Goal: Task Accomplishment & Management: Use online tool/utility

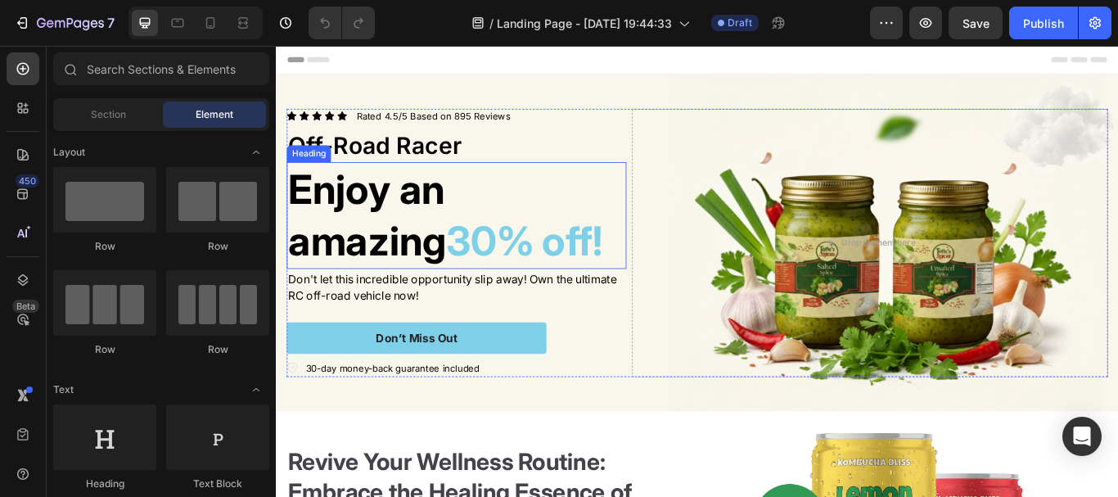
click at [445, 208] on h2 "Enjoy an amazing 30% off!" at bounding box center [486, 244] width 396 height 124
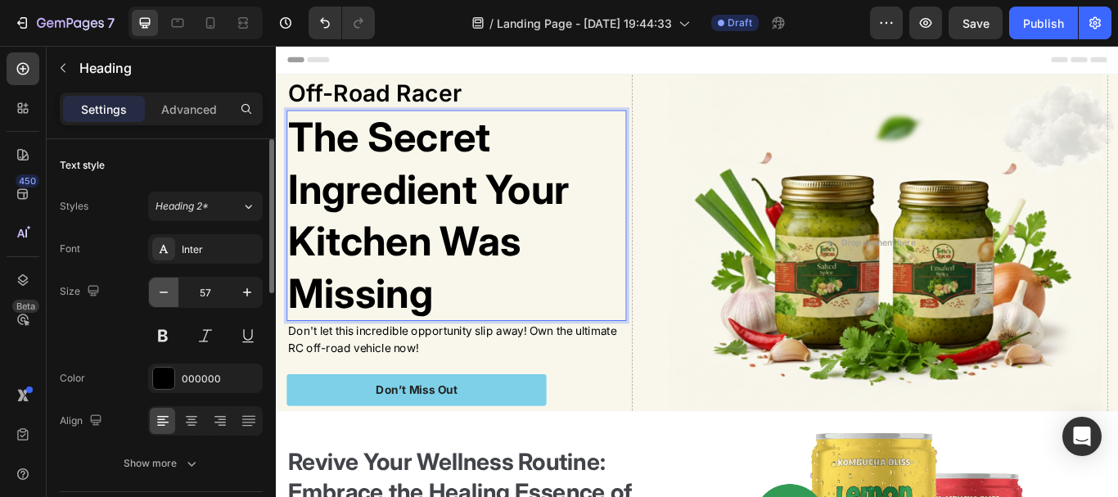
click at [169, 292] on icon "button" at bounding box center [163, 292] width 16 height 16
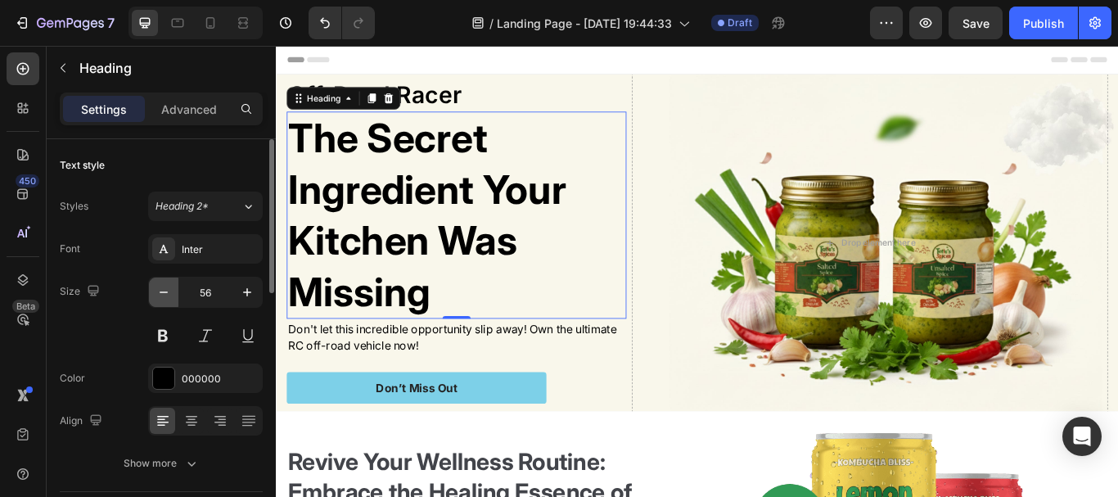
click at [169, 292] on icon "button" at bounding box center [163, 292] width 16 height 16
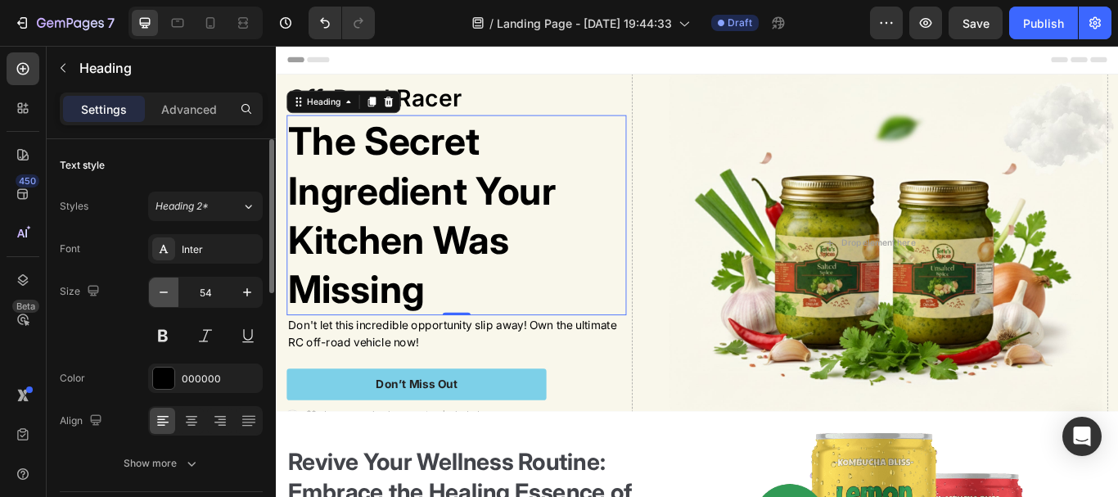
click at [169, 292] on icon "button" at bounding box center [163, 292] width 16 height 16
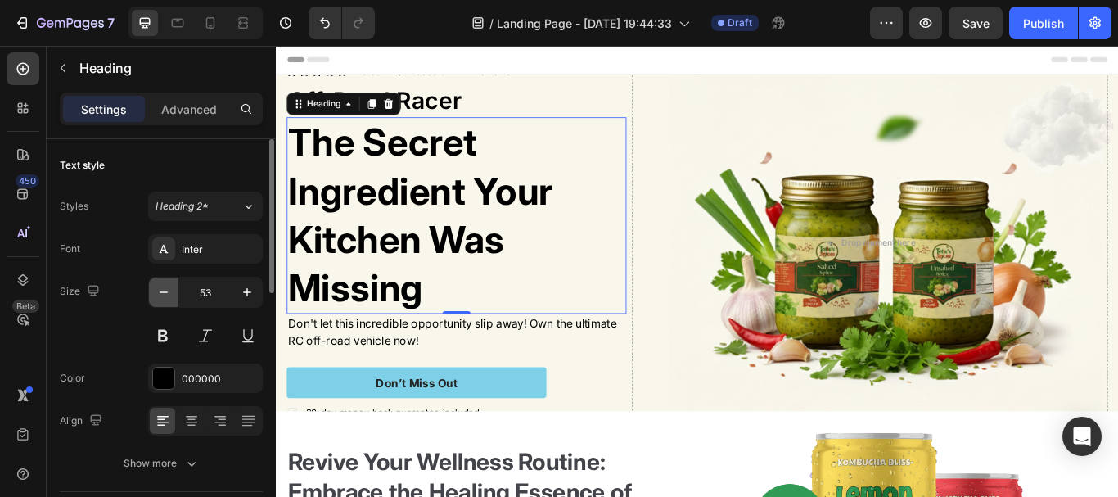
click at [169, 292] on icon "button" at bounding box center [163, 292] width 16 height 16
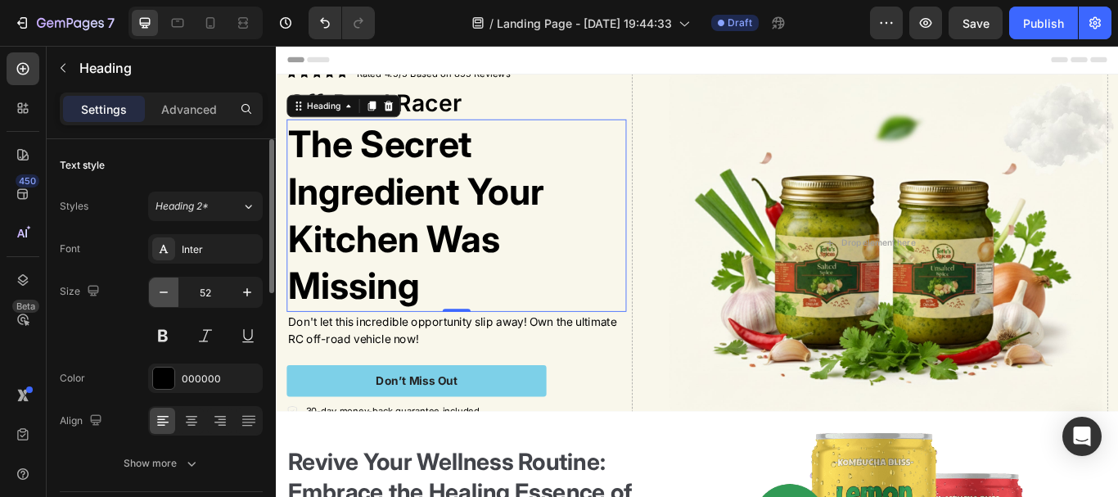
click at [169, 292] on icon "button" at bounding box center [163, 292] width 16 height 16
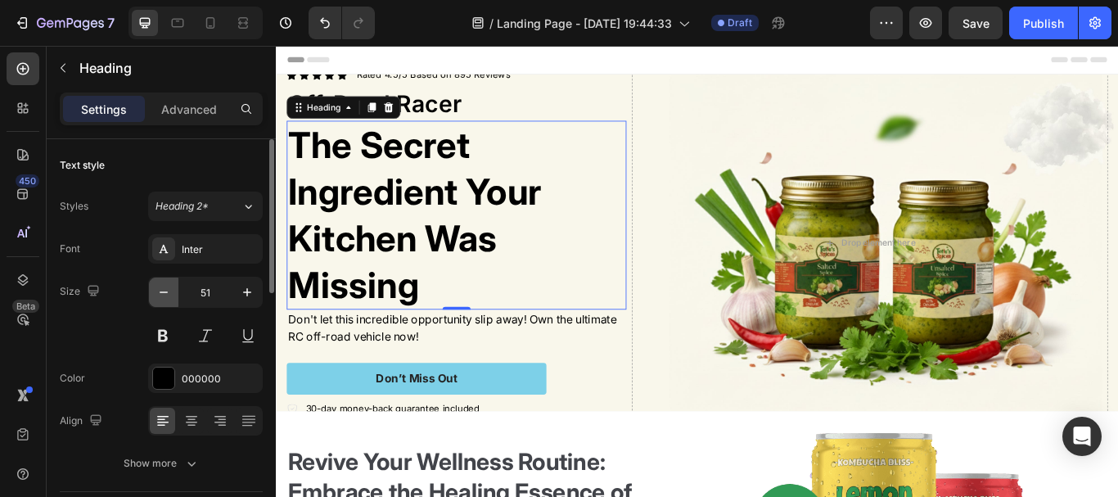
click at [169, 292] on icon "button" at bounding box center [163, 292] width 16 height 16
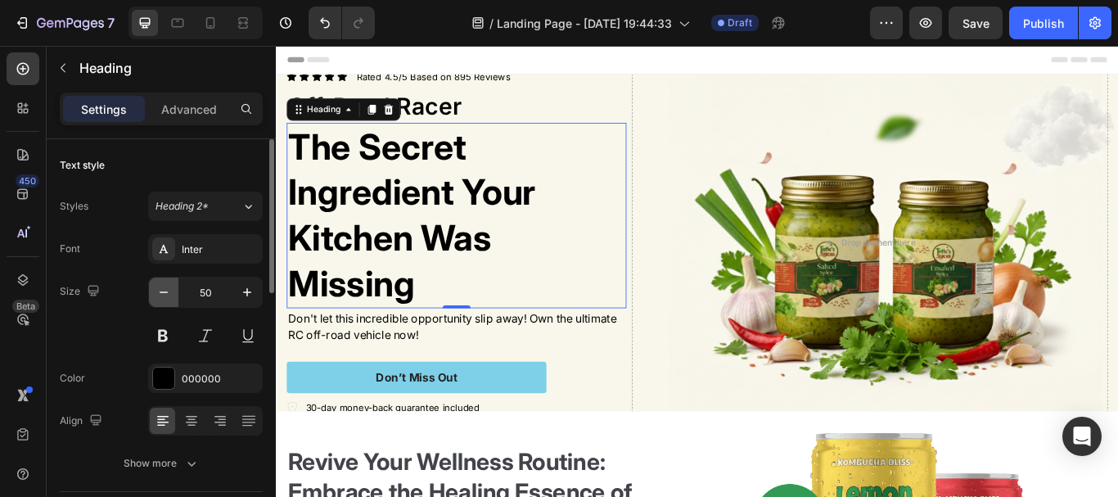
click at [169, 292] on icon "button" at bounding box center [163, 292] width 16 height 16
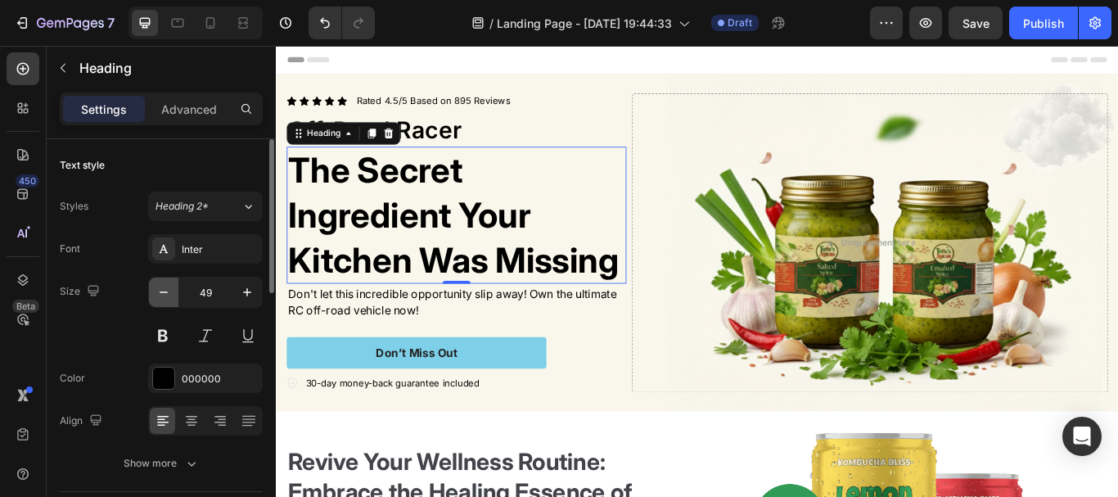
click at [169, 292] on icon "button" at bounding box center [163, 292] width 16 height 16
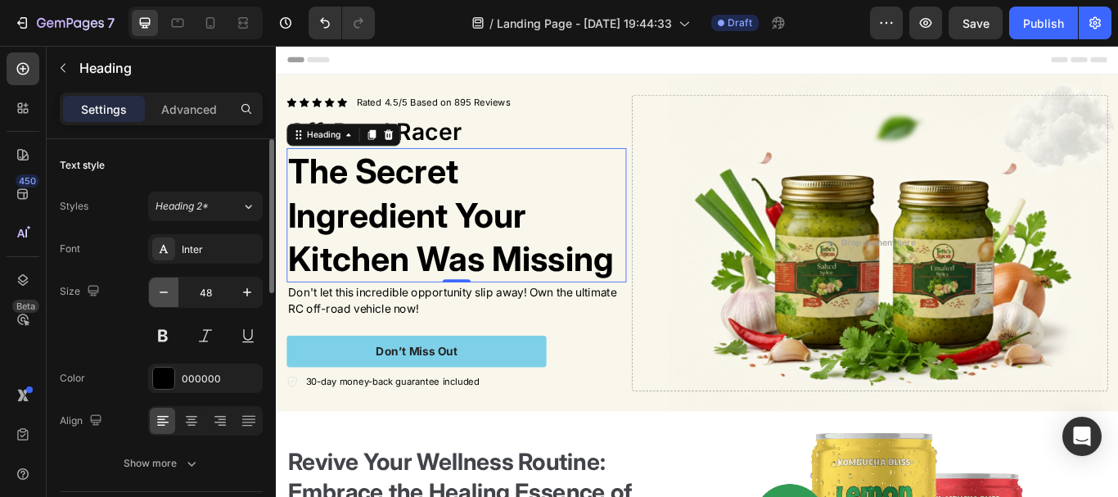
click at [169, 292] on icon "button" at bounding box center [163, 292] width 16 height 16
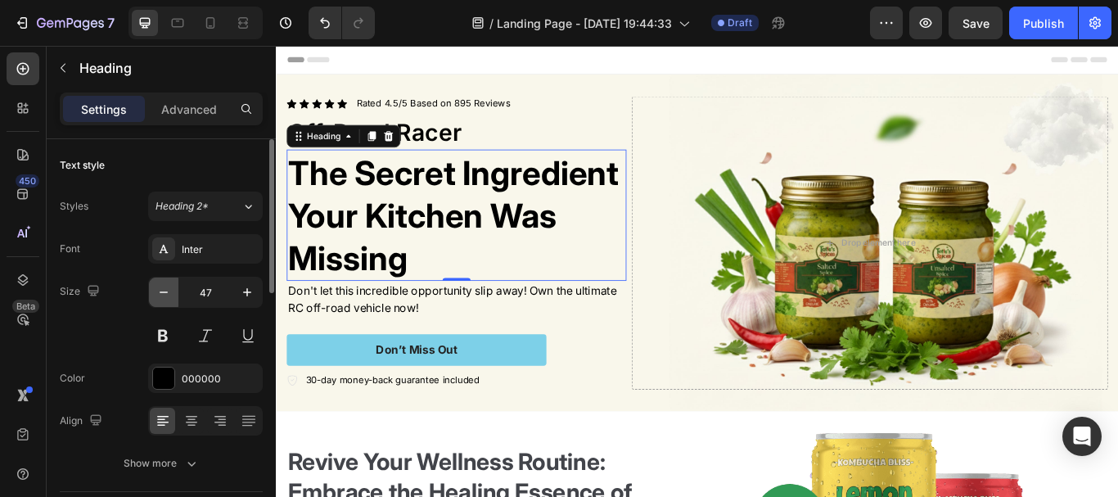
click at [169, 292] on icon "button" at bounding box center [163, 292] width 16 height 16
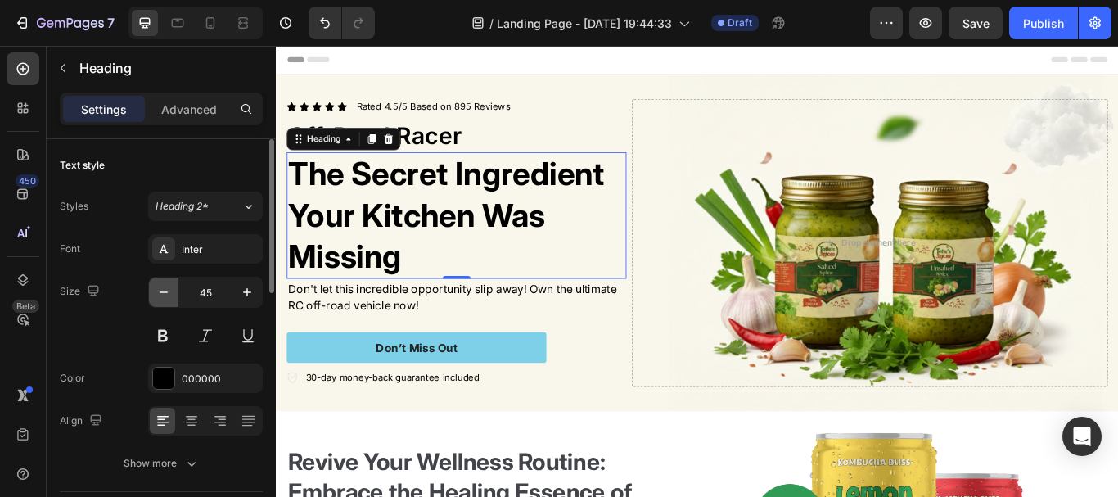
click at [169, 292] on icon "button" at bounding box center [163, 292] width 16 height 16
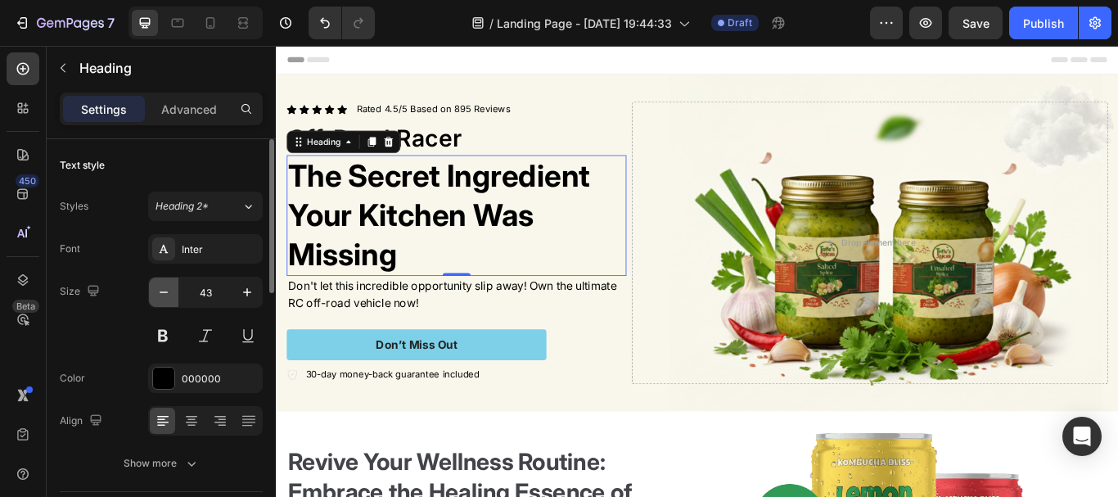
click at [169, 292] on icon "button" at bounding box center [163, 292] width 16 height 16
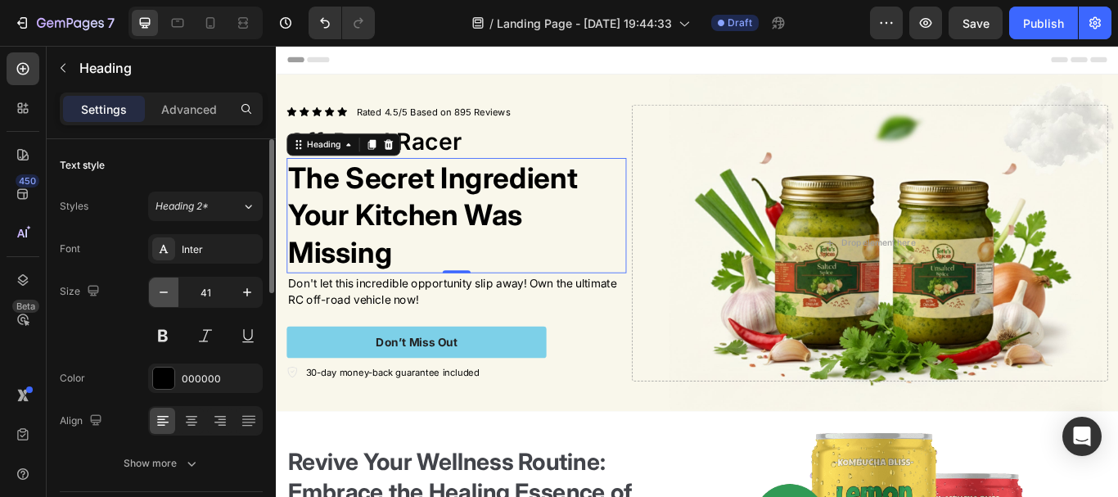
click at [169, 292] on icon "button" at bounding box center [163, 292] width 16 height 16
type input "40"
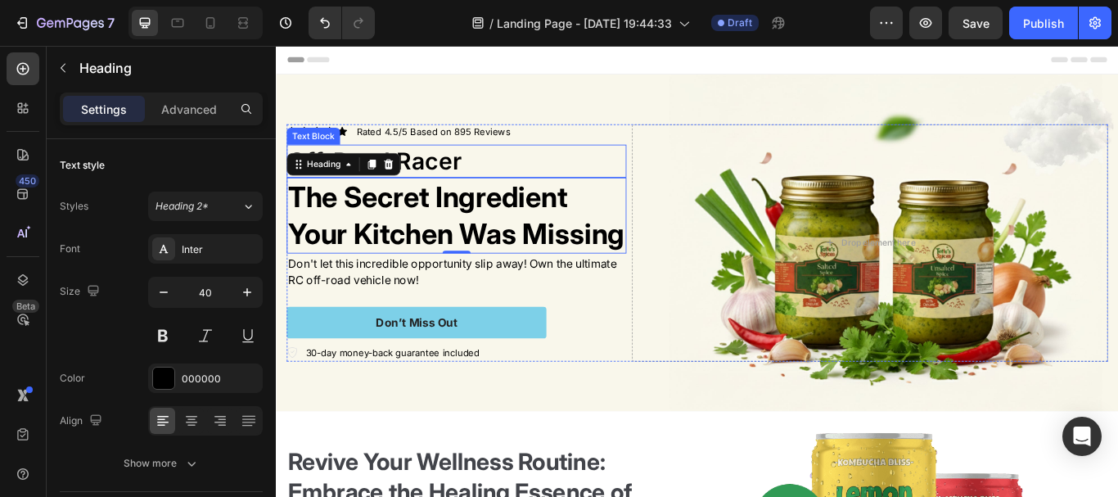
click at [485, 163] on p "Off-Road Racer" at bounding box center [486, 180] width 393 height 35
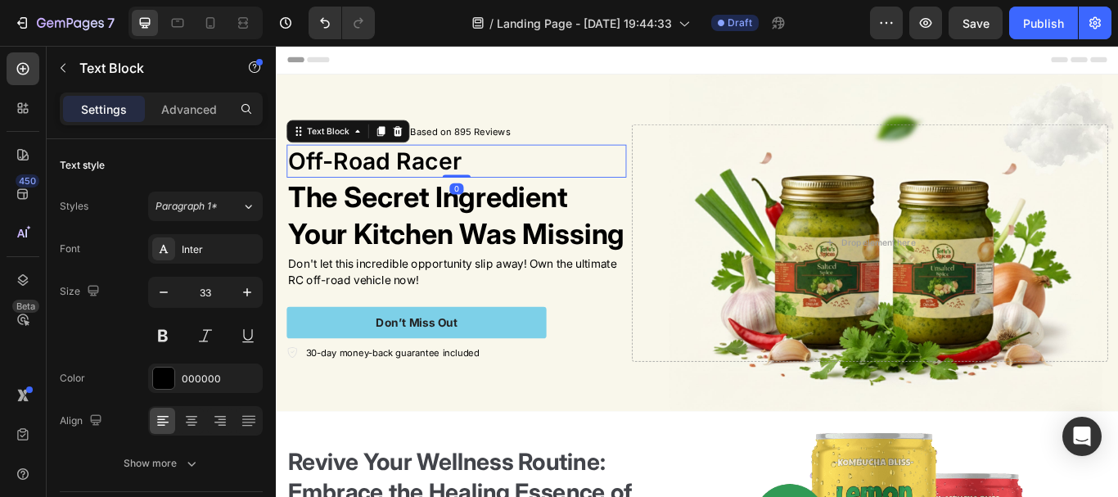
click at [424, 136] on div at bounding box center [417, 146] width 20 height 20
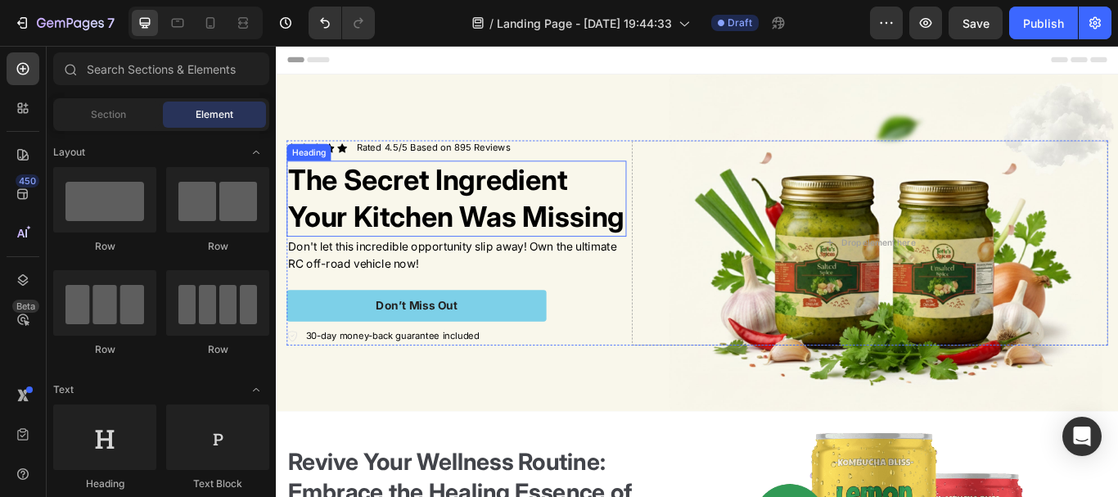
click at [414, 200] on p "The Secret Ingredient Your Kitchen Was Missing" at bounding box center [486, 224] width 393 height 85
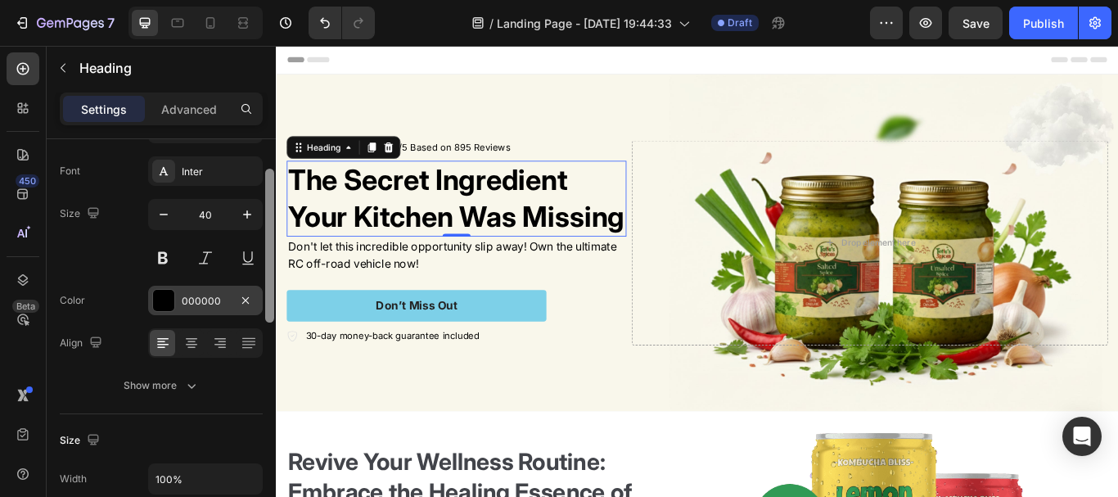
drag, startPoint x: 268, startPoint y: 268, endPoint x: 257, endPoint y: 299, distance: 33.1
click at [259, 298] on div "Text style Styles Heading 2* Font Inter Size 40 Color 000000 Align Show more Si…" at bounding box center [161, 341] width 229 height 404
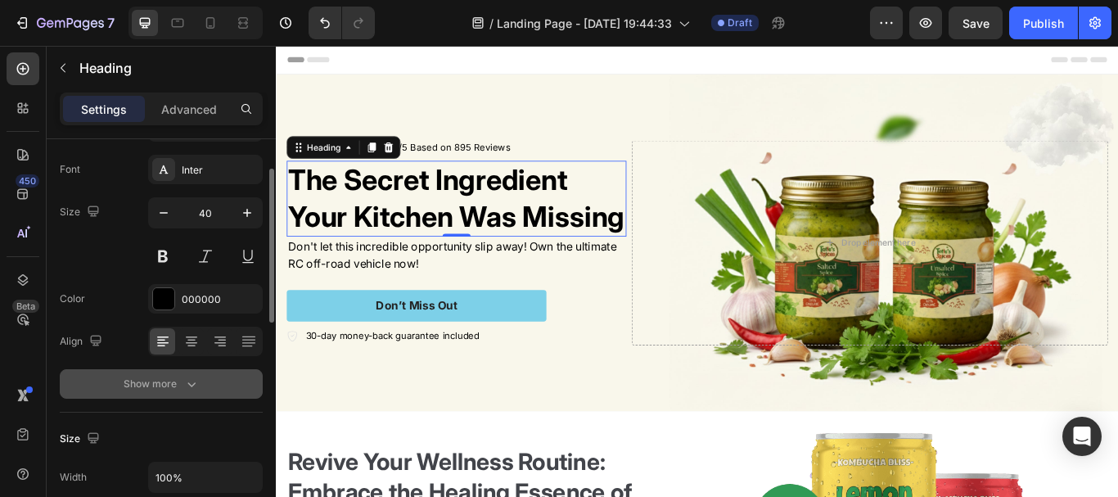
click at [206, 380] on button "Show more" at bounding box center [161, 383] width 203 height 29
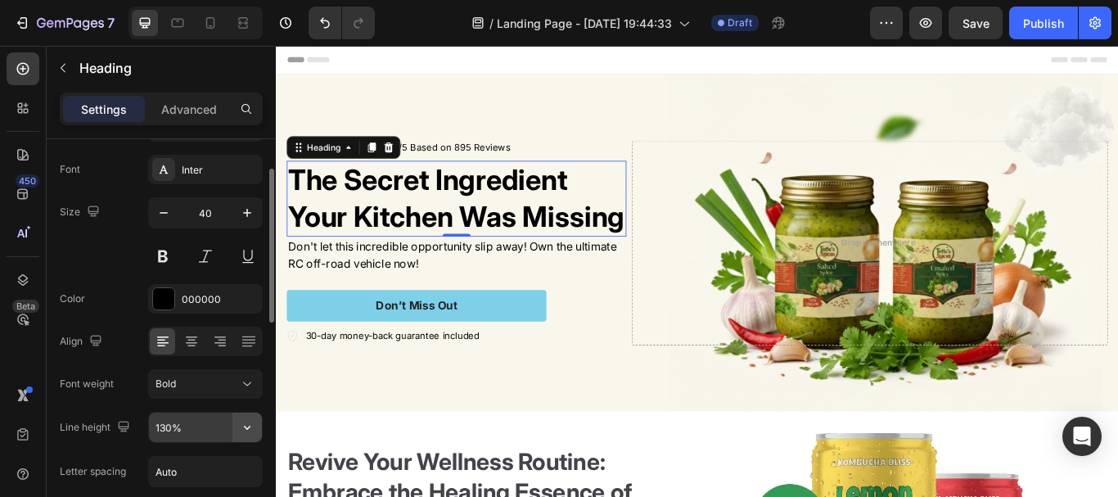
click at [251, 425] on icon "button" at bounding box center [247, 427] width 16 height 16
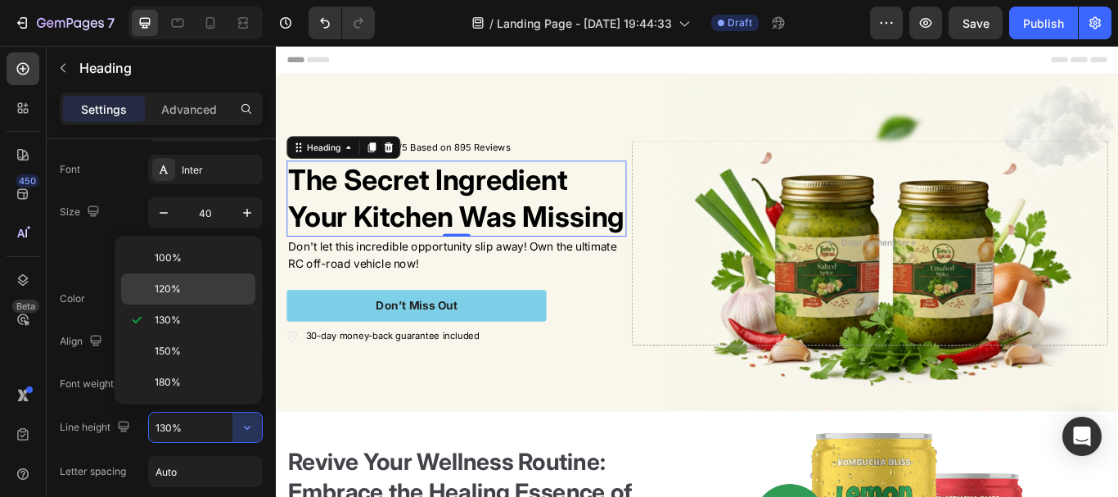
click at [197, 277] on div "120%" at bounding box center [188, 288] width 134 height 31
type input "120%"
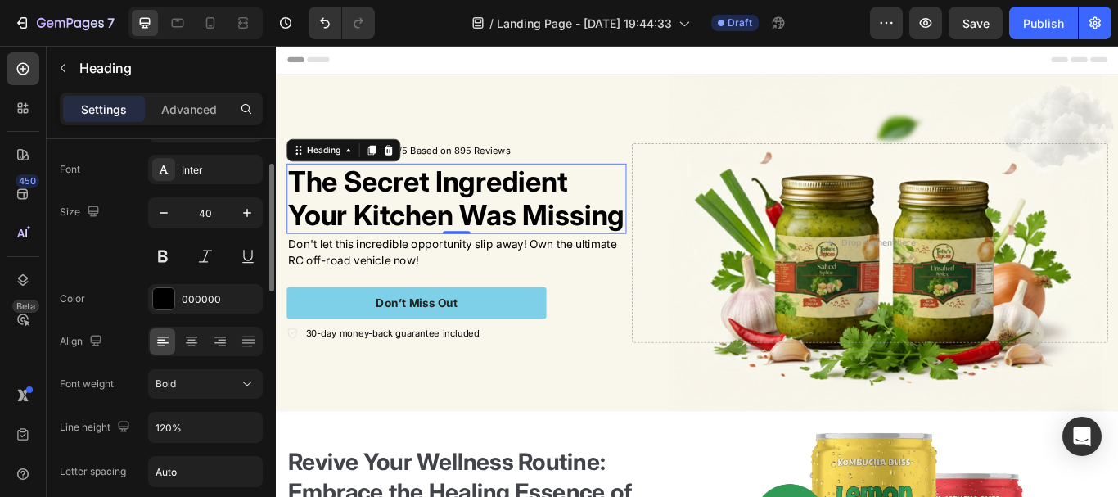
click at [115, 247] on div "Size 40" at bounding box center [161, 234] width 203 height 74
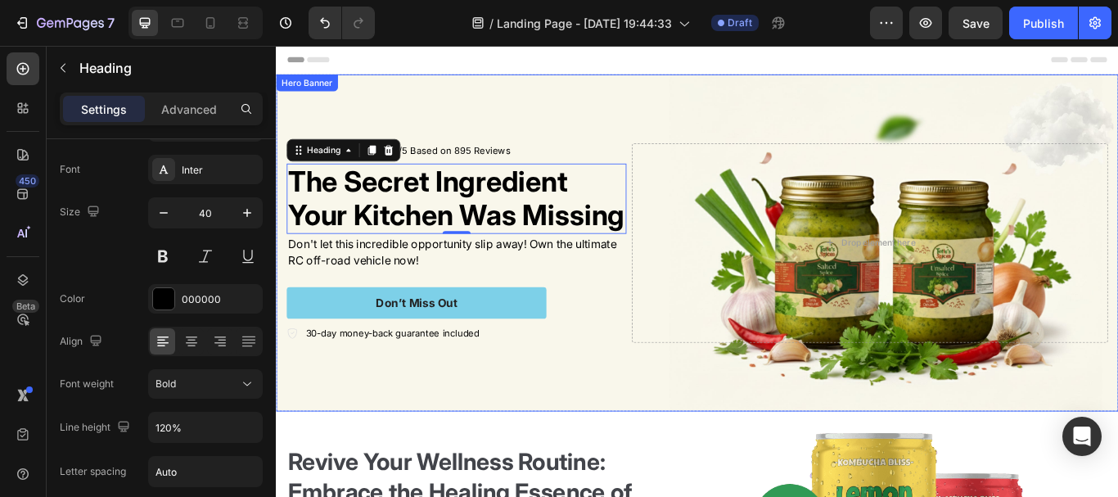
click at [515, 133] on div "Icon Icon Icon Icon Icon Icon List Rated 4.5/5 Based on 895 Reviews Text Block …" at bounding box center [767, 275] width 982 height 284
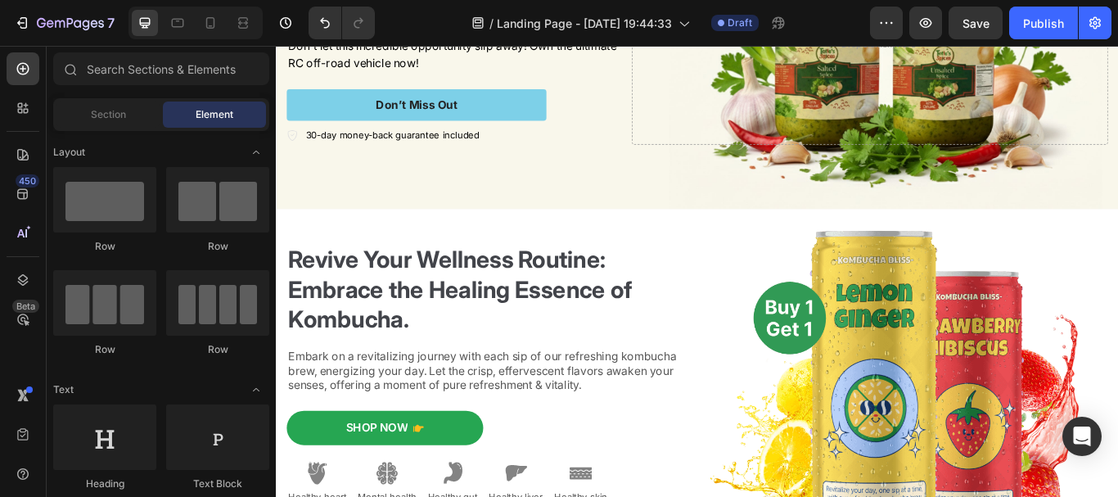
scroll to position [0, 0]
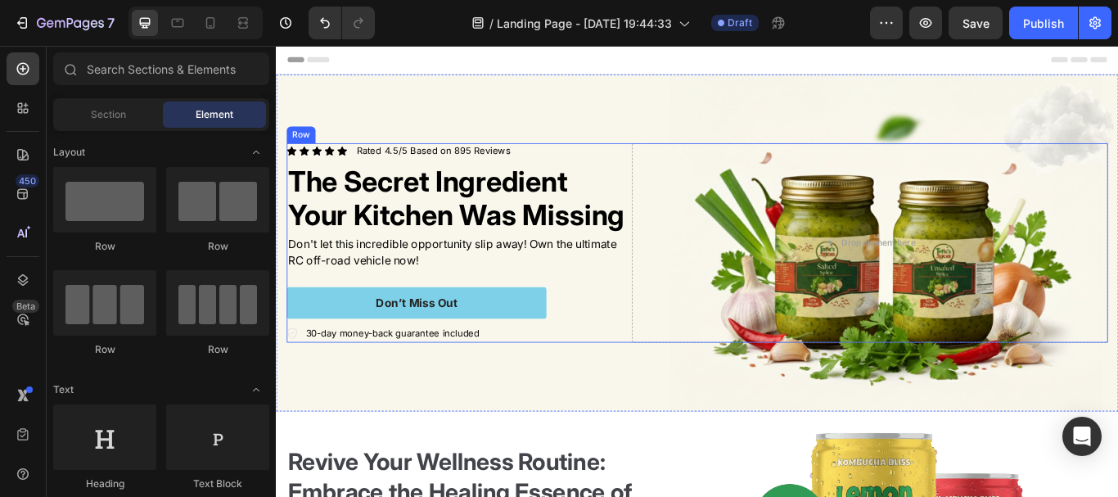
click at [582, 341] on div "Icon Icon Icon Icon Icon Icon List Rated 4.5/5 Based on 895 Reviews Text Block …" at bounding box center [486, 276] width 396 height 232
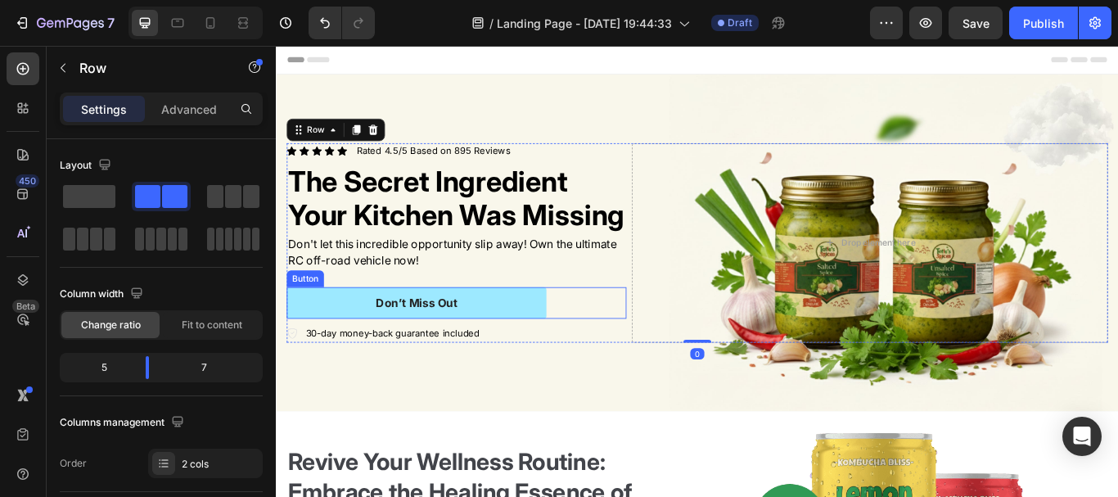
click at [572, 362] on button "Don’t Miss Out" at bounding box center [439, 345] width 303 height 37
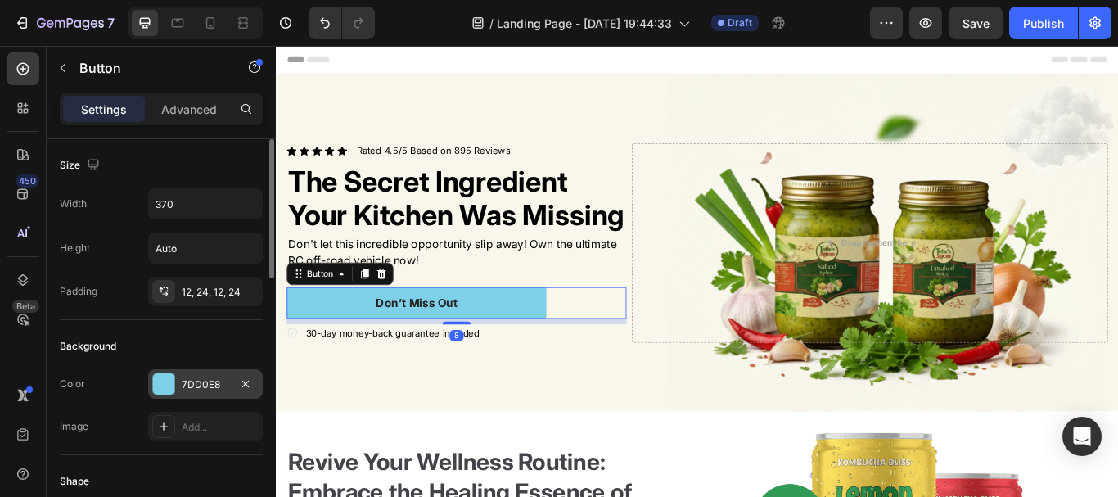
click at [164, 379] on div at bounding box center [163, 383] width 21 height 21
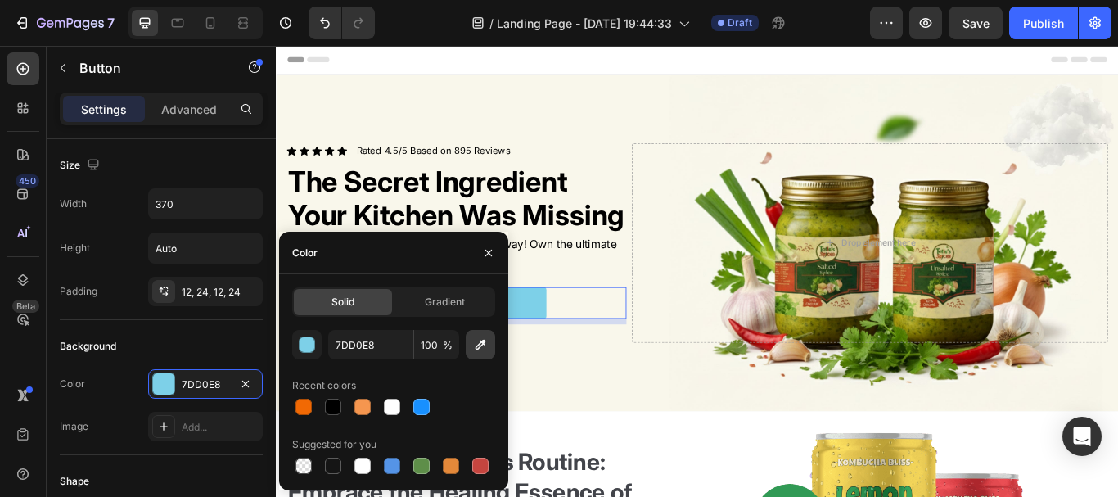
click at [470, 345] on button "button" at bounding box center [480, 344] width 29 height 29
type input "1A3818"
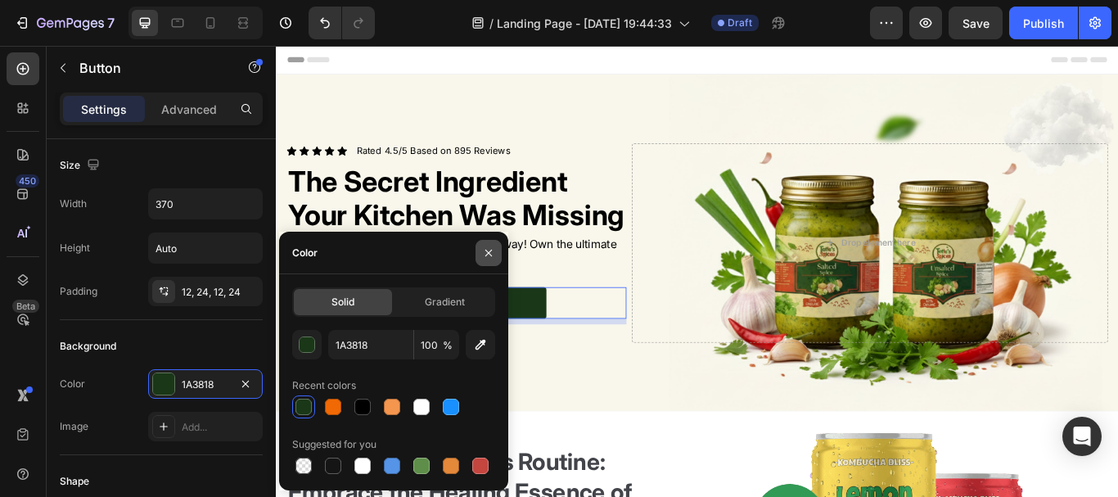
click at [488, 253] on icon "button" at bounding box center [488, 252] width 7 height 7
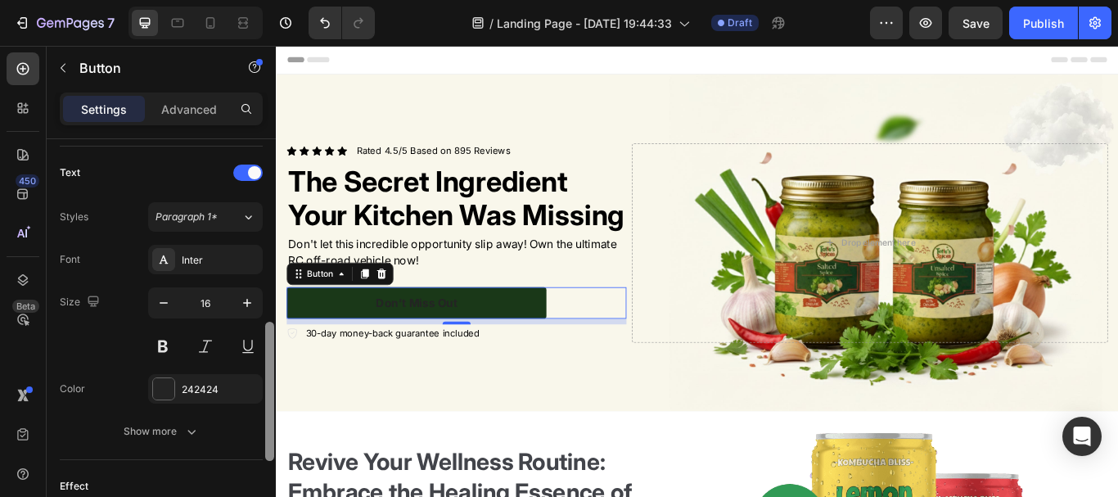
drag, startPoint x: 271, startPoint y: 268, endPoint x: 203, endPoint y: 459, distance: 202.4
click at [203, 459] on div "Size Width 370 Height Auto Padding 12, 24, 12, 24 Background Color 1A3818 Image…" at bounding box center [161, 341] width 229 height 404
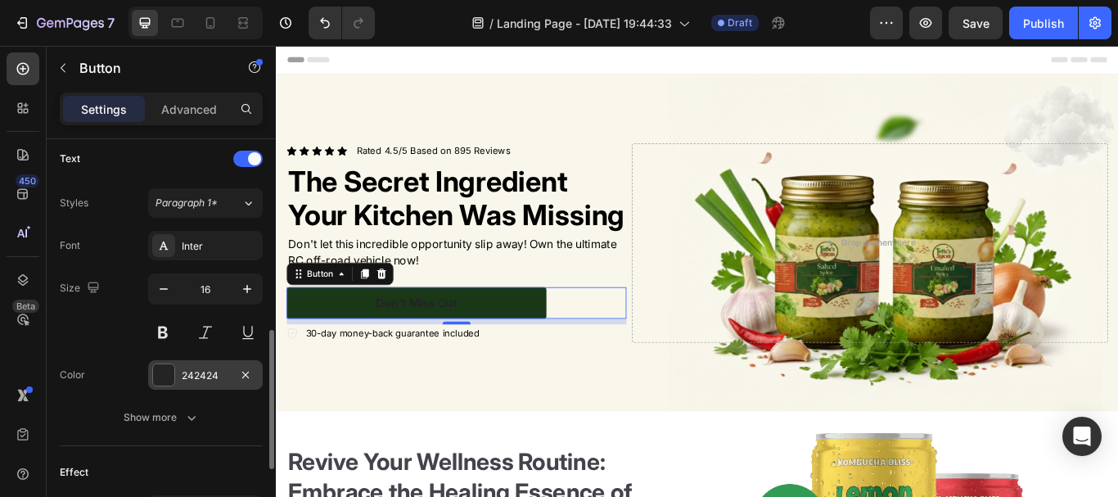
click at [163, 373] on div at bounding box center [163, 374] width 21 height 21
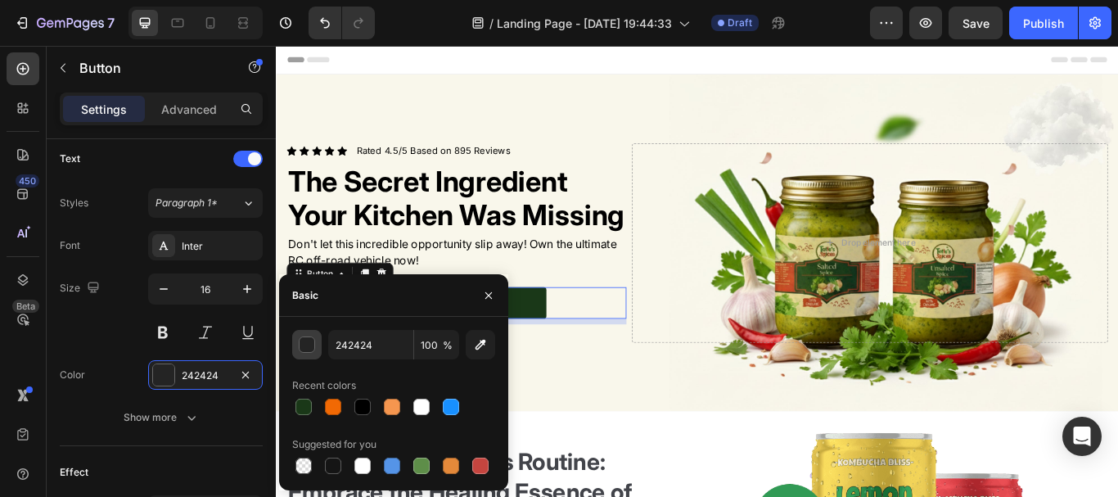
click at [302, 347] on div "button" at bounding box center [307, 345] width 16 height 16
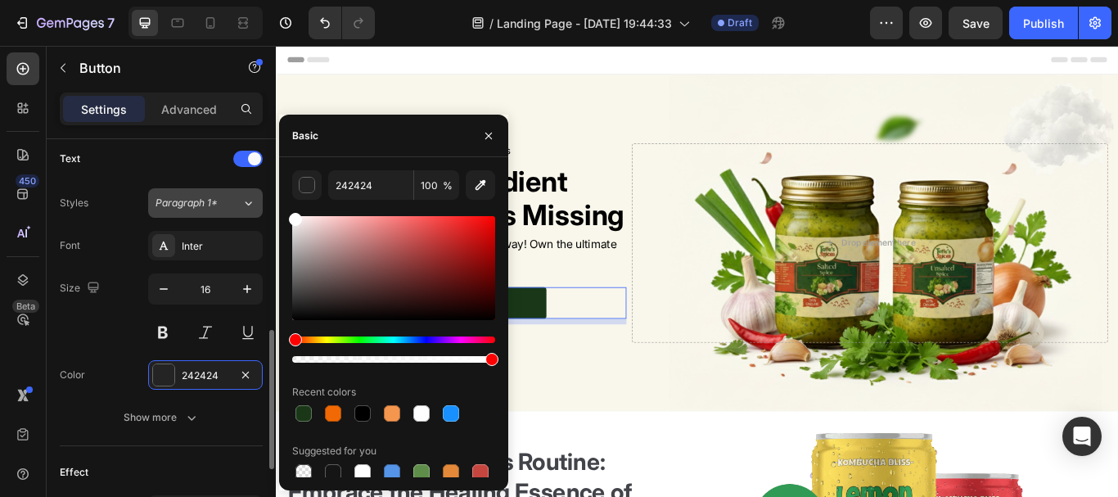
drag, startPoint x: 286, startPoint y: 211, endPoint x: 260, endPoint y: 189, distance: 33.6
click at [260, 189] on div "450 Beta Sections(18) Elements(83) Section Element Hero Section Product Detail …" at bounding box center [138, 271] width 276 height 451
type input "FFFFFF"
click at [105, 316] on div "Size 16" at bounding box center [161, 310] width 203 height 74
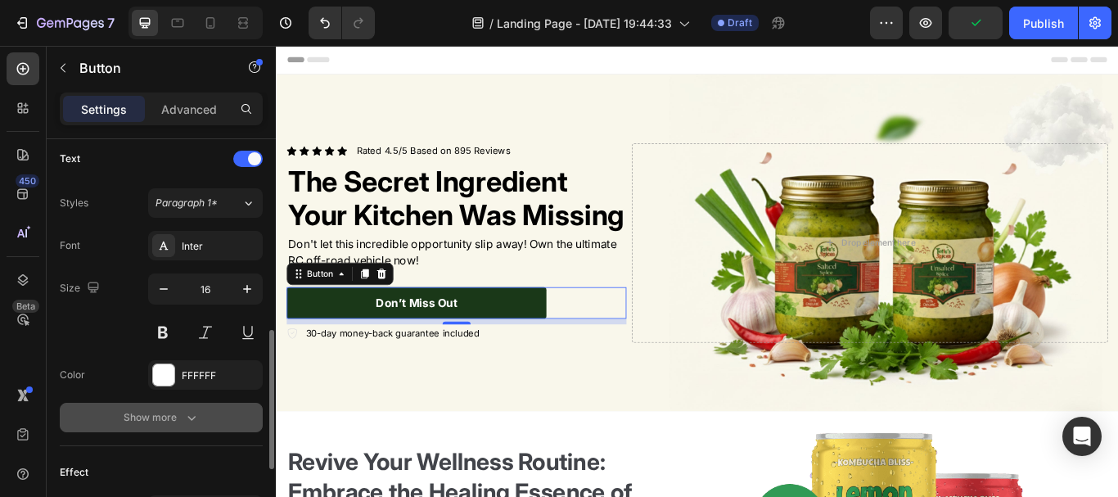
click at [190, 412] on icon "button" at bounding box center [191, 417] width 16 height 16
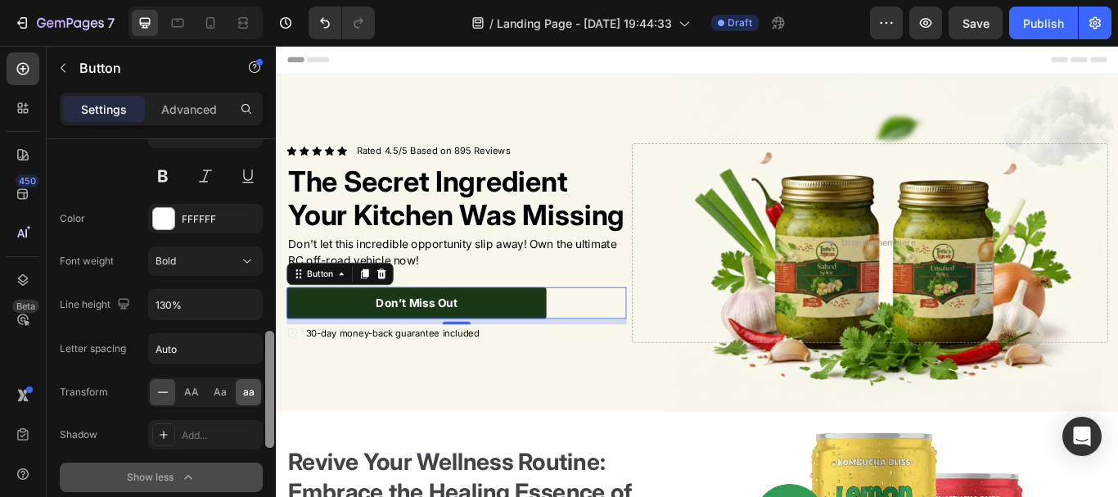
scroll to position [712, 0]
drag, startPoint x: 269, startPoint y: 355, endPoint x: 244, endPoint y: 397, distance: 48.8
click at [244, 397] on div "Size Width 370 Height Auto Padding 12, 24, 12, 24 Background Color 1A3818 Image…" at bounding box center [161, 341] width 229 height 404
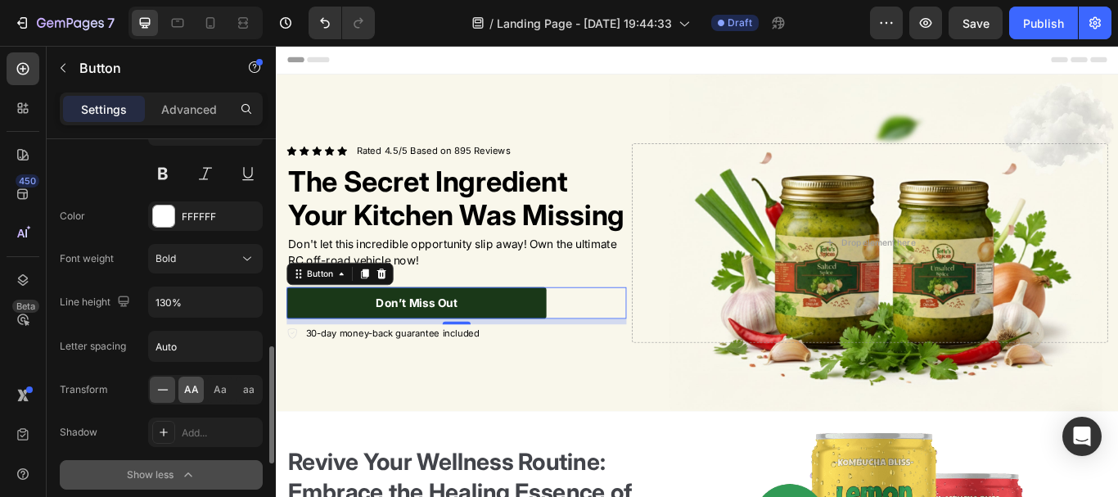
click at [195, 388] on span "AA" at bounding box center [191, 389] width 15 height 15
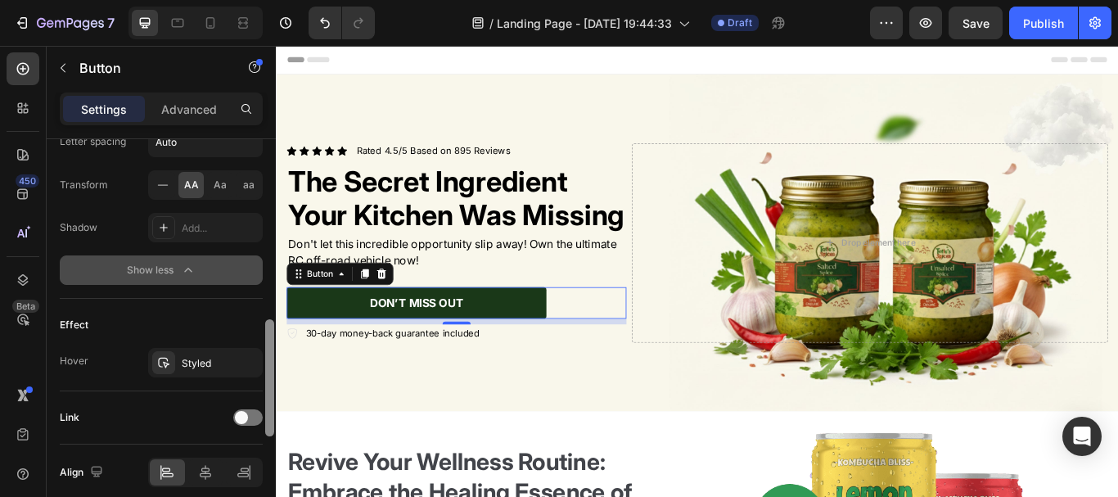
scroll to position [985, 0]
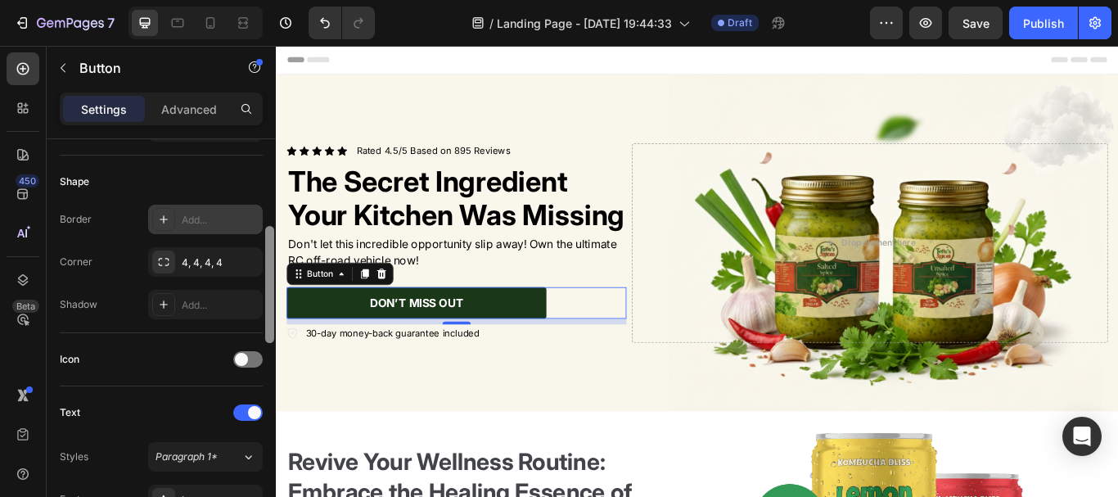
drag, startPoint x: 269, startPoint y: 375, endPoint x: 201, endPoint y: 232, distance: 158.5
click at [201, 232] on div "Size Width 370 Height Auto Padding 12, 24, 12, 24 Background Color 1A3818 Image…" at bounding box center [161, 341] width 229 height 404
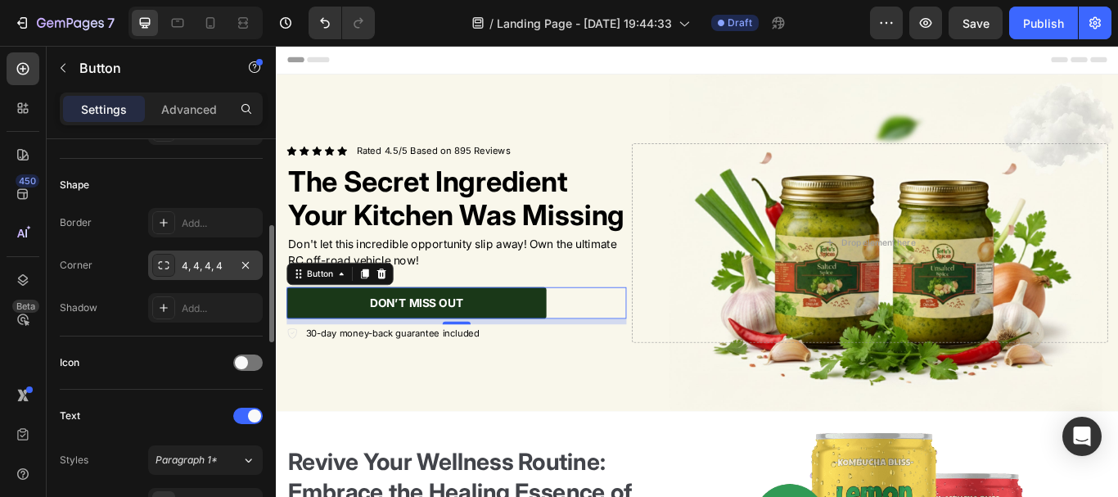
click at [200, 266] on div "4, 4, 4, 4" at bounding box center [205, 266] width 47 height 15
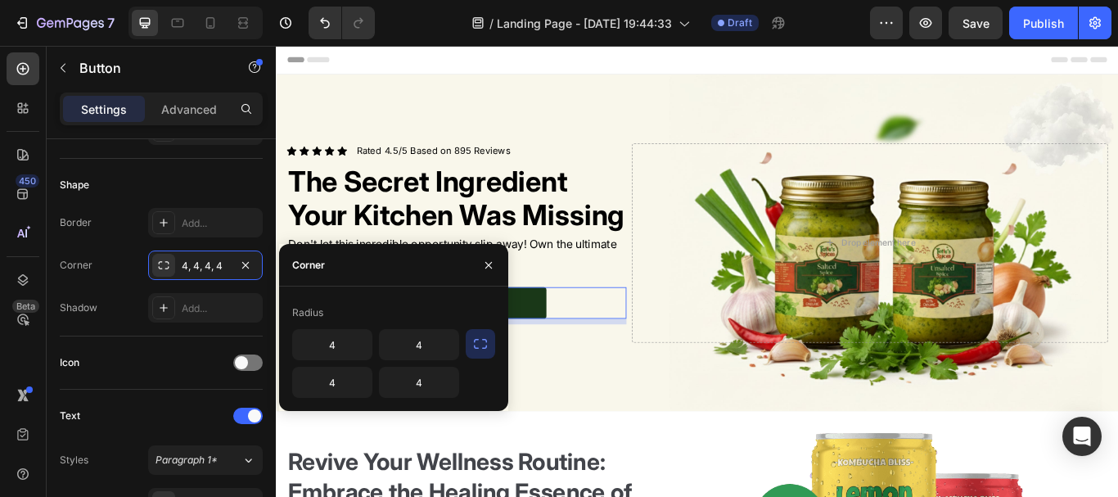
click at [478, 339] on icon "button" at bounding box center [480, 344] width 13 height 10
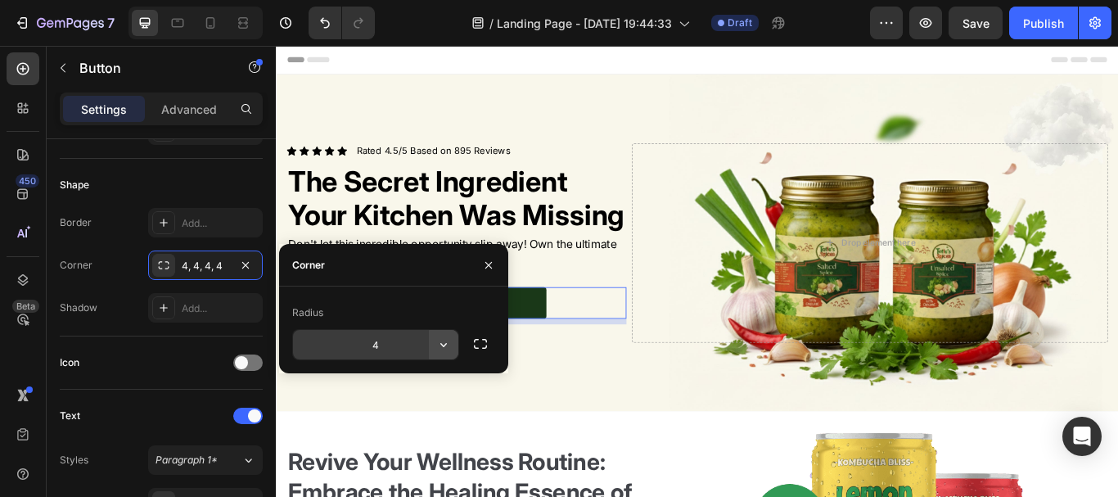
click at [442, 348] on icon "button" at bounding box center [443, 344] width 16 height 16
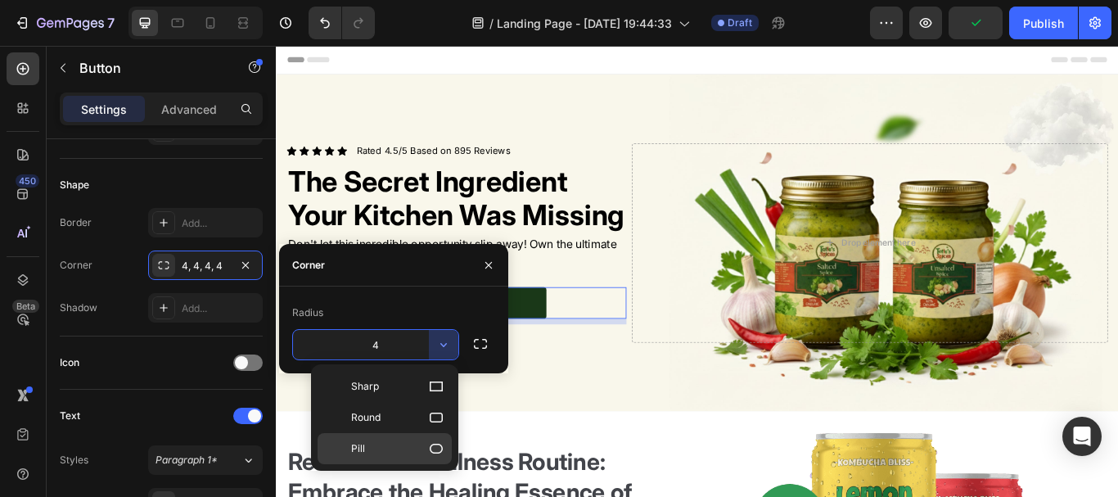
click at [444, 440] on div "Pill" at bounding box center [384, 448] width 134 height 31
type input "9999"
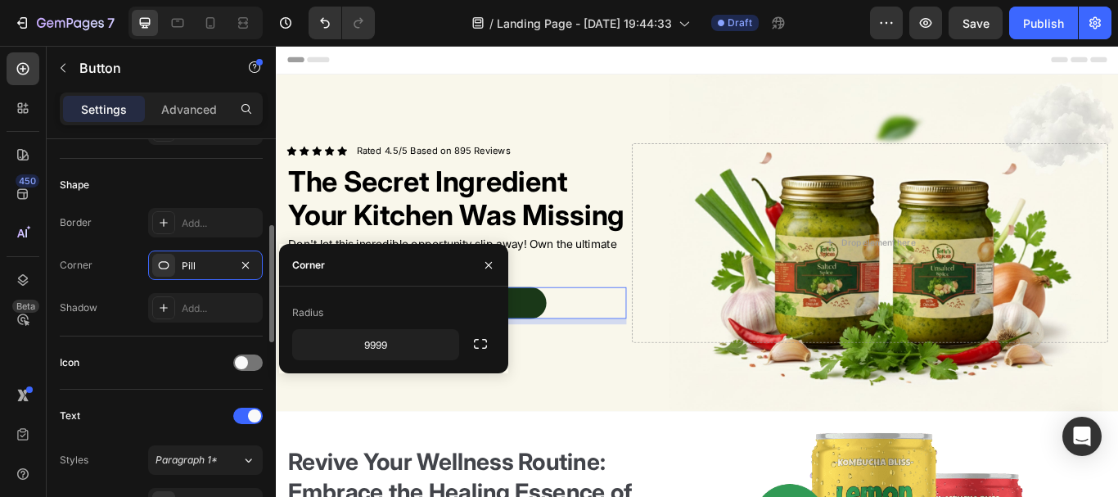
click at [186, 336] on div "Icon" at bounding box center [161, 362] width 203 height 53
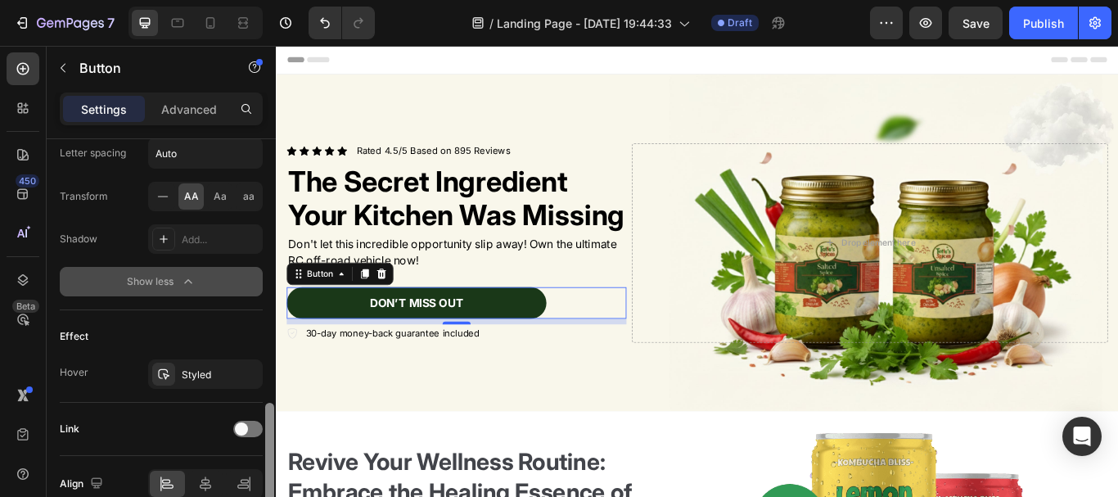
scroll to position [985, 0]
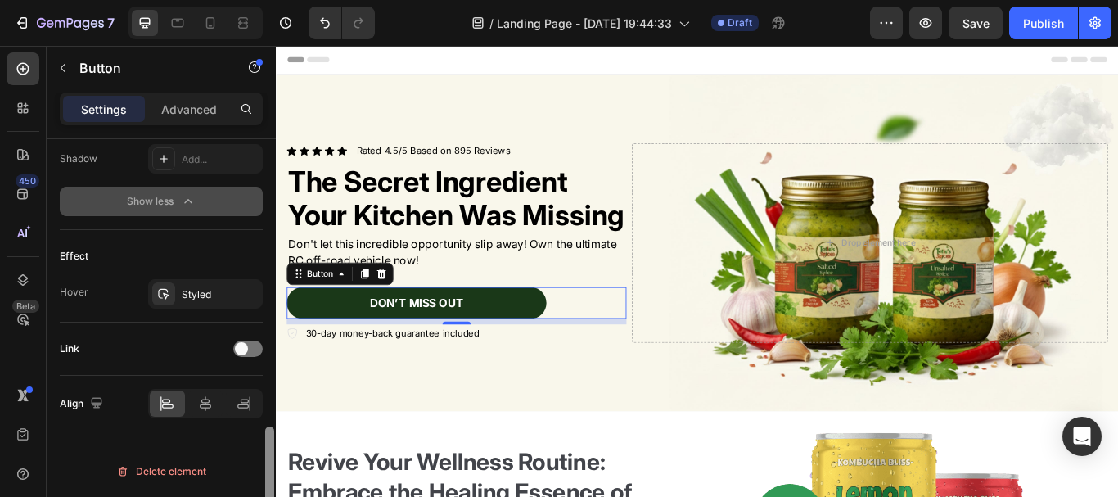
drag, startPoint x: 270, startPoint y: 264, endPoint x: 223, endPoint y: 505, distance: 245.2
click at [223, 0] on html "7 Version history / Landing Page - [DATE] 19:44:33 Draft Preview Save Publish 4…" at bounding box center [559, 0] width 1118 height 0
click at [207, 301] on div "Styled" at bounding box center [205, 294] width 47 height 15
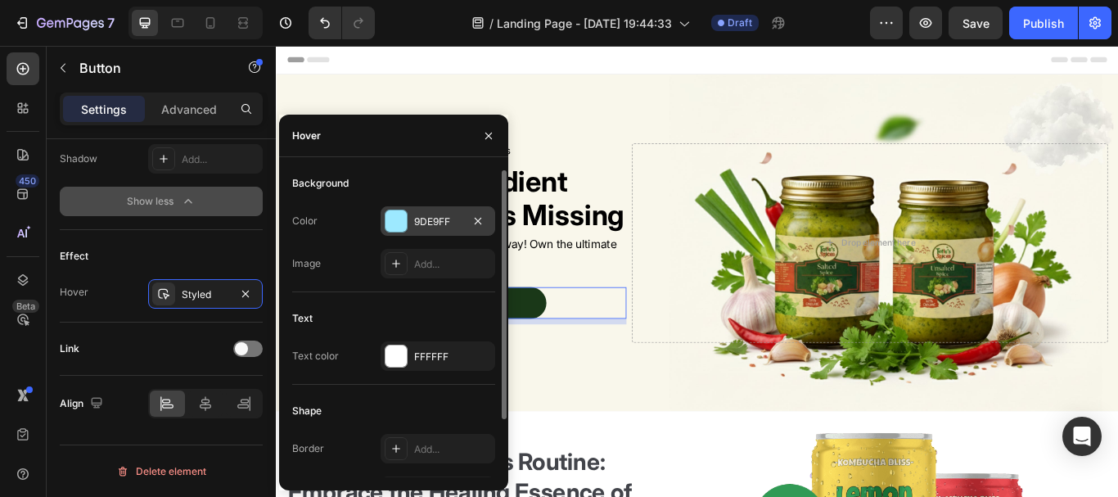
click at [396, 213] on div at bounding box center [395, 220] width 21 height 21
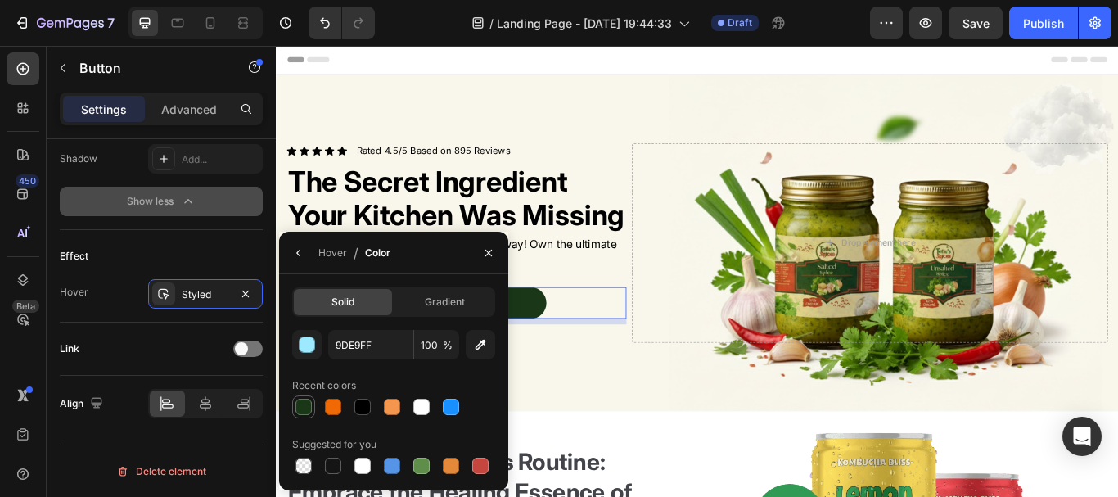
click at [308, 399] on div at bounding box center [303, 406] width 16 height 16
type input "1A3818"
click at [298, 254] on icon "button" at bounding box center [298, 252] width 13 height 13
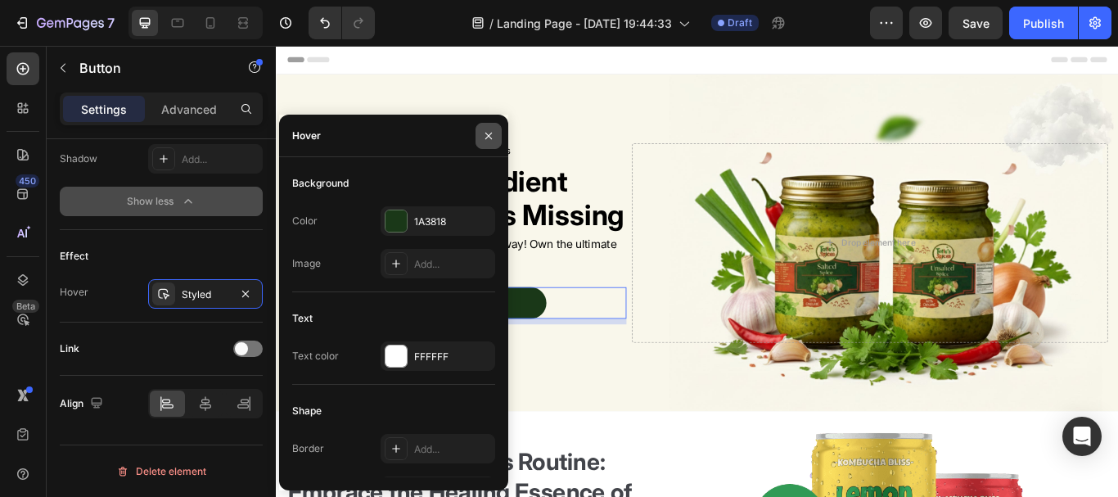
click at [485, 146] on button "button" at bounding box center [488, 136] width 26 height 26
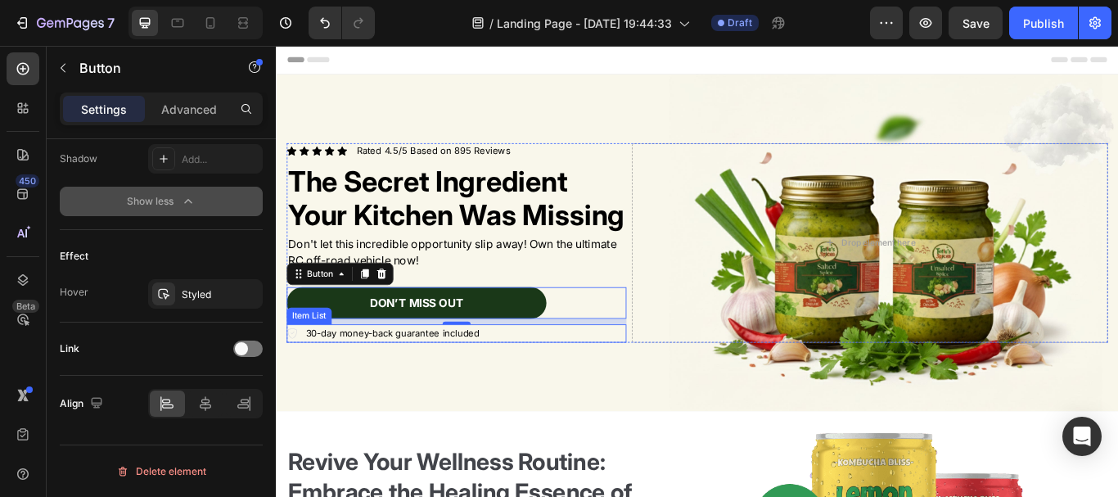
click at [295, 388] on icon at bounding box center [294, 381] width 13 height 13
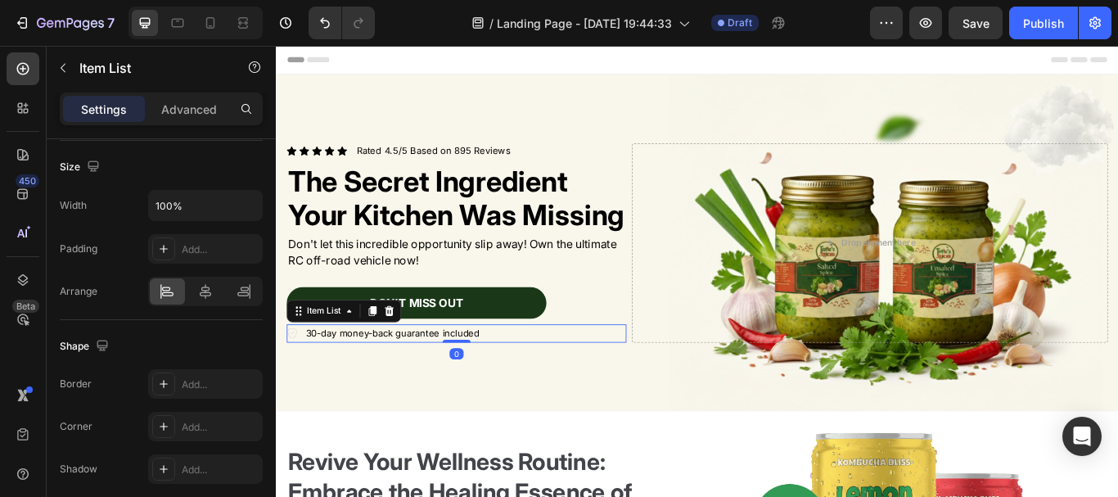
scroll to position [0, 0]
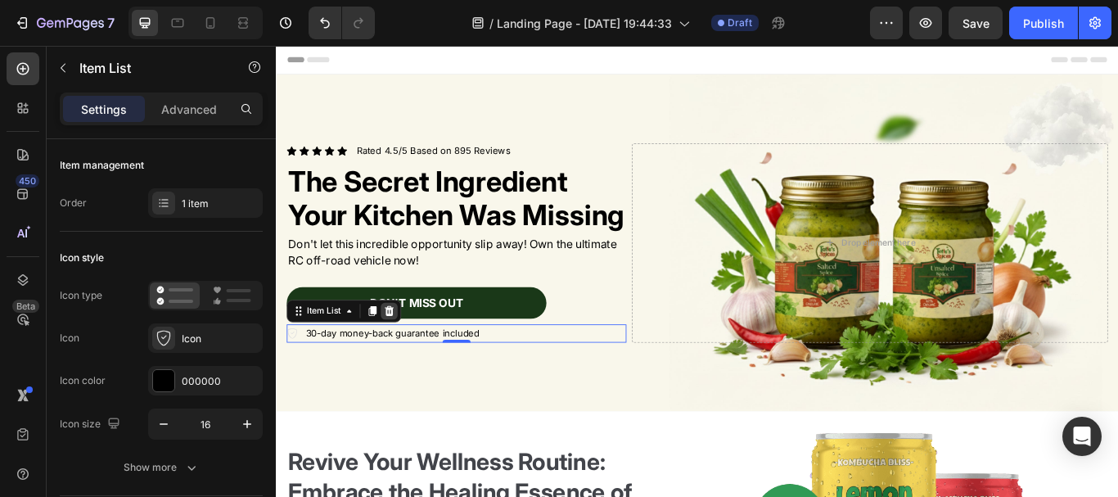
click at [411, 361] on icon at bounding box center [408, 354] width 11 height 11
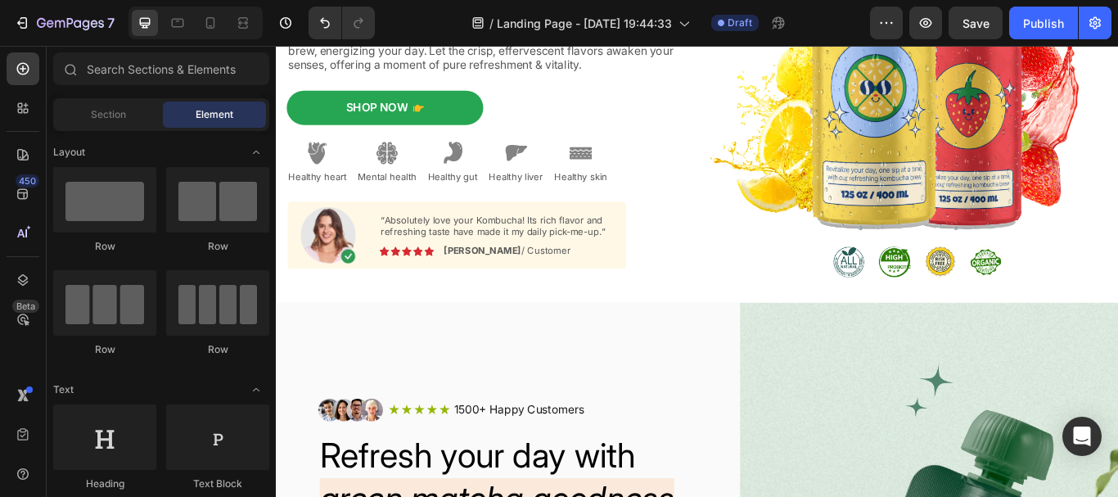
scroll to position [533, 0]
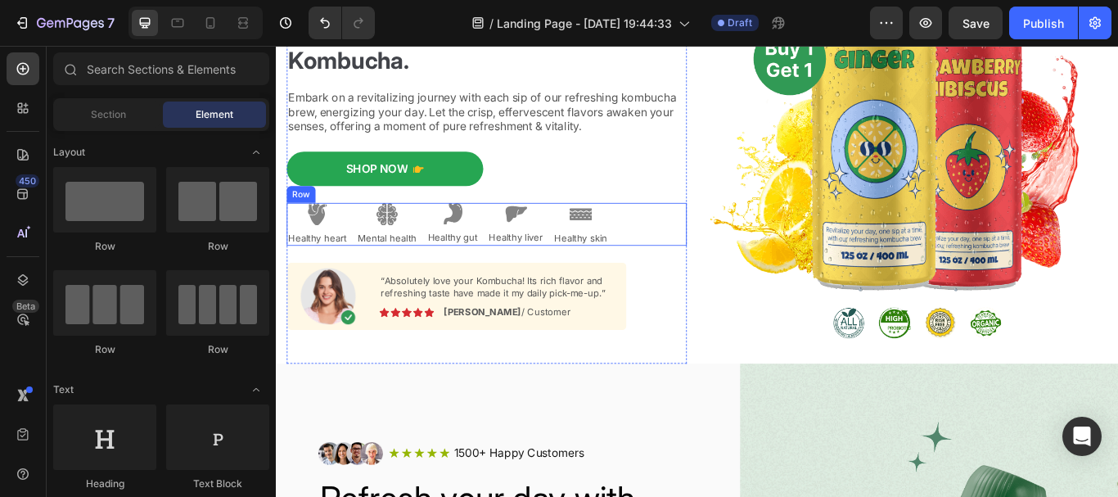
click at [686, 250] on div "Image Healthy heart Text Block Image Mental health Text Block Image Healthy gut…" at bounding box center [521, 254] width 466 height 50
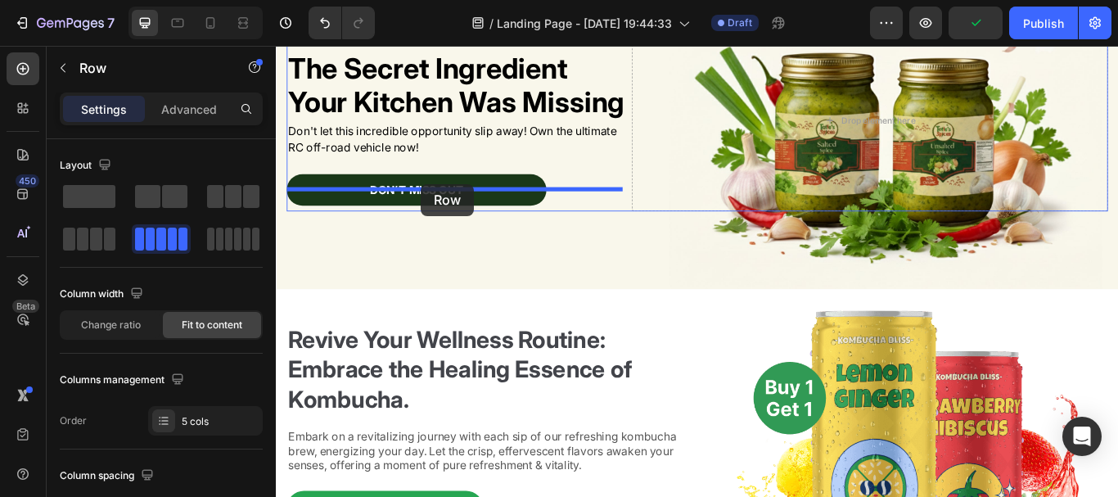
scroll to position [133, 0]
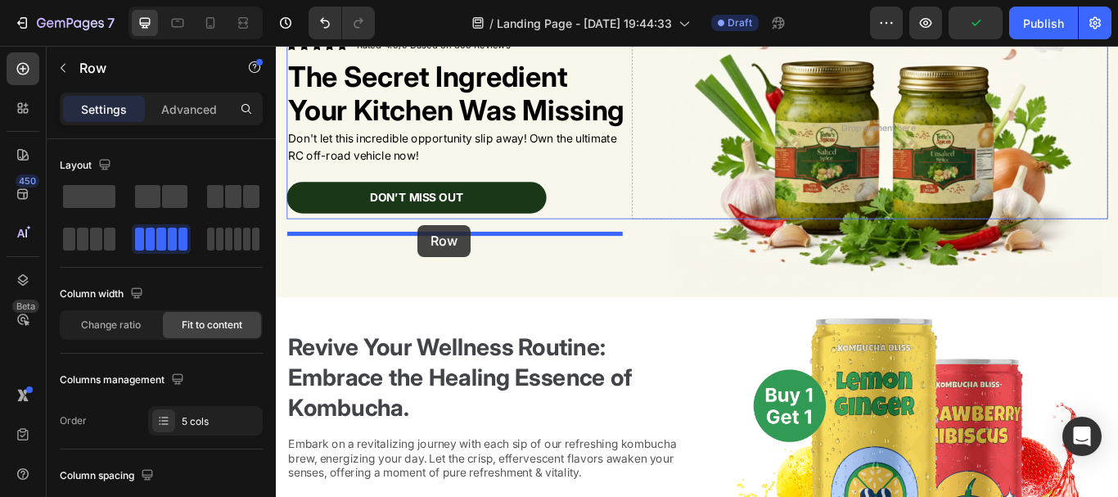
drag, startPoint x: 319, startPoint y: 211, endPoint x: 440, endPoint y: 254, distance: 128.6
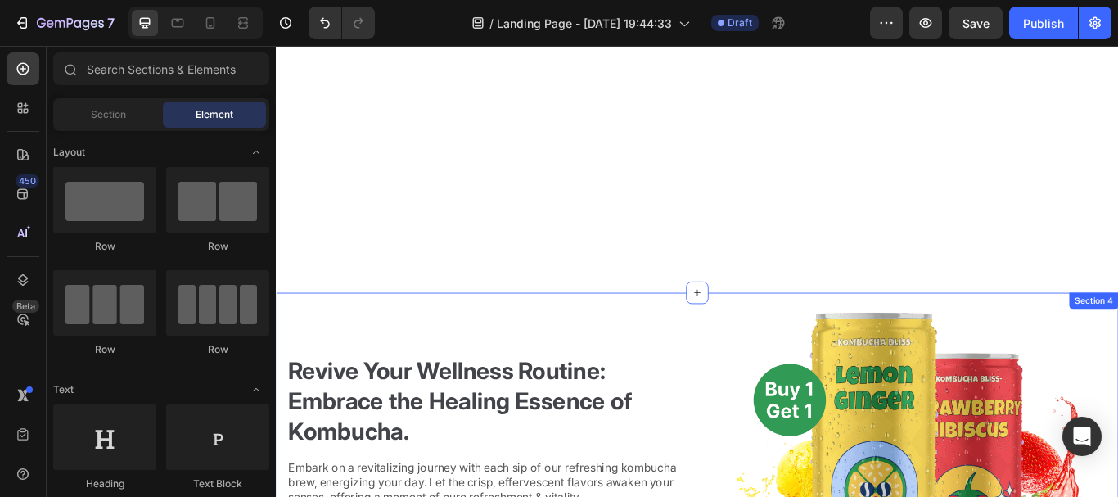
scroll to position [470, 0]
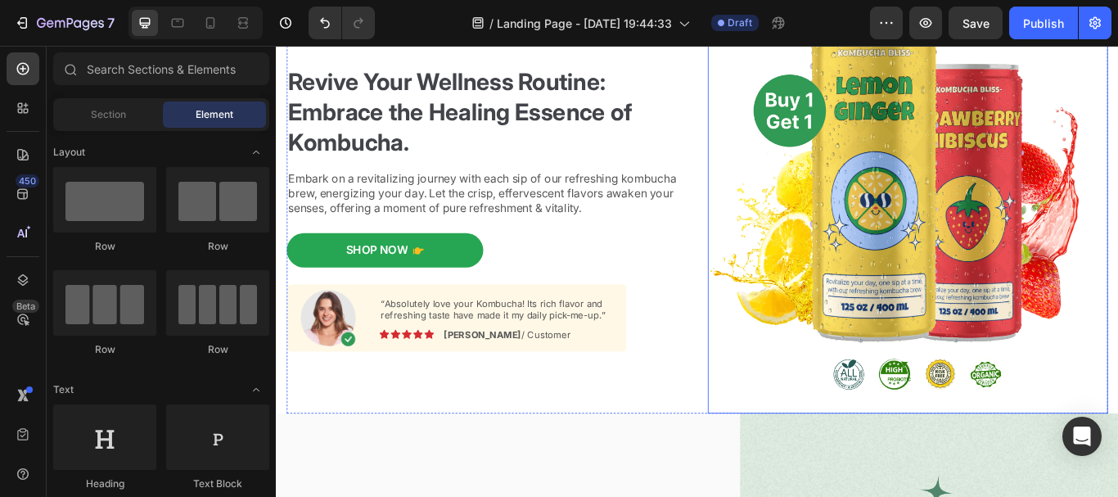
click at [1087, 198] on img at bounding box center [1012, 236] width 466 height 478
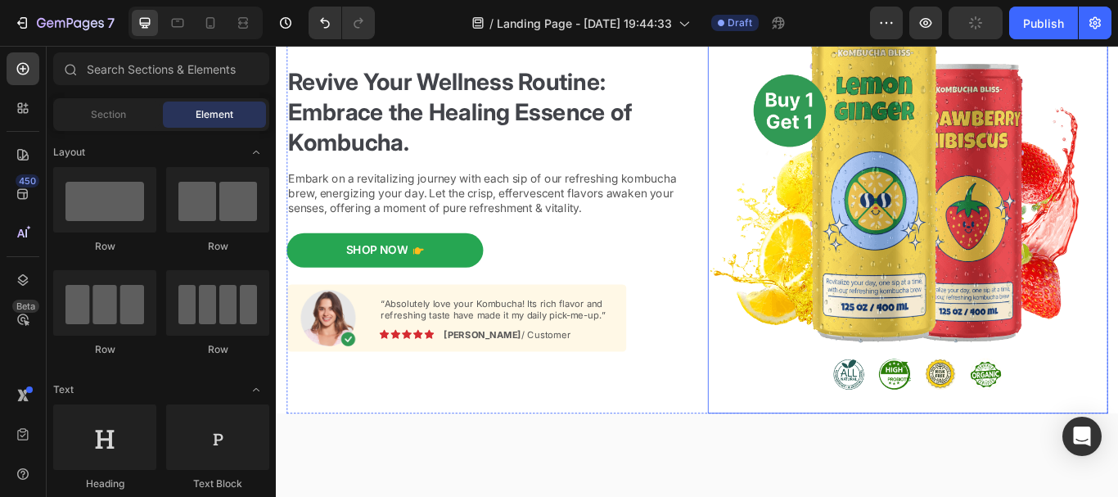
scroll to position [276, 0]
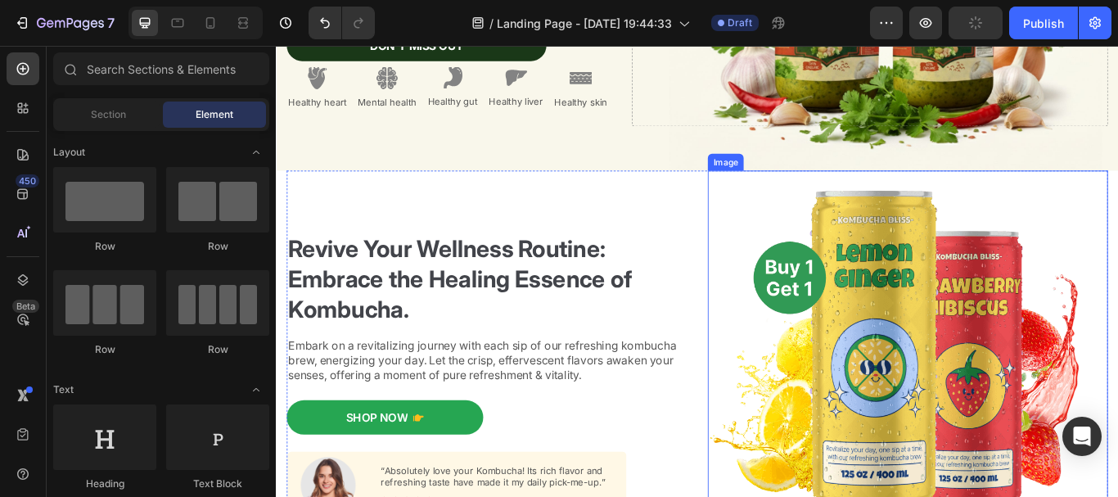
click at [1038, 336] on img at bounding box center [1012, 430] width 466 height 478
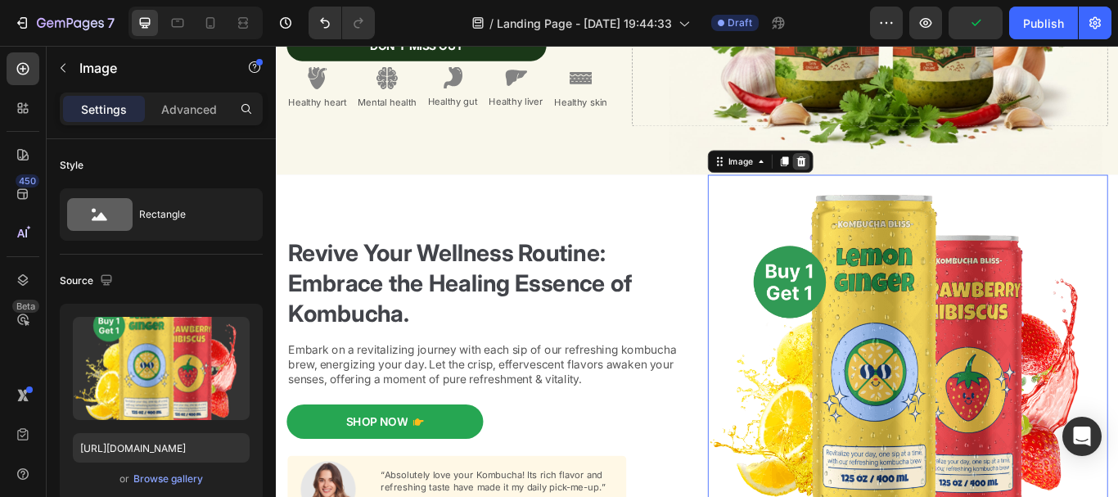
click at [887, 182] on div at bounding box center [888, 181] width 20 height 20
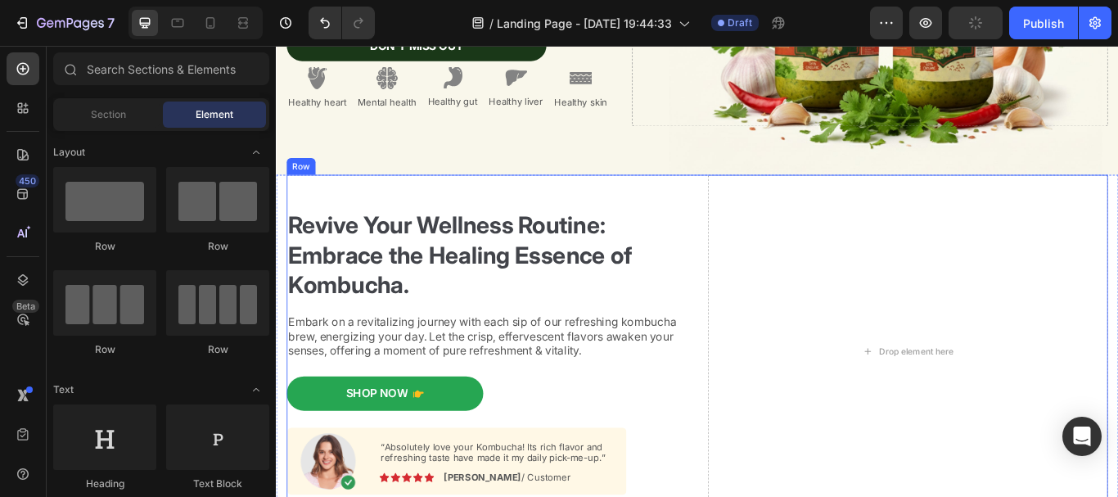
click at [765, 214] on div "Revive Your Wellness Routine: Embrace the Healing Essence of Kombucha. Heading …" at bounding box center [766, 402] width 957 height 412
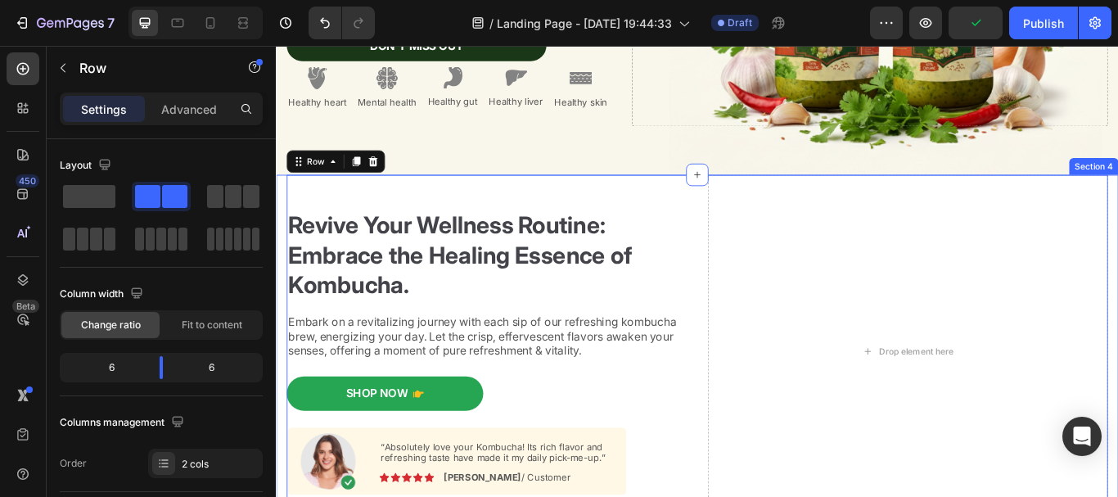
click at [277, 196] on div "Revive Your Wellness Routine: Embrace the Healing Essence of Kombucha. Heading …" at bounding box center [767, 402] width 982 height 412
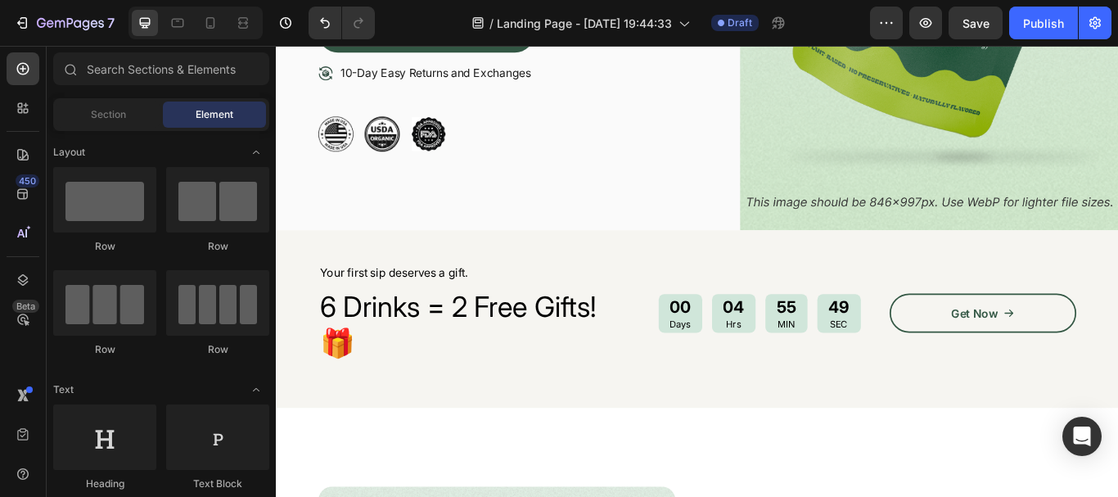
scroll to position [914, 0]
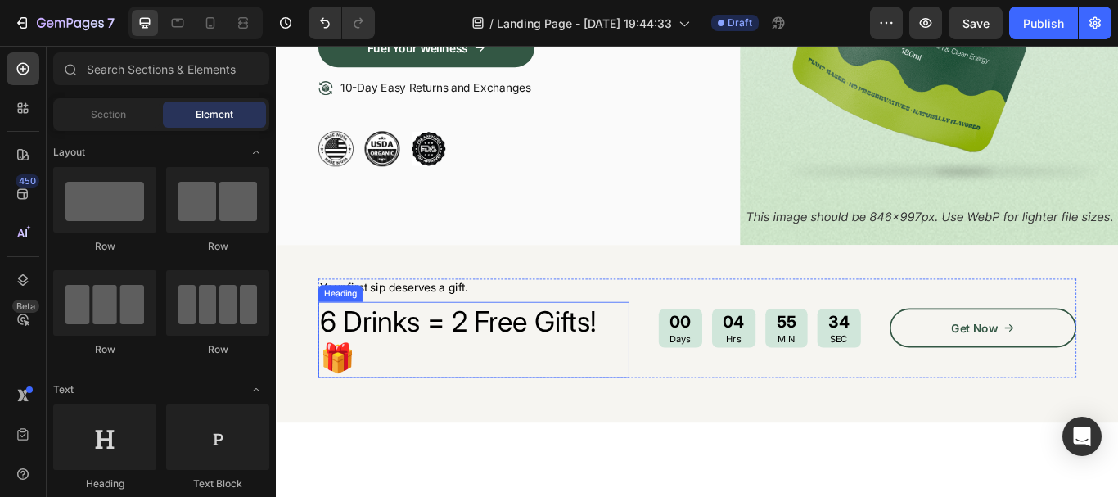
click at [337, 363] on h2 "6 Drinks = 2 Free Gifts!🎁" at bounding box center [506, 388] width 362 height 88
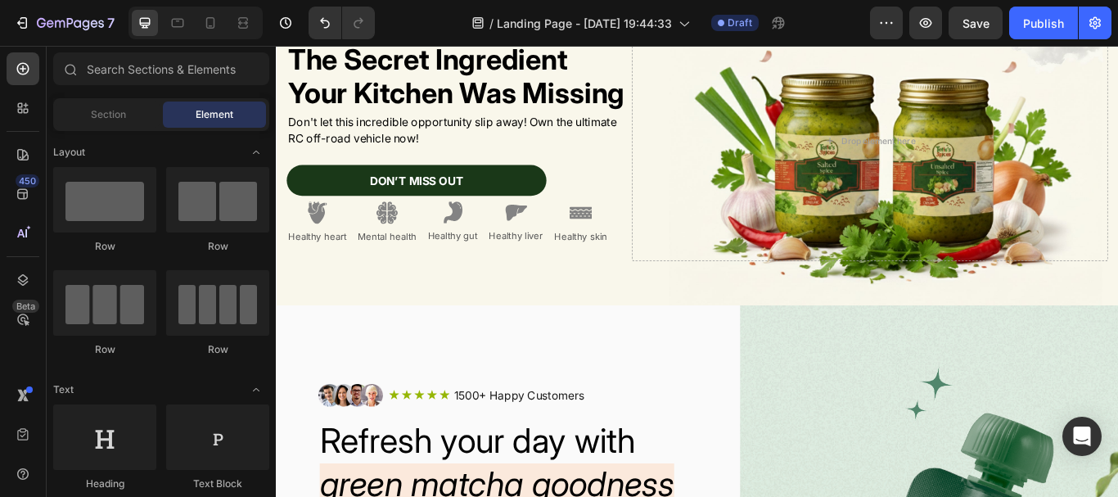
scroll to position [103, 0]
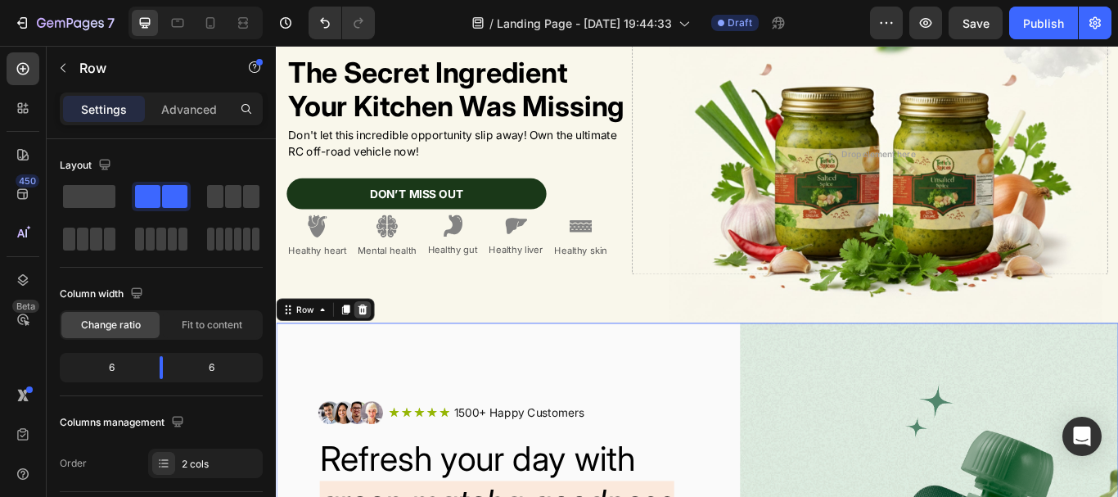
click at [380, 347] on icon at bounding box center [376, 353] width 13 height 13
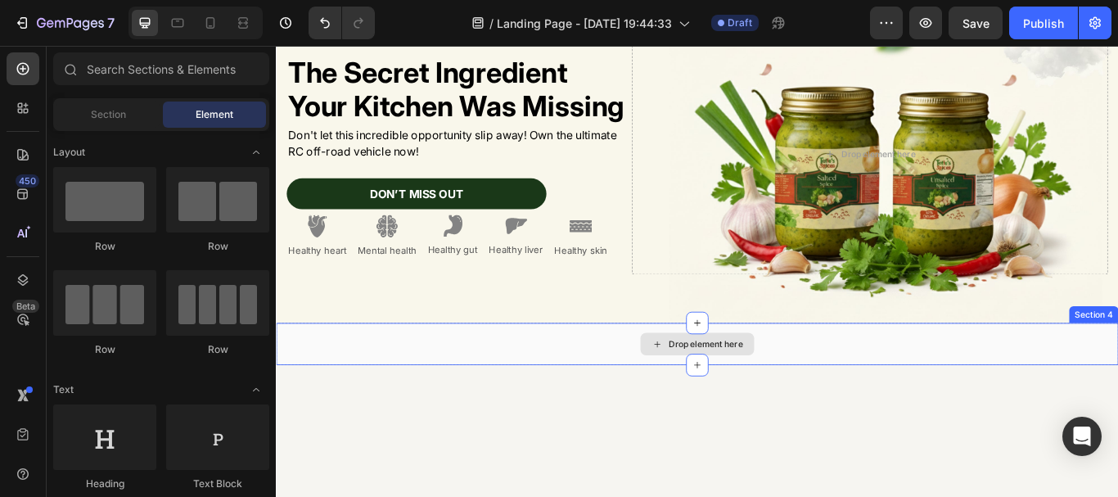
click at [664, 404] on div "Drop element here" at bounding box center [767, 393] width 982 height 49
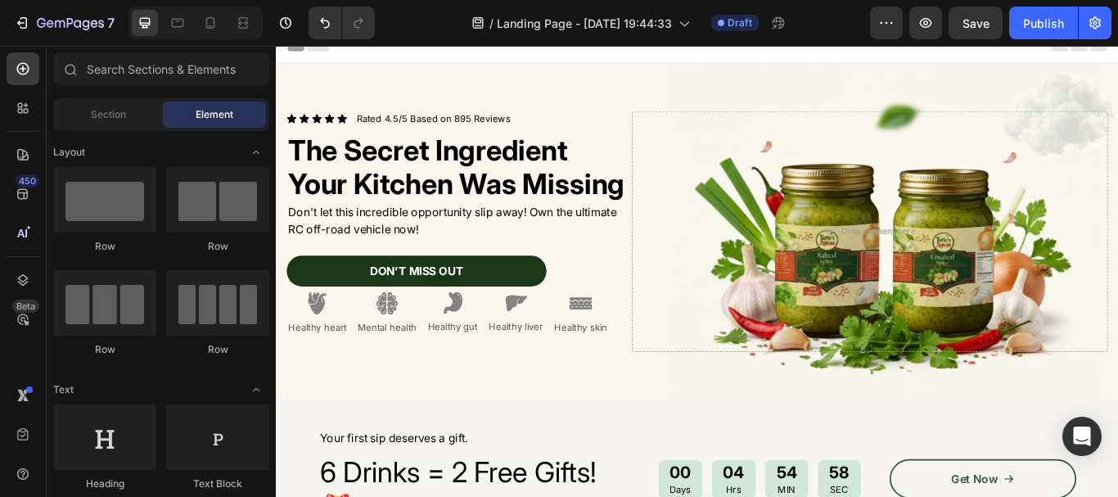
scroll to position [0, 0]
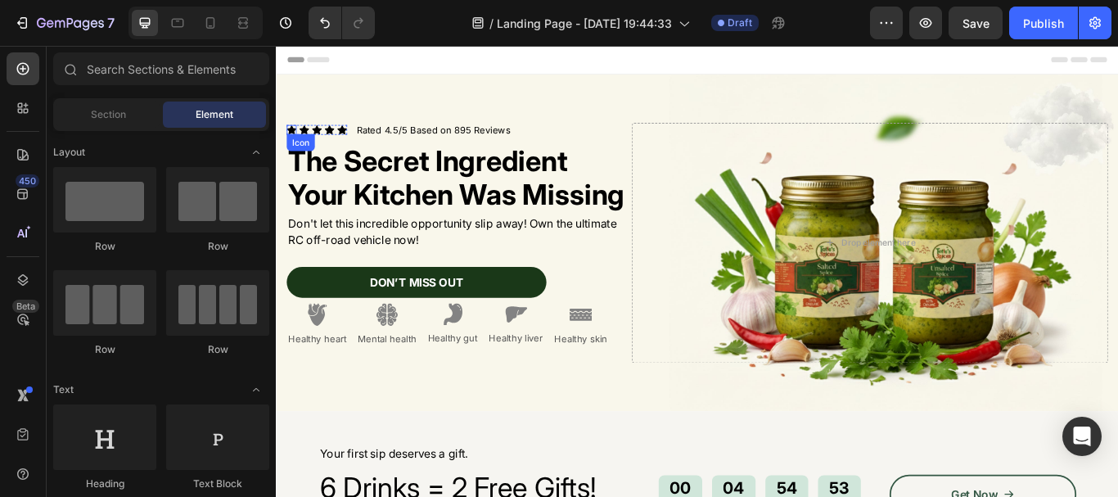
click at [295, 139] on icon at bounding box center [293, 144] width 11 height 11
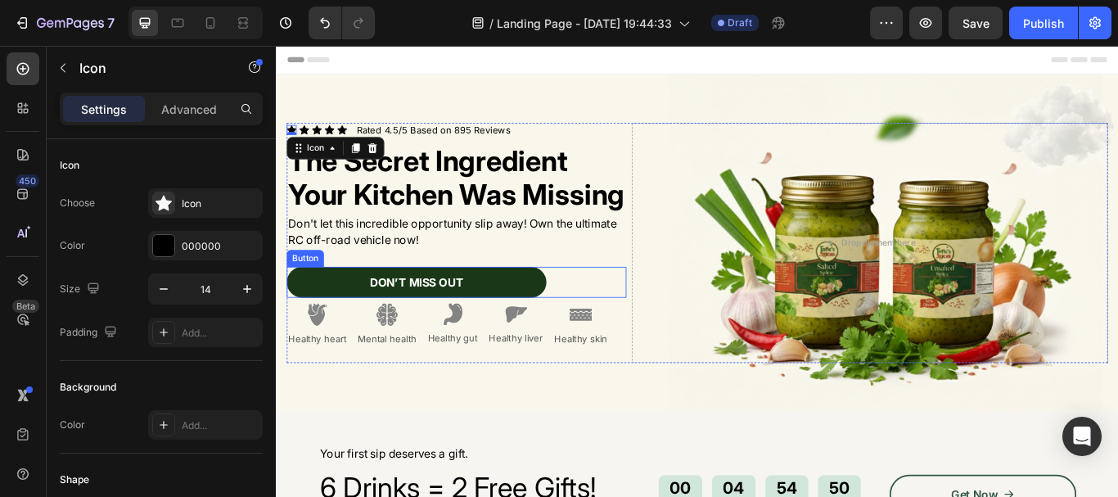
click at [309, 334] on button "Don’t Miss Out" at bounding box center [439, 322] width 303 height 37
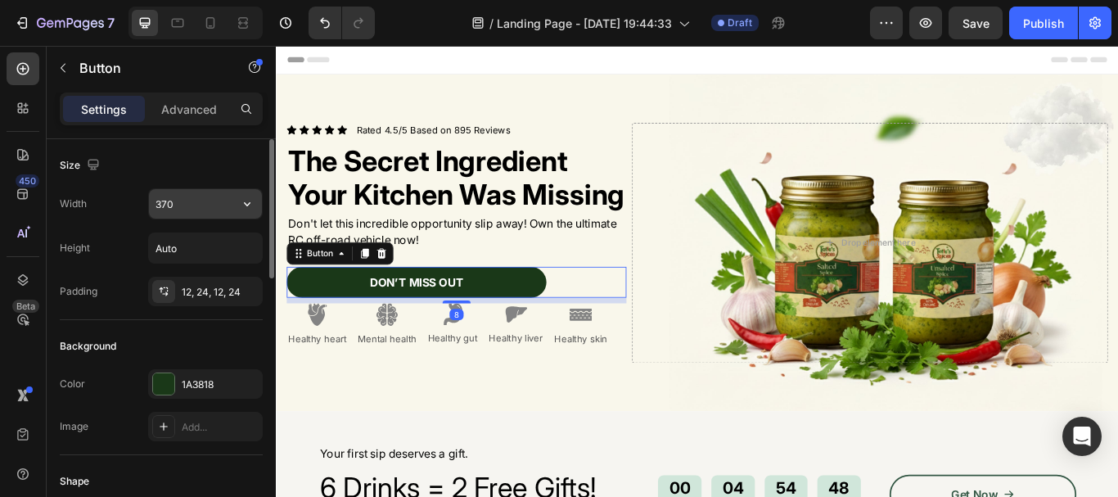
click at [190, 209] on input "370" at bounding box center [205, 203] width 113 height 29
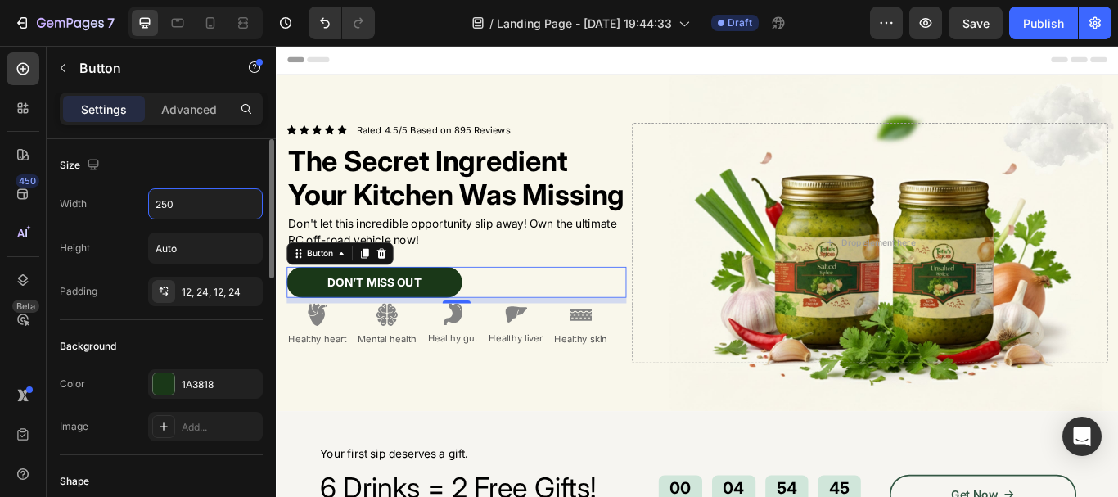
type input "250"
click at [128, 193] on div "Width 250" at bounding box center [161, 203] width 203 height 31
click at [398, 331] on div "Don’t Miss Out" at bounding box center [390, 321] width 110 height 17
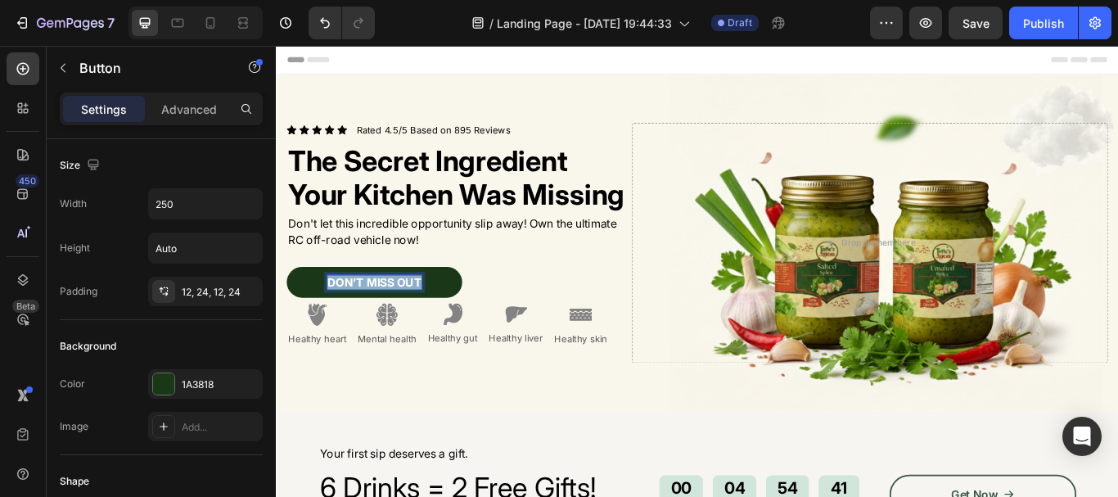
click at [398, 331] on p "Don’t Miss Out" at bounding box center [390, 321] width 110 height 17
click at [288, 304] on button "SHOP" at bounding box center [390, 322] width 205 height 37
click at [227, 324] on div "Background Color 1A3818 Image Add..." at bounding box center [161, 387] width 203 height 135
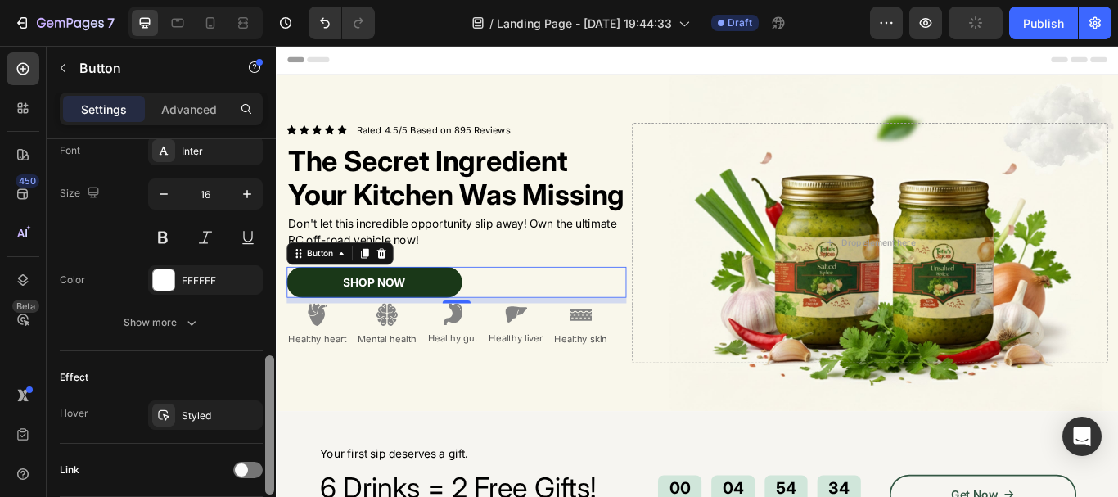
drag, startPoint x: 271, startPoint y: 254, endPoint x: 223, endPoint y: 482, distance: 233.3
click at [223, 482] on div "Size Width 250 Height Auto Padding 12, 24, 12, 24 Background Color 1A3818 Image…" at bounding box center [161, 341] width 229 height 404
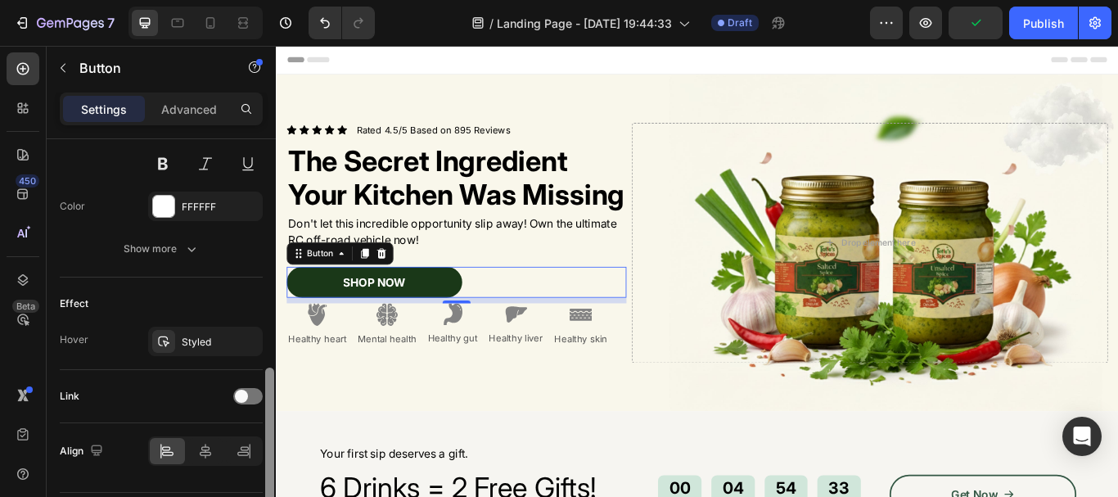
drag, startPoint x: 269, startPoint y: 407, endPoint x: 257, endPoint y: 430, distance: 26.0
click at [264, 443] on div at bounding box center [269, 326] width 12 height 404
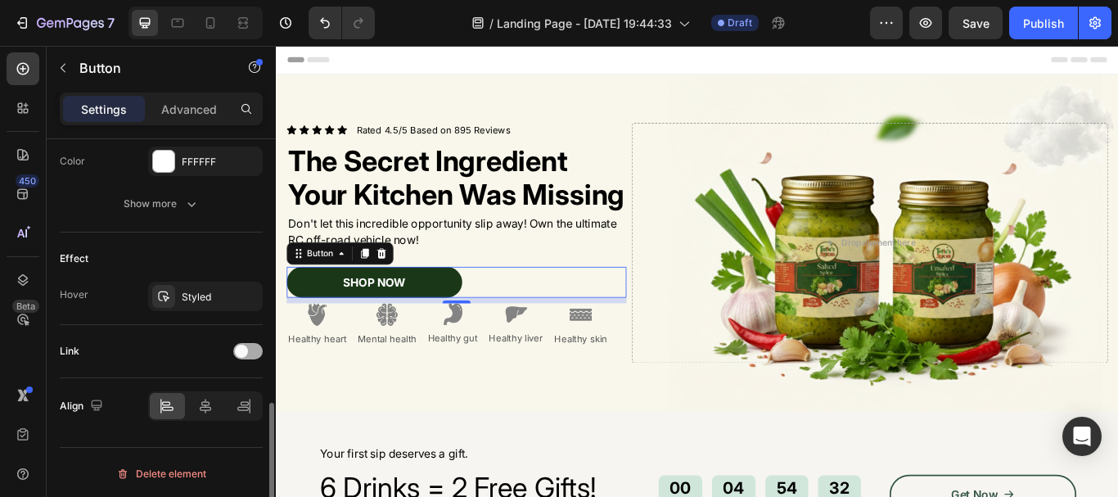
click at [246, 349] on span at bounding box center [241, 350] width 13 height 13
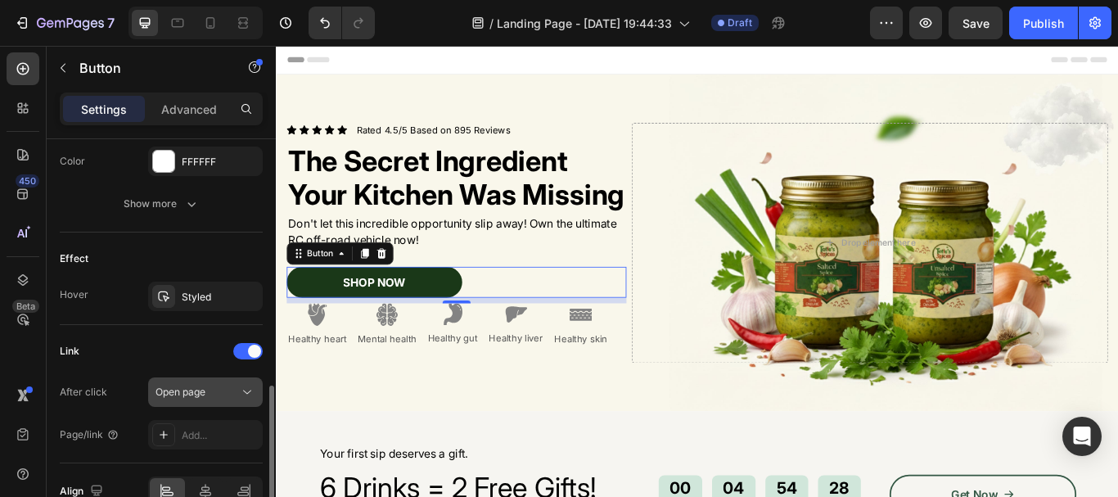
click at [220, 387] on div "Open page" at bounding box center [196, 392] width 83 height 15
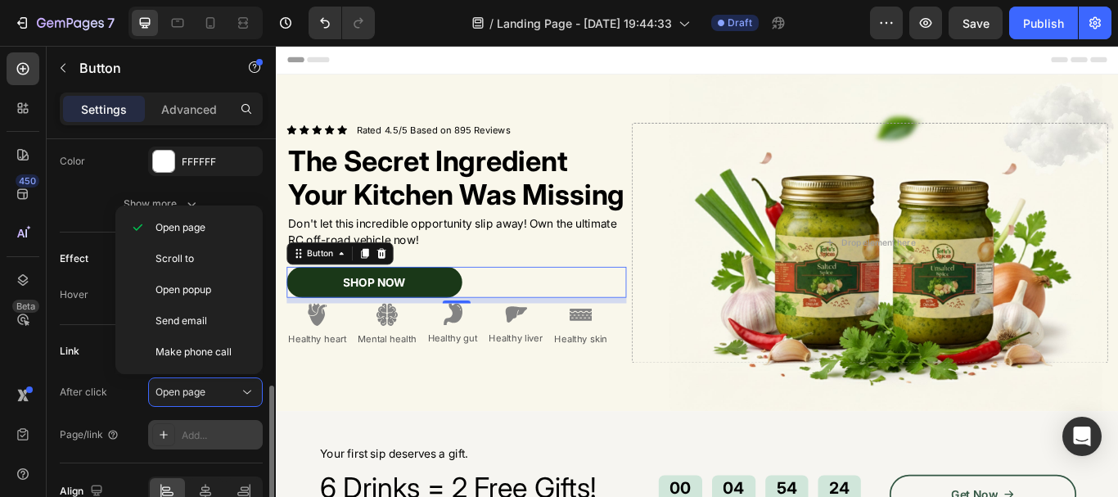
click at [182, 439] on div "Add..." at bounding box center [220, 435] width 77 height 15
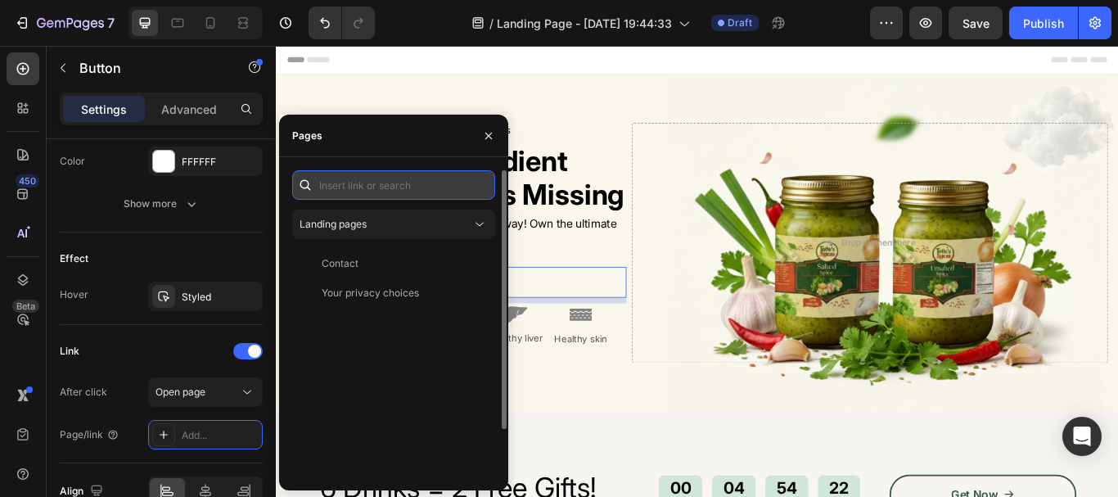
click at [389, 193] on input "text" at bounding box center [393, 184] width 203 height 29
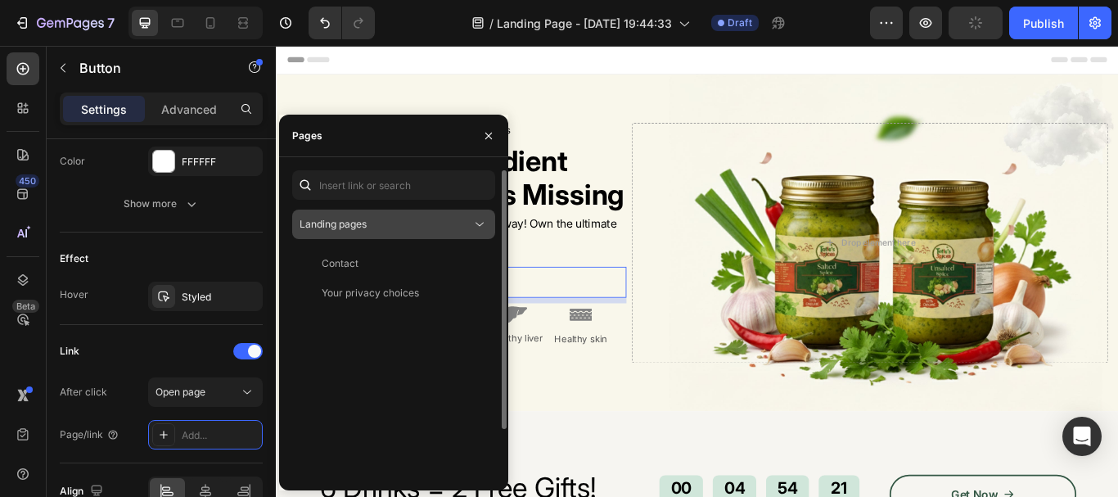
click at [401, 222] on div "Landing pages" at bounding box center [385, 224] width 172 height 15
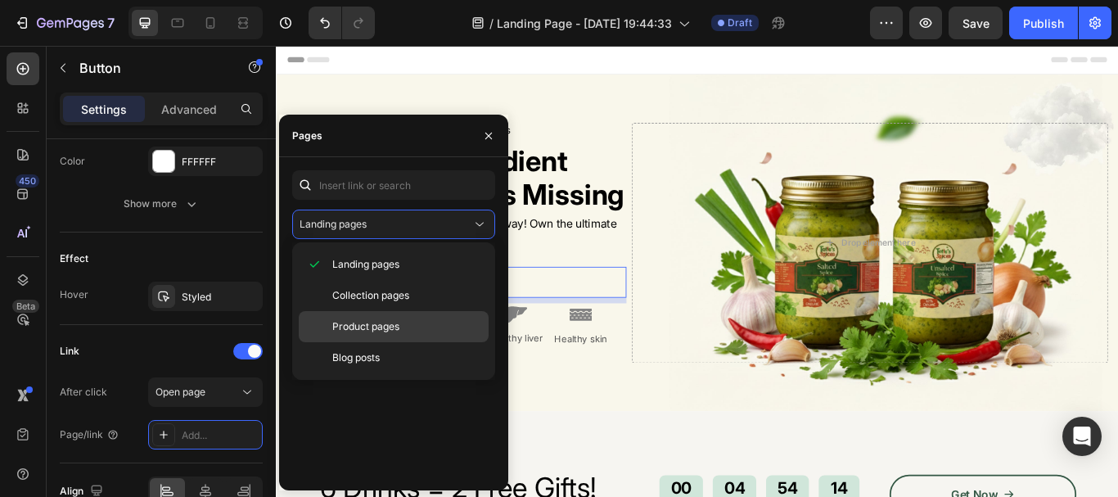
click at [397, 323] on span "Product pages" at bounding box center [365, 326] width 67 height 15
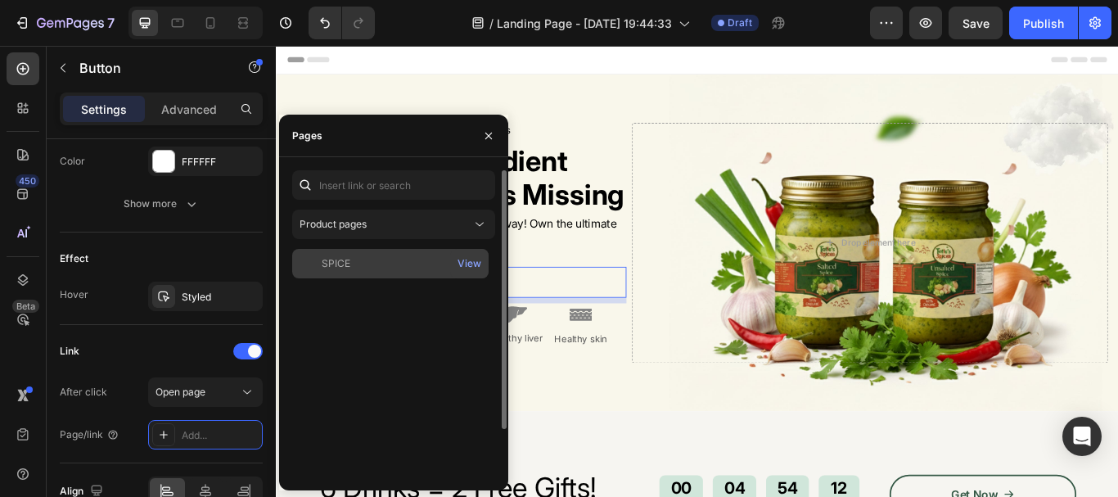
click at [376, 263] on div "SPICE" at bounding box center [390, 263] width 183 height 15
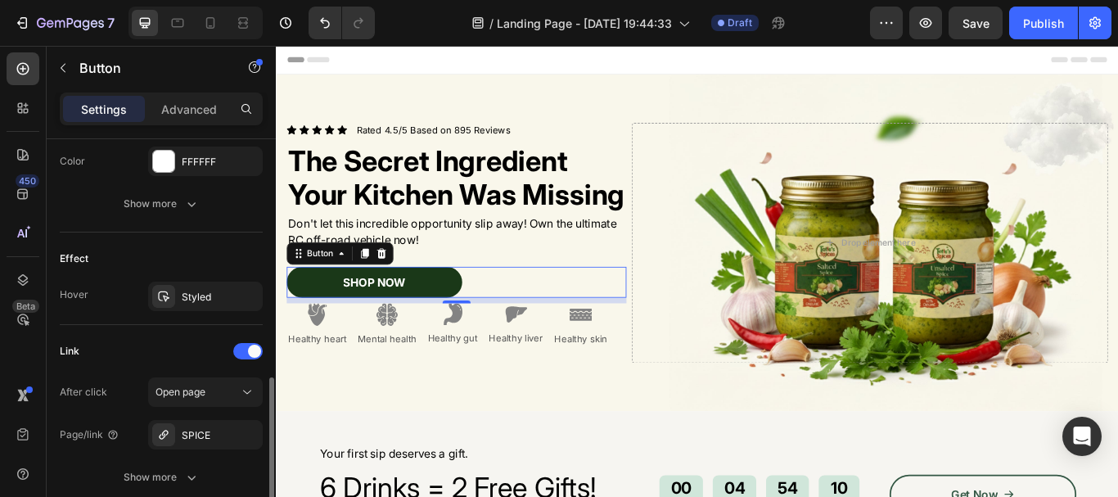
click at [153, 341] on div "Link" at bounding box center [161, 351] width 203 height 26
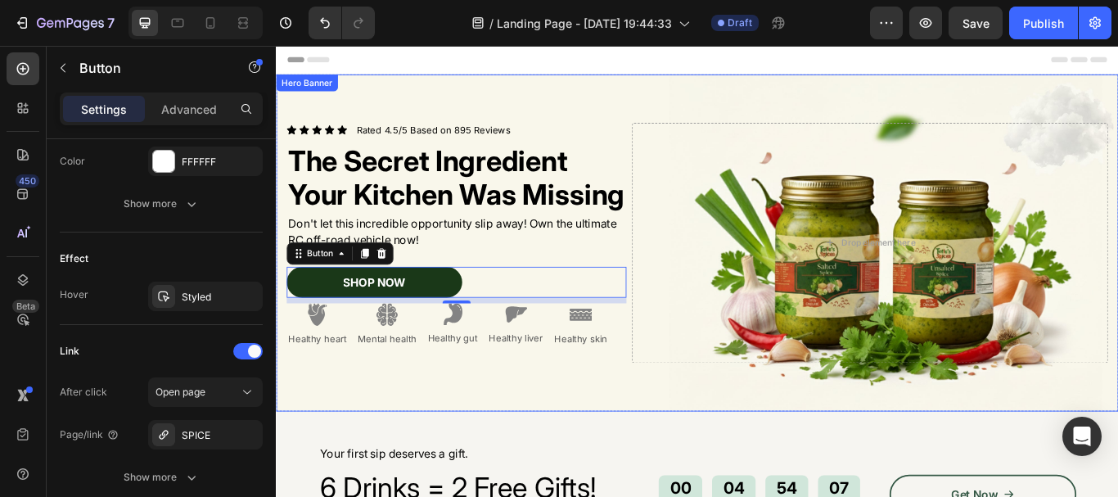
click at [403, 443] on div "Icon Icon Icon Icon Icon Icon List Rated 4.5/5 Based on 895 Reviews Text Block …" at bounding box center [767, 276] width 982 height 333
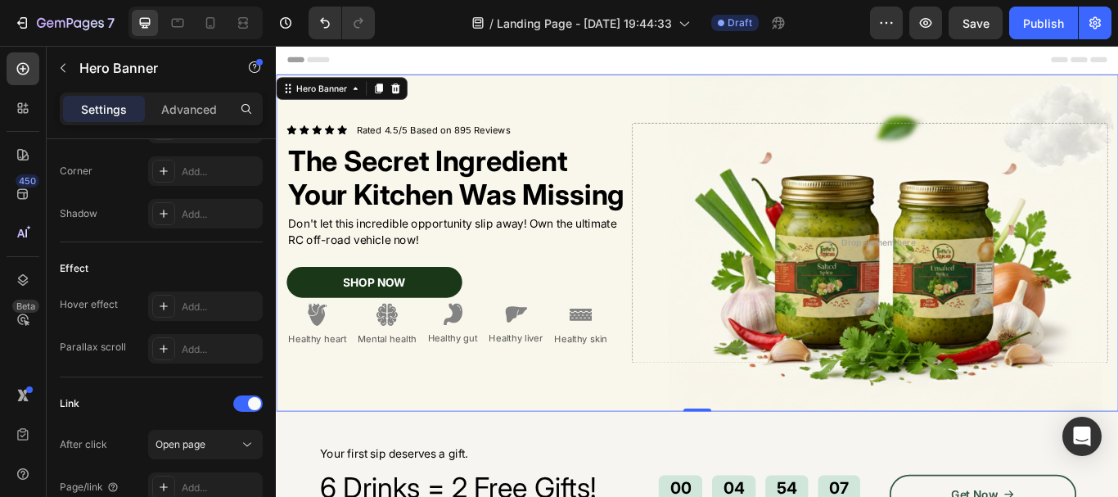
scroll to position [0, 0]
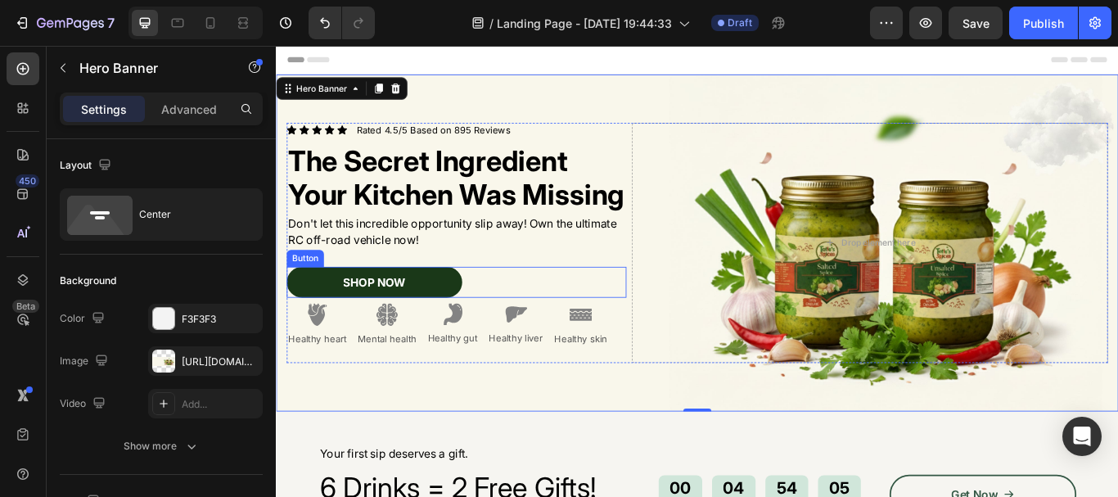
click at [538, 340] on div "SHOP NOW Button" at bounding box center [486, 322] width 396 height 37
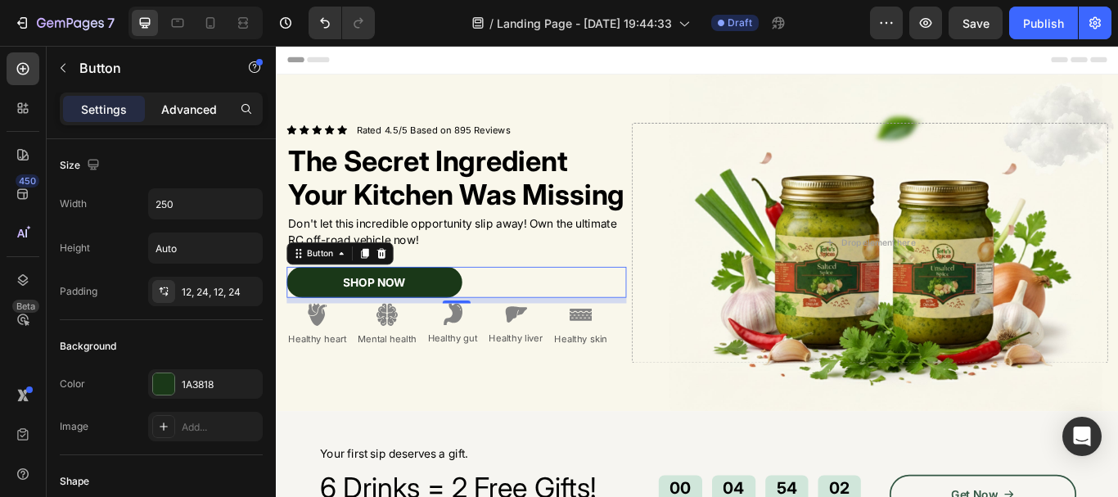
click at [174, 107] on p "Advanced" at bounding box center [189, 109] width 56 height 17
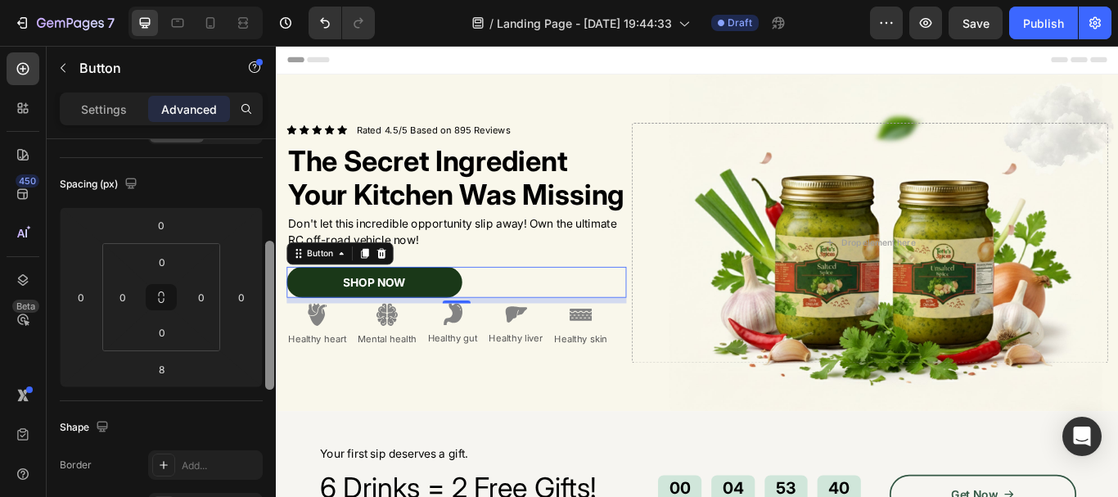
scroll to position [191, 0]
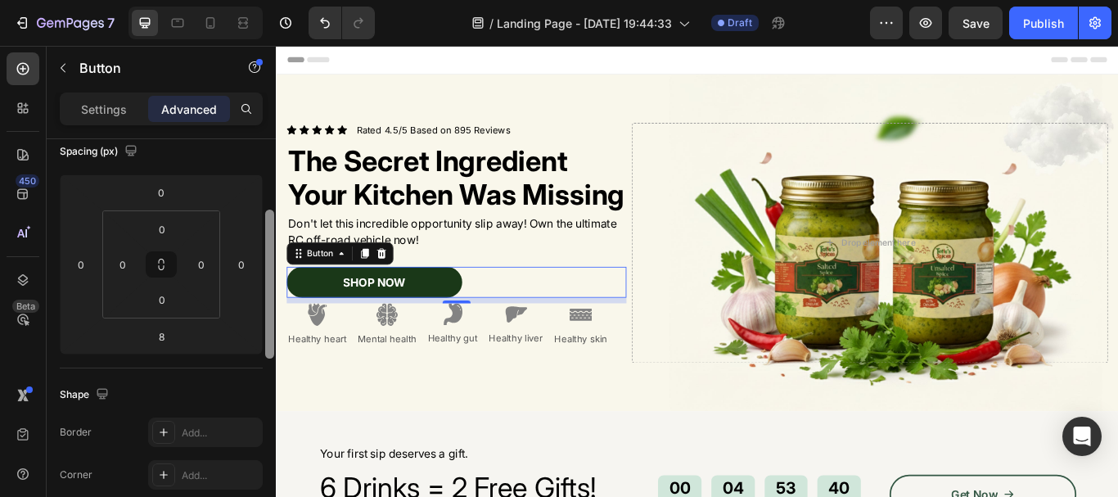
drag, startPoint x: 270, startPoint y: 153, endPoint x: 267, endPoint y: 224, distance: 71.3
click at [267, 224] on div at bounding box center [269, 283] width 9 height 149
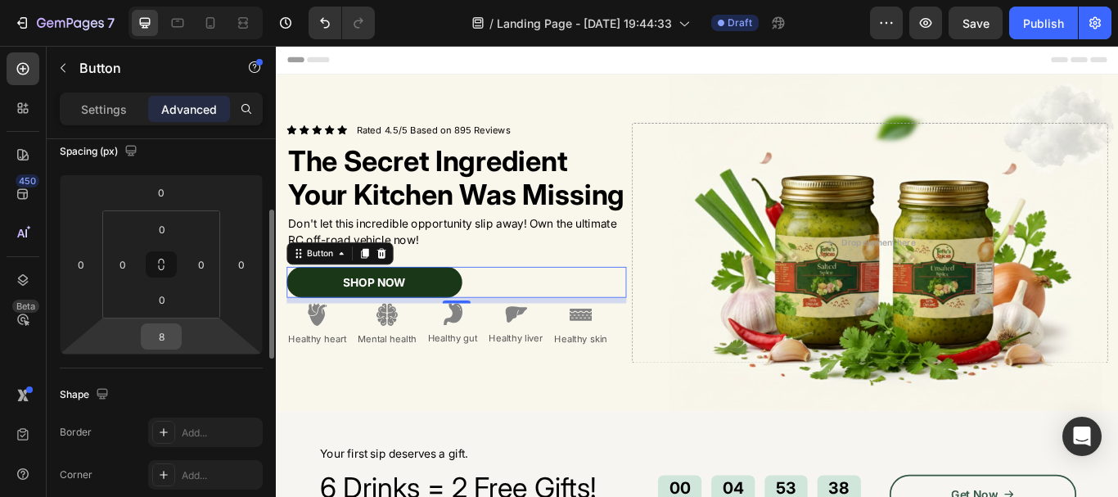
click at [164, 336] on input "8" at bounding box center [161, 336] width 33 height 25
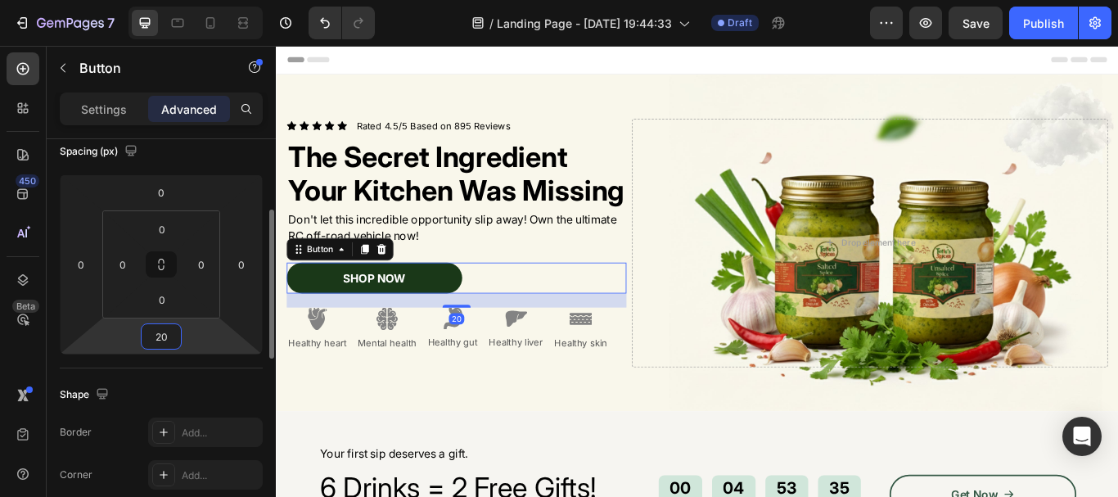
type input "20"
click at [156, 385] on div "Shape" at bounding box center [161, 394] width 203 height 26
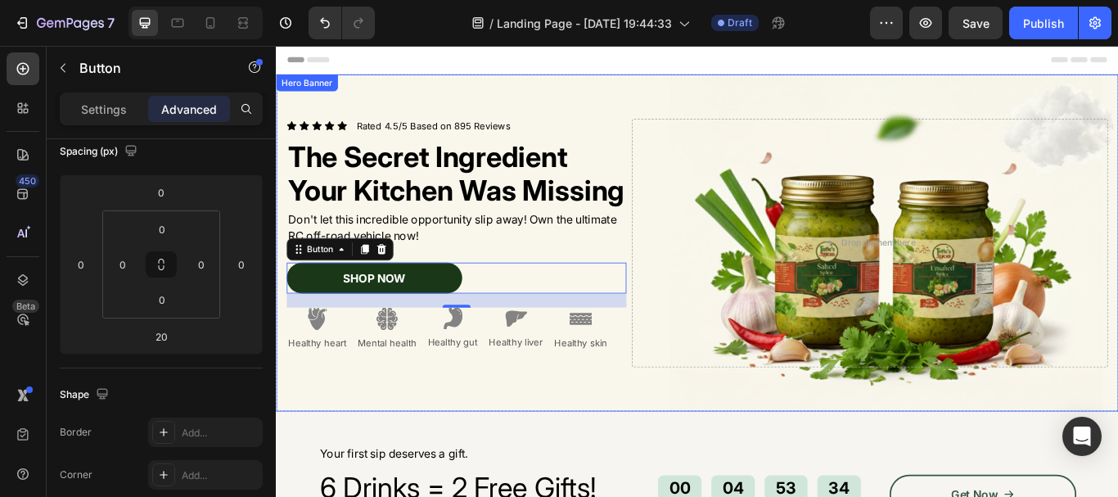
click at [497, 448] on div "Icon Icon Icon Icon Icon Icon List Rated 4.5/5 Based on 895 Reviews Text Block …" at bounding box center [767, 276] width 982 height 343
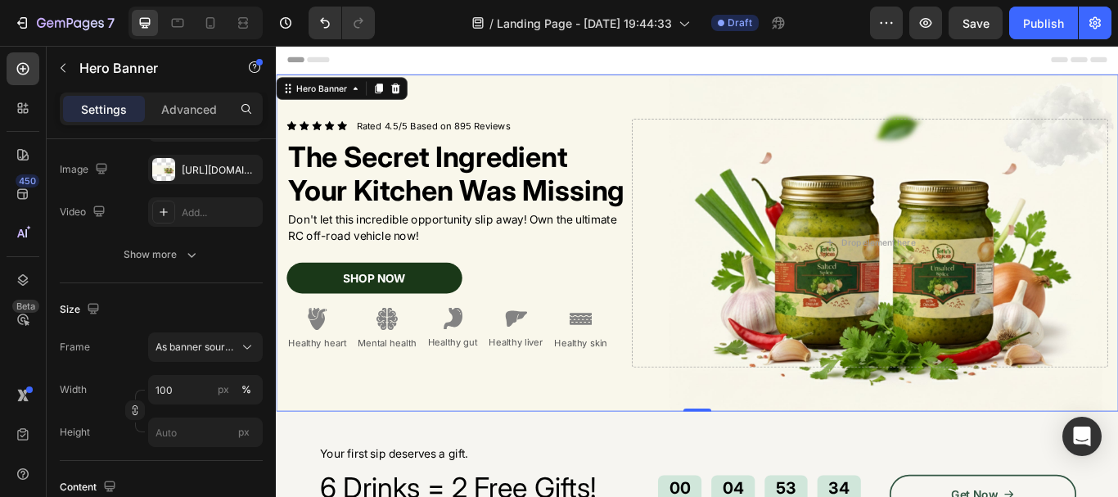
scroll to position [0, 0]
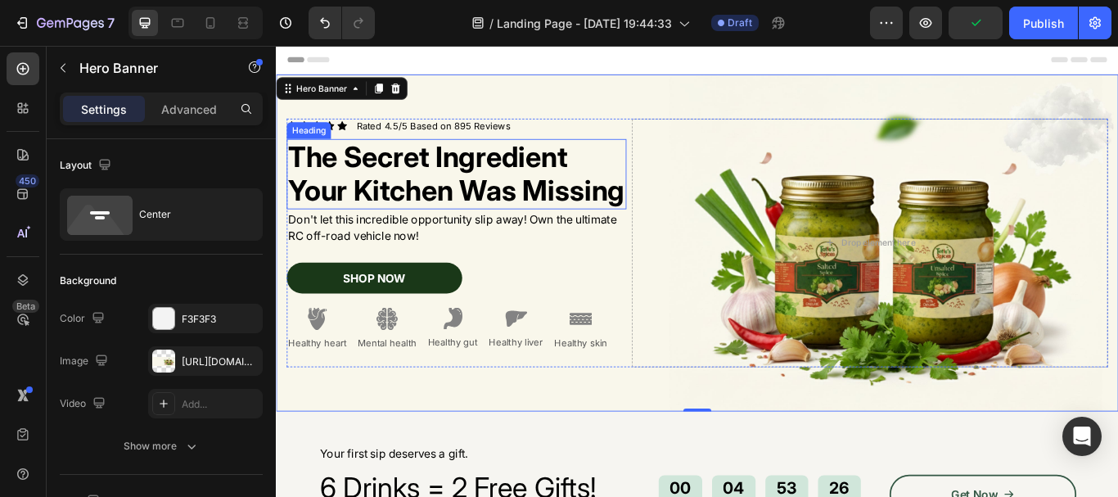
click at [363, 197] on h2 "The Secret Ingredient Your Kitchen Was Missing" at bounding box center [486, 196] width 396 height 82
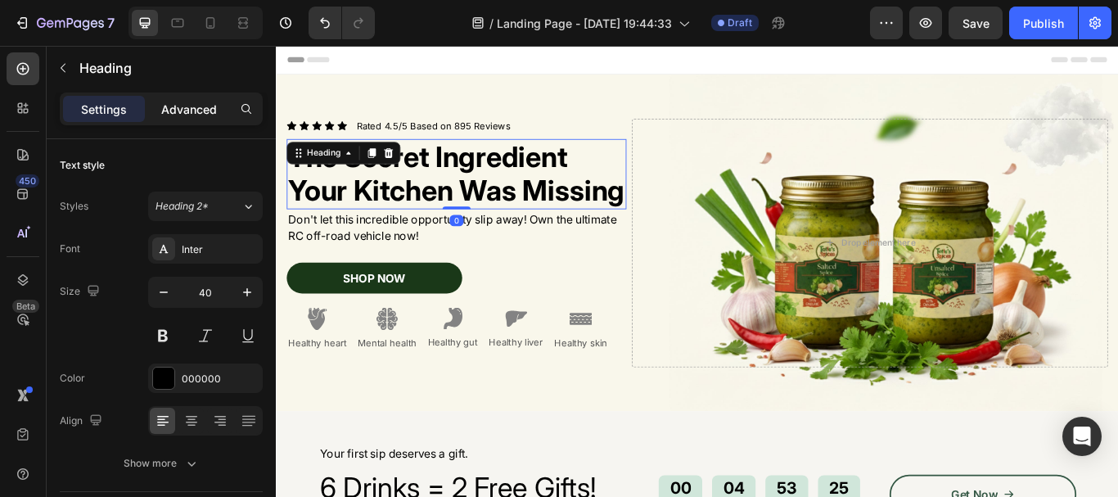
click at [197, 108] on p "Advanced" at bounding box center [189, 109] width 56 height 17
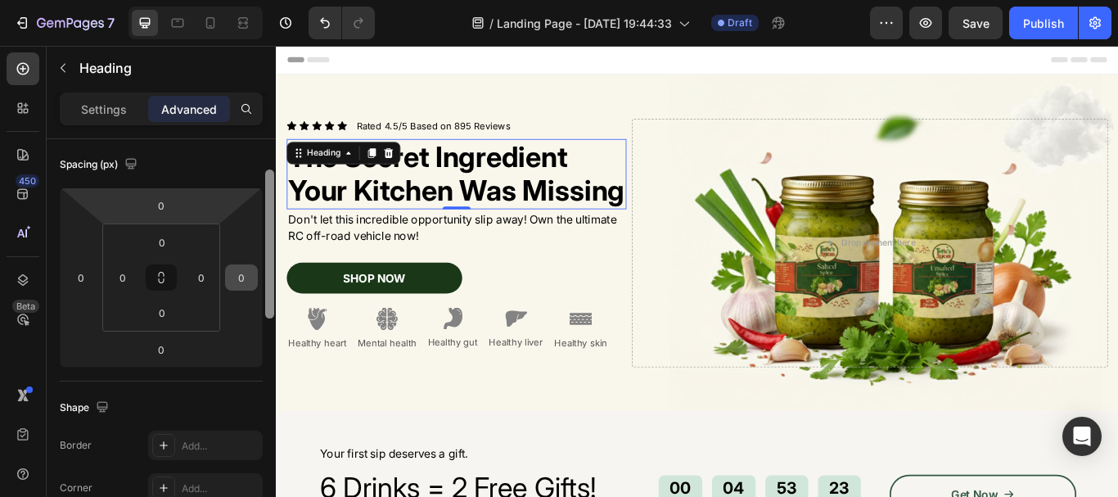
scroll to position [236, 0]
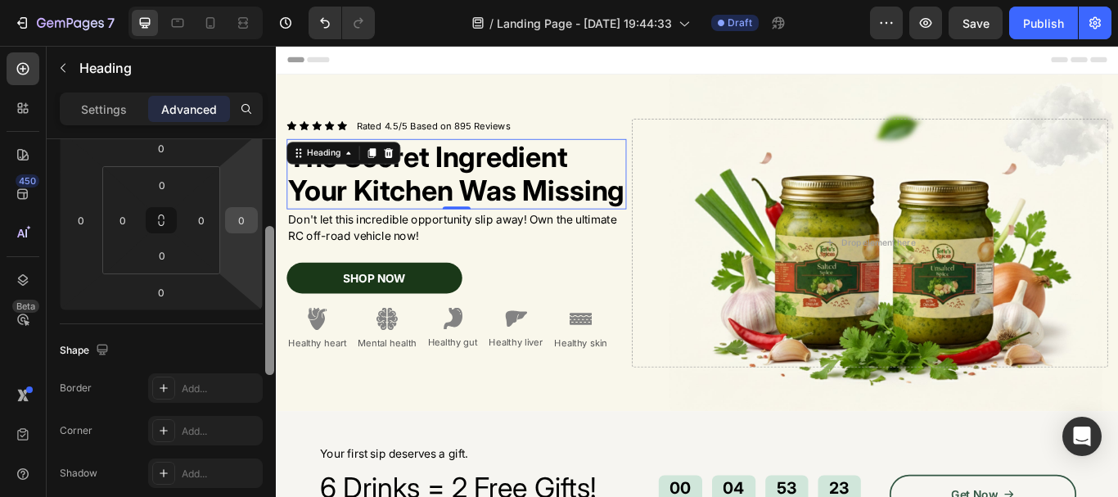
drag, startPoint x: 268, startPoint y: 158, endPoint x: 249, endPoint y: 245, distance: 89.7
click at [249, 245] on div "Display on Desktop Yes No Tablet Yes No Mobile Yes No Spacing (px) 0 0 0 0 0 0 …" at bounding box center [161, 341] width 229 height 404
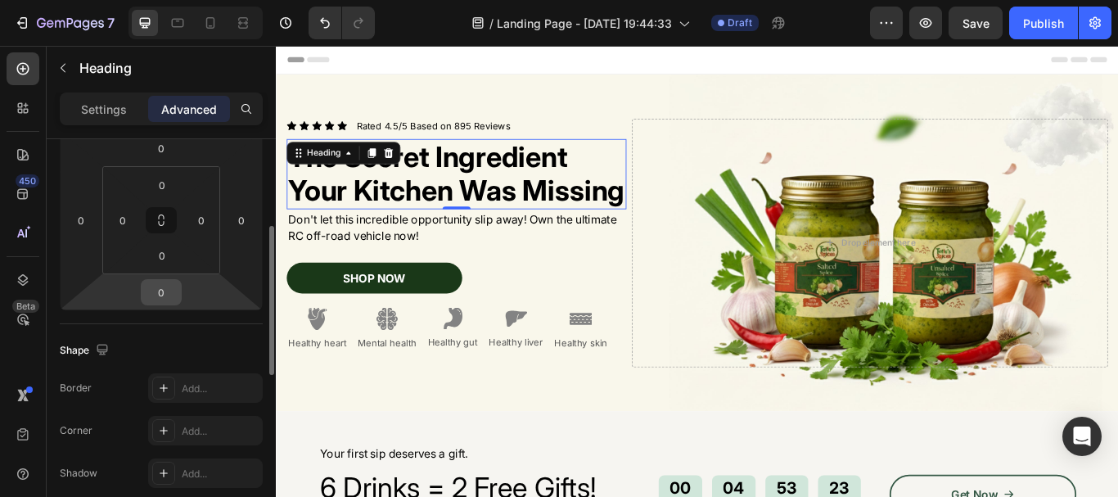
click at [170, 290] on input "0" at bounding box center [161, 292] width 33 height 25
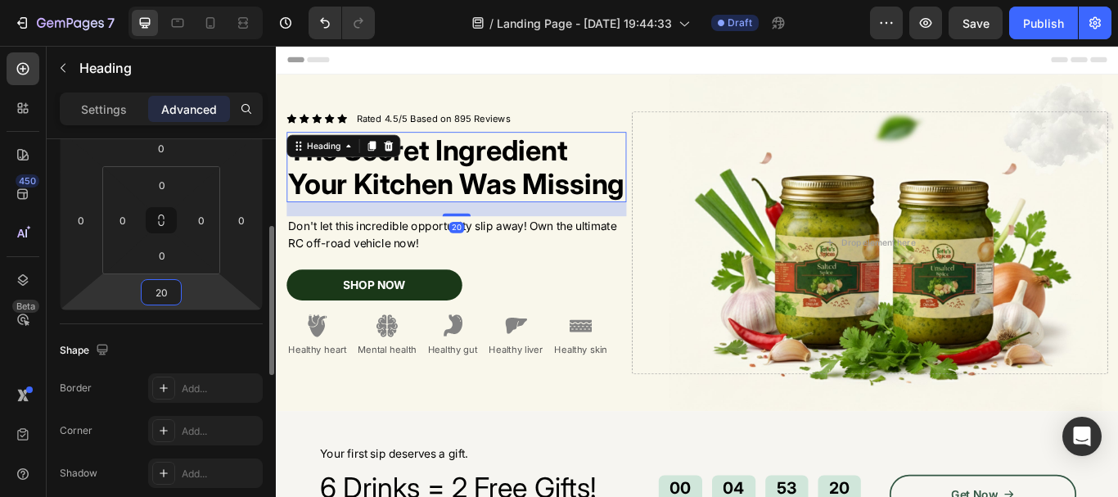
type input "20"
click at [164, 338] on div "Shape" at bounding box center [161, 350] width 203 height 26
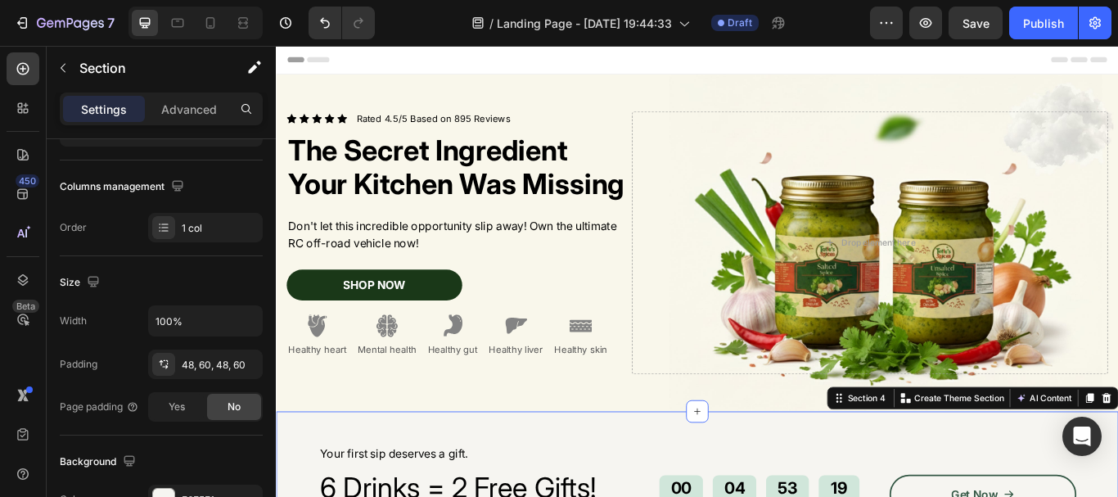
scroll to position [0, 0]
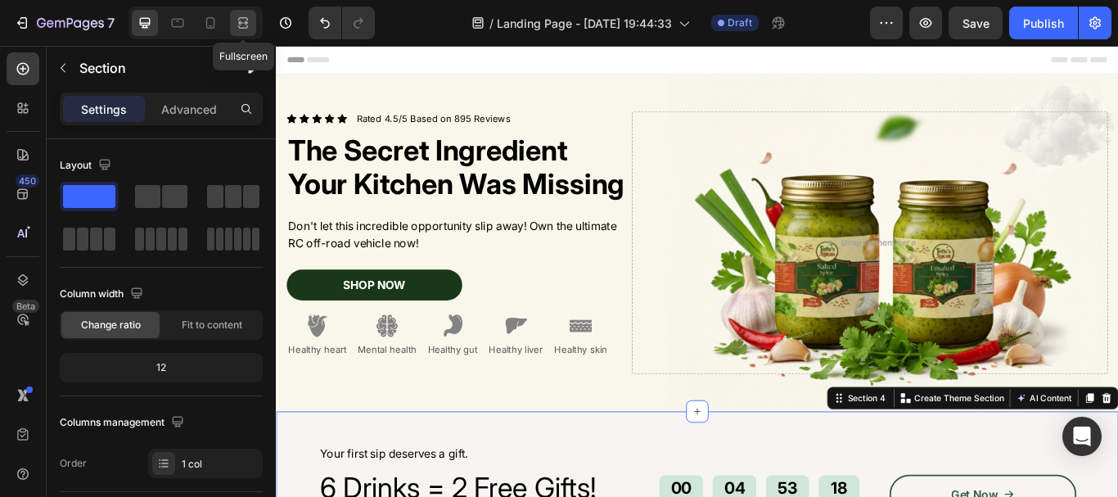
click at [245, 21] on icon at bounding box center [243, 23] width 16 height 16
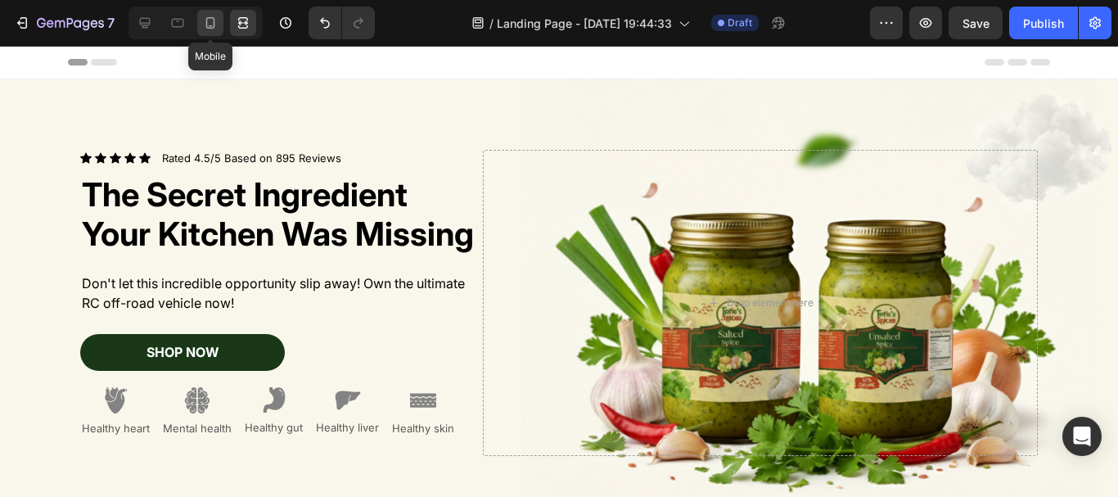
click at [210, 22] on icon at bounding box center [210, 23] width 16 height 16
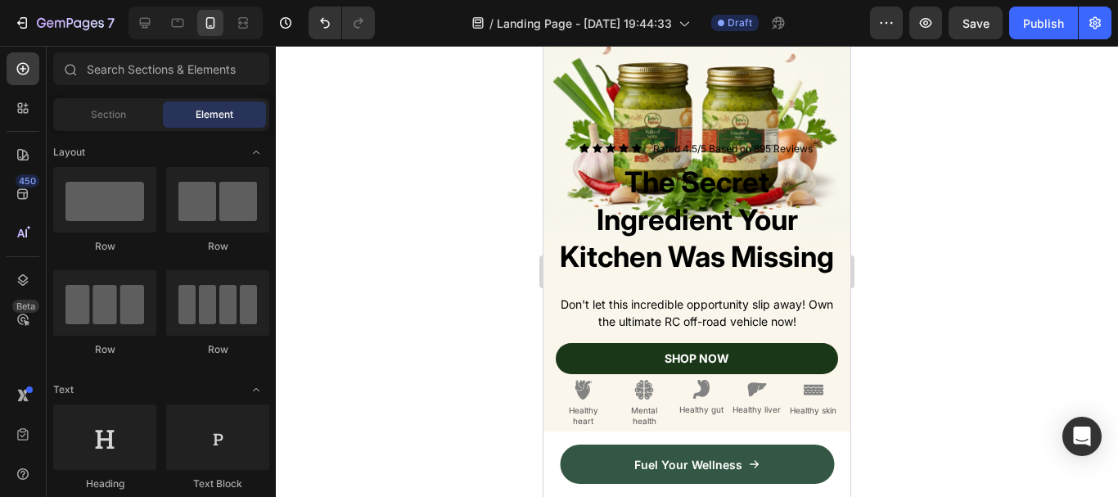
scroll to position [472, 0]
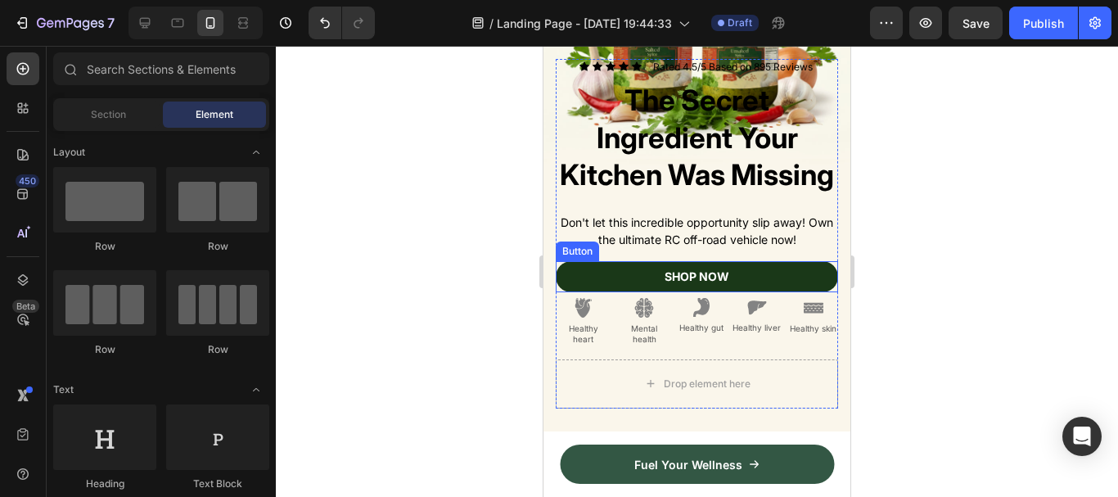
click at [810, 261] on link "SHOP NOW" at bounding box center [697, 276] width 282 height 31
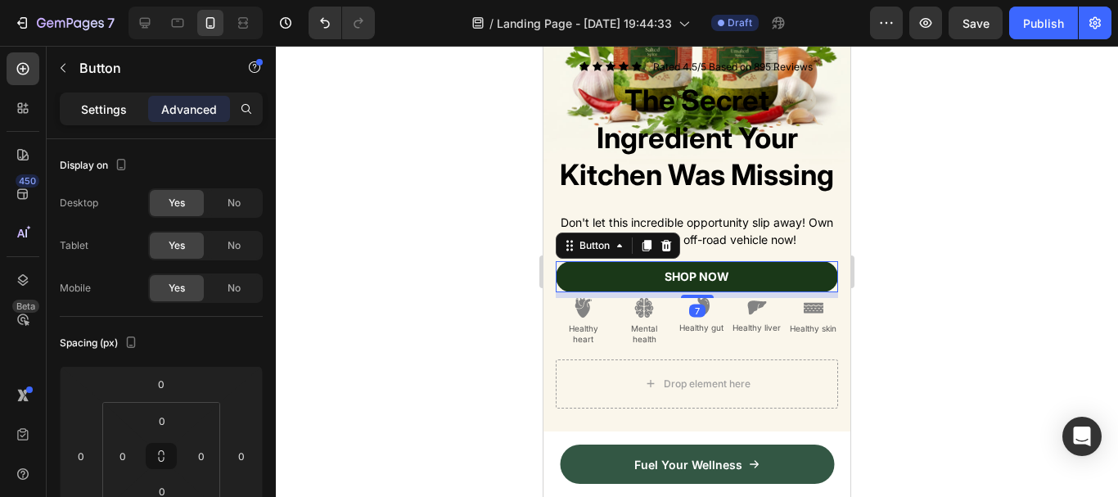
click at [92, 117] on p "Settings" at bounding box center [104, 109] width 46 height 17
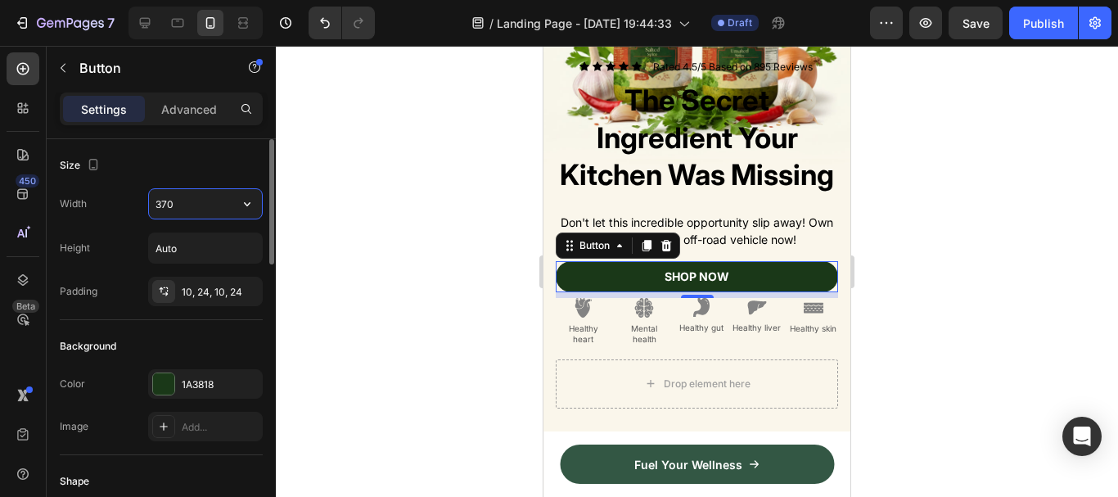
click at [175, 214] on input "370" at bounding box center [205, 203] width 113 height 29
type input "250"
click at [128, 240] on div "Height Auto" at bounding box center [161, 247] width 203 height 31
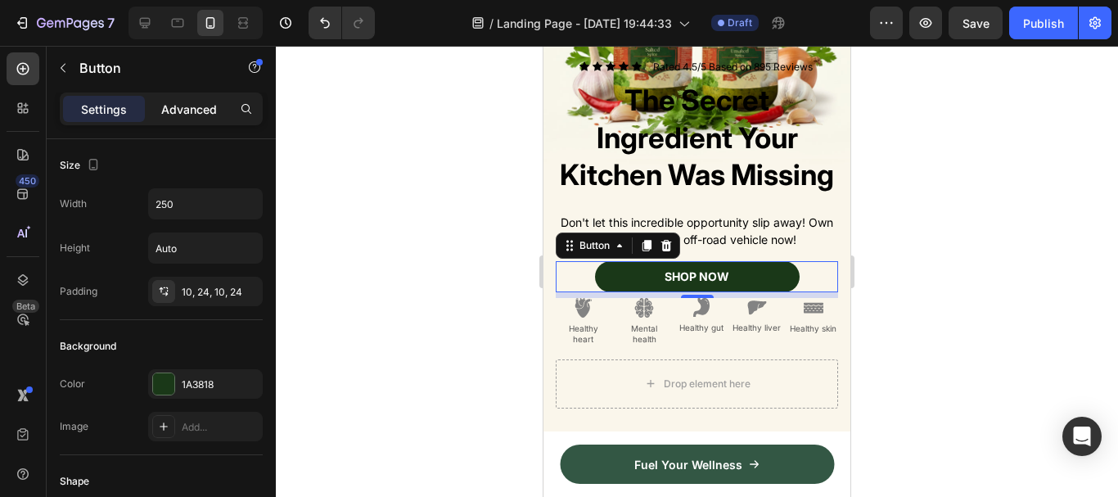
click at [194, 110] on p "Advanced" at bounding box center [189, 109] width 56 height 17
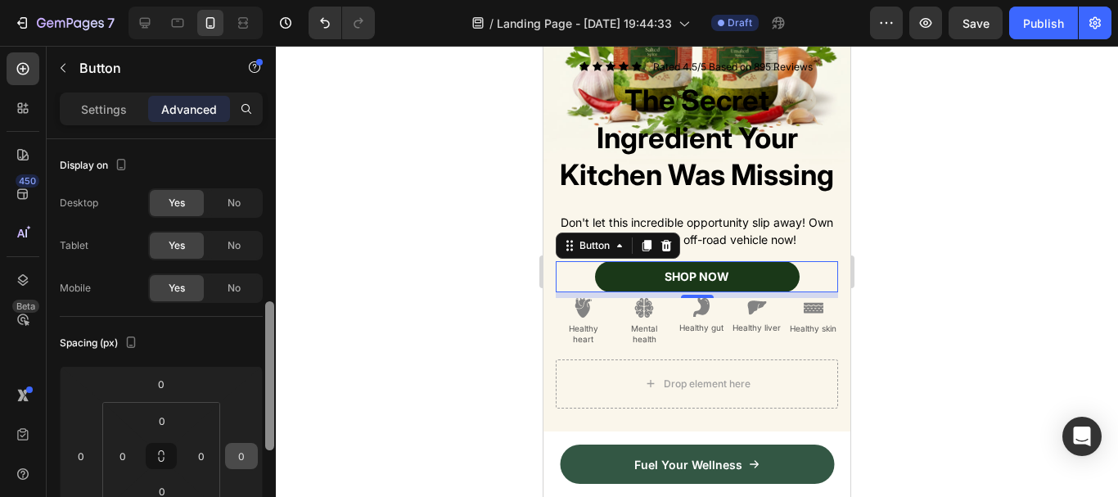
scroll to position [194, 0]
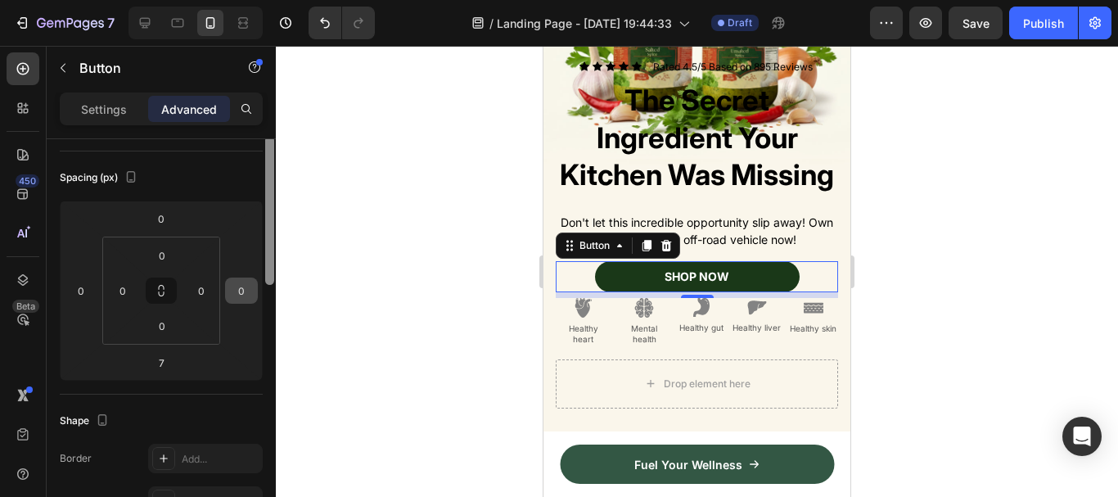
drag, startPoint x: 271, startPoint y: 178, endPoint x: 236, endPoint y: 252, distance: 81.6
click at [236, 250] on div "Display on Desktop Yes No Tablet Yes No Mobile Yes No Spacing (px) 0 0 7 0 0 0 …" at bounding box center [161, 341] width 229 height 404
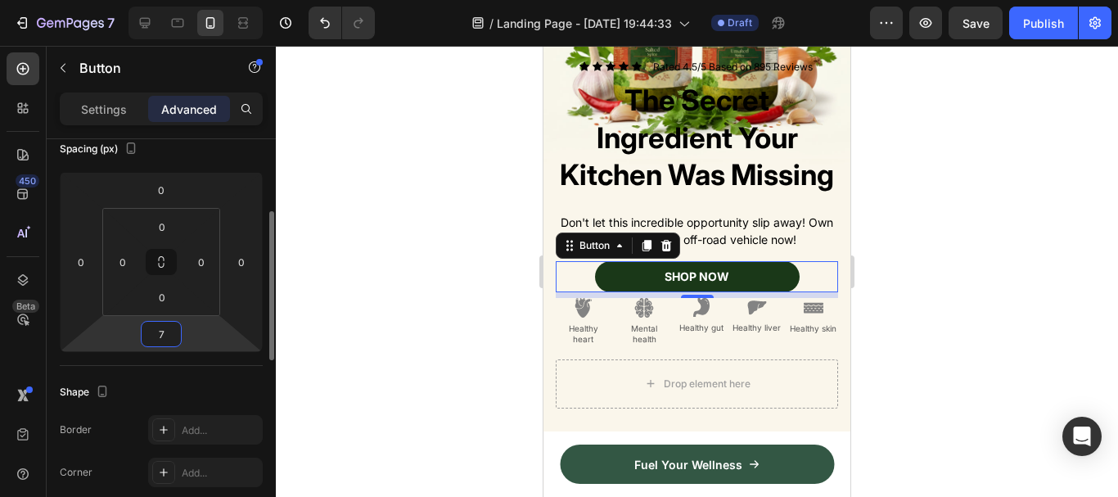
click at [158, 335] on input "7" at bounding box center [161, 334] width 33 height 25
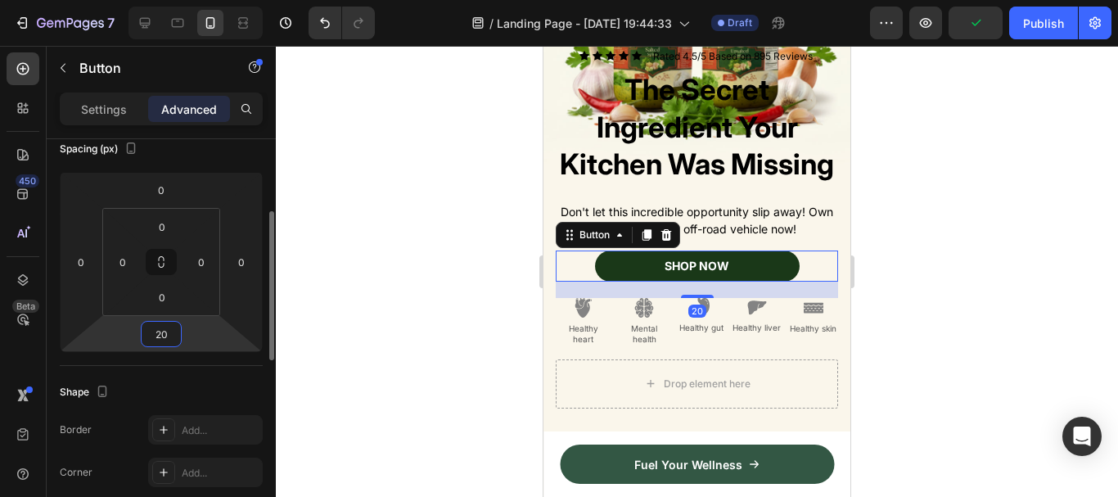
type input "20"
click at [139, 371] on div "Shape Border Add... Corner Add... Shadow Add..." at bounding box center [161, 455] width 203 height 178
click at [452, 250] on div at bounding box center [697, 271] width 842 height 451
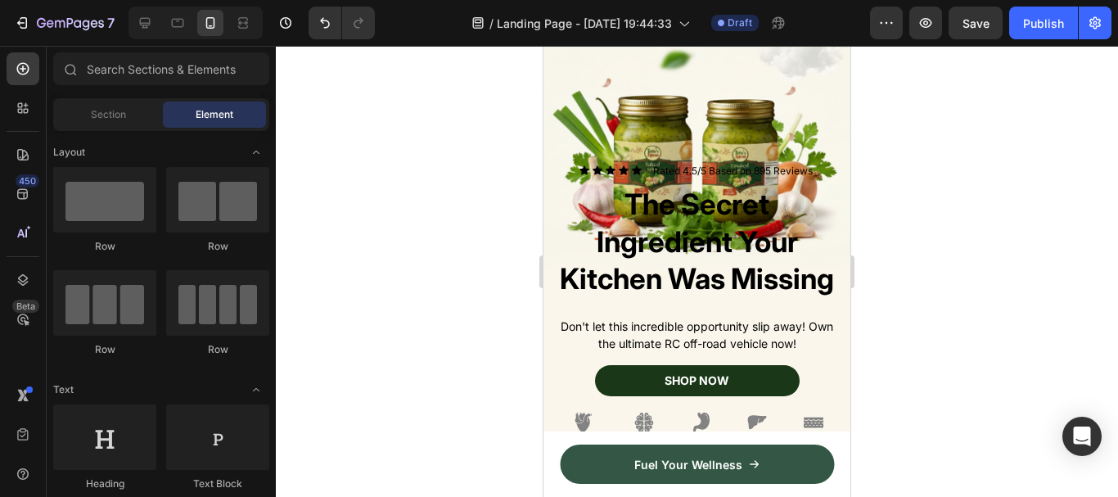
scroll to position [341, 0]
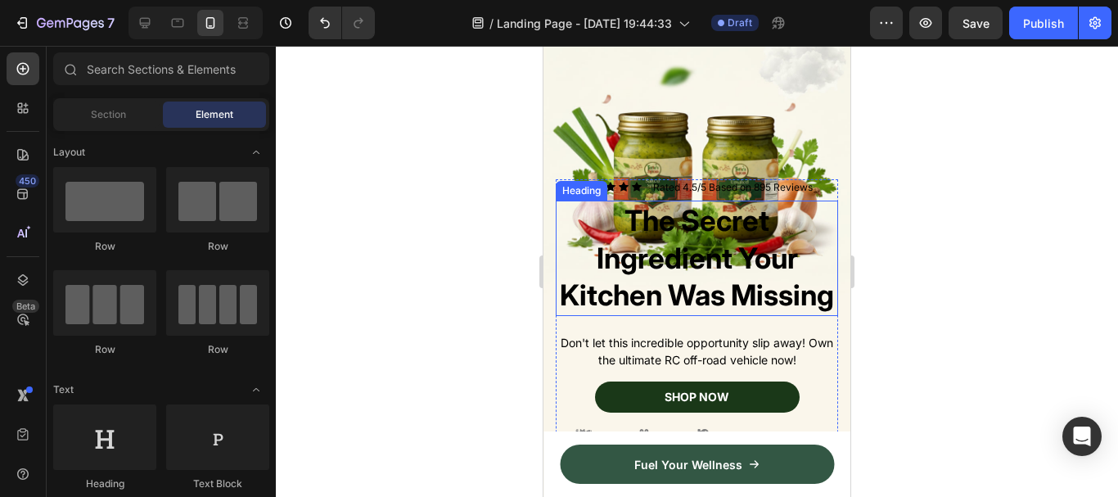
click at [706, 213] on h2 "The Secret Ingredient Your Kitchen Was Missing" at bounding box center [697, 257] width 282 height 115
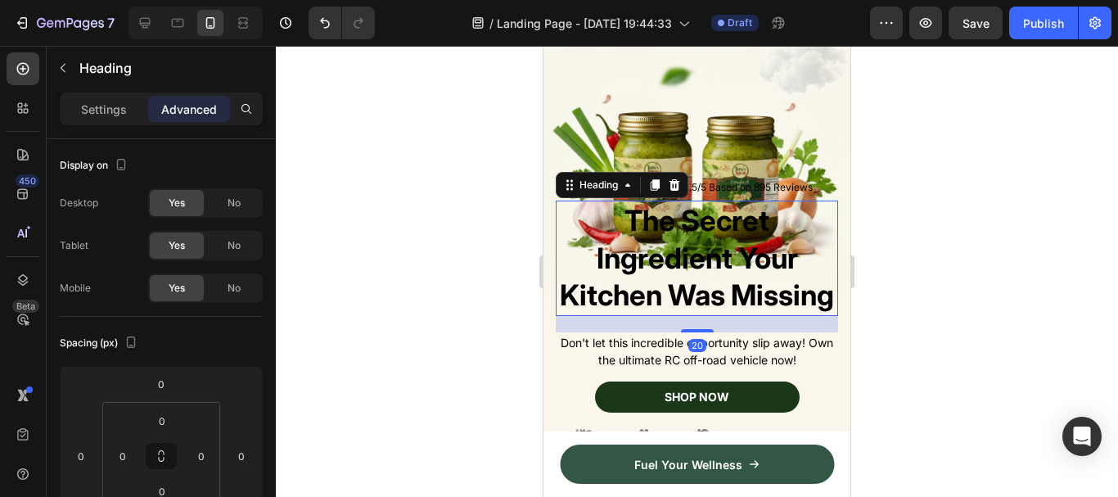
click at [107, 124] on div "Settings Advanced" at bounding box center [161, 108] width 203 height 33
click at [99, 108] on p "Settings" at bounding box center [104, 109] width 46 height 17
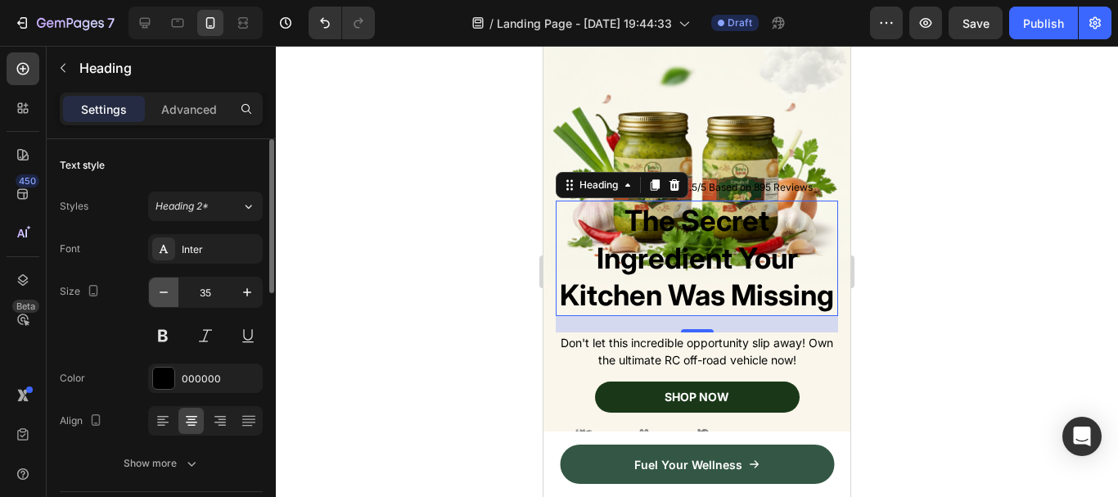
click at [166, 296] on icon "button" at bounding box center [163, 292] width 16 height 16
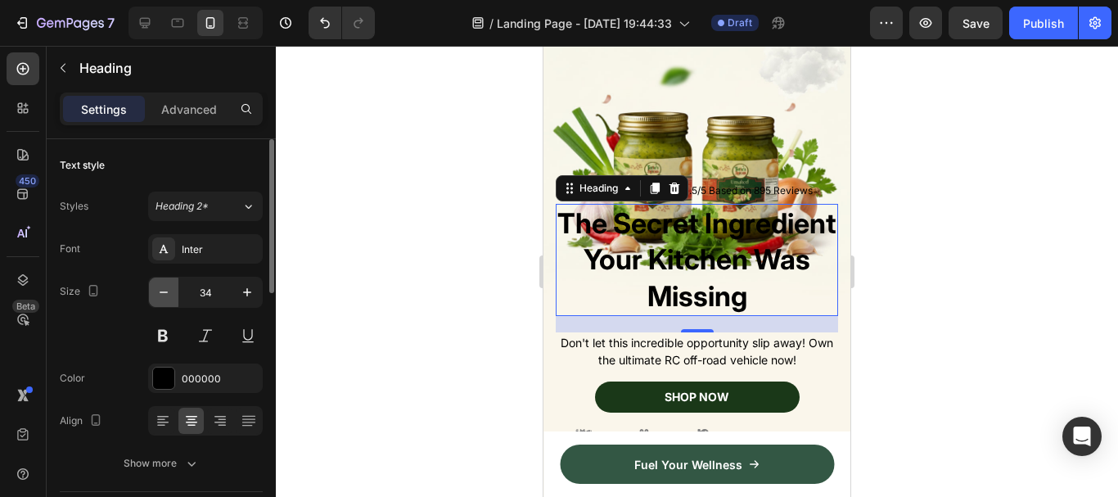
click at [166, 296] on icon "button" at bounding box center [163, 292] width 16 height 16
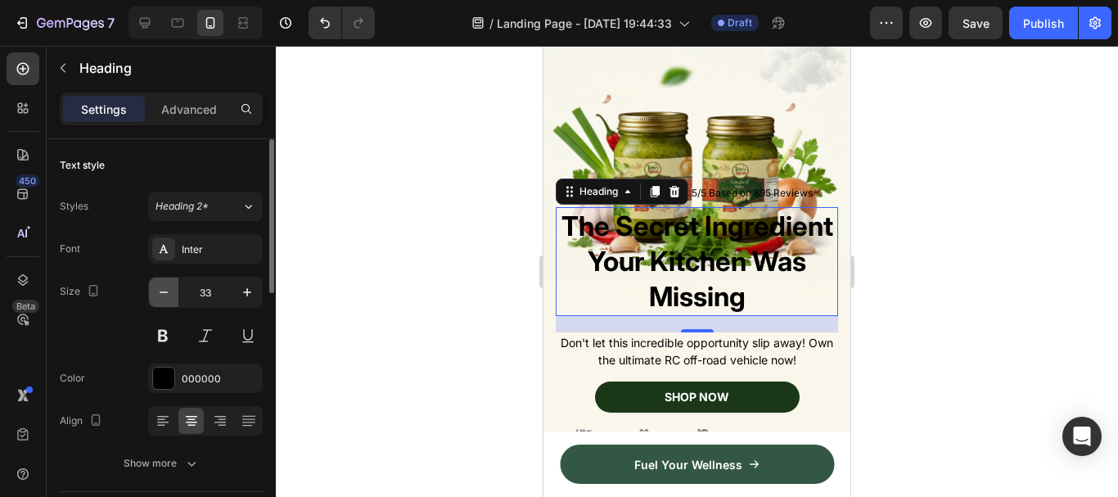
click at [166, 296] on icon "button" at bounding box center [163, 292] width 16 height 16
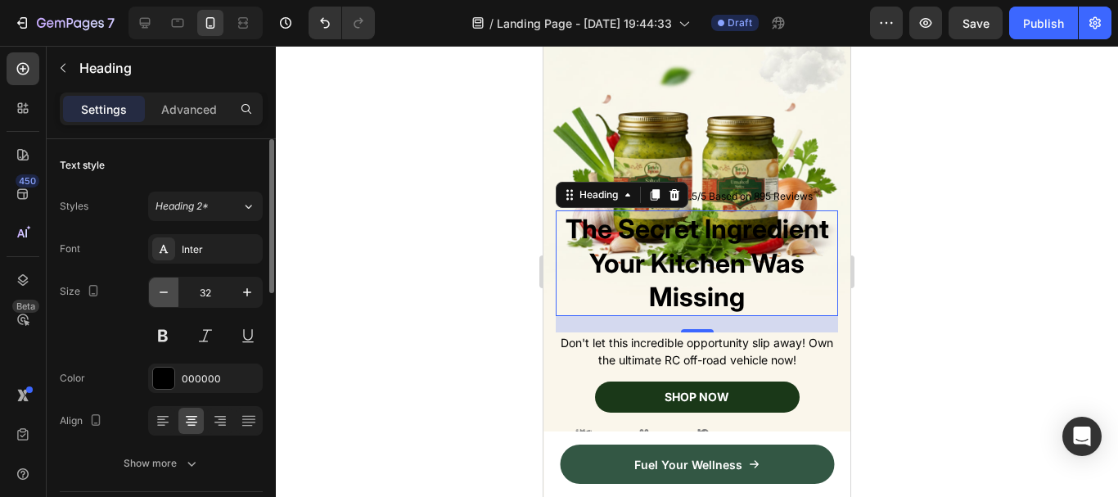
click at [166, 296] on icon "button" at bounding box center [163, 292] width 16 height 16
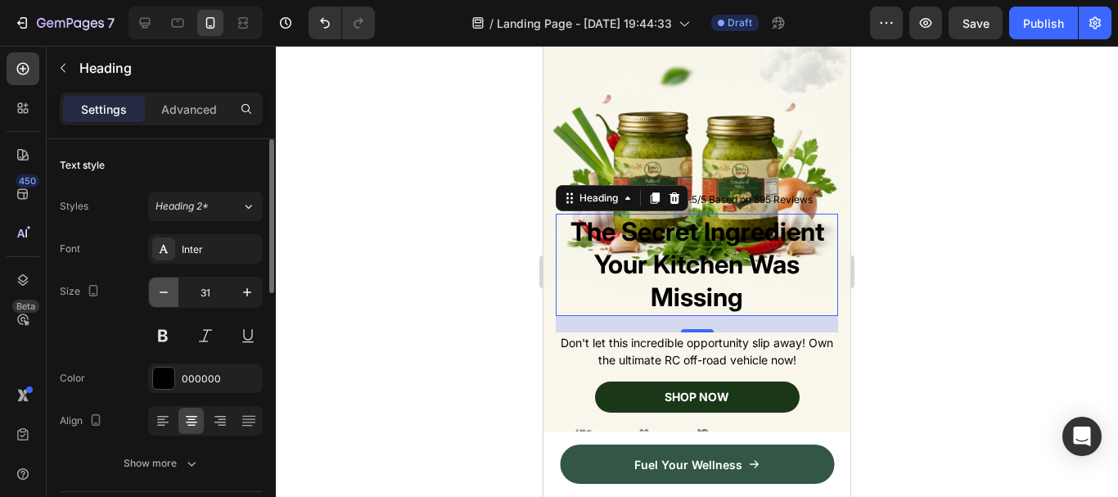
click at [166, 296] on icon "button" at bounding box center [163, 292] width 16 height 16
type input "30"
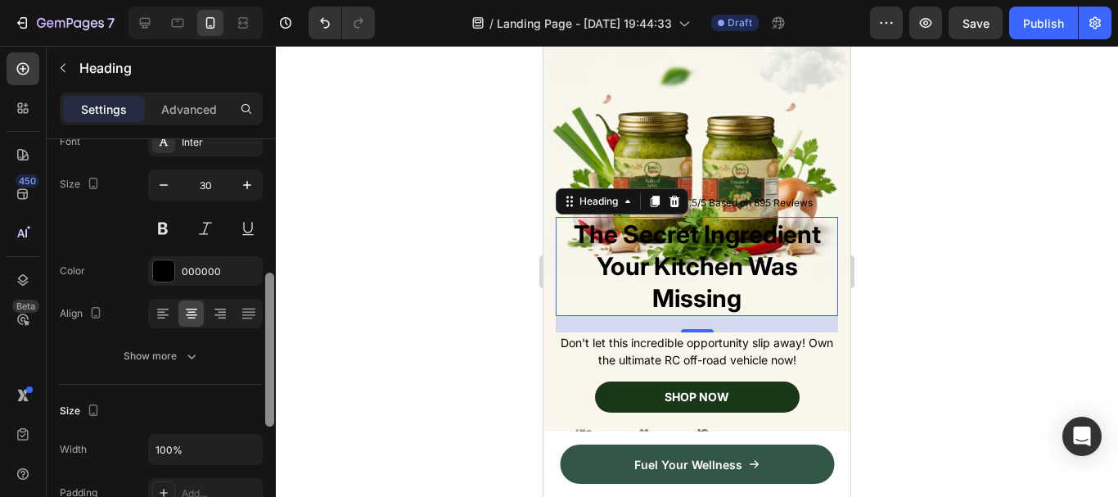
scroll to position [198, 0]
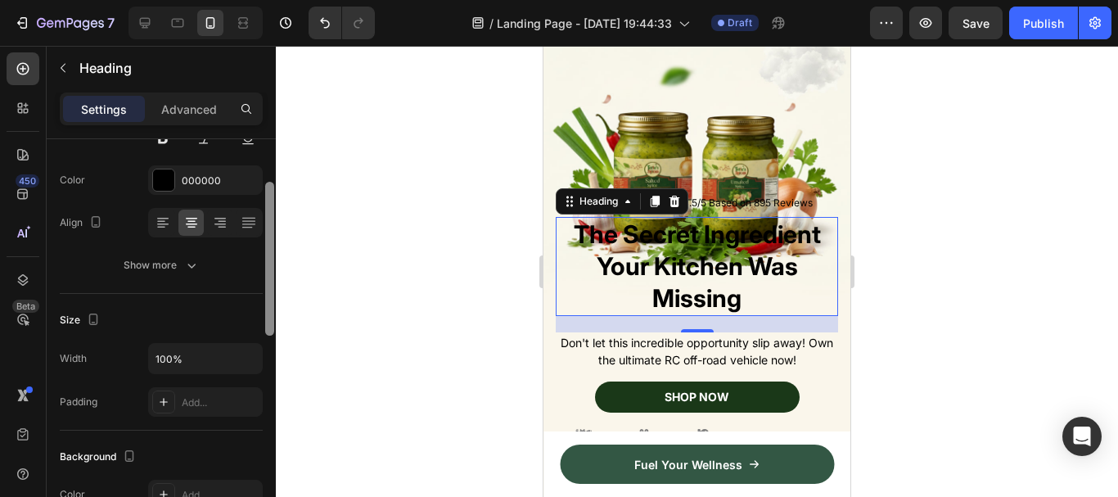
drag, startPoint x: 263, startPoint y: 290, endPoint x: 240, endPoint y: 317, distance: 35.3
click at [242, 317] on div "Text style Styles Heading 2* Font Inter Size 30 Color 000000 Align Show more Si…" at bounding box center [161, 341] width 229 height 404
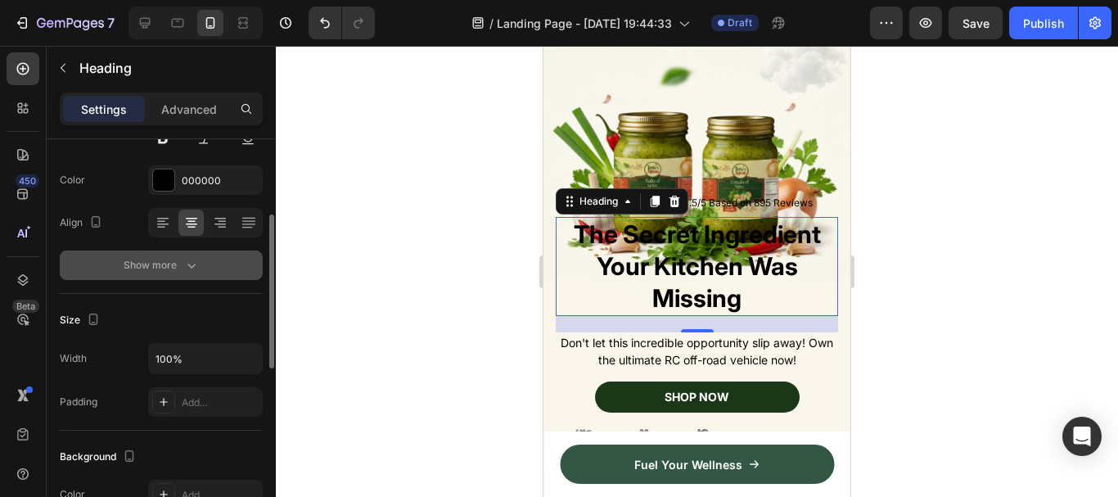
click at [185, 270] on icon "button" at bounding box center [191, 265] width 16 height 16
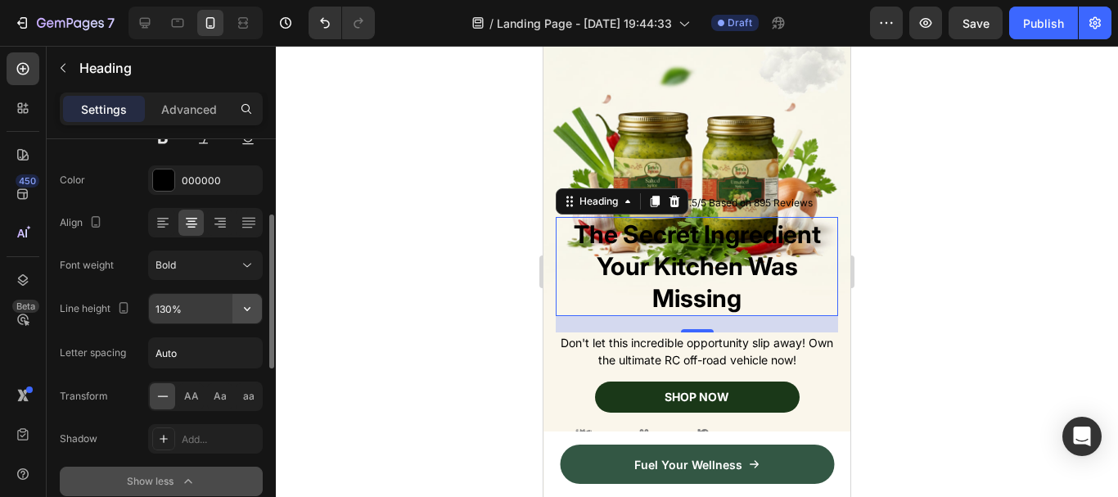
click at [248, 308] on icon "button" at bounding box center [247, 308] width 16 height 16
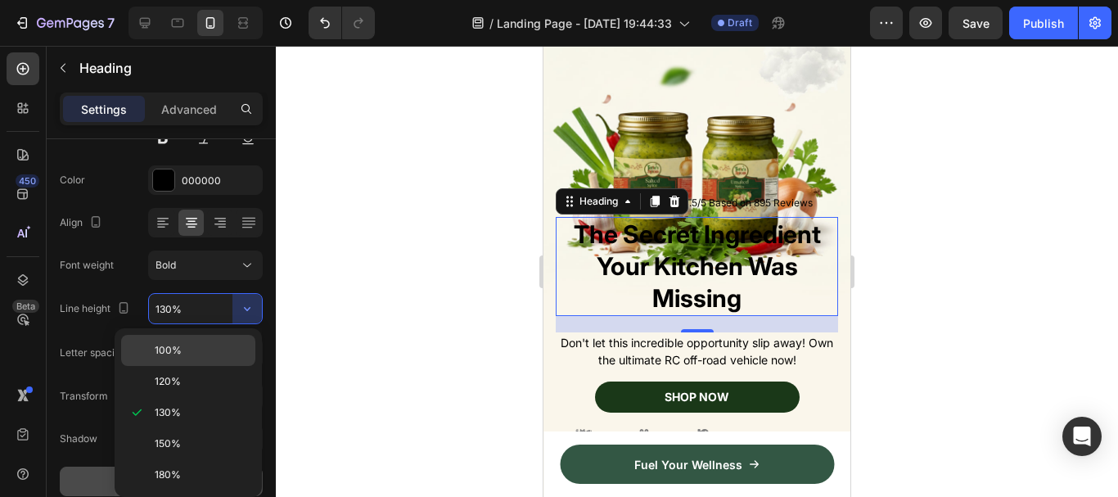
click at [197, 343] on p "100%" at bounding box center [201, 350] width 93 height 15
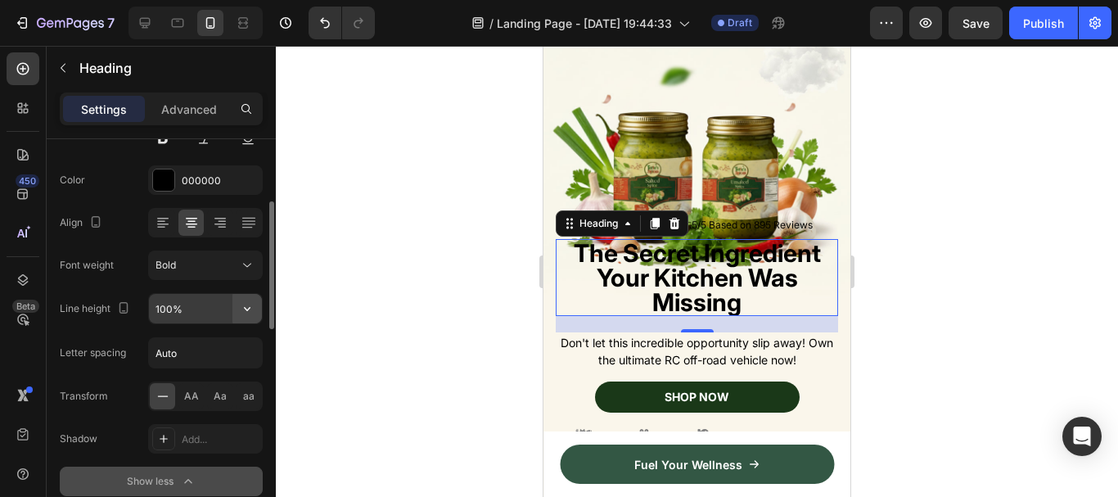
click at [249, 303] on icon "button" at bounding box center [247, 308] width 16 height 16
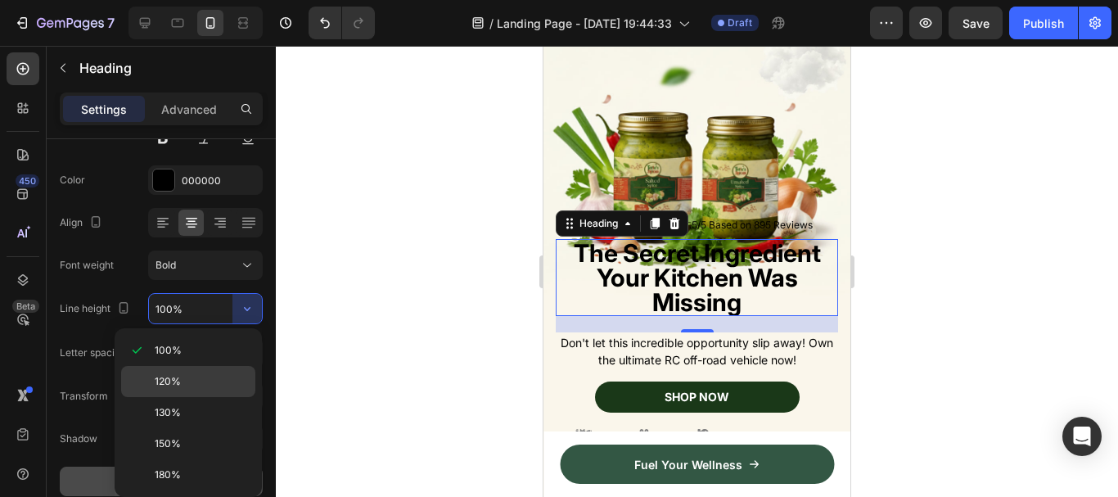
click at [191, 369] on div "120%" at bounding box center [188, 381] width 134 height 31
type input "120%"
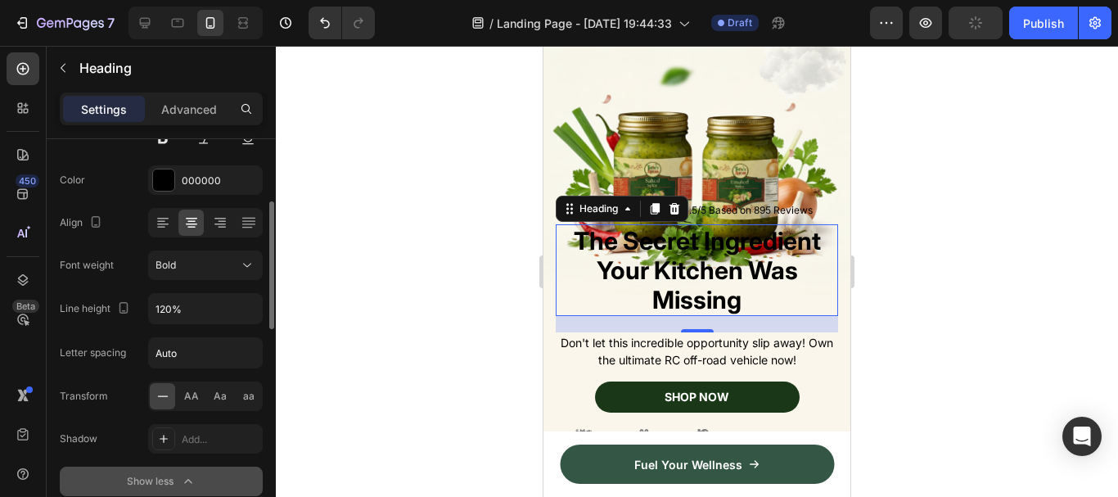
click at [137, 290] on div "Font Inter Size 30 Color 000000 Align Font weight Bold Line height 120% Letter …" at bounding box center [161, 266] width 203 height 460
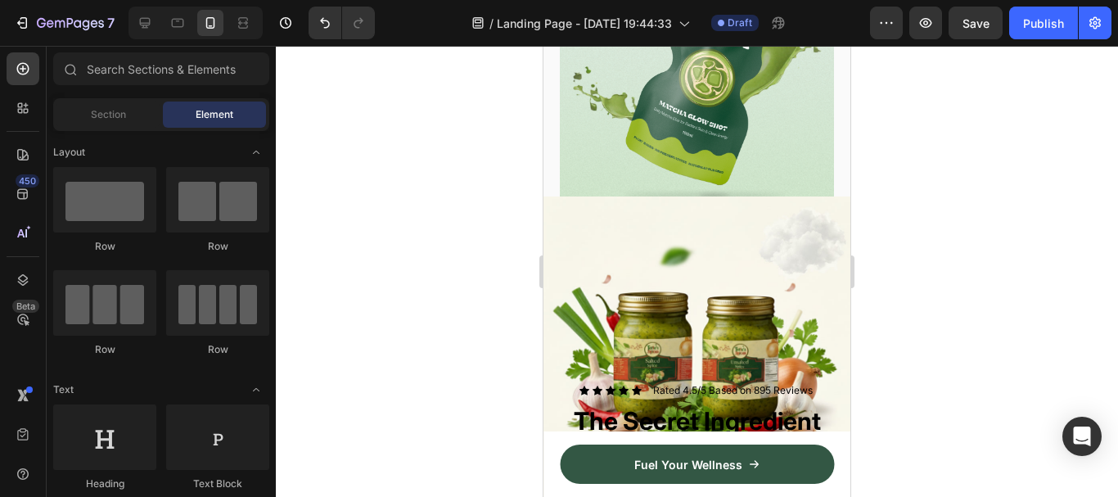
scroll to position [79, 0]
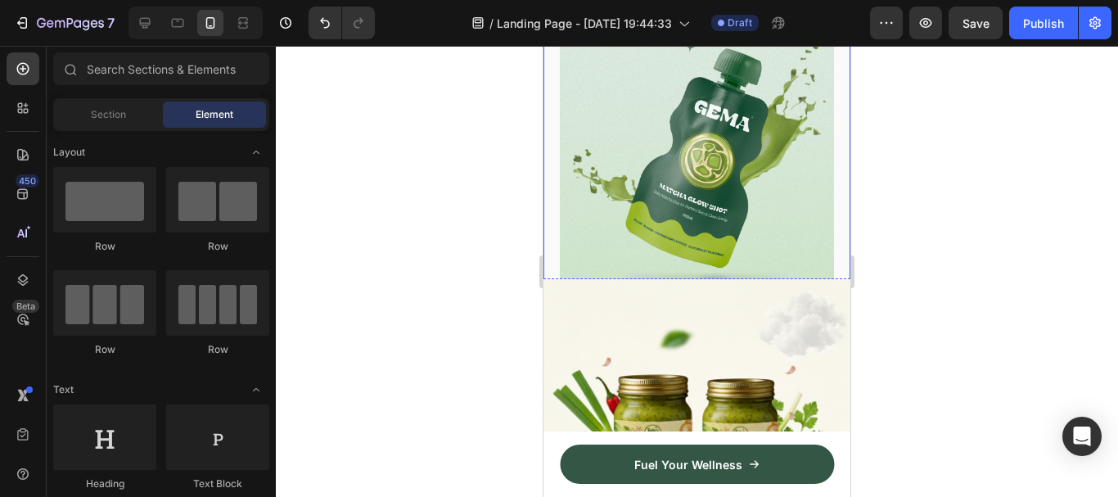
click at [758, 137] on img at bounding box center [697, 154] width 274 height 274
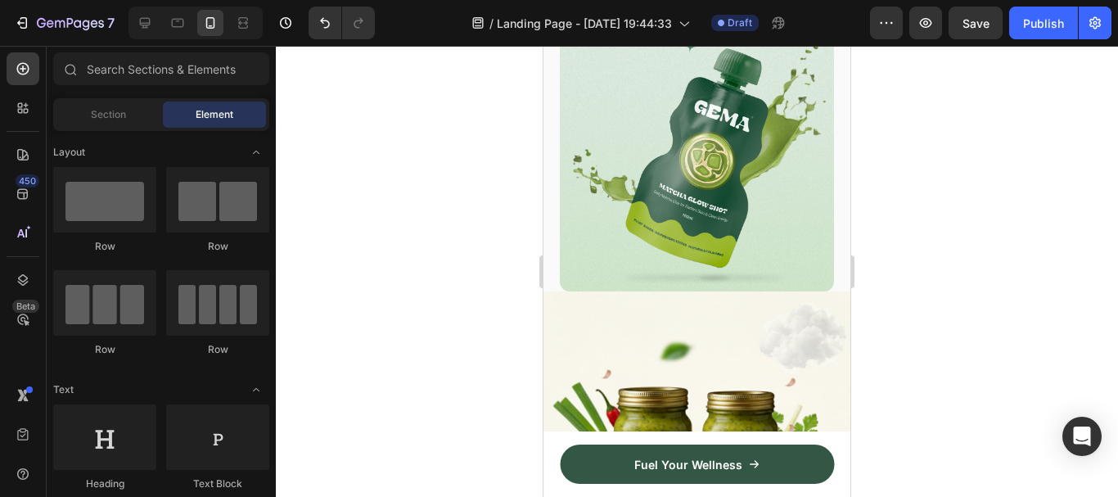
scroll to position [0, 0]
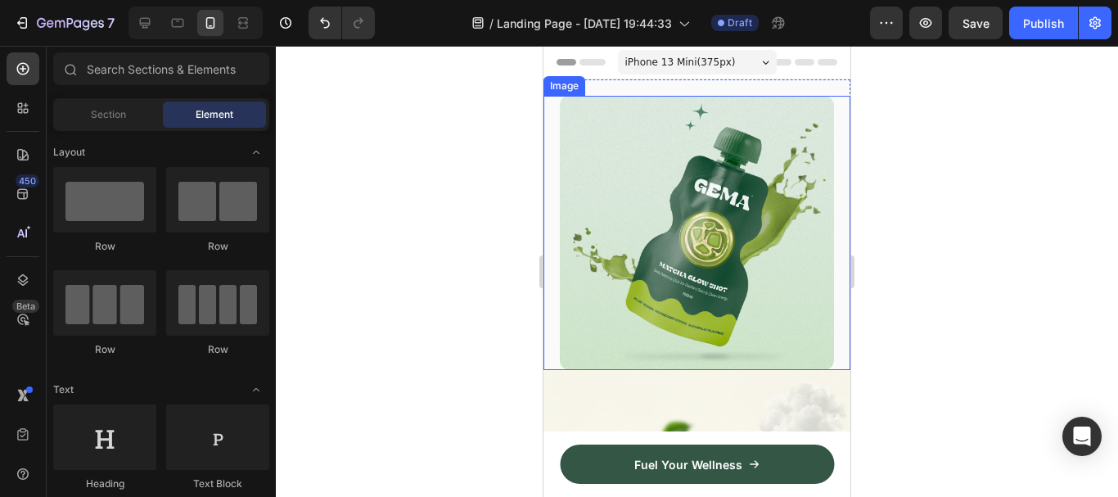
click at [761, 146] on img at bounding box center [697, 233] width 274 height 274
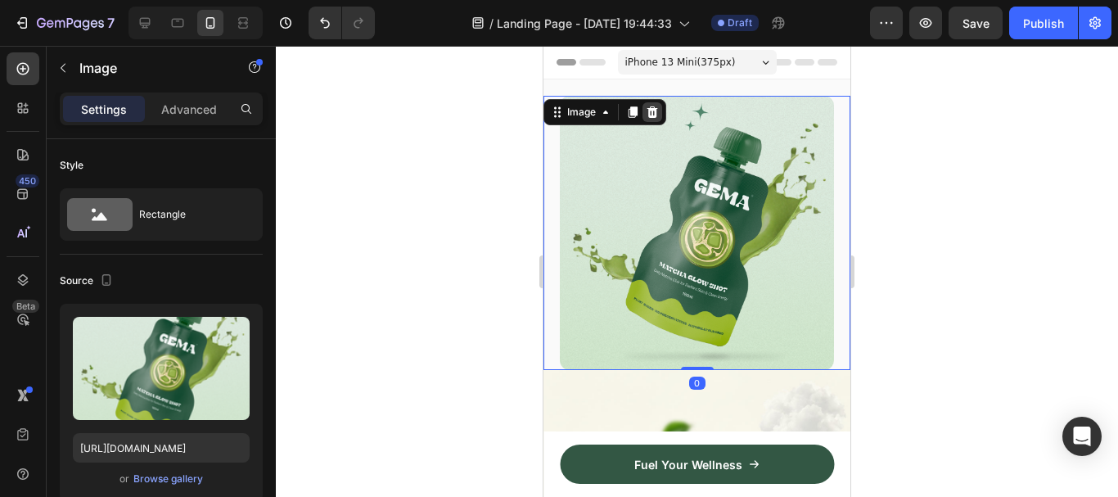
click at [657, 115] on icon at bounding box center [652, 112] width 13 height 13
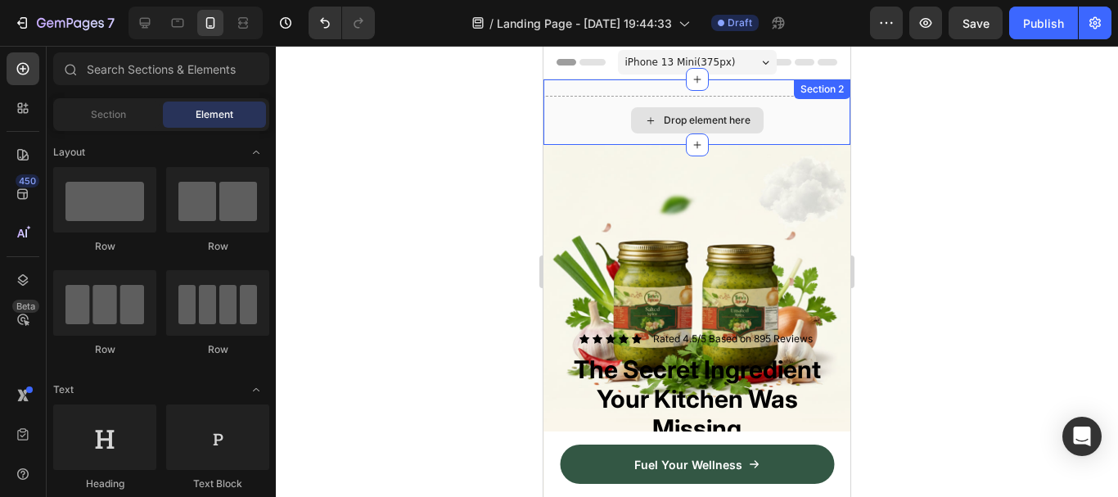
click at [682, 122] on div "Drop element here" at bounding box center [707, 120] width 87 height 13
click at [769, 119] on div "Drop element here" at bounding box center [696, 120] width 307 height 49
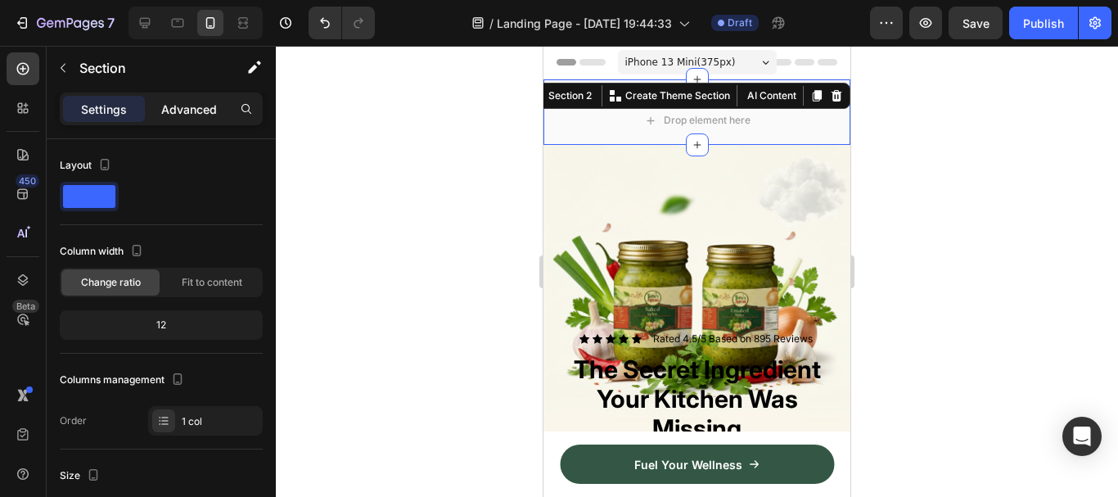
click at [209, 110] on p "Advanced" at bounding box center [189, 109] width 56 height 17
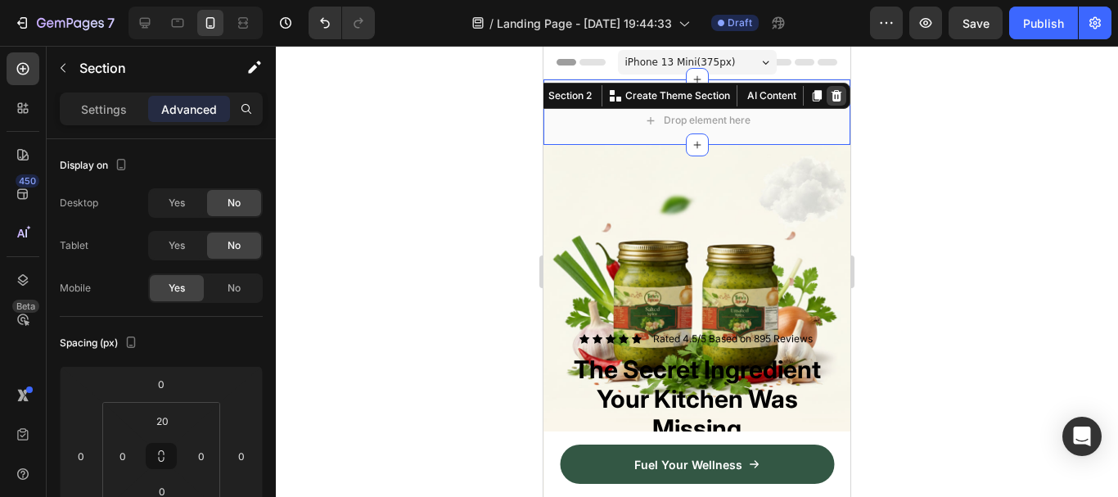
click at [831, 101] on icon at bounding box center [836, 95] width 11 height 11
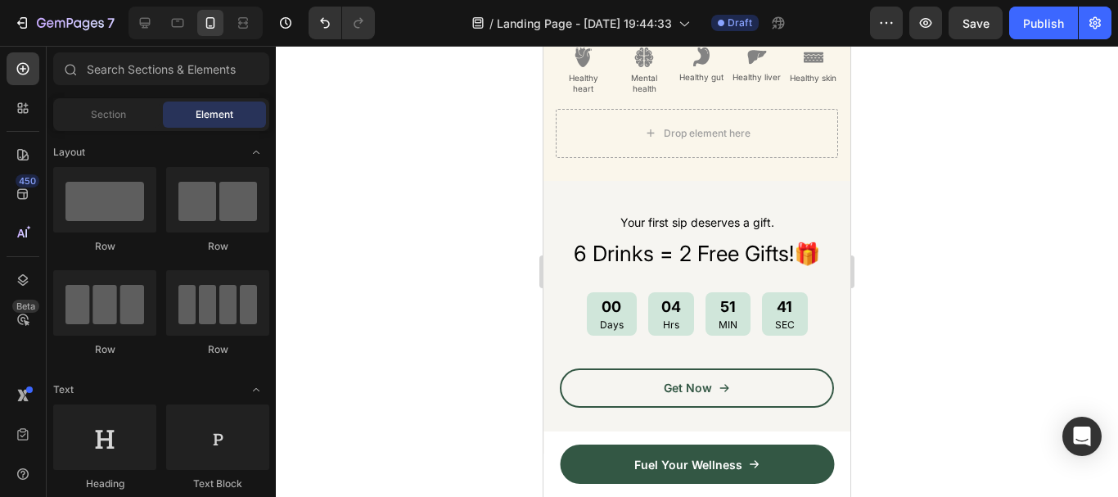
scroll to position [380, 0]
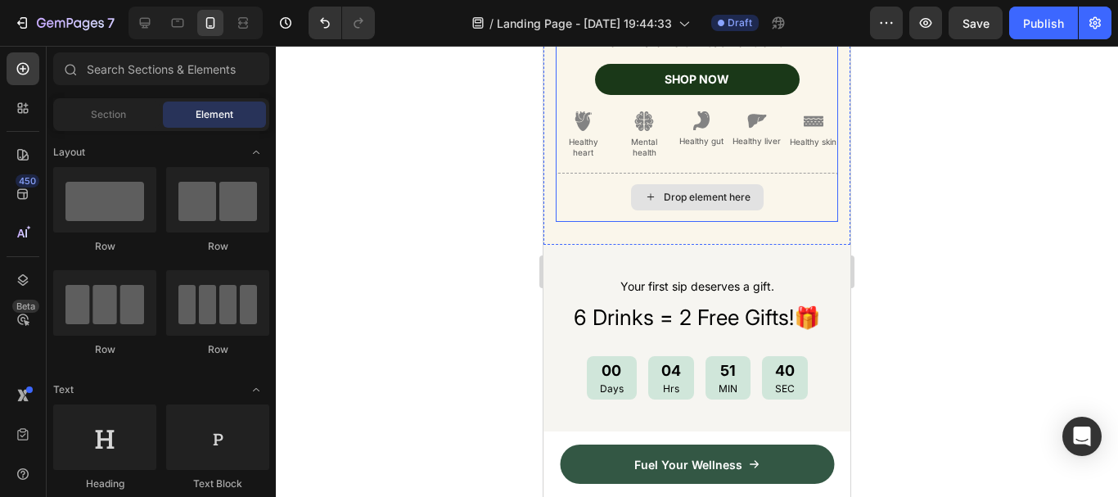
click at [742, 191] on div "Drop element here" at bounding box center [707, 197] width 87 height 13
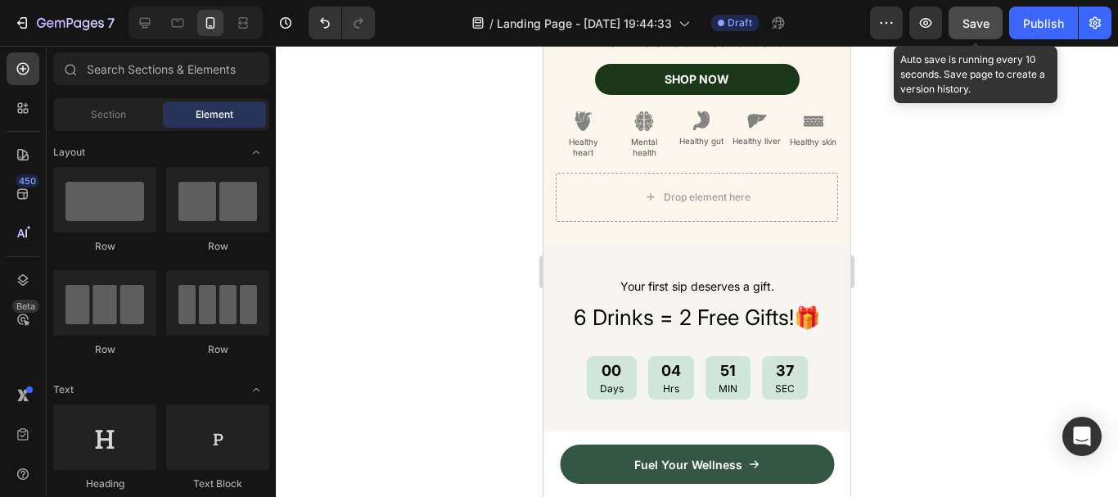
click at [970, 23] on span "Save" at bounding box center [975, 23] width 27 height 14
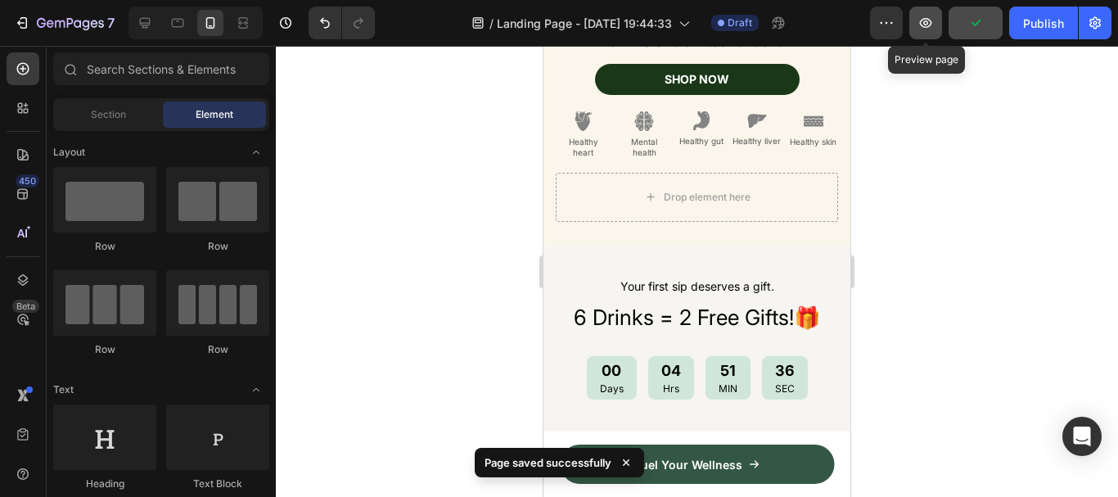
click at [929, 20] on icon "button" at bounding box center [926, 23] width 12 height 10
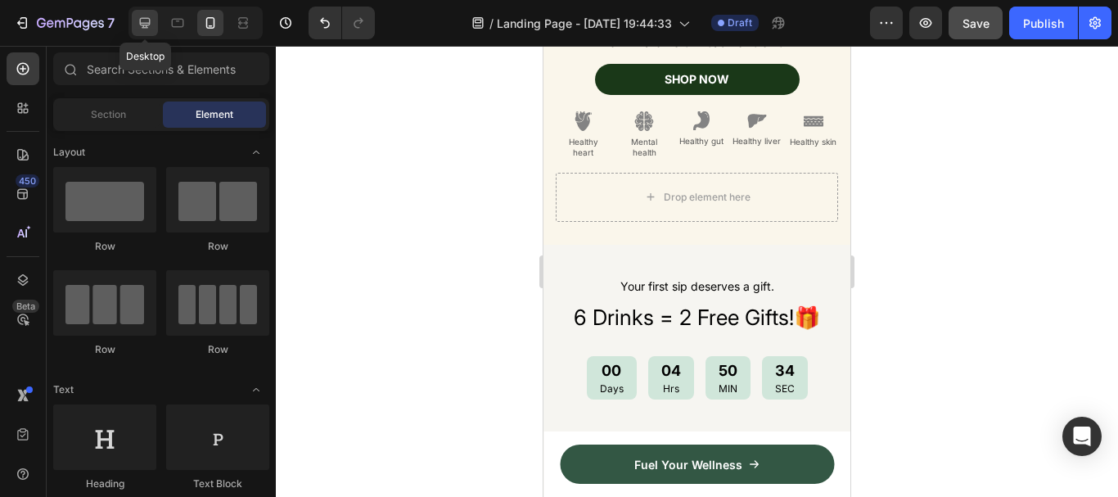
click at [144, 23] on icon at bounding box center [145, 23] width 11 height 11
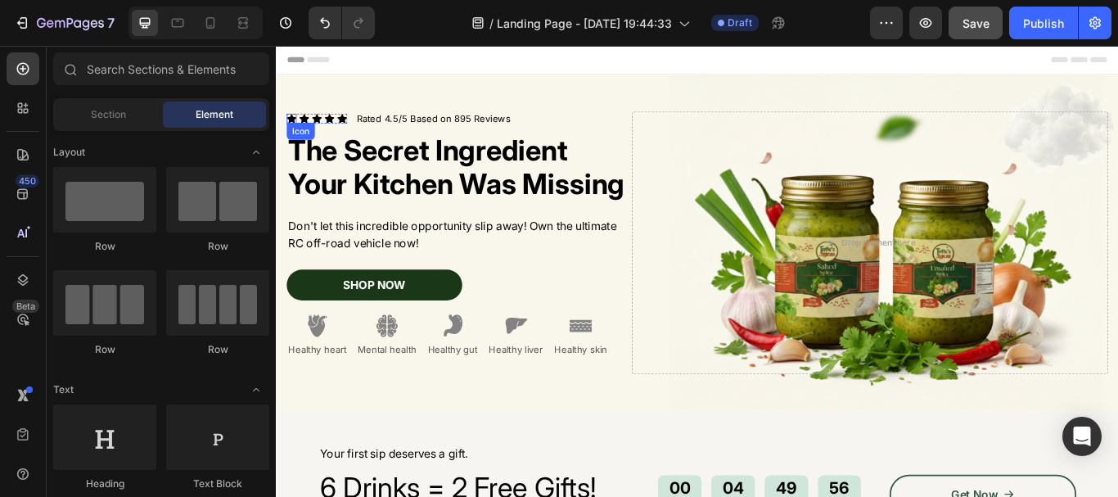
click at [292, 126] on icon at bounding box center [293, 131] width 11 height 11
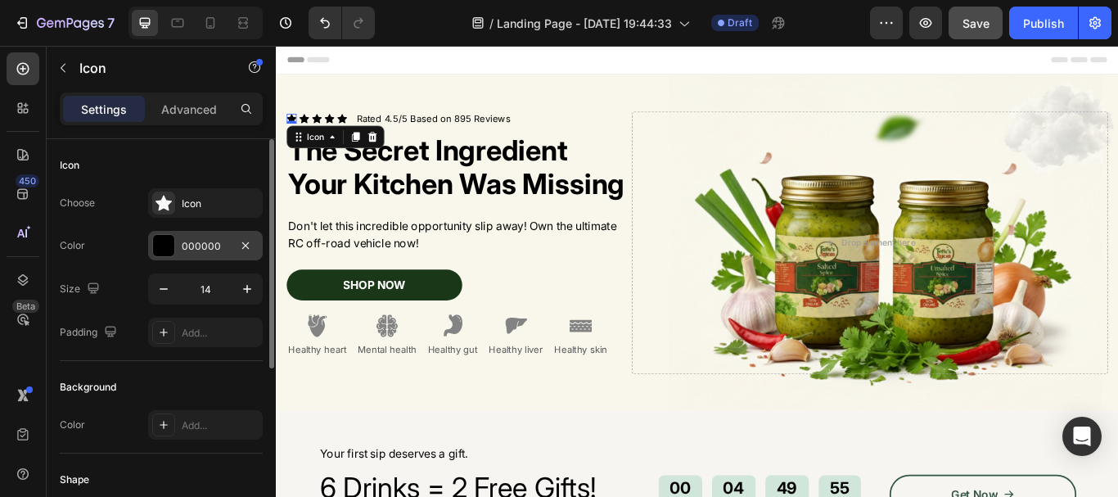
click at [161, 250] on div at bounding box center [163, 245] width 21 height 21
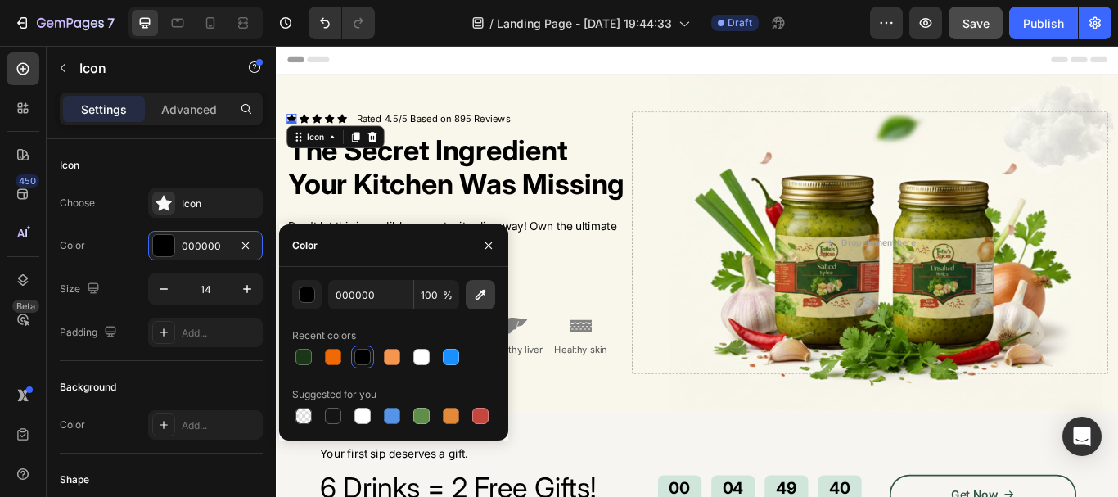
click at [481, 294] on icon "button" at bounding box center [480, 294] width 16 height 16
type input "C6542B"
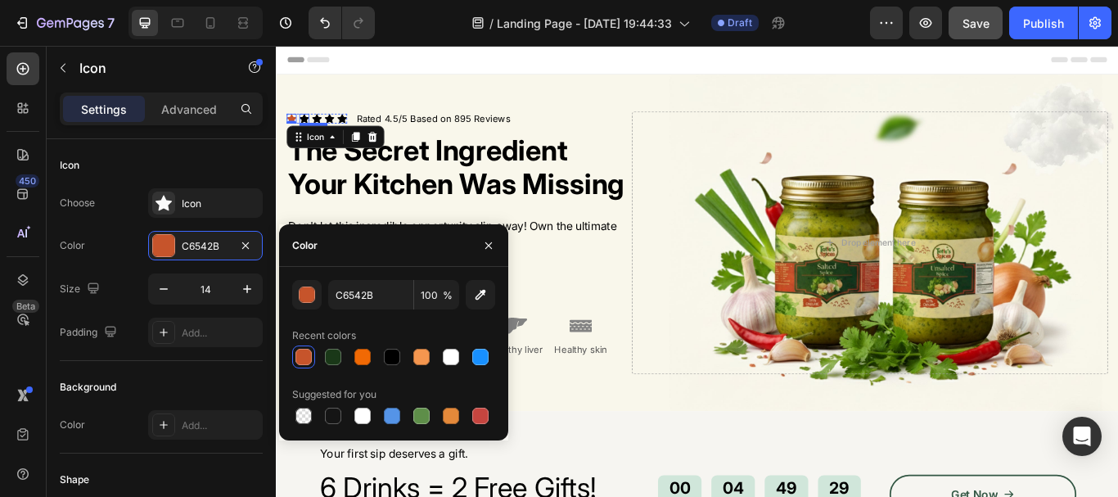
click at [307, 126] on icon at bounding box center [308, 131] width 11 height 11
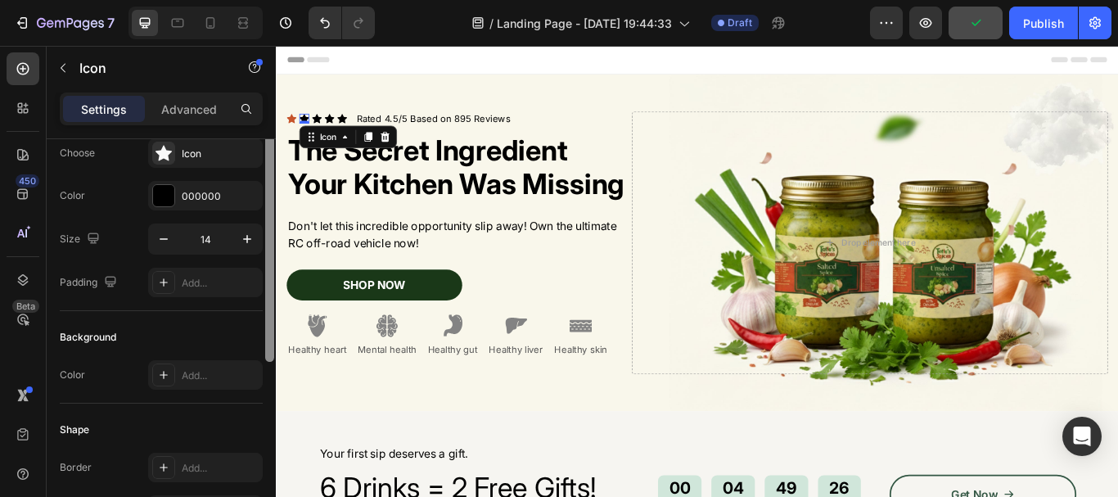
scroll to position [28, 0]
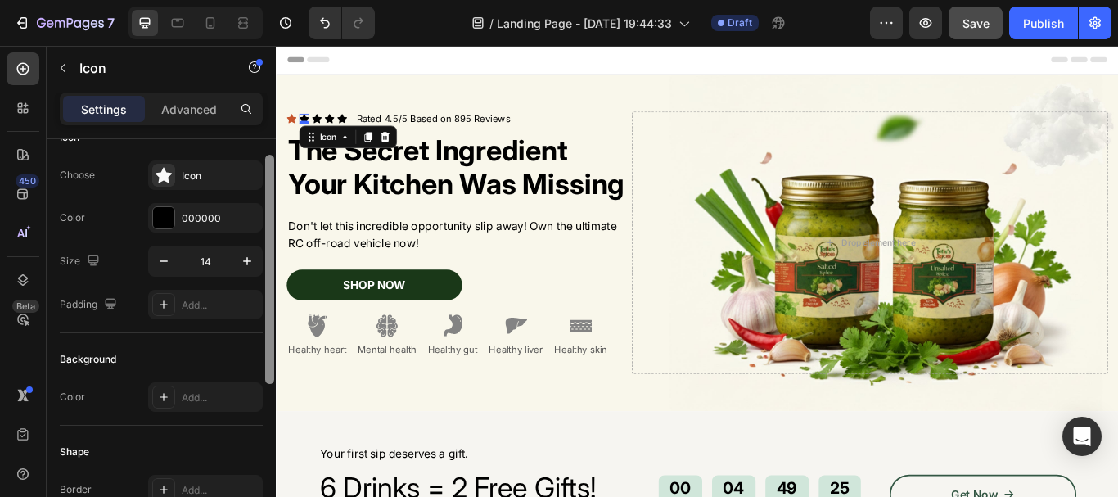
drag, startPoint x: 269, startPoint y: 273, endPoint x: 249, endPoint y: 190, distance: 85.9
click at [249, 190] on div "Icon Choose Icon Color 000000 Size 14 Padding Add... Background Color Add... Sh…" at bounding box center [161, 341] width 229 height 404
click at [157, 218] on div at bounding box center [163, 217] width 21 height 21
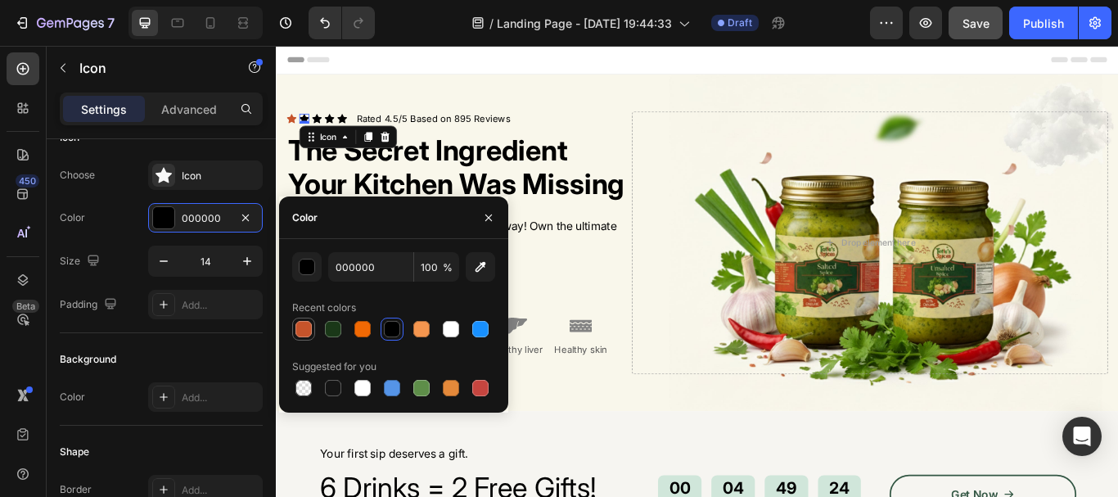
click at [308, 334] on div at bounding box center [303, 329] width 16 height 16
type input "C6542B"
click at [324, 126] on icon at bounding box center [322, 131] width 11 height 11
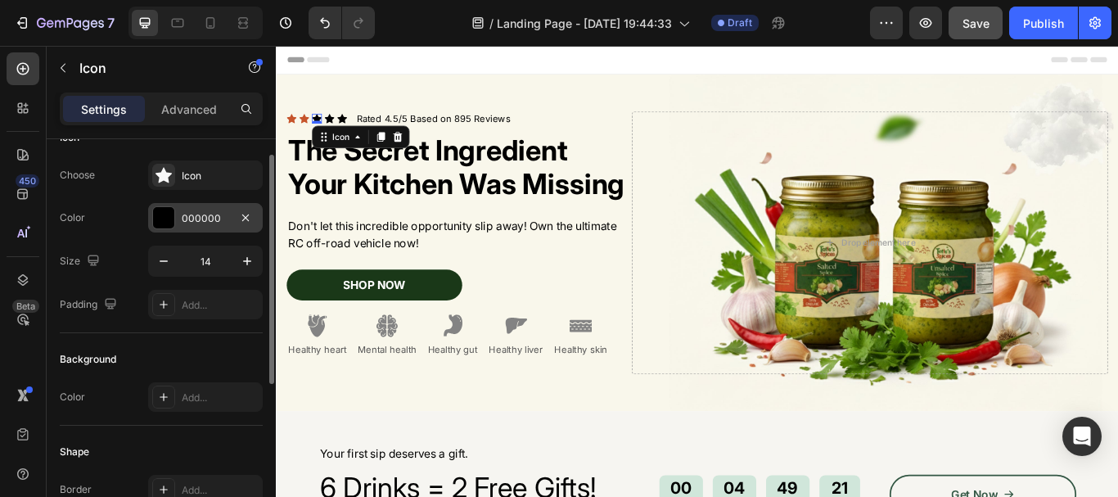
click at [164, 214] on div at bounding box center [163, 217] width 21 height 21
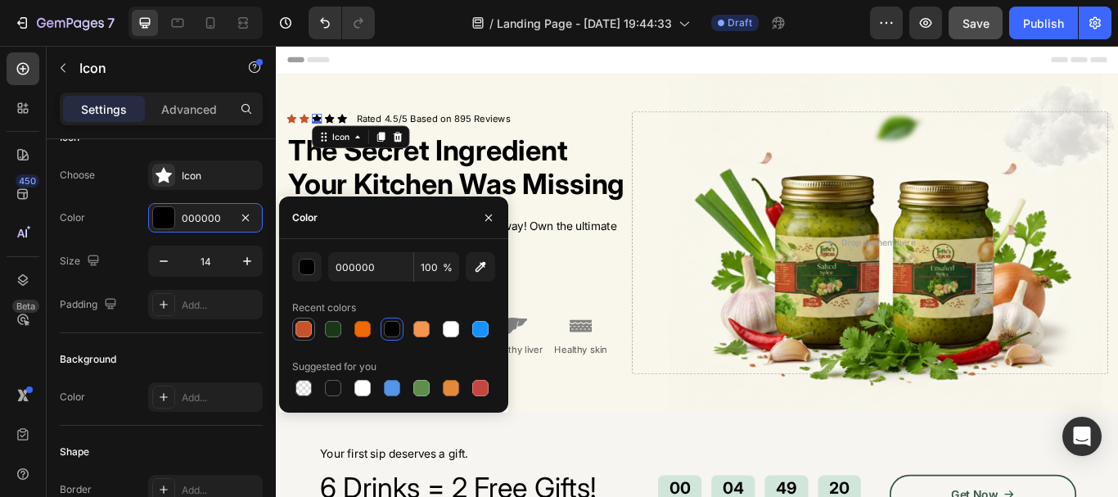
click at [308, 332] on div at bounding box center [303, 329] width 16 height 16
type input "C6542B"
click at [338, 126] on icon at bounding box center [337, 131] width 11 height 11
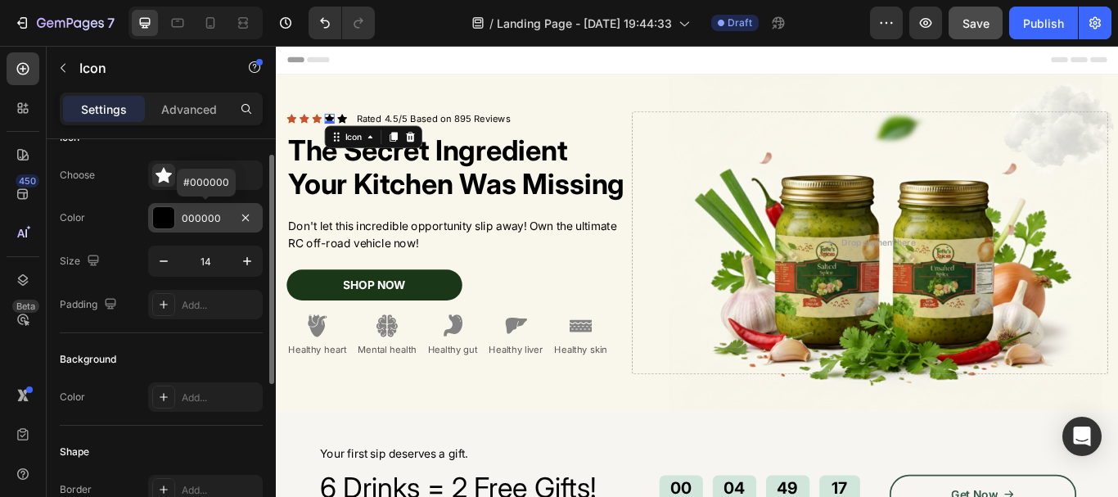
click at [170, 223] on div at bounding box center [163, 217] width 21 height 21
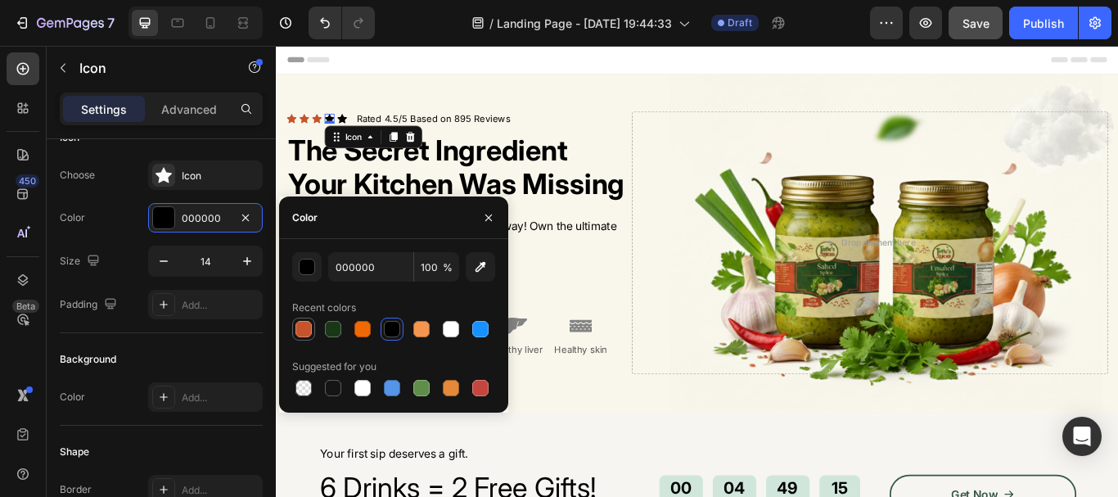
click at [297, 325] on div at bounding box center [303, 329] width 16 height 16
type input "C6542B"
click at [353, 126] on icon at bounding box center [352, 131] width 11 height 11
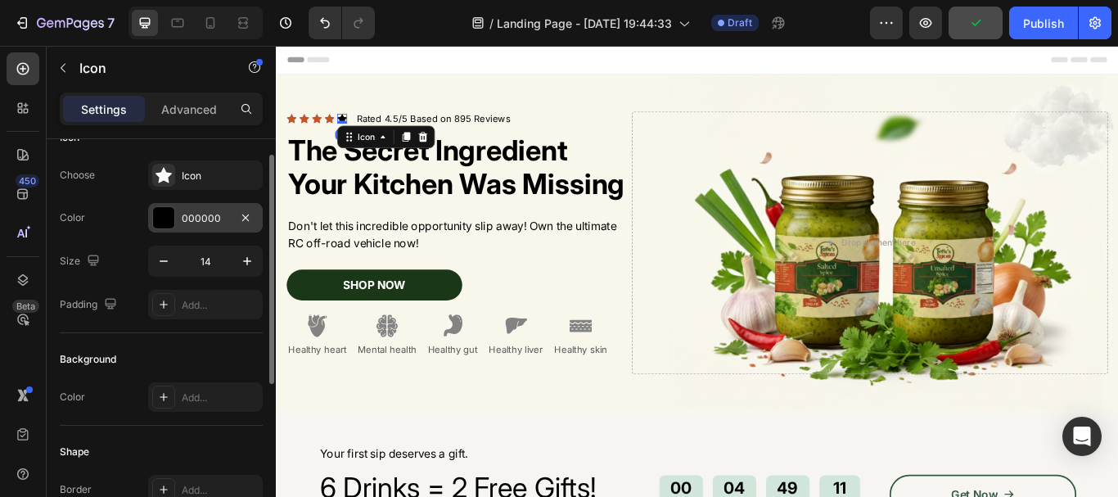
click at [163, 221] on div at bounding box center [163, 217] width 21 height 21
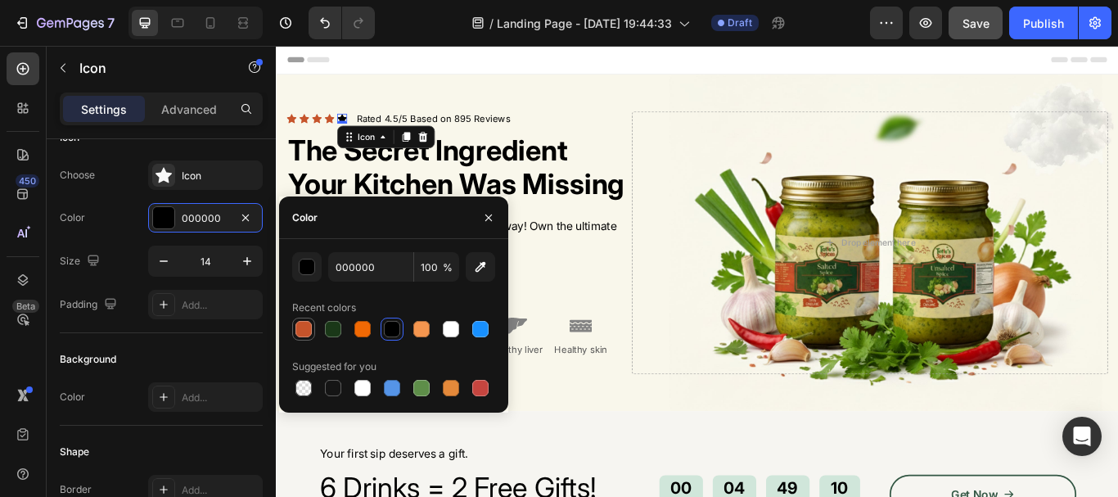
click at [297, 334] on div at bounding box center [303, 329] width 16 height 16
type input "C6542B"
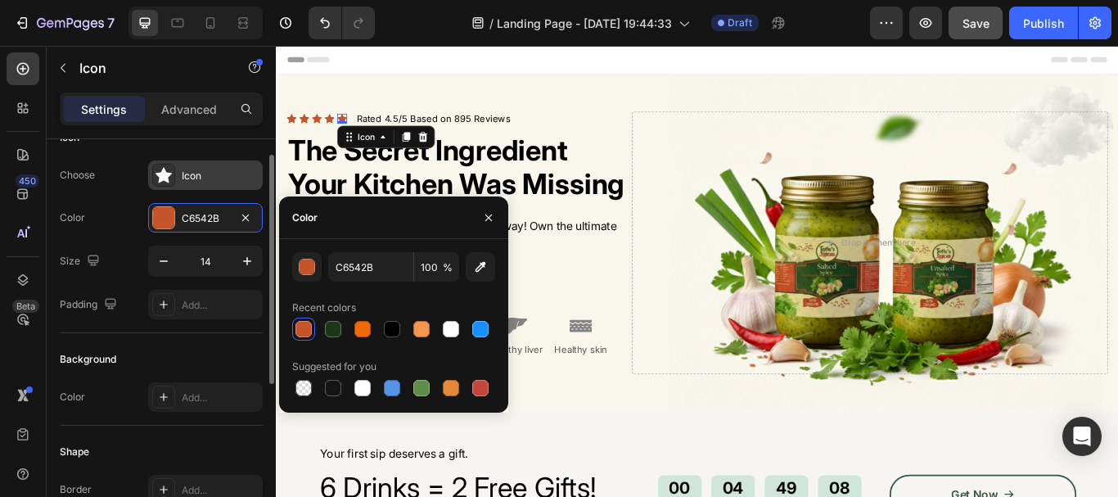
click at [198, 174] on div "Icon" at bounding box center [220, 176] width 77 height 15
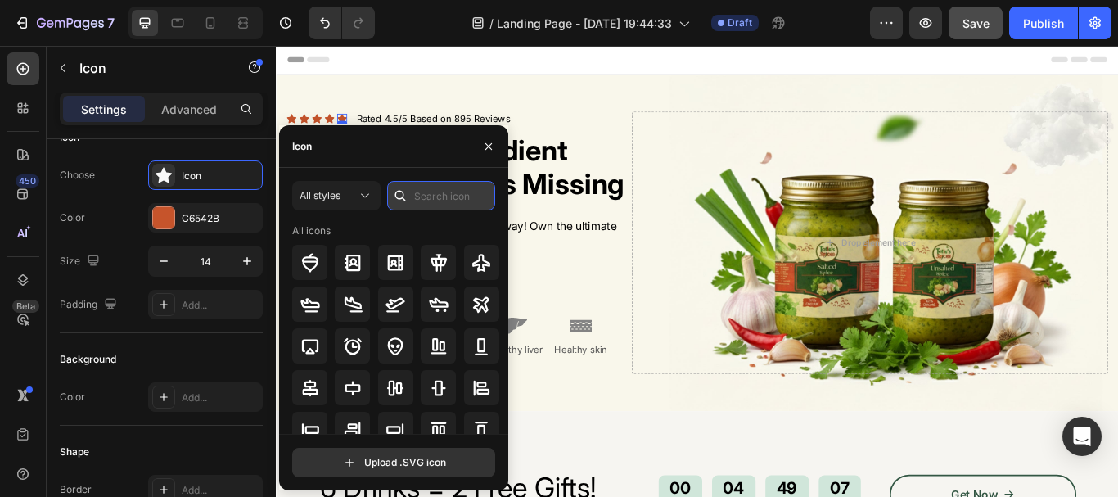
click at [457, 196] on input "text" at bounding box center [441, 195] width 108 height 29
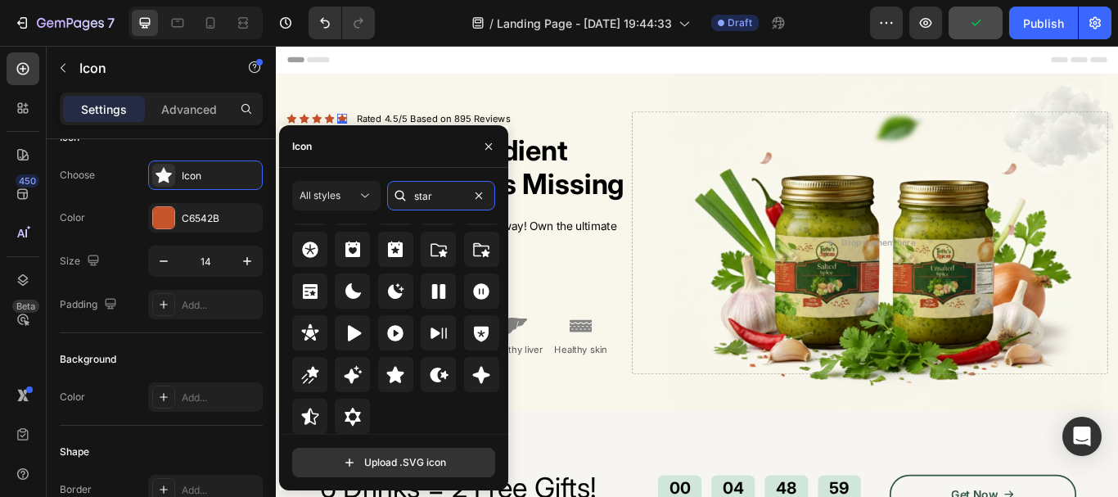
scroll to position [525, 0]
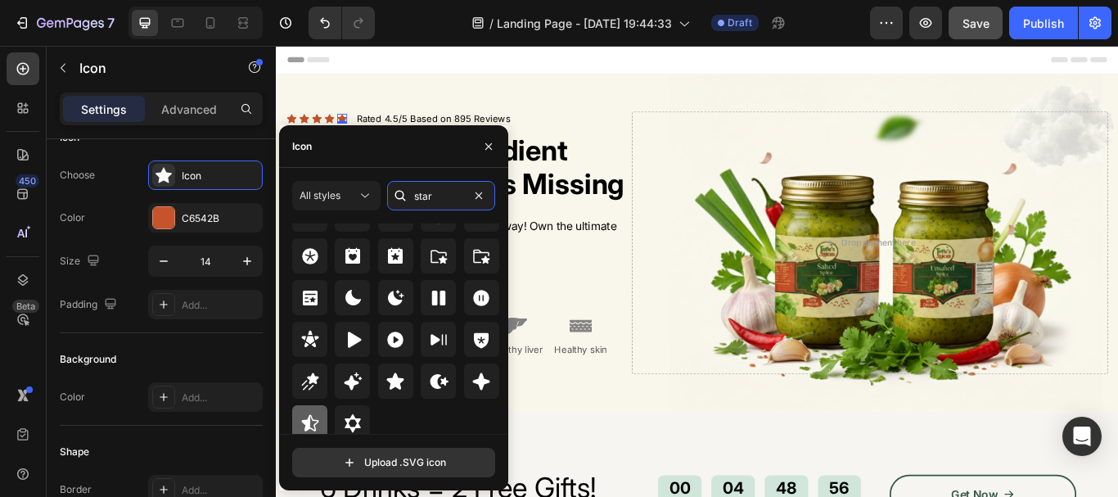
type input "star"
click at [308, 425] on icon at bounding box center [309, 422] width 17 height 16
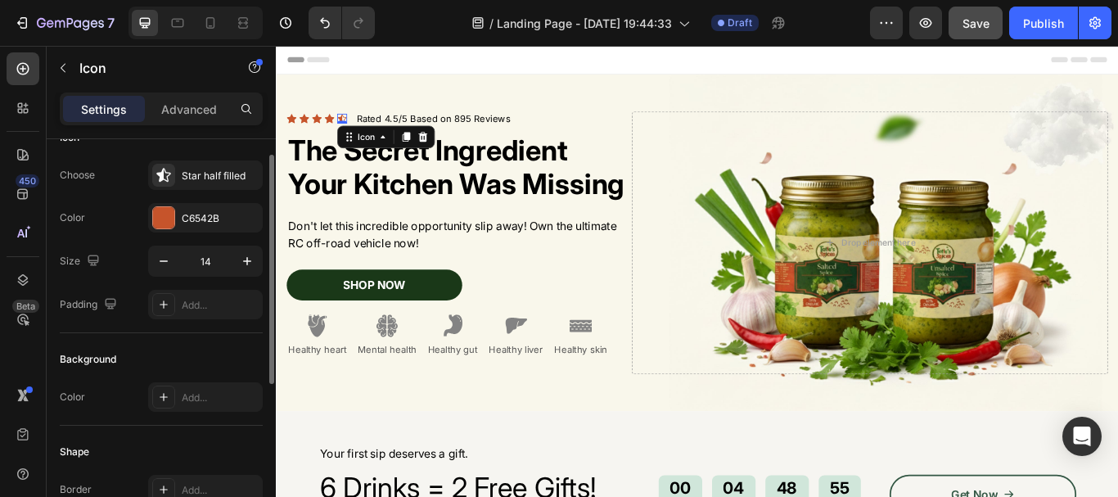
click at [215, 344] on div "Background Color Add..." at bounding box center [161, 379] width 203 height 92
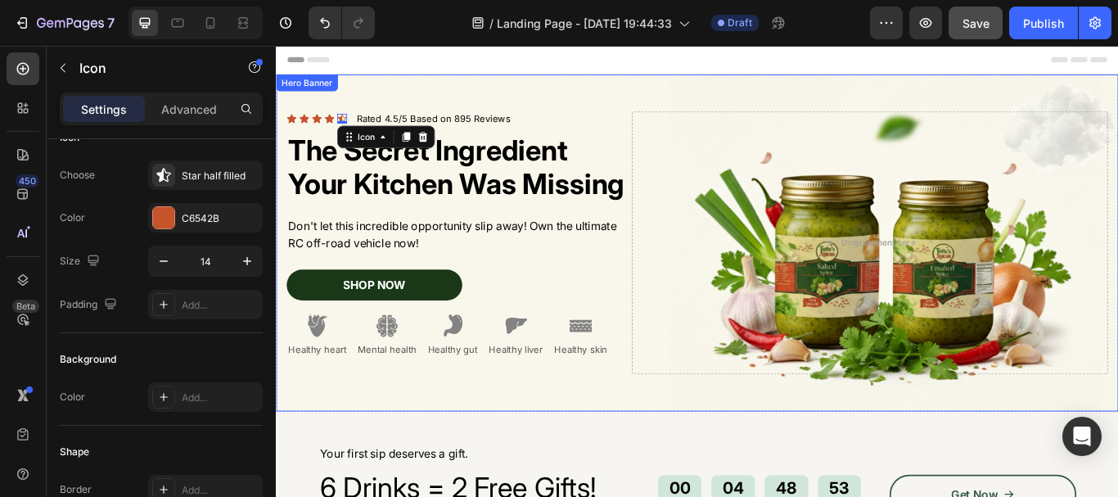
click at [614, 97] on div "Icon Icon Icon Icon Icon 0 Icon List Rated 4.5/5 Based on 895 Reviews Text Bloc…" at bounding box center [767, 276] width 982 height 359
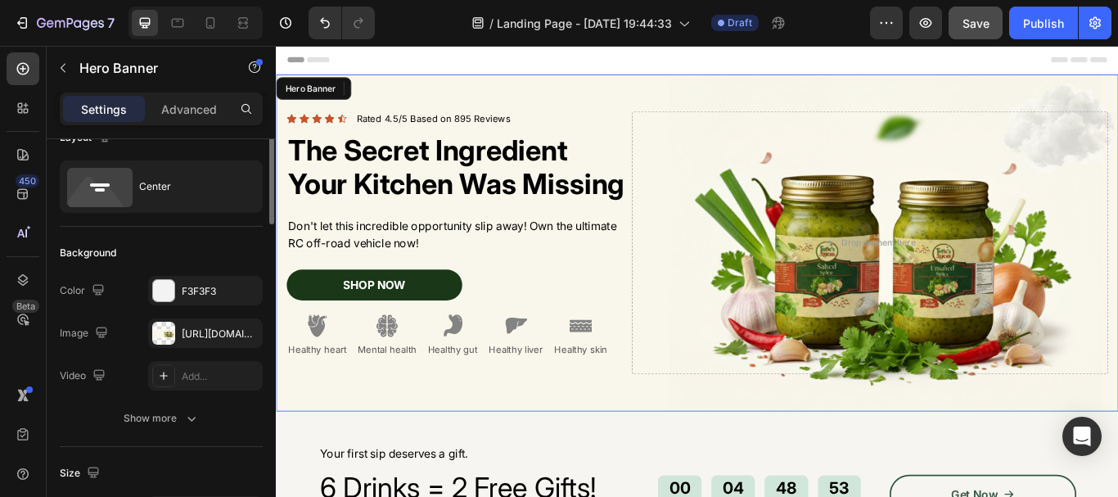
scroll to position [0, 0]
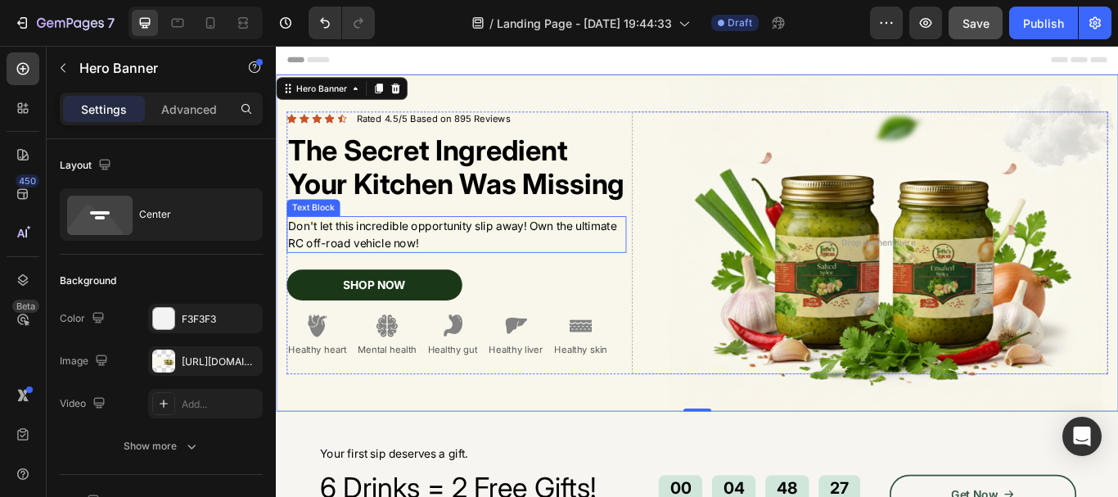
click at [457, 279] on p "Don't let this incredible opportunity slip away! Own the ultimate RC off-road v…" at bounding box center [486, 265] width 393 height 39
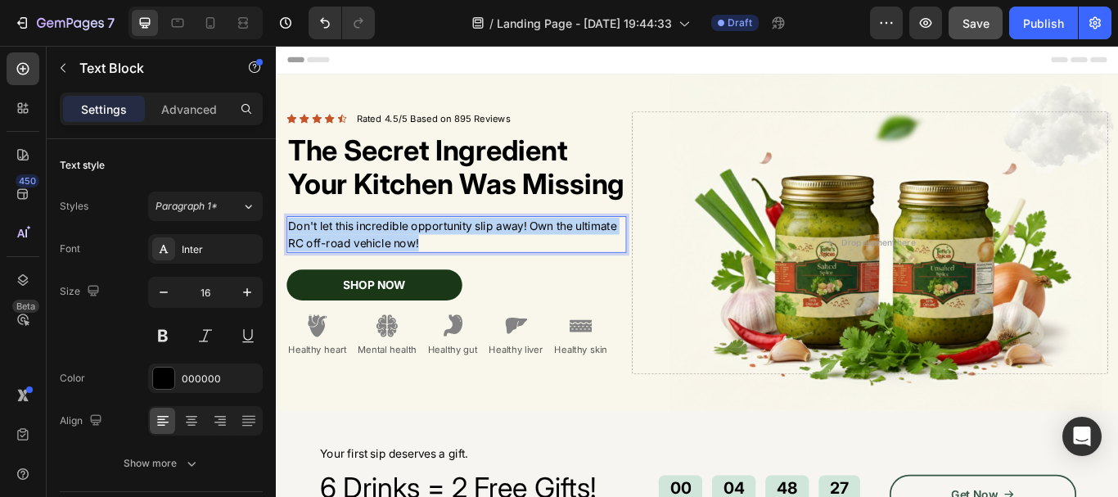
click at [457, 279] on p "Don't let this incredible opportunity slip away! Own the ultimate RC off-road v…" at bounding box center [486, 265] width 393 height 39
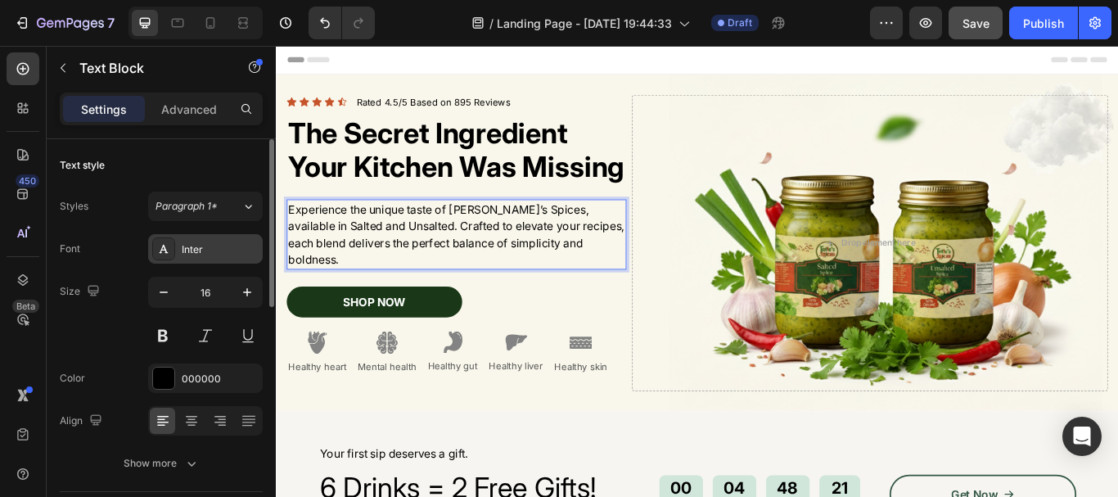
click at [197, 250] on div "Inter" at bounding box center [220, 249] width 77 height 15
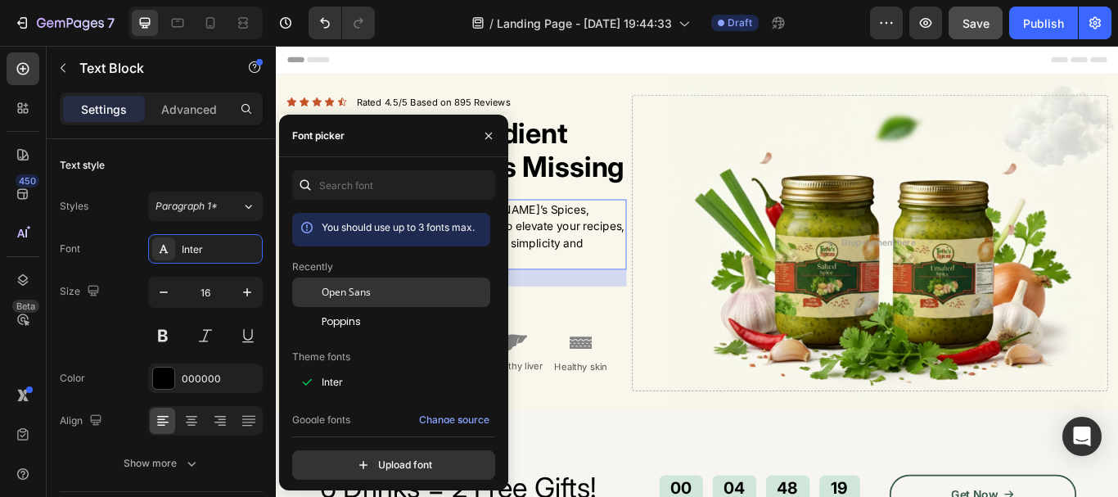
click at [344, 295] on span "Open Sans" at bounding box center [346, 292] width 49 height 15
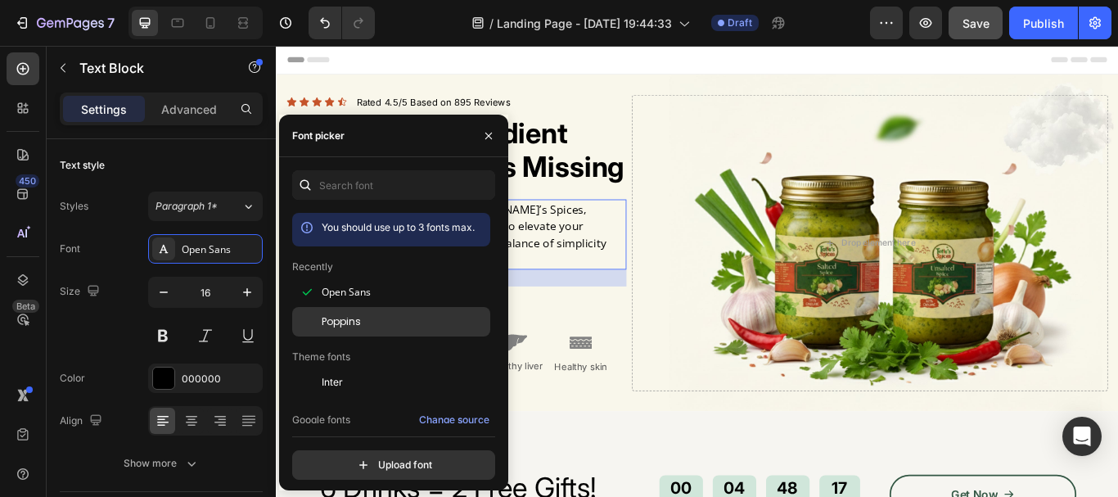
click at [339, 319] on span "Poppins" at bounding box center [341, 321] width 39 height 15
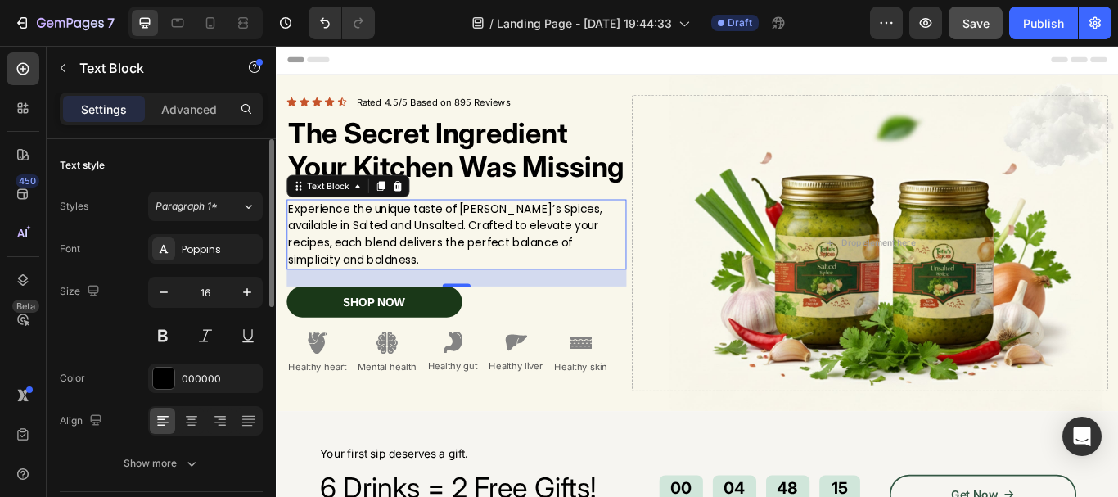
click at [124, 296] on div "Size 16" at bounding box center [161, 314] width 203 height 74
click at [400, 155] on h2 "The Secret Ingredient Your Kitchen Was Missing" at bounding box center [486, 168] width 396 height 82
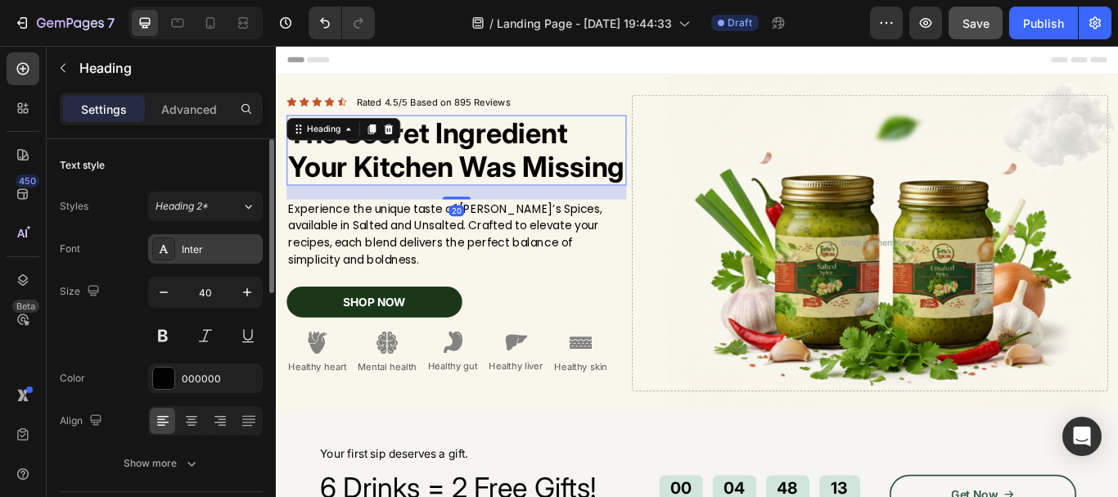
click at [200, 257] on div "Inter" at bounding box center [205, 248] width 115 height 29
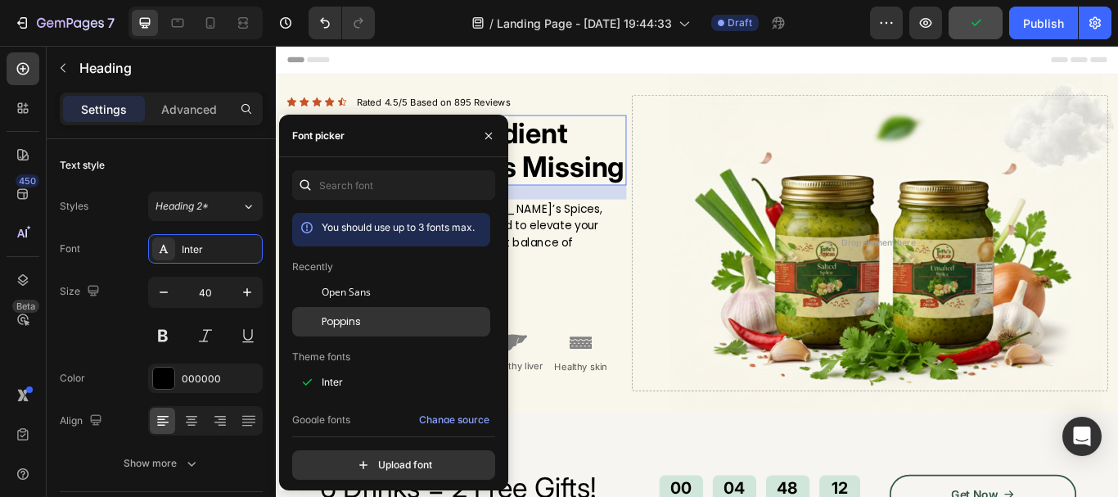
click at [393, 320] on div "Poppins" at bounding box center [404, 321] width 165 height 15
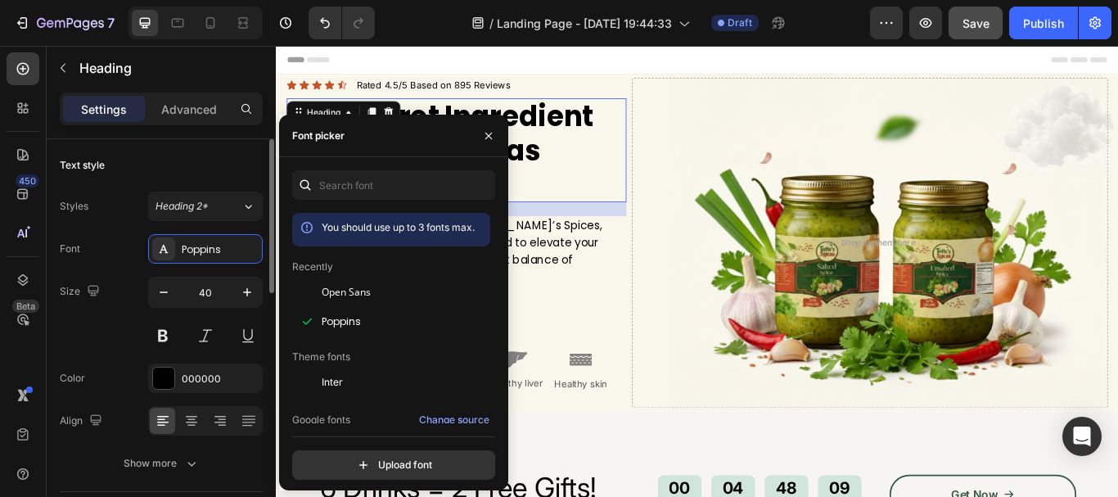
click at [132, 308] on div "Size 40" at bounding box center [161, 314] width 203 height 74
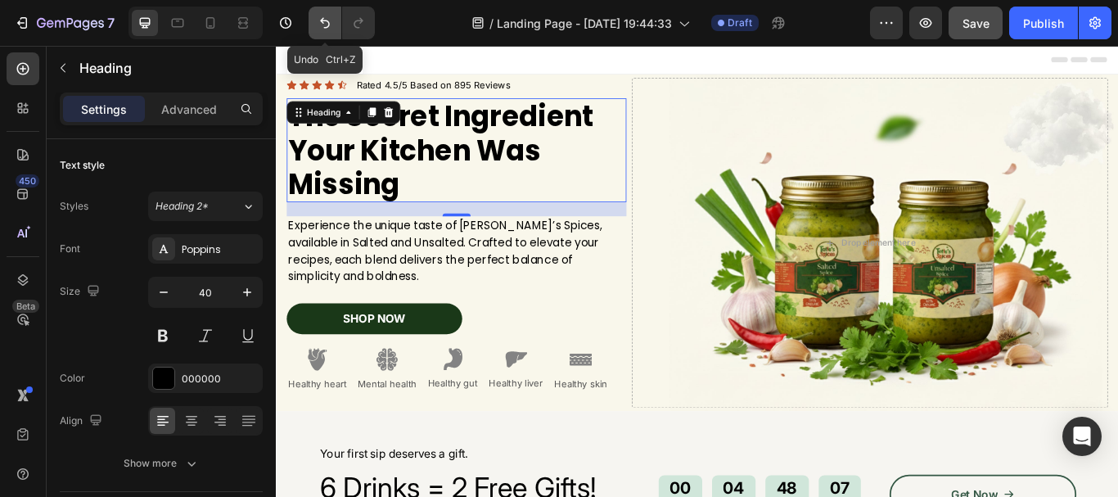
click at [317, 19] on icon "Undo/Redo" at bounding box center [325, 23] width 16 height 16
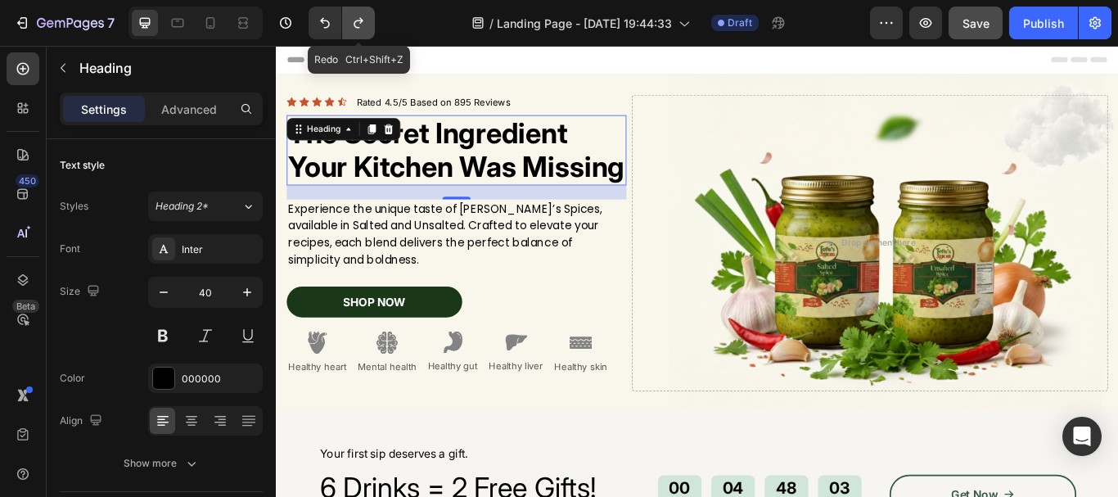
click at [350, 25] on icon "Undo/Redo" at bounding box center [358, 23] width 16 height 16
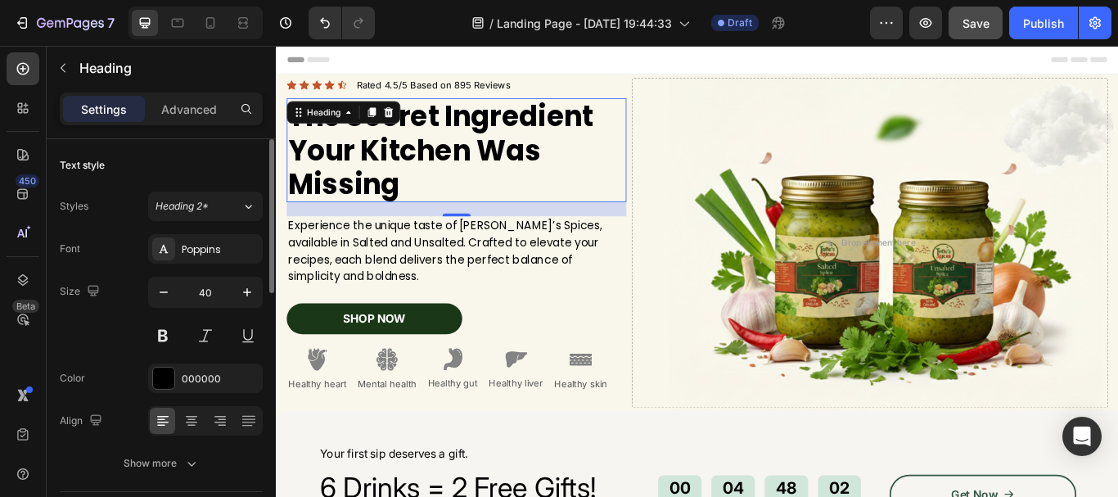
drag, startPoint x: 260, startPoint y: 300, endPoint x: 251, endPoint y: 306, distance: 10.7
click at [254, 304] on div "Text style Styles Heading 2* Font Poppins Size 40 Color 000000 Align Show more …" at bounding box center [161, 341] width 229 height 404
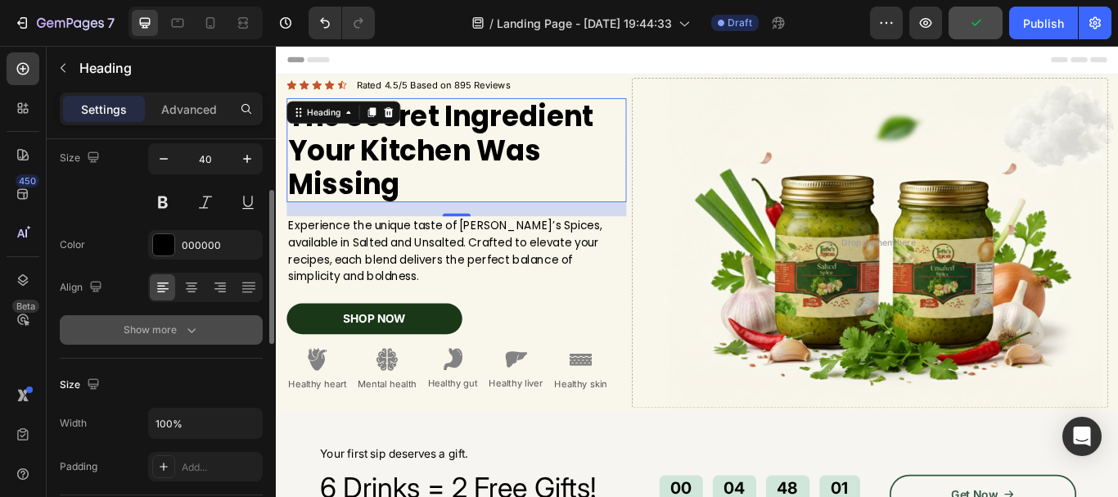
click at [189, 328] on icon "button" at bounding box center [191, 330] width 16 height 16
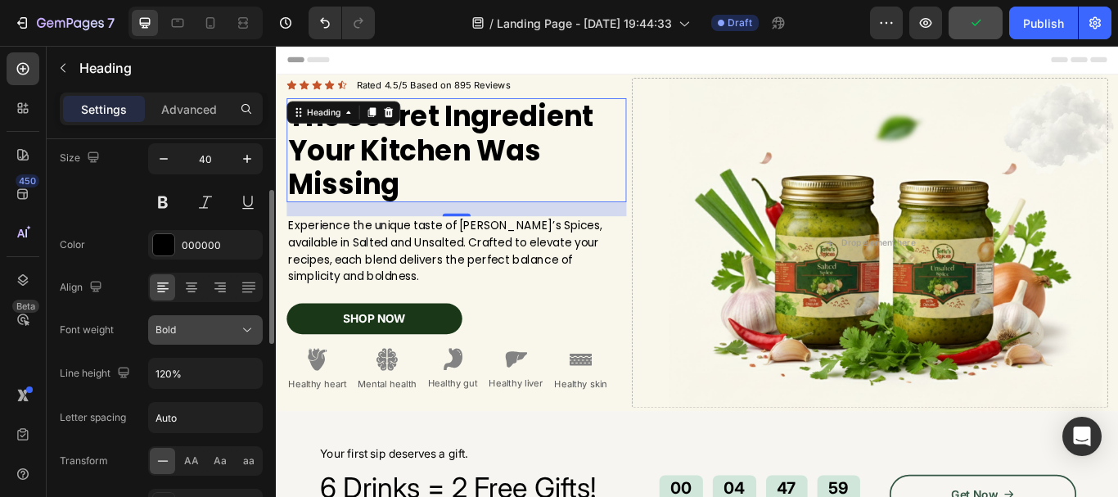
click at [228, 322] on div "Bold" at bounding box center [196, 329] width 83 height 15
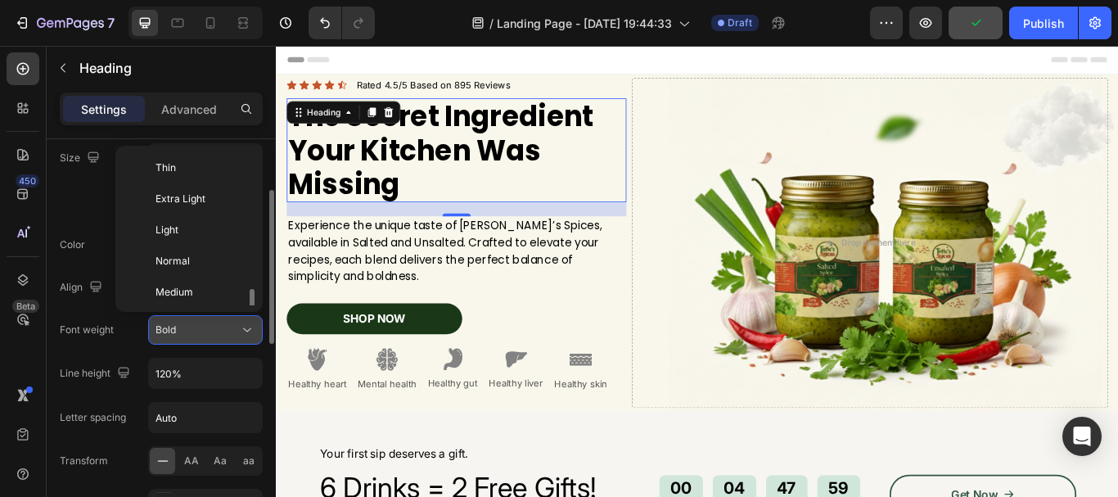
scroll to position [88, 0]
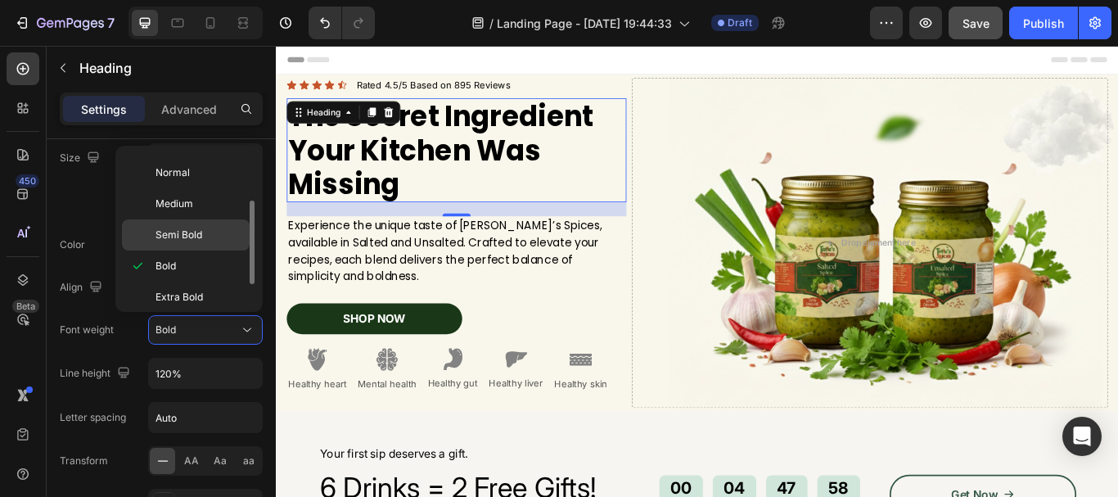
click at [197, 240] on span "Semi Bold" at bounding box center [178, 234] width 47 height 15
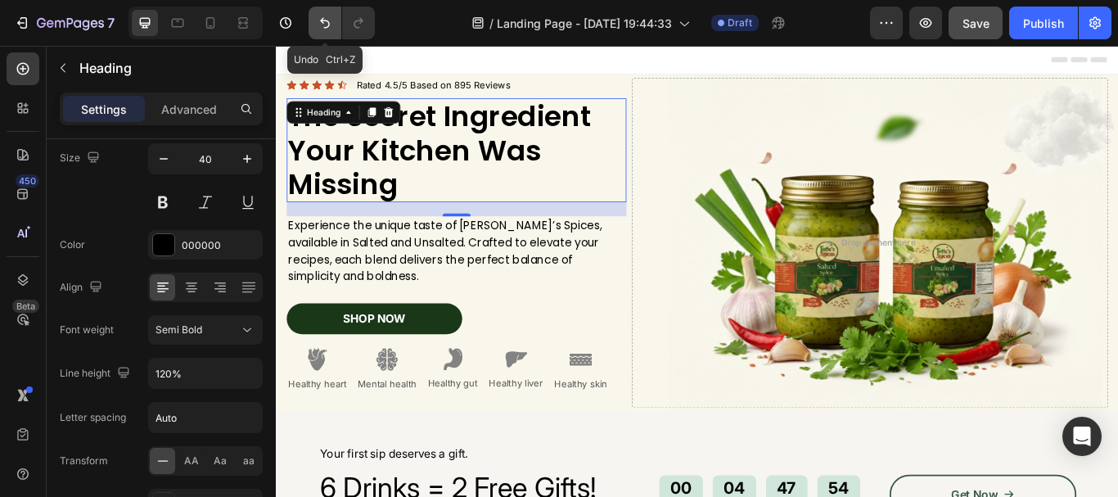
click at [319, 18] on icon "Undo/Redo" at bounding box center [325, 23] width 16 height 16
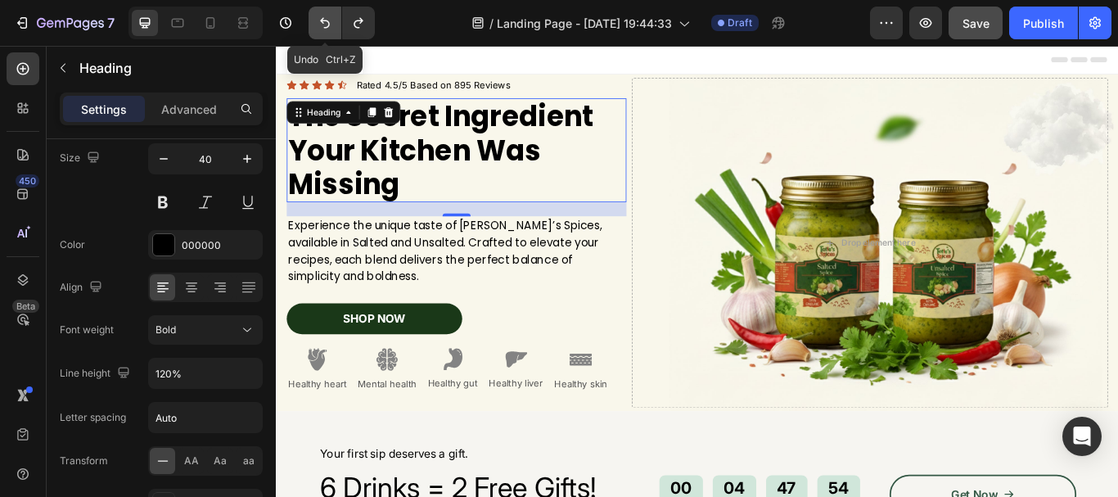
click at [319, 18] on icon "Undo/Redo" at bounding box center [325, 23] width 16 height 16
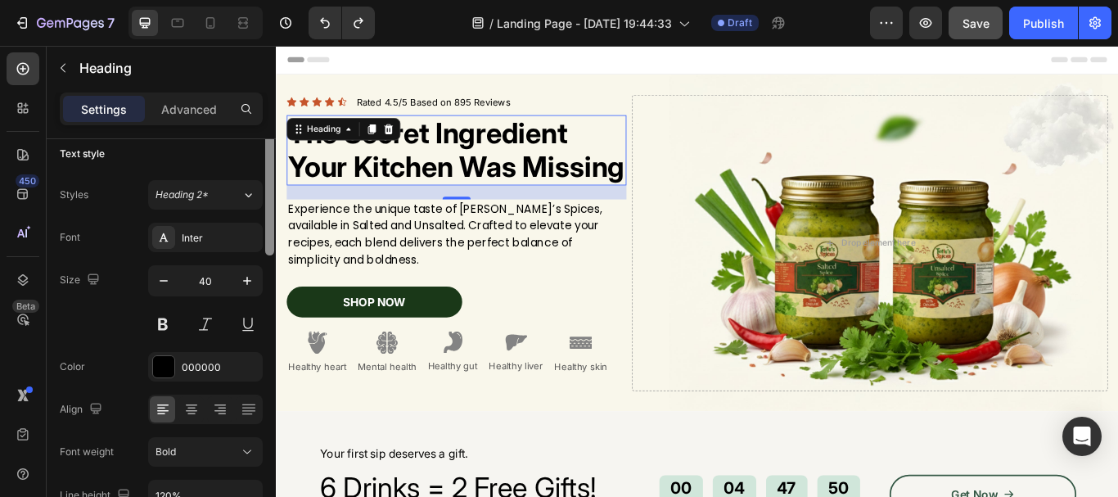
scroll to position [0, 0]
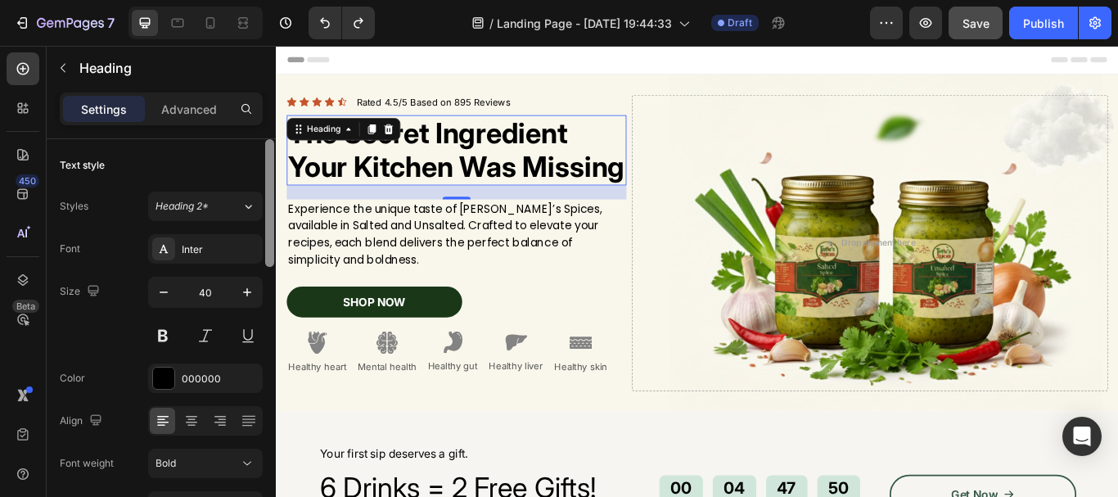
drag, startPoint x: 267, startPoint y: 254, endPoint x: 268, endPoint y: 223, distance: 30.3
click at [268, 225] on div at bounding box center [269, 203] width 9 height 128
click at [335, 265] on p "Experience the unique taste of [PERSON_NAME]’s Spices, available in Salted and …" at bounding box center [486, 266] width 393 height 79
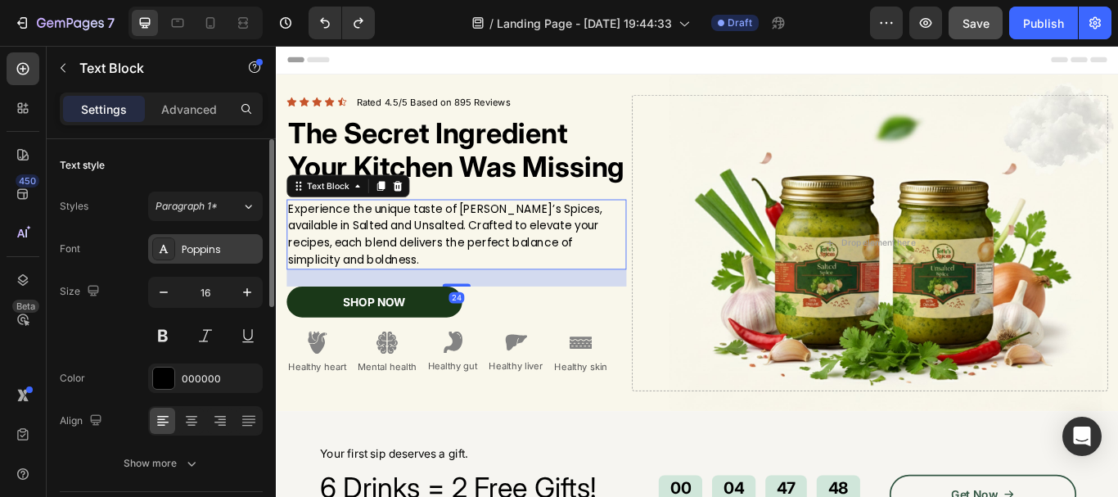
click at [217, 254] on div "Poppins" at bounding box center [220, 249] width 77 height 15
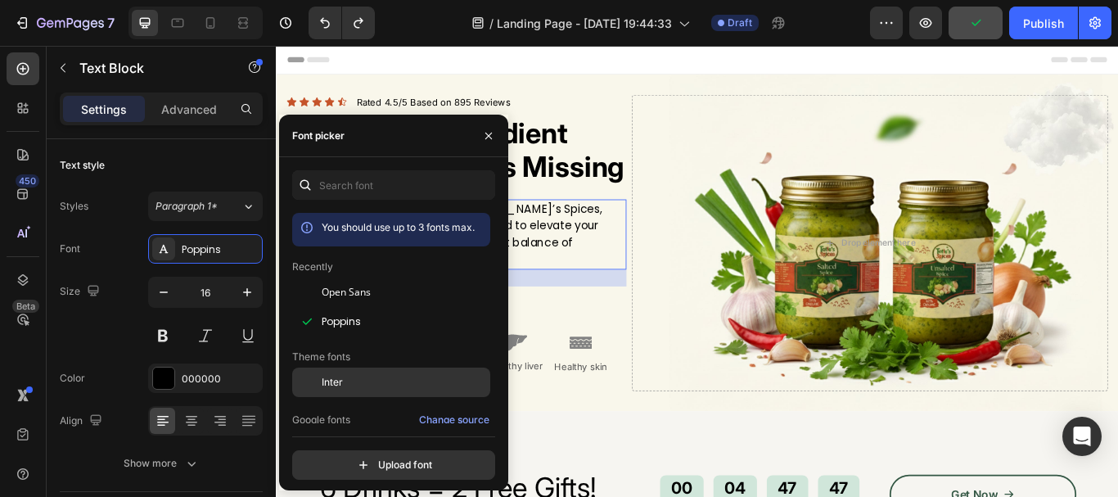
click at [335, 382] on span "Inter" at bounding box center [332, 382] width 21 height 15
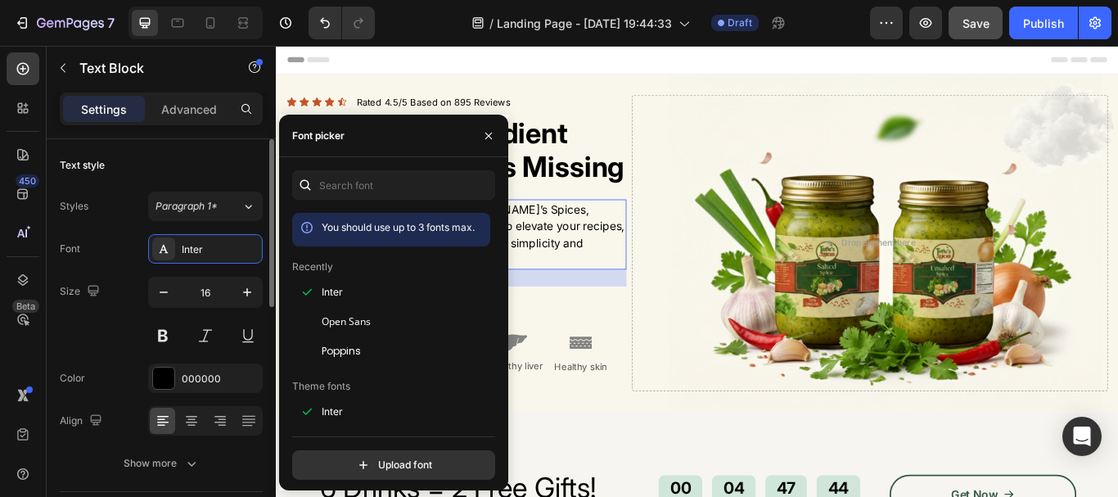
click at [120, 325] on div "Size 16" at bounding box center [161, 314] width 203 height 74
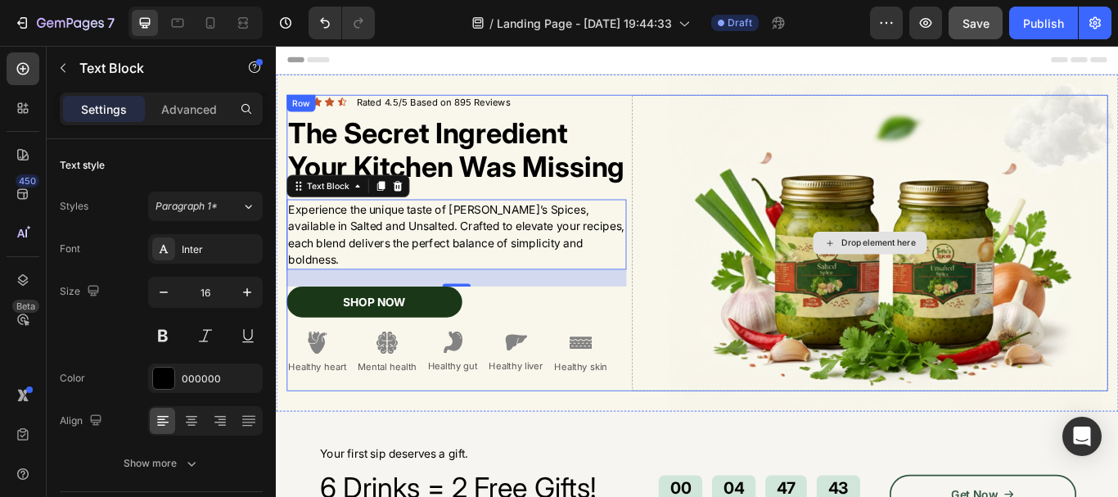
click at [756, 115] on div "Drop element here" at bounding box center [968, 276] width 555 height 346
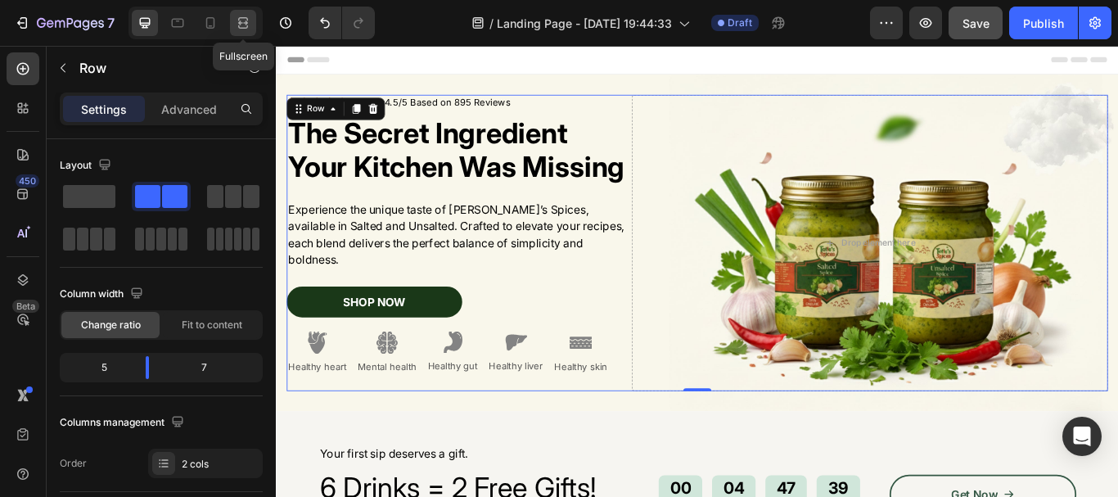
click at [242, 16] on icon at bounding box center [243, 23] width 16 height 16
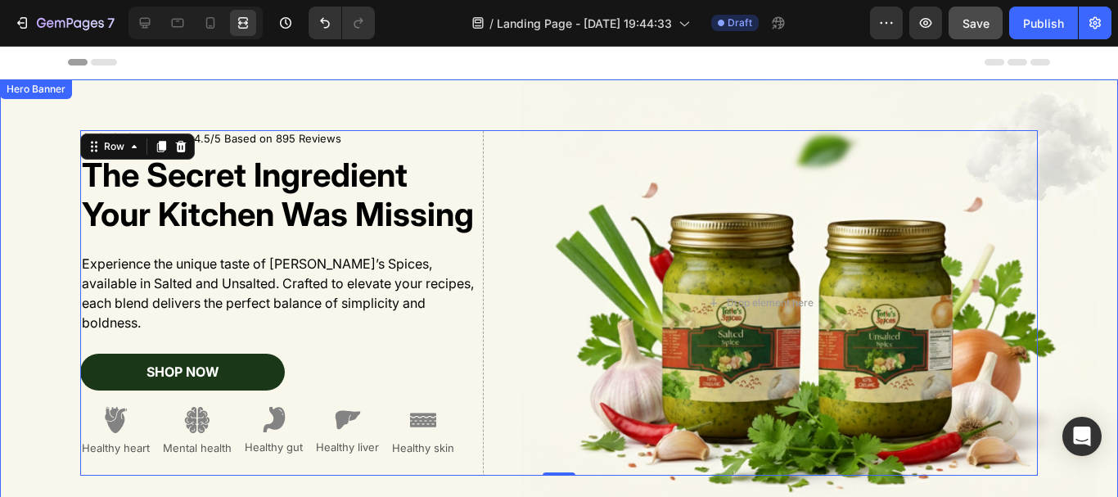
click at [410, 105] on div "Background Image" at bounding box center [559, 302] width 1118 height 447
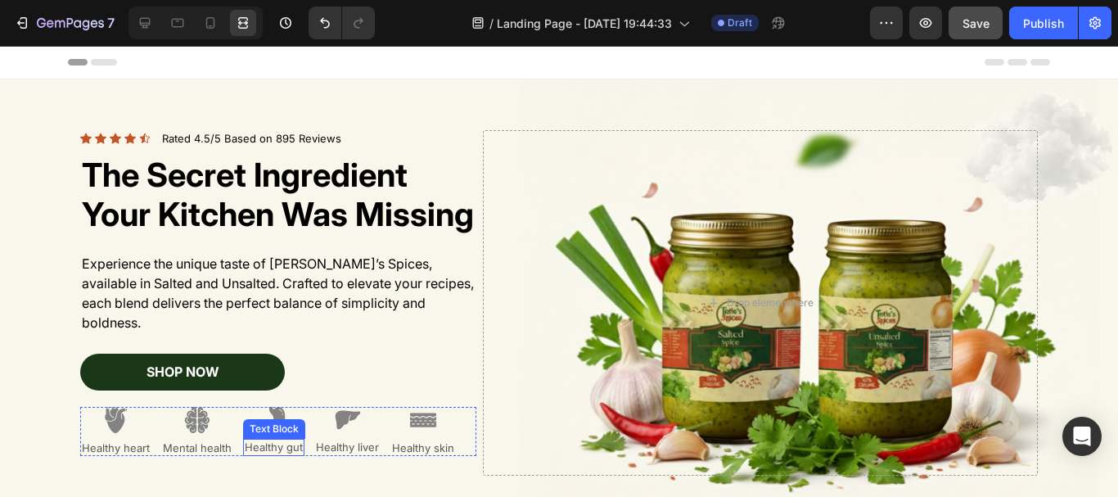
click at [262, 440] on p "Healthy gut" at bounding box center [274, 447] width 58 height 14
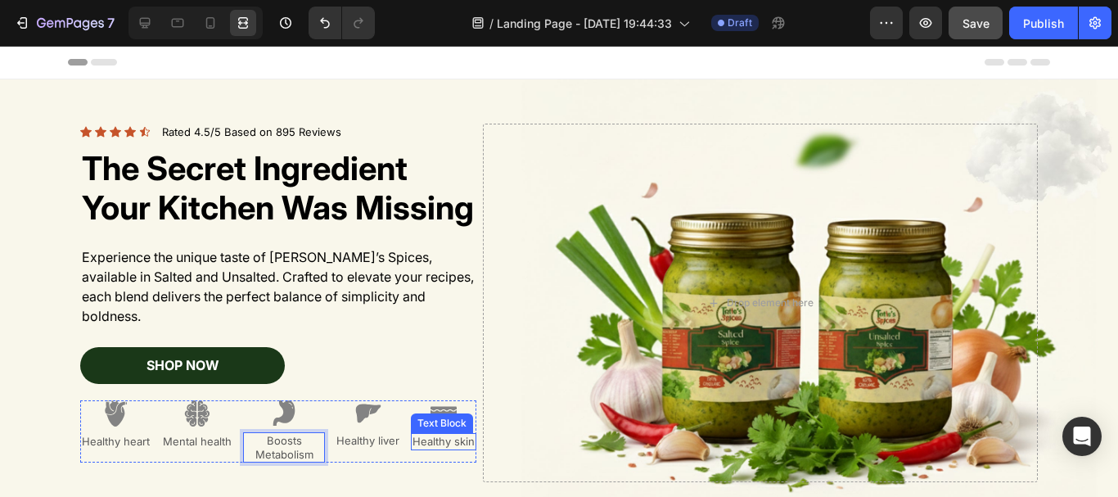
click at [416, 434] on p "Healthy skin" at bounding box center [443, 441] width 62 height 14
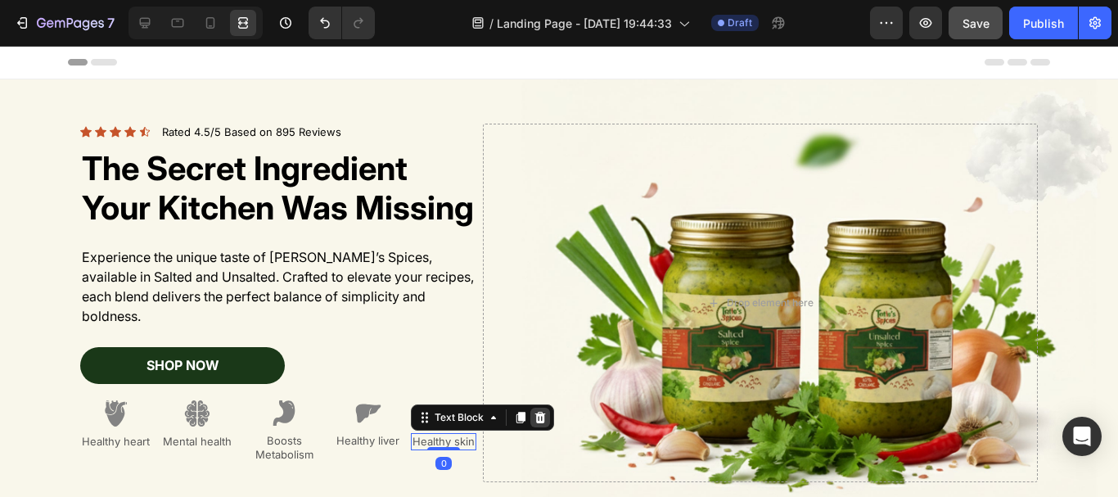
click at [538, 411] on icon at bounding box center [539, 417] width 13 height 13
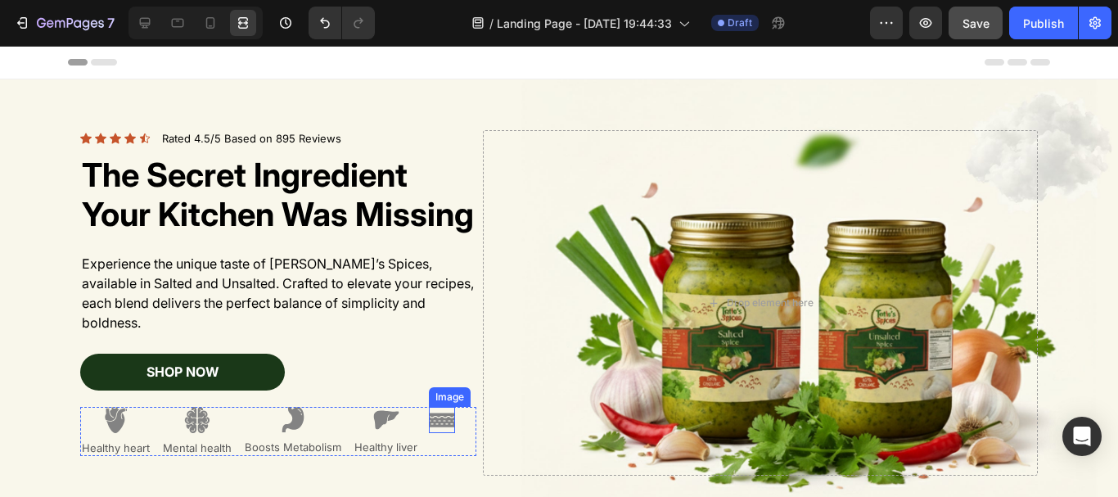
click at [429, 408] on img at bounding box center [442, 420] width 26 height 26
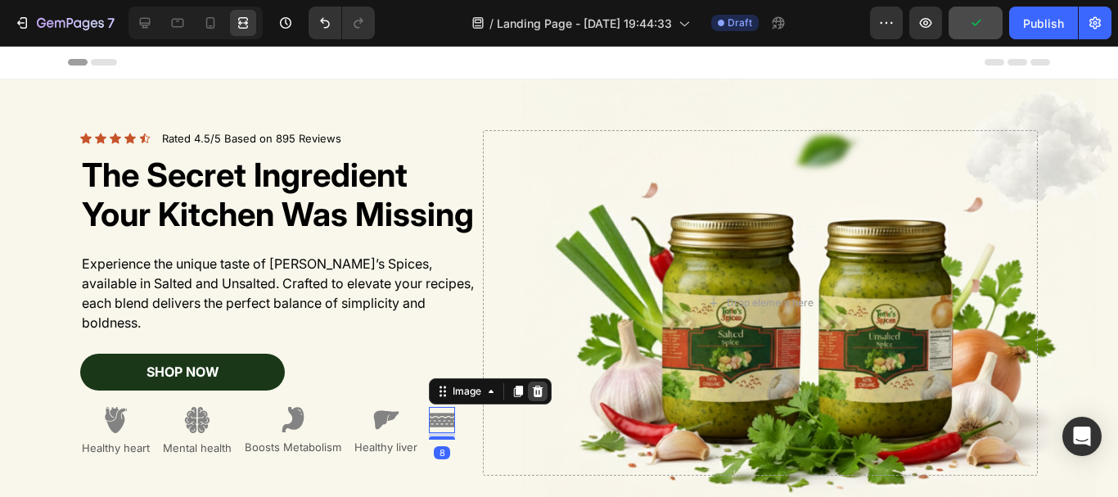
click at [533, 385] on icon at bounding box center [538, 390] width 11 height 11
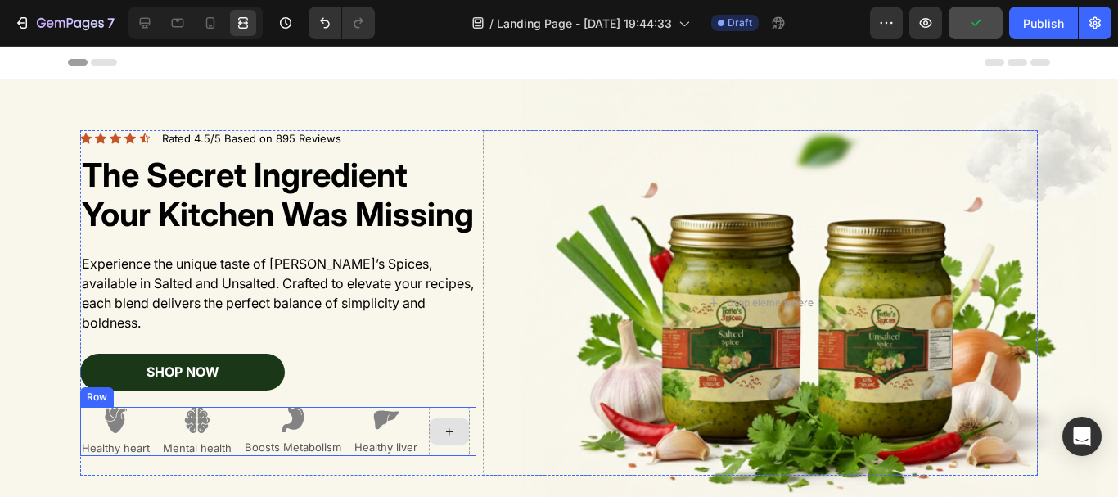
click at [420, 415] on div "Image Healthy heart Text Block Image Mental health Text Block Image Boosts Meta…" at bounding box center [278, 432] width 396 height 50
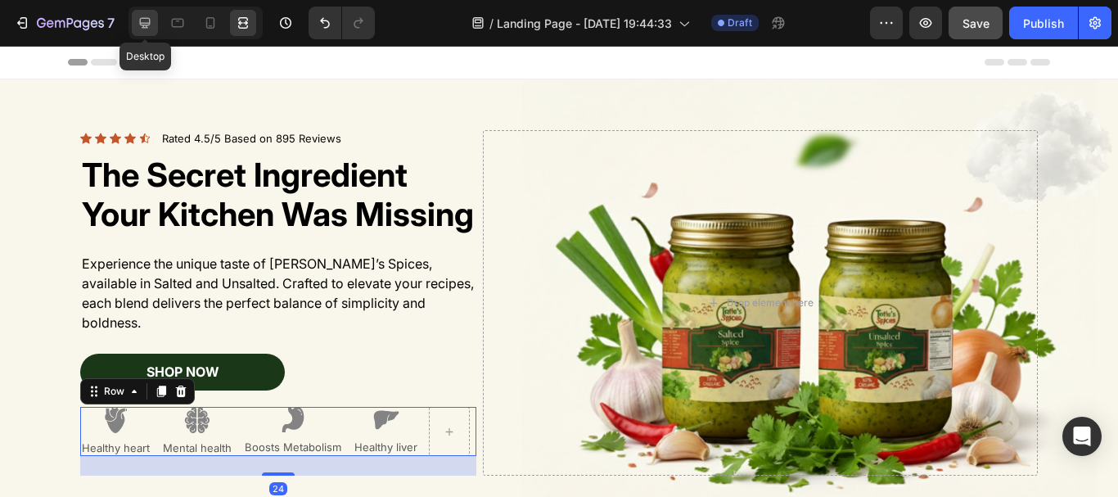
click at [133, 22] on div at bounding box center [145, 23] width 26 height 26
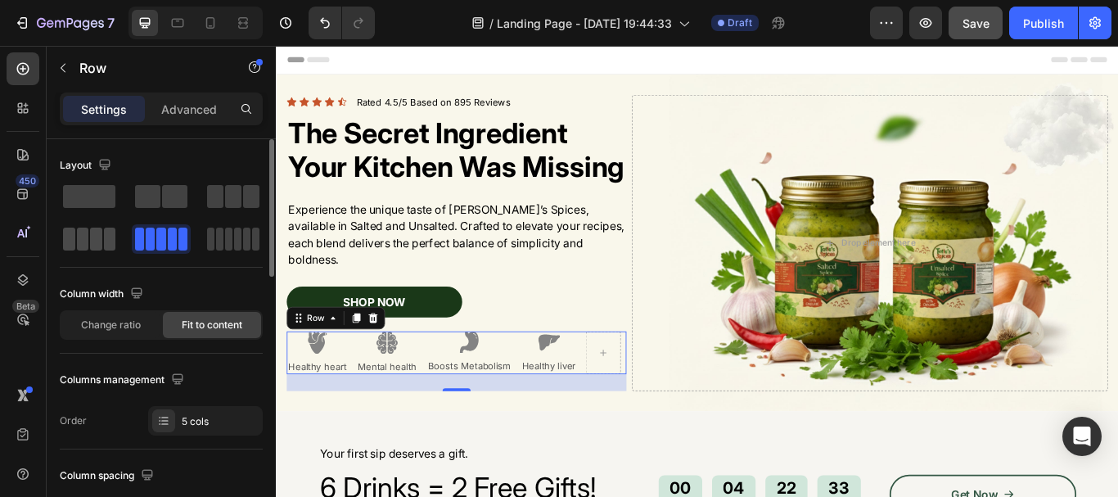
click at [101, 241] on span at bounding box center [96, 238] width 12 height 23
click at [219, 281] on div "Column width" at bounding box center [161, 294] width 203 height 26
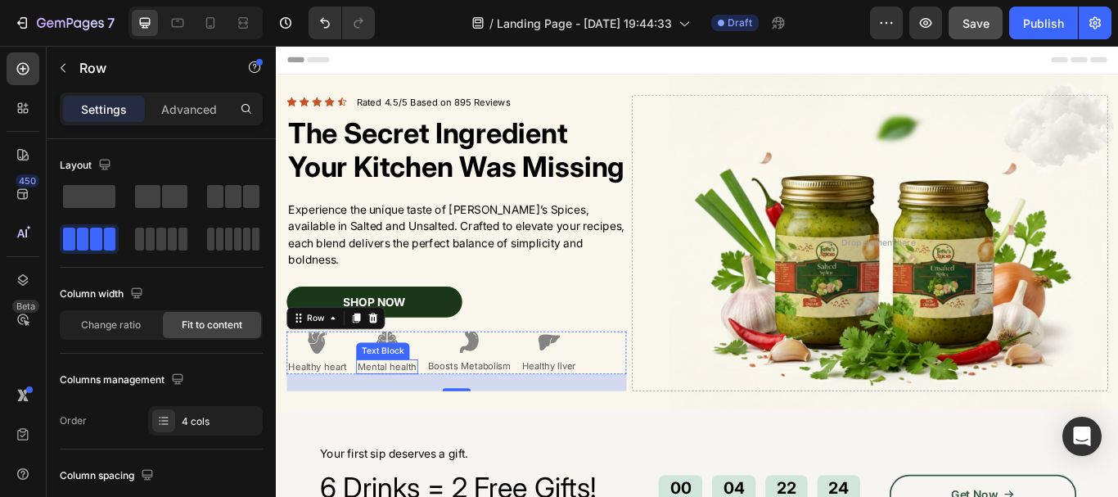
click at [411, 427] on p "Mental health" at bounding box center [405, 420] width 69 height 14
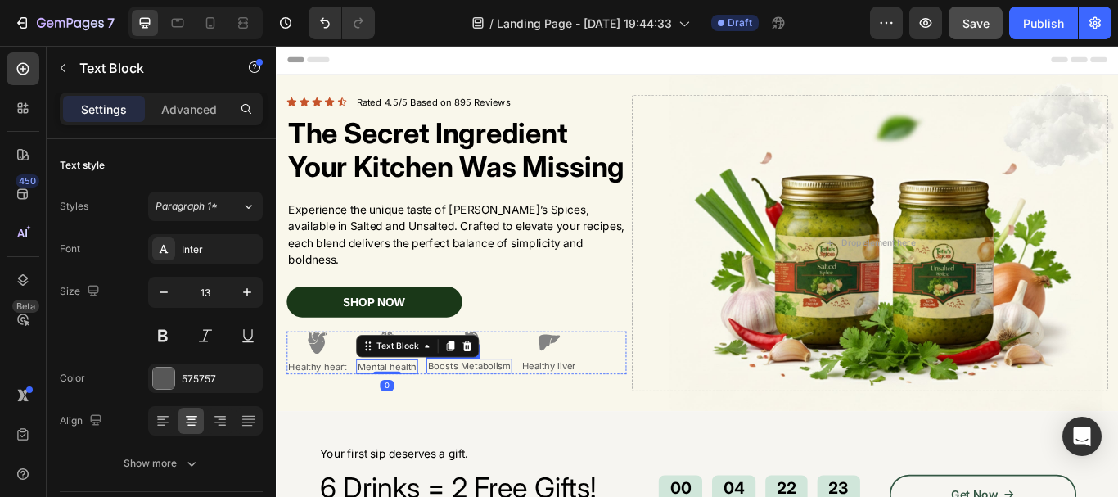
click at [484, 421] on p "Boosts Metabolism" at bounding box center [500, 419] width 97 height 14
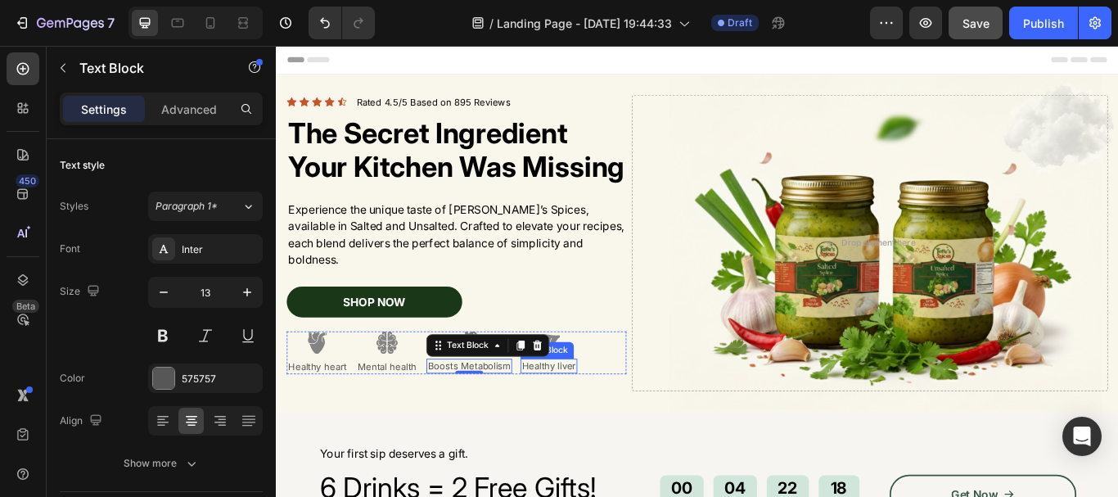
click at [607, 449] on div "Icon Icon Icon Icon Icon Icon List Rated 4.5/5 Based on 895 Reviews Text Block …" at bounding box center [486, 276] width 396 height 346
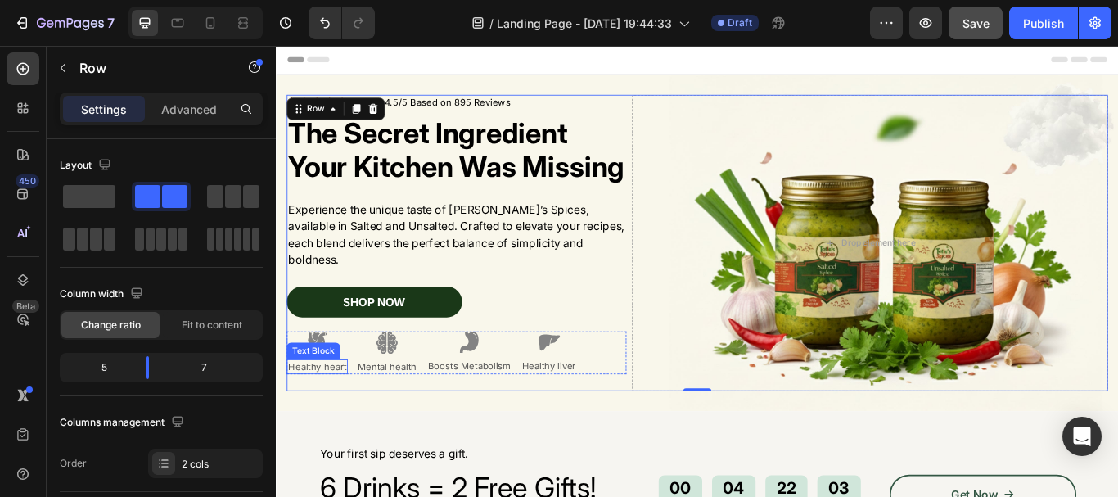
click at [326, 421] on p "Healthy heart" at bounding box center [324, 420] width 68 height 14
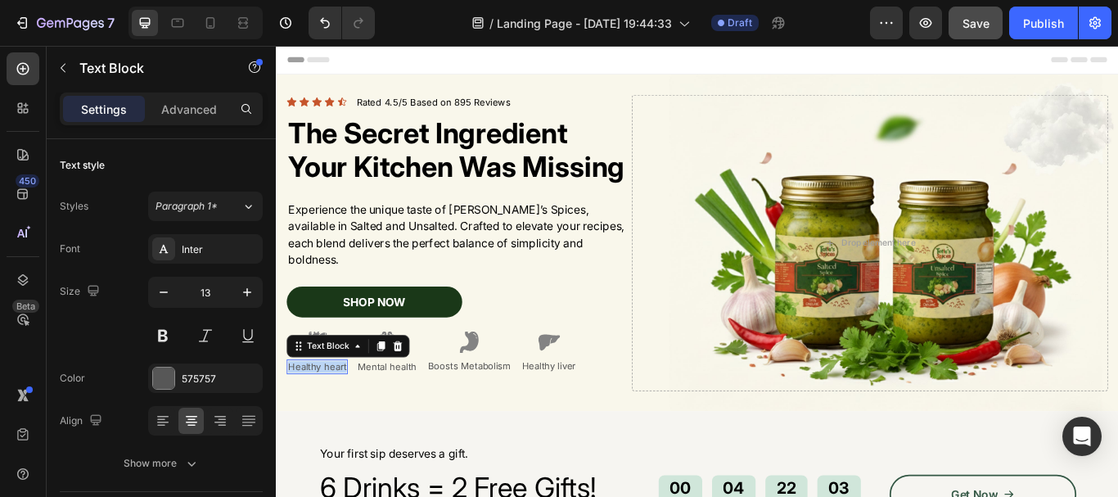
click at [326, 421] on p "Healthy heart" at bounding box center [324, 420] width 68 height 14
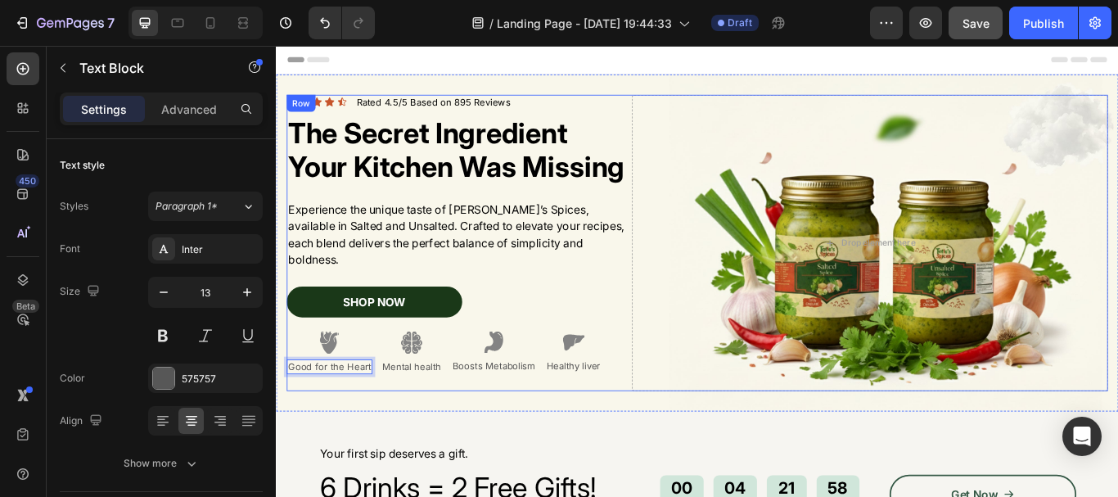
click at [498, 456] on div "Icon Icon Icon Icon Icon Icon List Rated 4.5/5 Based on 895 Reviews Text Block …" at bounding box center [767, 276] width 982 height 398
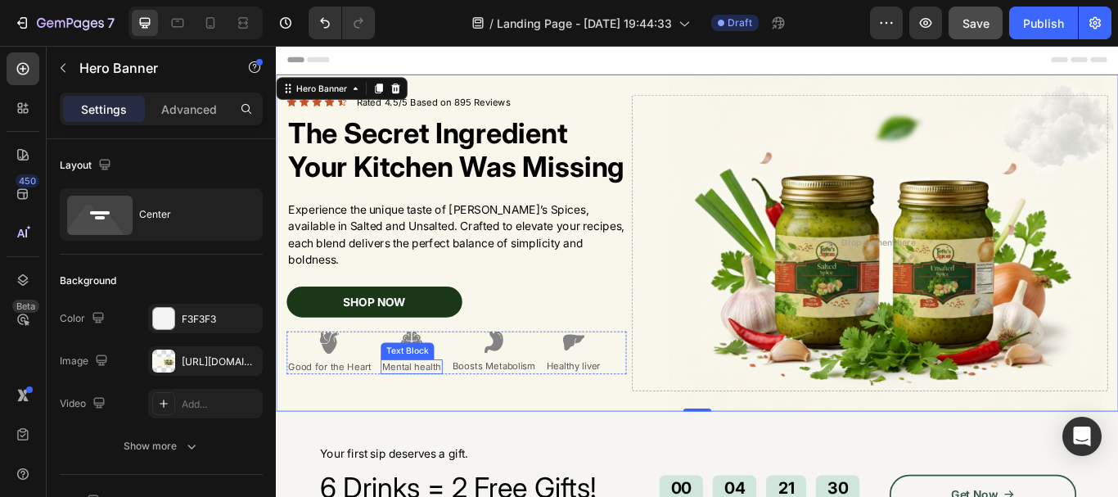
click at [435, 421] on p "Mental health" at bounding box center [433, 420] width 69 height 14
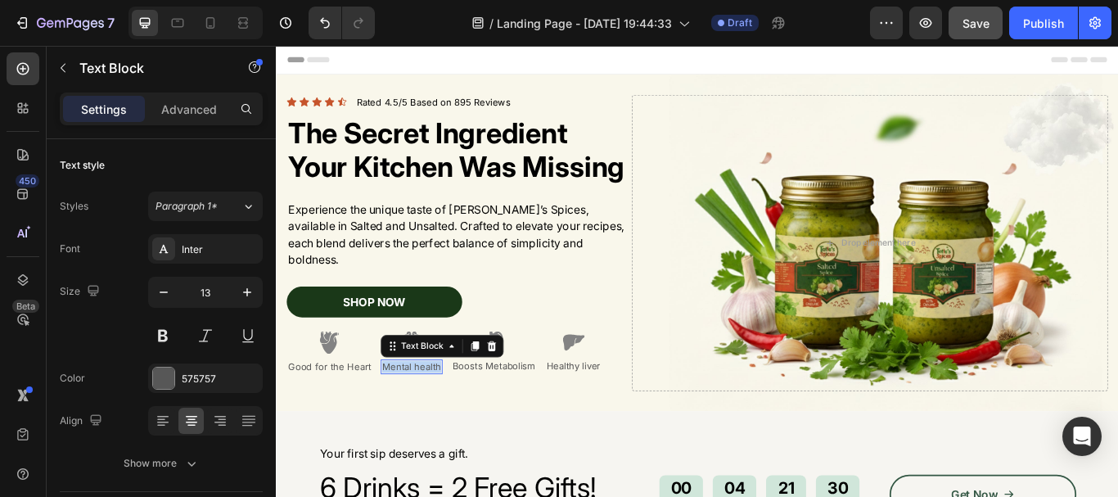
click at [435, 421] on p "Mental health" at bounding box center [433, 420] width 69 height 14
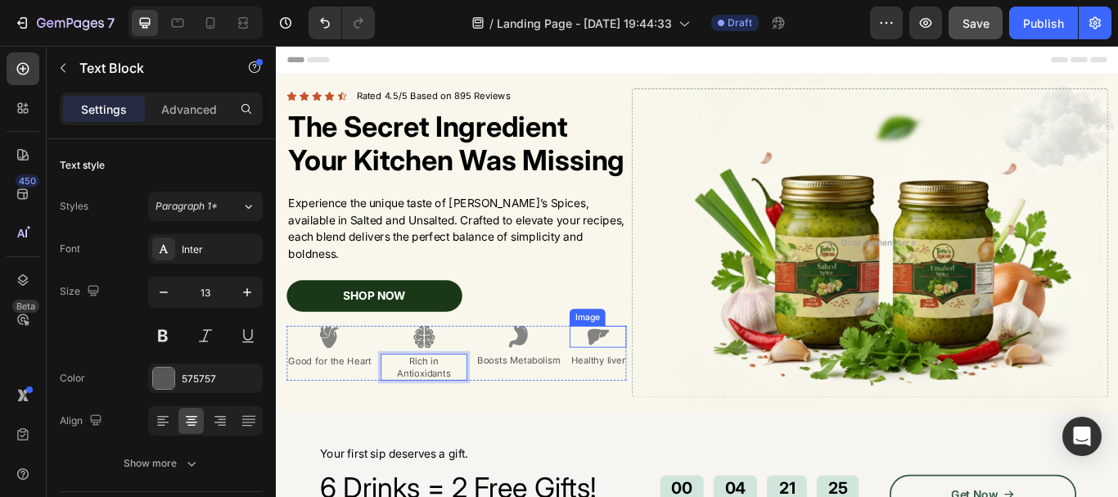
click at [638, 398] on img at bounding box center [651, 384] width 26 height 25
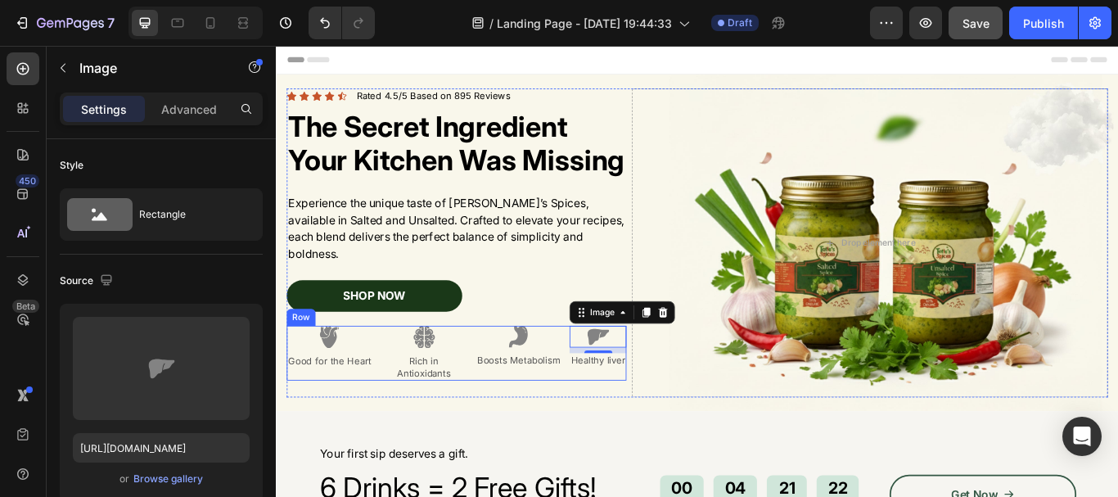
click at [607, 416] on div "Image Good for the Heart Text Block Image Rich in Antioxidants Text Block Image…" at bounding box center [486, 404] width 396 height 64
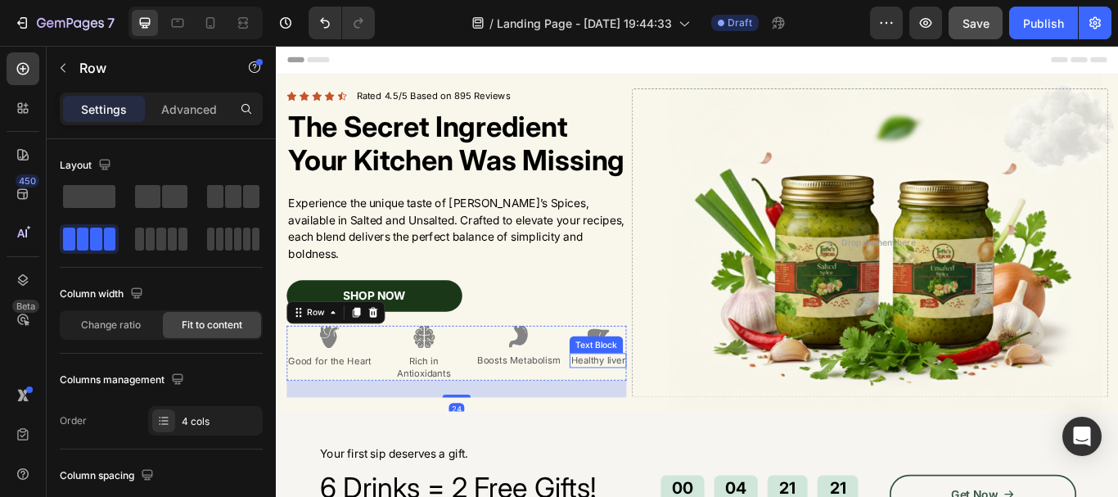
drag, startPoint x: 624, startPoint y: 417, endPoint x: 616, endPoint y: 401, distance: 18.3
click at [624, 418] on p "Healthy liver" at bounding box center [650, 413] width 63 height 14
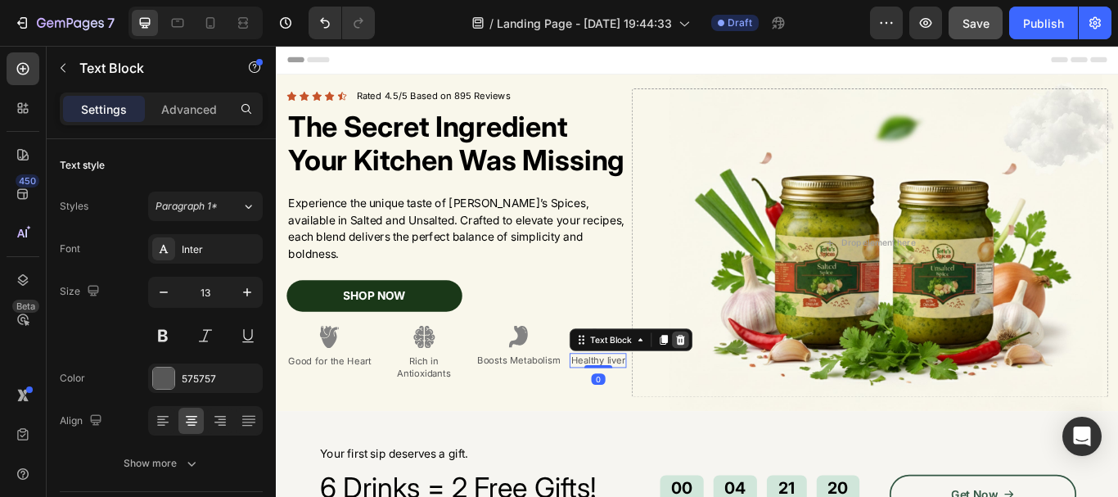
click at [745, 394] on icon at bounding box center [747, 388] width 11 height 11
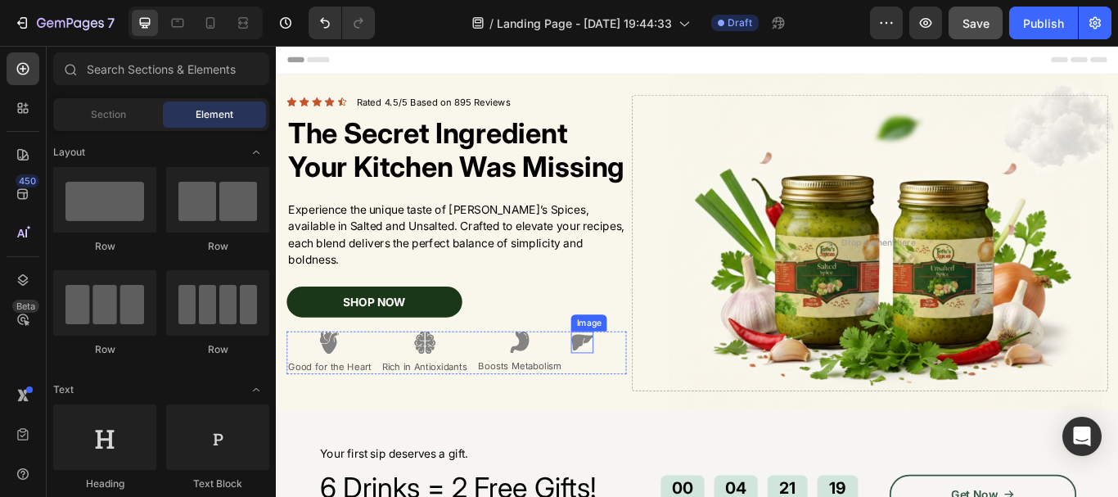
click at [625, 395] on img at bounding box center [632, 391] width 26 height 25
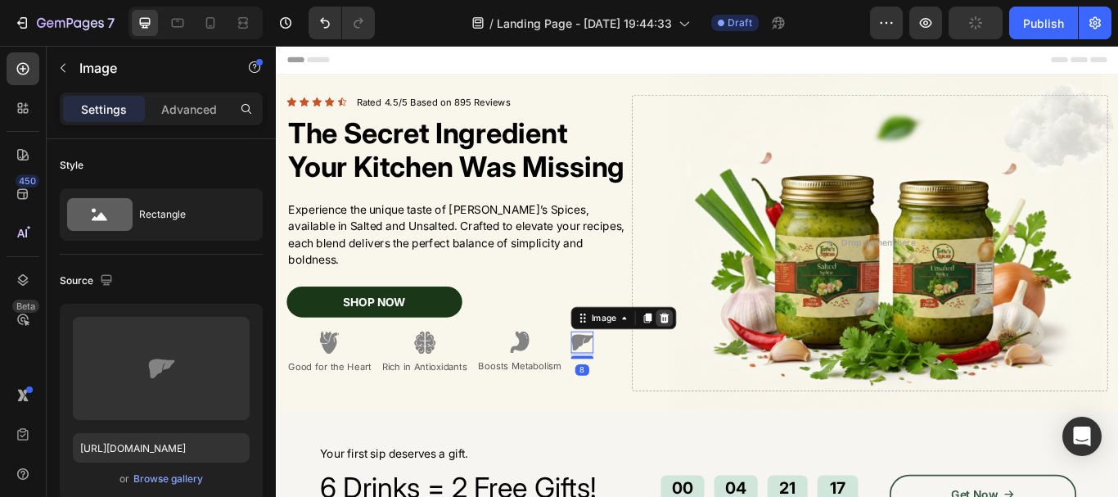
click at [718, 365] on div at bounding box center [728, 363] width 20 height 20
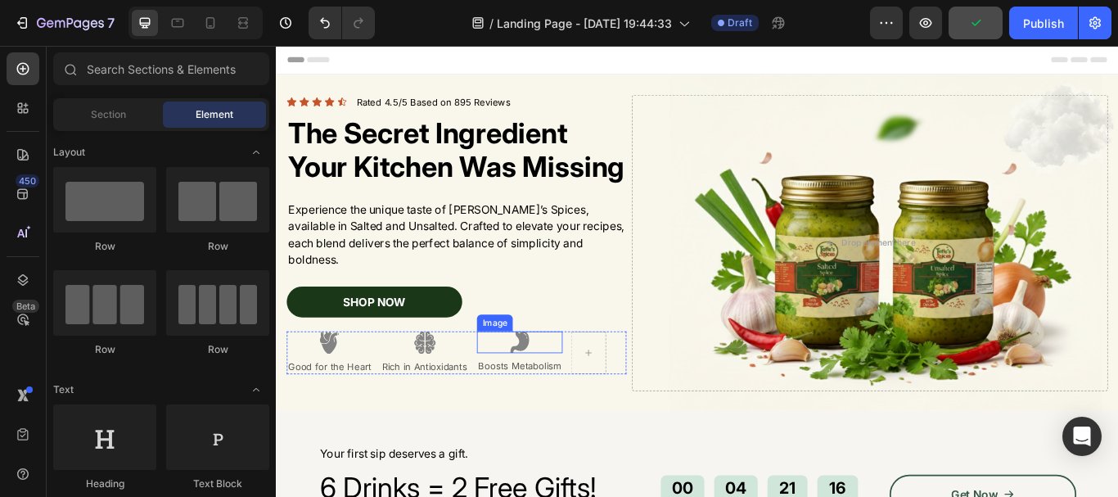
click at [593, 404] on div at bounding box center [560, 391] width 100 height 25
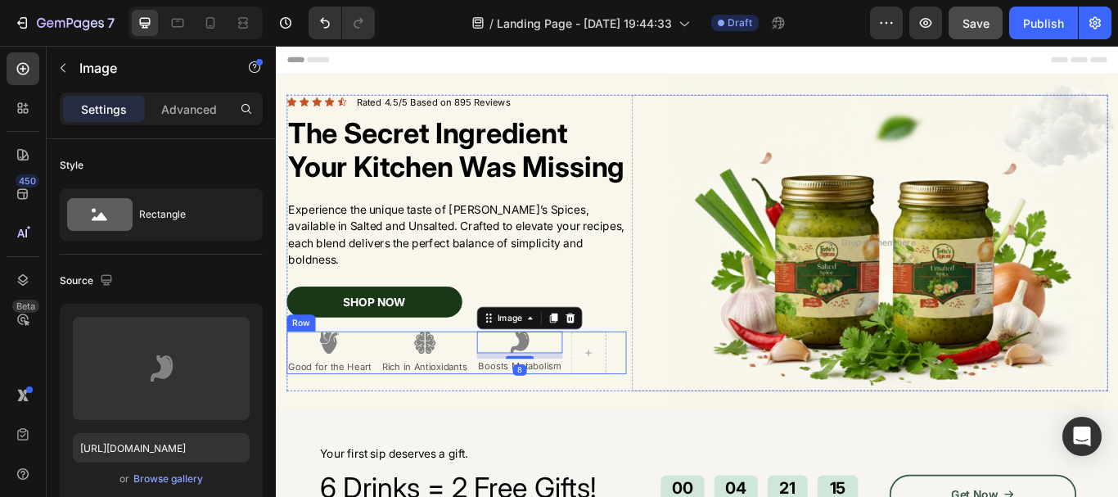
click at [658, 424] on div "Image Good for the Heart Text Block Image Rich in Antioxidants Text Block Image…" at bounding box center [486, 404] width 396 height 50
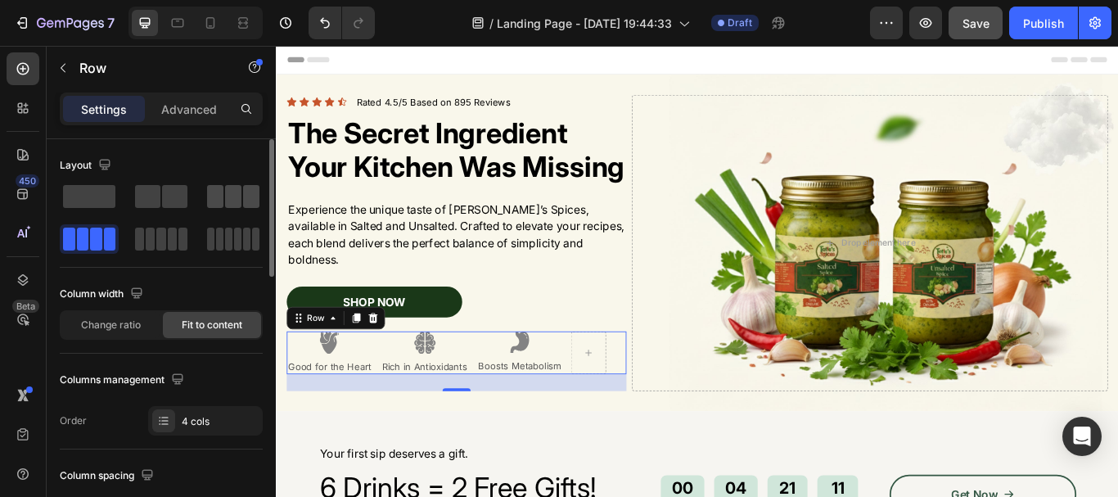
click at [235, 201] on span at bounding box center [233, 196] width 16 height 23
click at [238, 355] on div "Layout Column width Change ratio Fit to content Columns management Order 3 cols" at bounding box center [161, 293] width 203 height 283
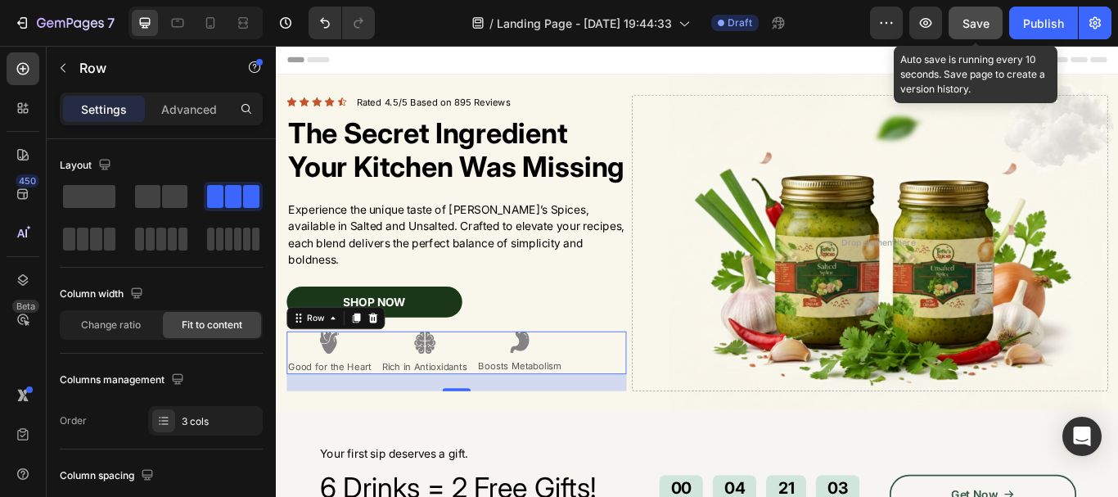
click at [970, 24] on span "Save" at bounding box center [975, 23] width 27 height 14
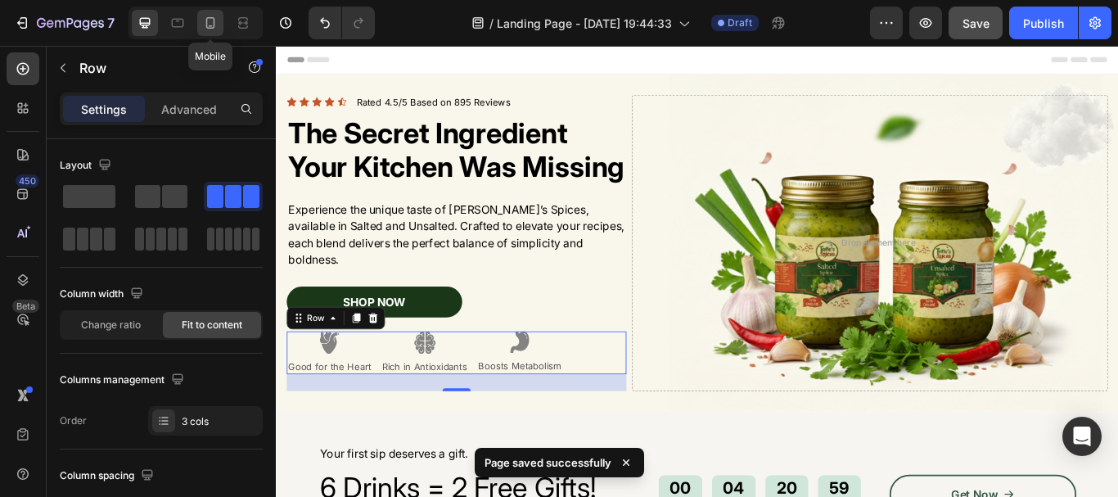
click at [214, 16] on icon at bounding box center [210, 23] width 16 height 16
type input "7"
type input "100%"
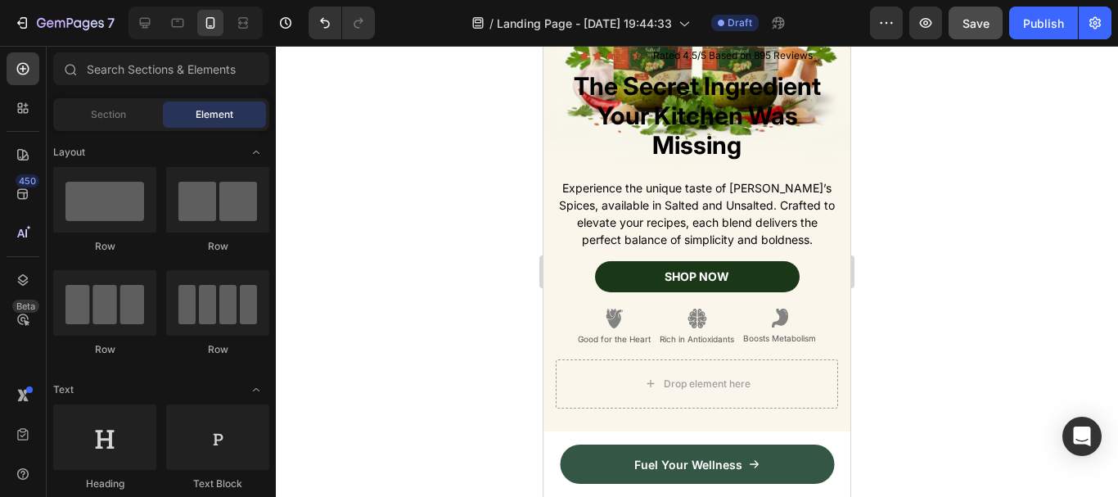
scroll to position [164, 0]
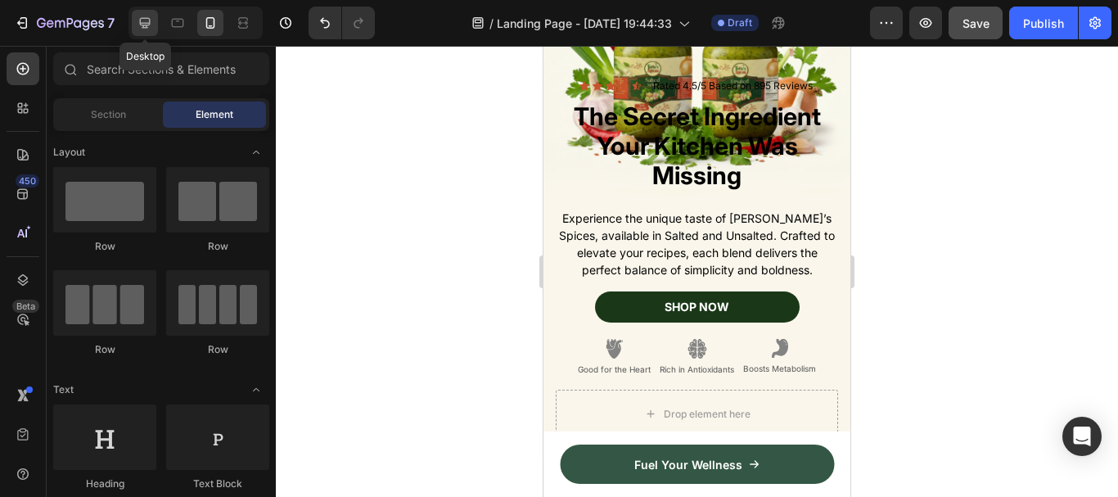
click at [145, 24] on icon at bounding box center [145, 23] width 11 height 11
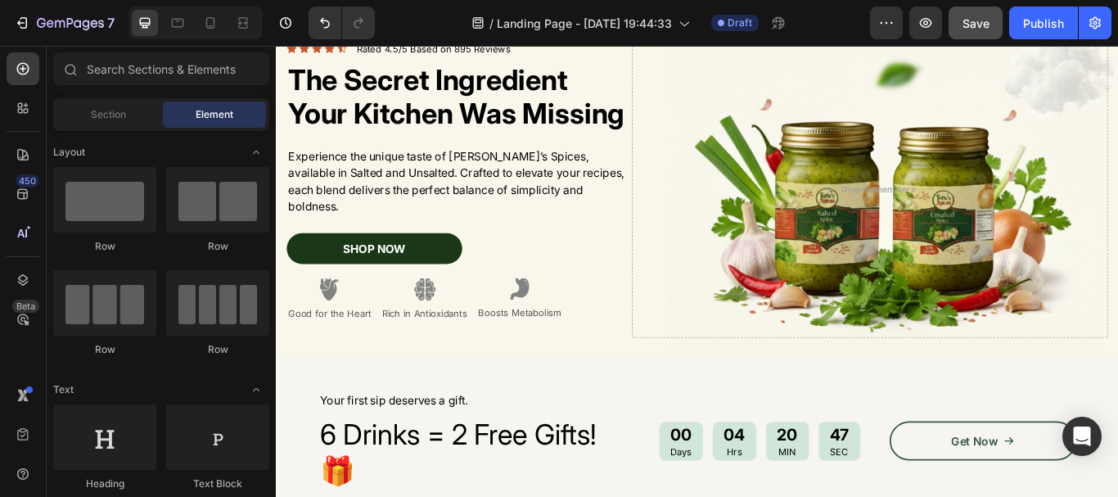
scroll to position [178, 0]
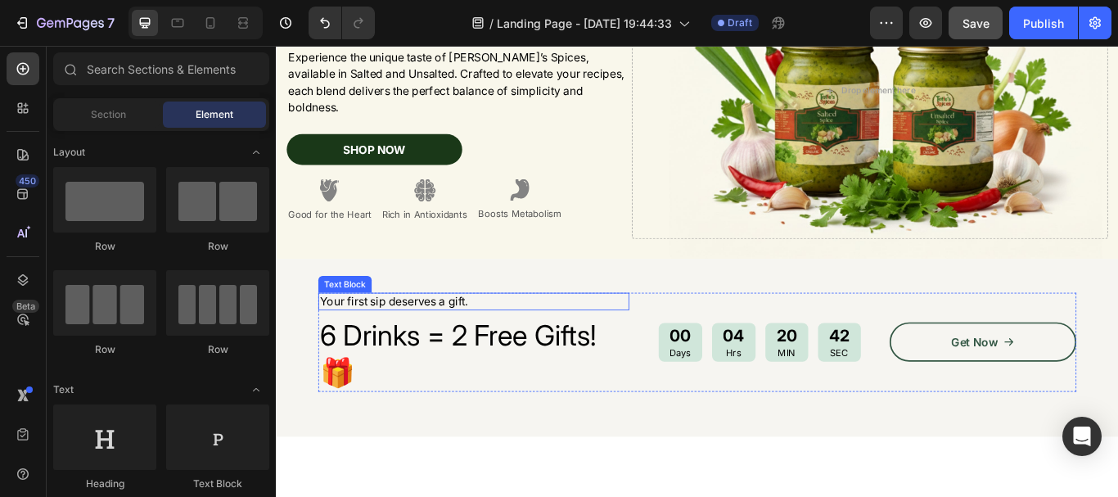
click at [496, 340] on p "Your first sip deserves a gift." at bounding box center [505, 343] width 359 height 17
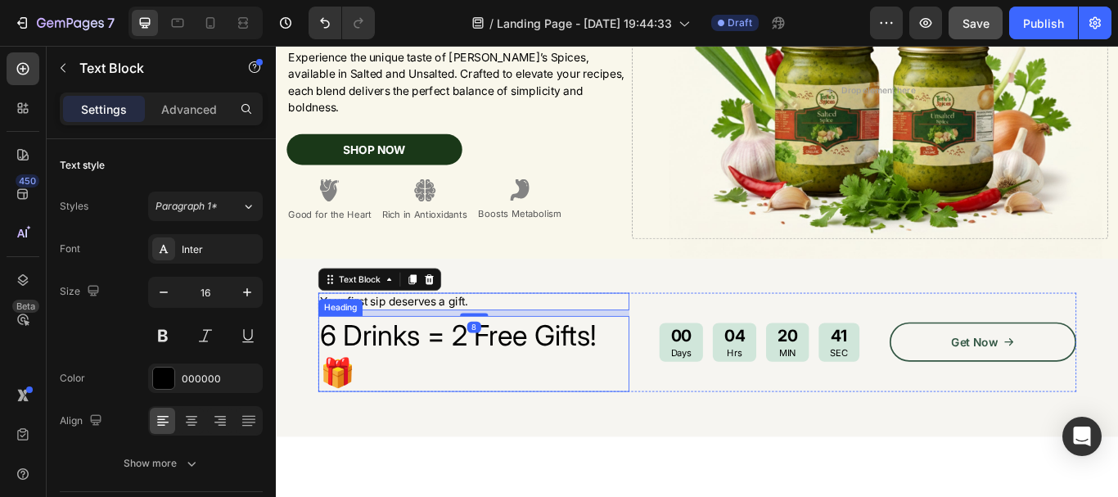
click at [346, 412] on h2 "6 Drinks = 2 Free Gifts!🎁" at bounding box center [506, 405] width 362 height 88
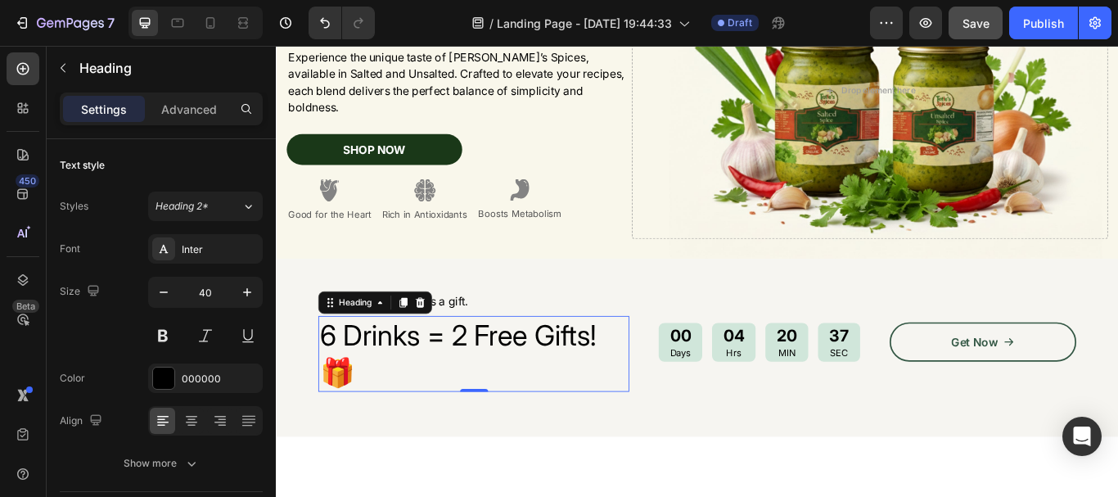
click at [334, 421] on h2 "6 Drinks = 2 Free Gifts!🎁" at bounding box center [506, 405] width 362 height 88
click at [361, 428] on p "6 Drinks = 2 Free Gifts!🎁" at bounding box center [505, 404] width 359 height 85
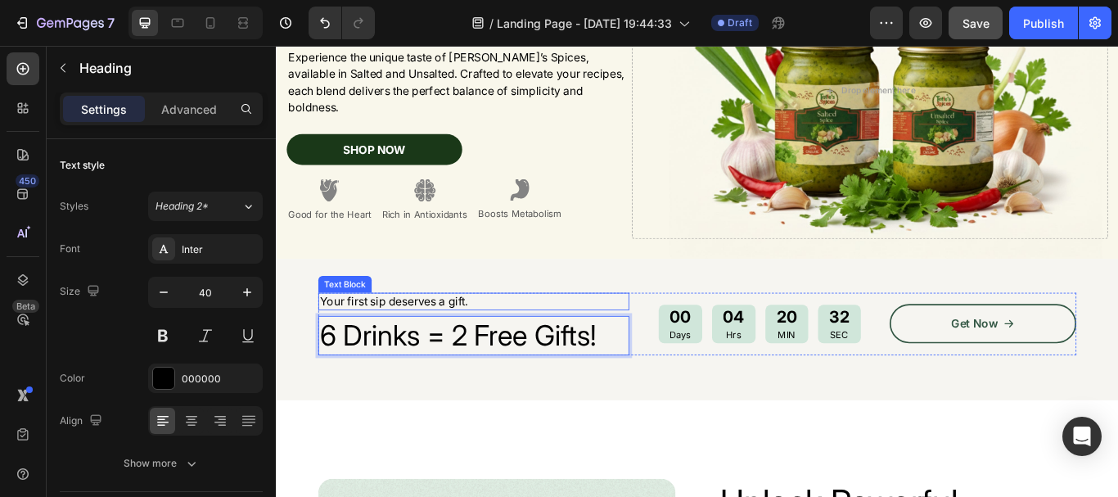
click at [389, 335] on p "Your first sip deserves a gift." at bounding box center [505, 343] width 359 height 17
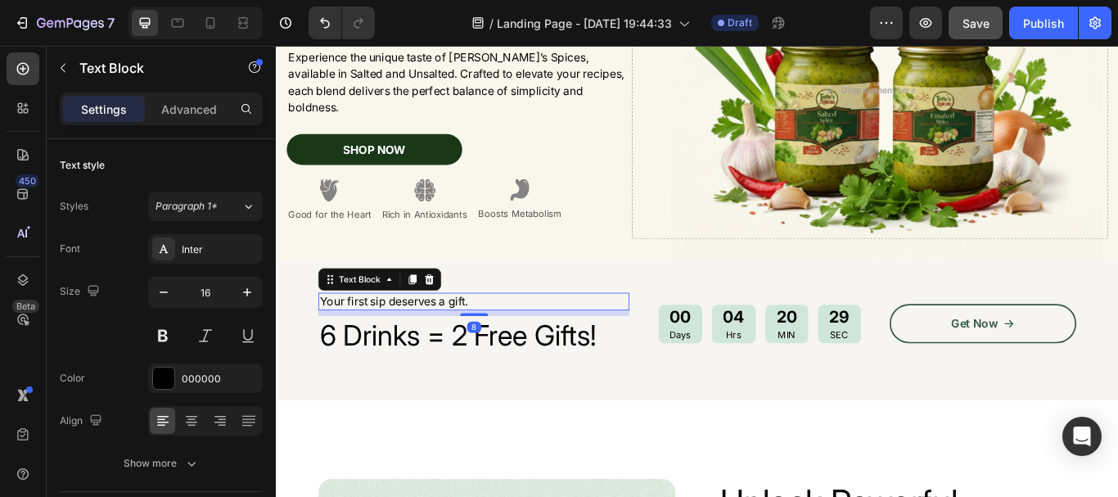
click at [452, 312] on icon at bounding box center [454, 318] width 13 height 13
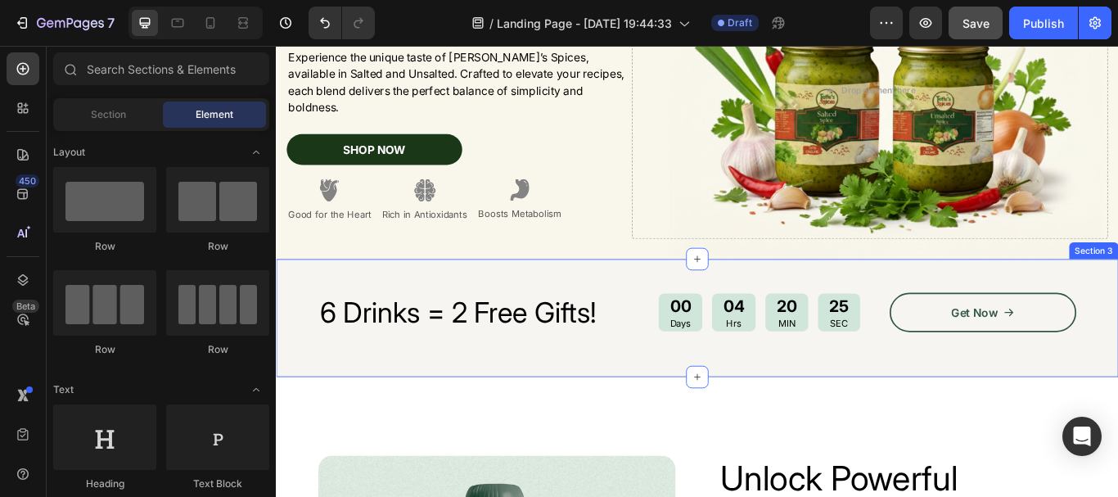
click at [313, 376] on div "6 Drinks = 2 Free Gifts! Heading 00 Days 04 Hrs 20 MIN 25 SEC Countdown Timer G…" at bounding box center [767, 363] width 982 height 137
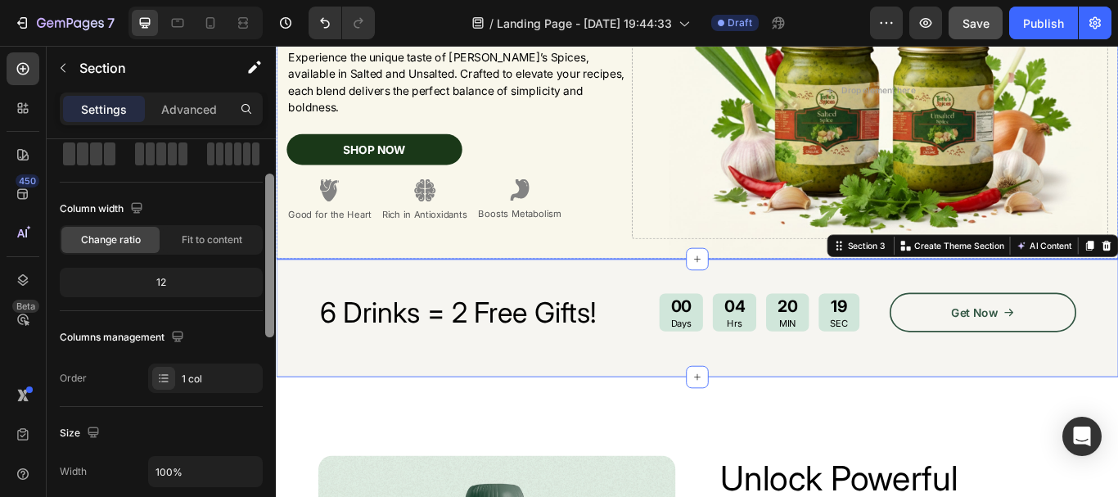
scroll to position [119, 0]
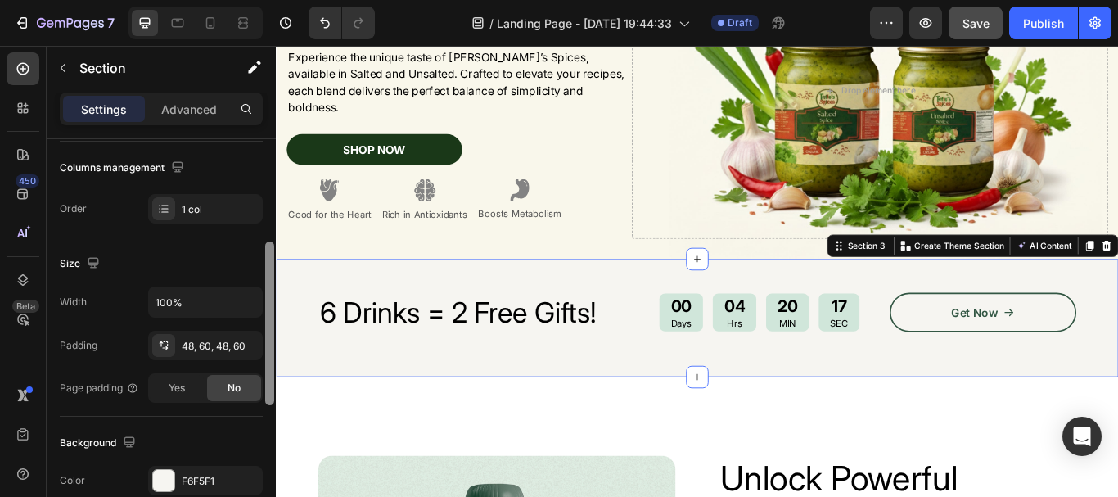
drag, startPoint x: 548, startPoint y: 212, endPoint x: 285, endPoint y: 335, distance: 290.6
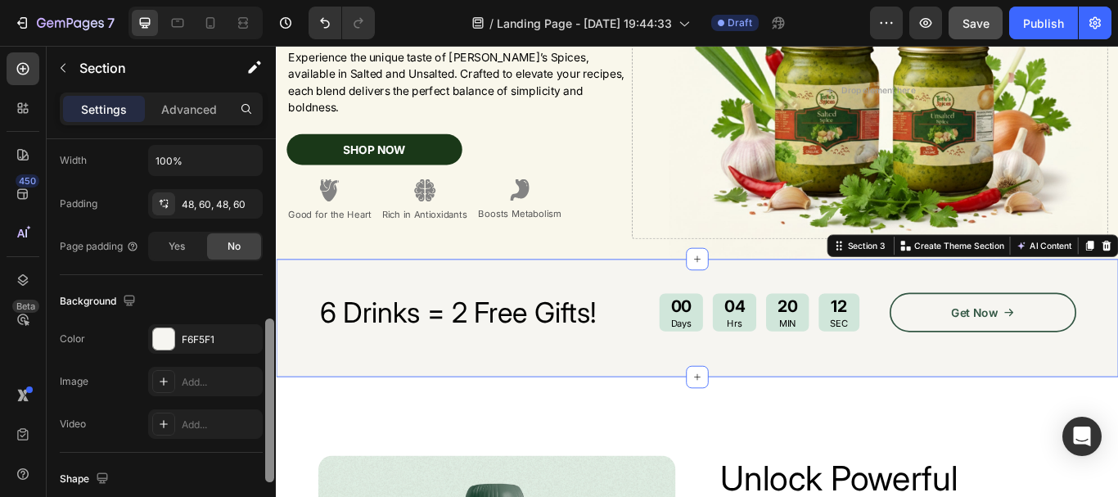
scroll to position [416, 0]
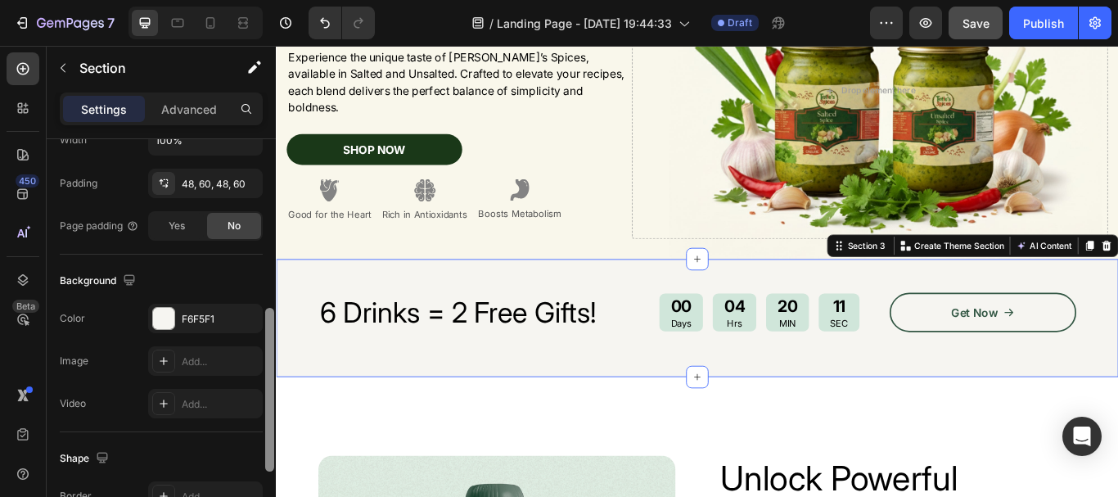
click at [167, 335] on div "The changes might be hidden by the video. Color F6F5F1 Image Add... Video Add..." at bounding box center [161, 361] width 203 height 115
click at [164, 331] on div "F6F5F1" at bounding box center [205, 318] width 115 height 29
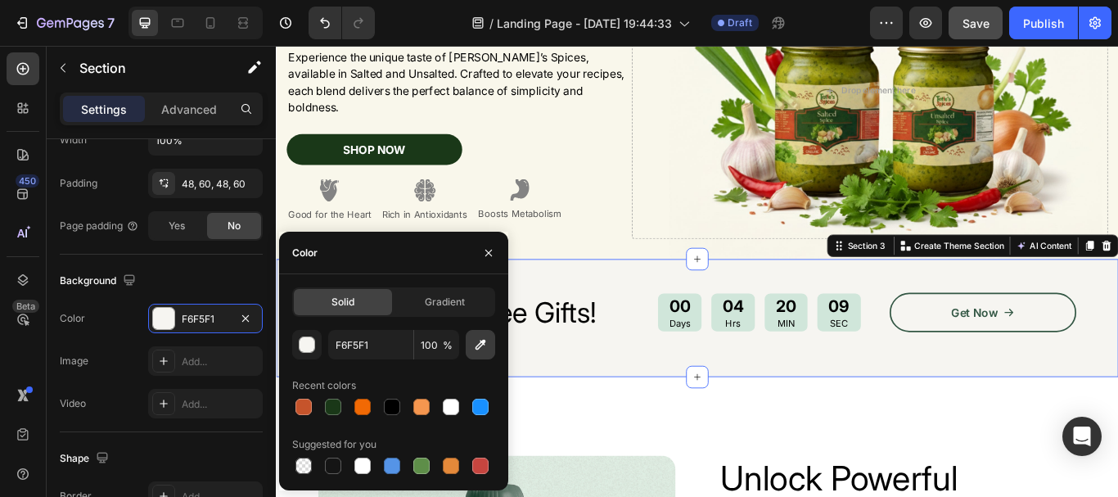
click at [486, 344] on icon "button" at bounding box center [480, 344] width 16 height 16
type input "D0E6DA"
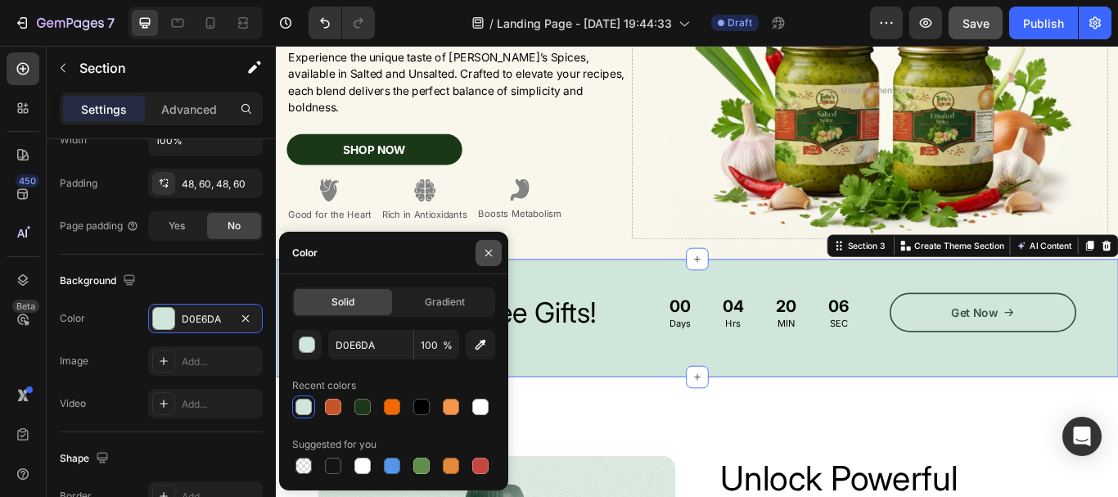
click at [491, 253] on icon "button" at bounding box center [488, 252] width 13 height 13
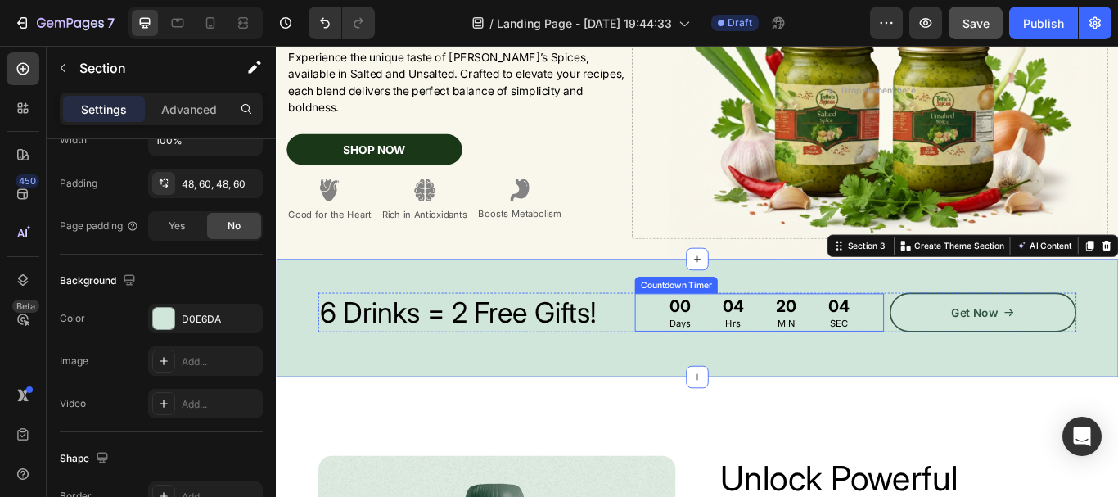
click at [734, 356] on div "00" at bounding box center [746, 350] width 25 height 25
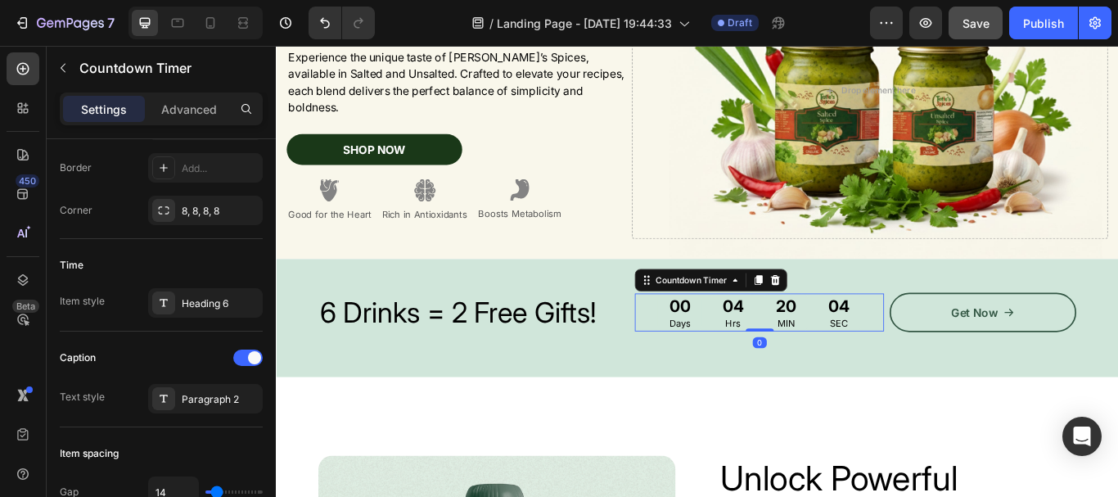
scroll to position [0, 0]
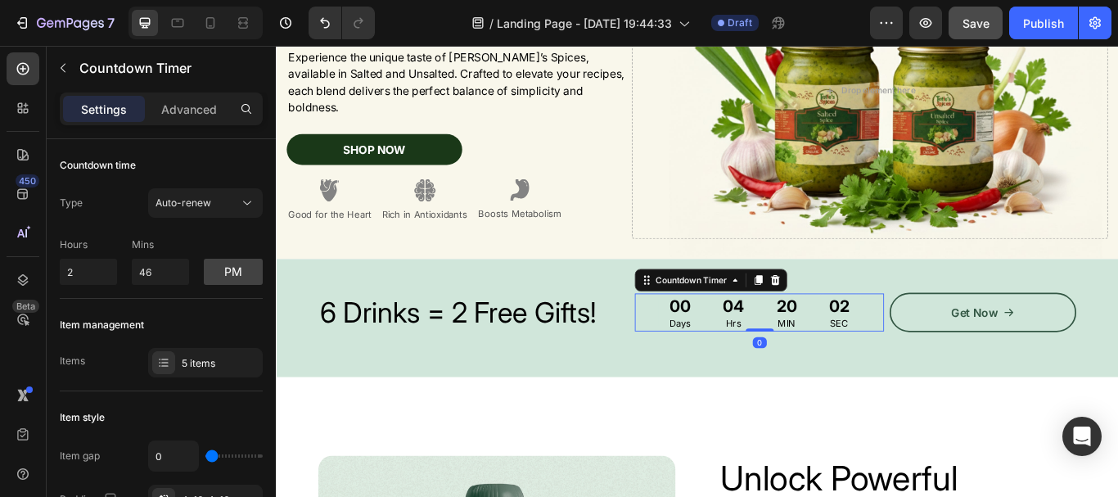
click at [749, 362] on p "Days" at bounding box center [747, 369] width 25 height 14
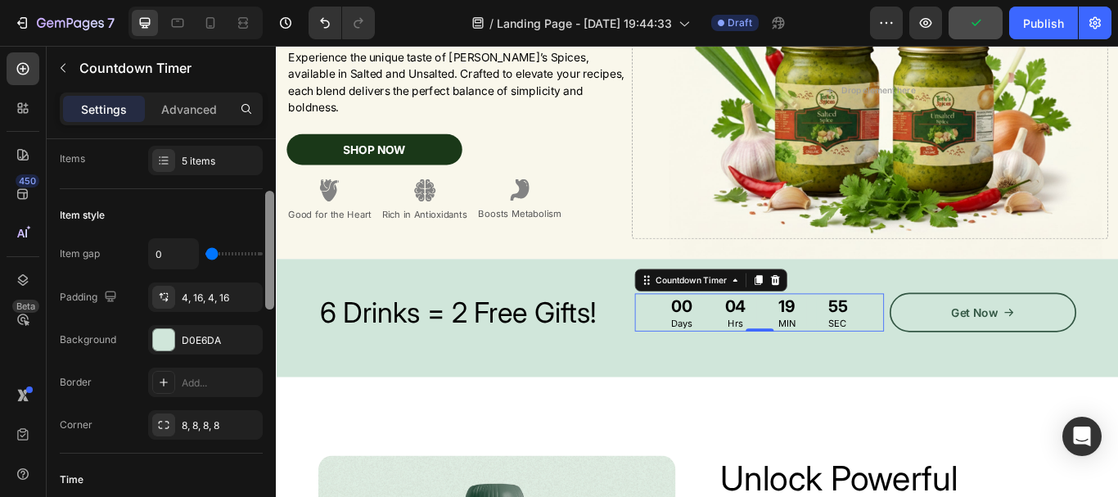
drag, startPoint x: 271, startPoint y: 185, endPoint x: 262, endPoint y: 249, distance: 64.4
click at [266, 247] on div at bounding box center [269, 250] width 9 height 119
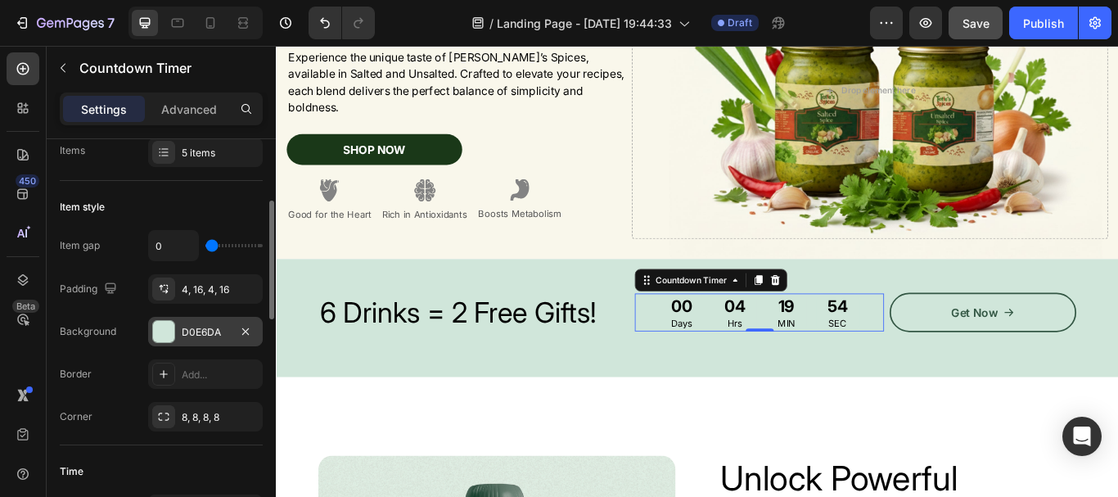
click at [172, 326] on div at bounding box center [163, 331] width 21 height 21
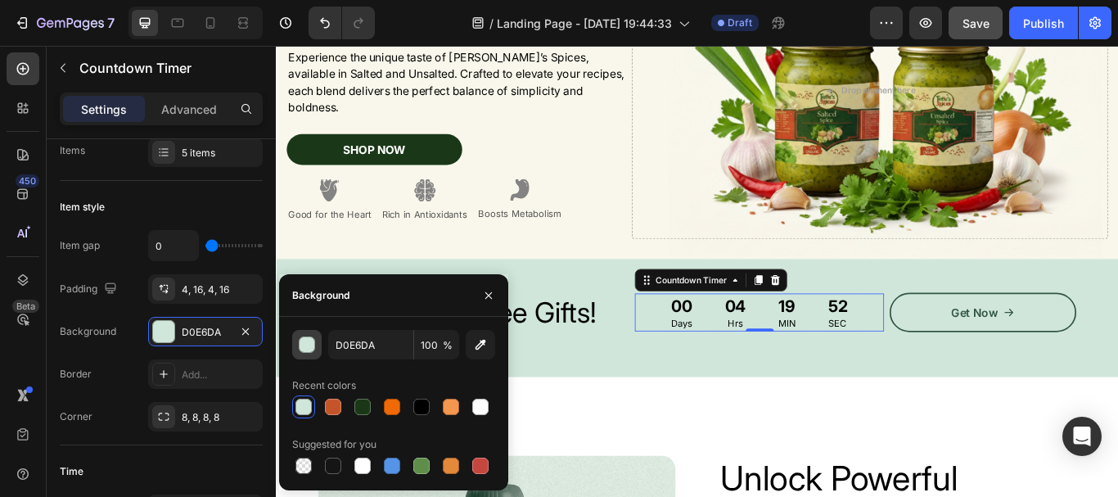
click at [305, 337] on div "button" at bounding box center [307, 345] width 16 height 16
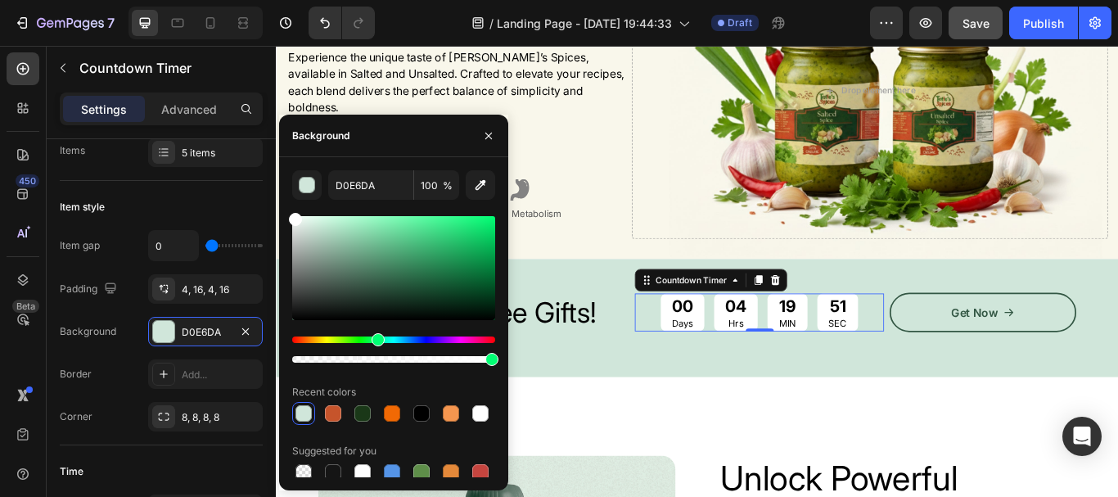
drag, startPoint x: 568, startPoint y: 304, endPoint x: 277, endPoint y: 213, distance: 305.1
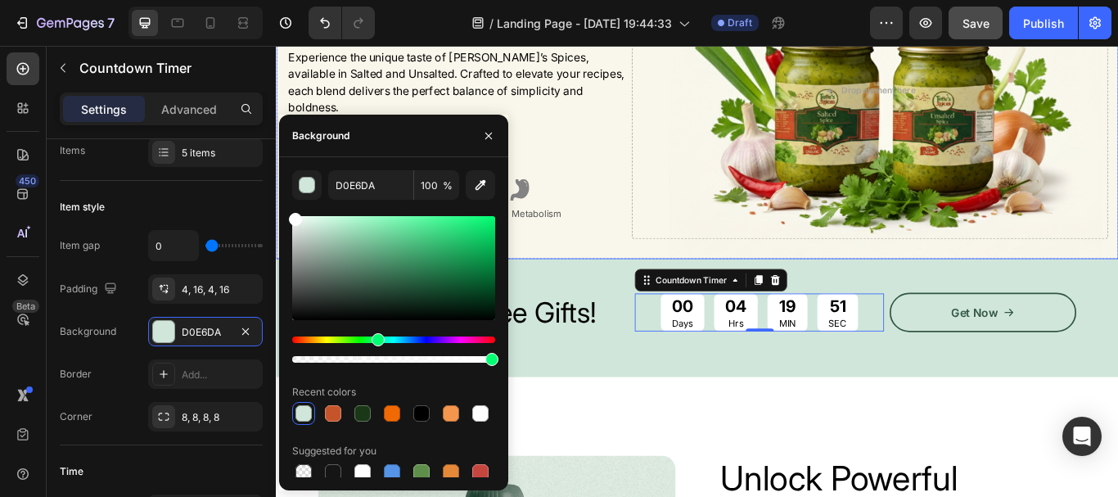
type input "FFFFFF"
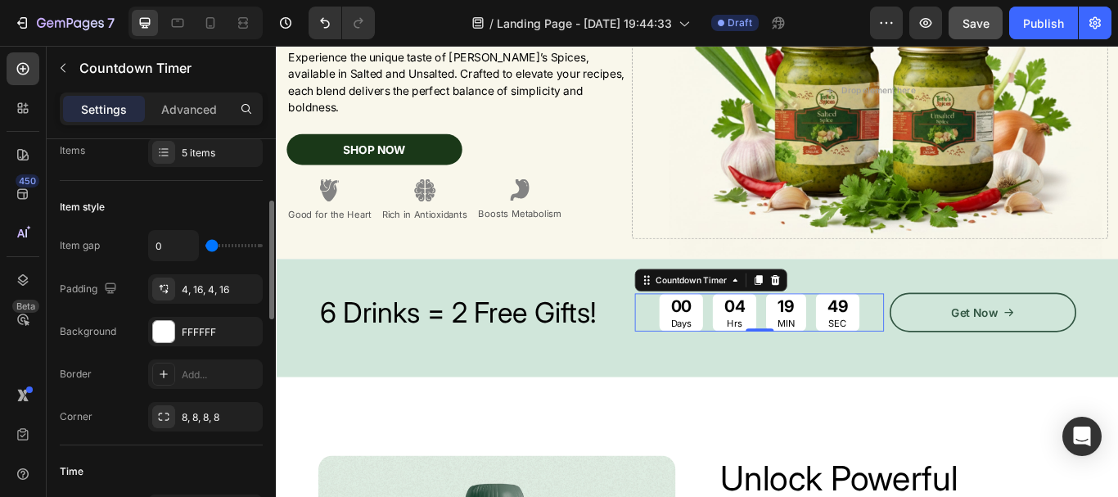
click at [216, 190] on div "Item style Item gap 0 Padding 4, 16, 4, 16 Background FFFFFF Border Add... Corn…" at bounding box center [161, 313] width 203 height 264
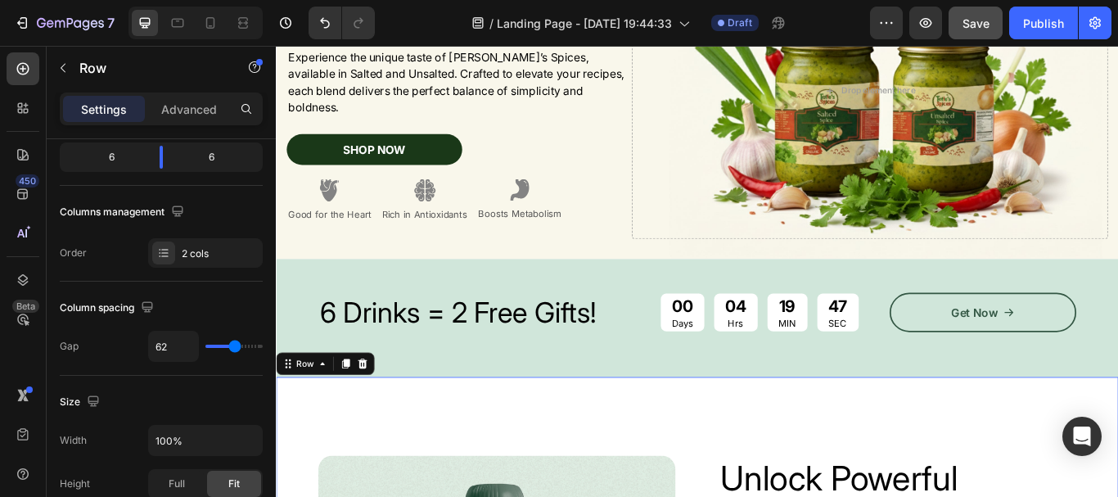
scroll to position [0, 0]
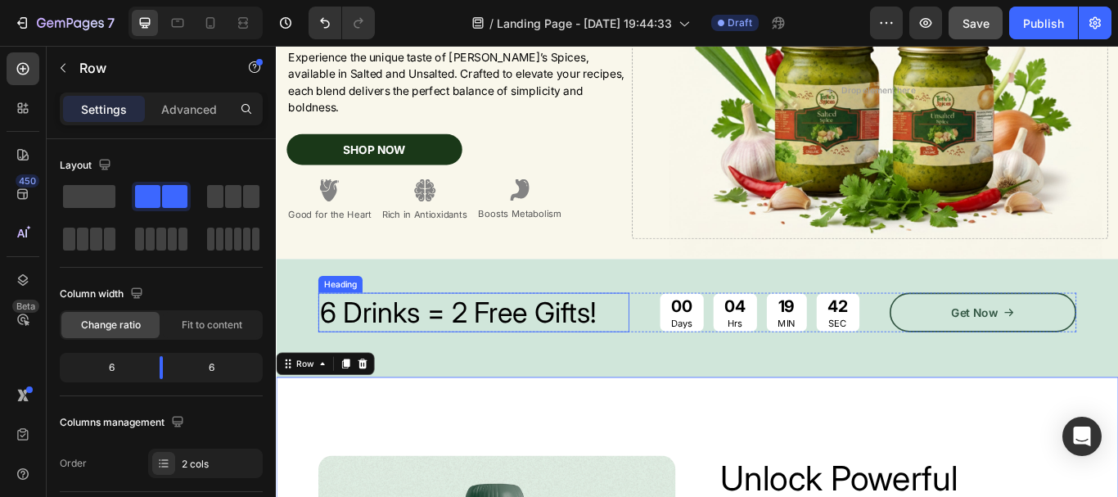
click at [554, 349] on p "6 Drinks = 2 Free Gifts!" at bounding box center [505, 356] width 359 height 43
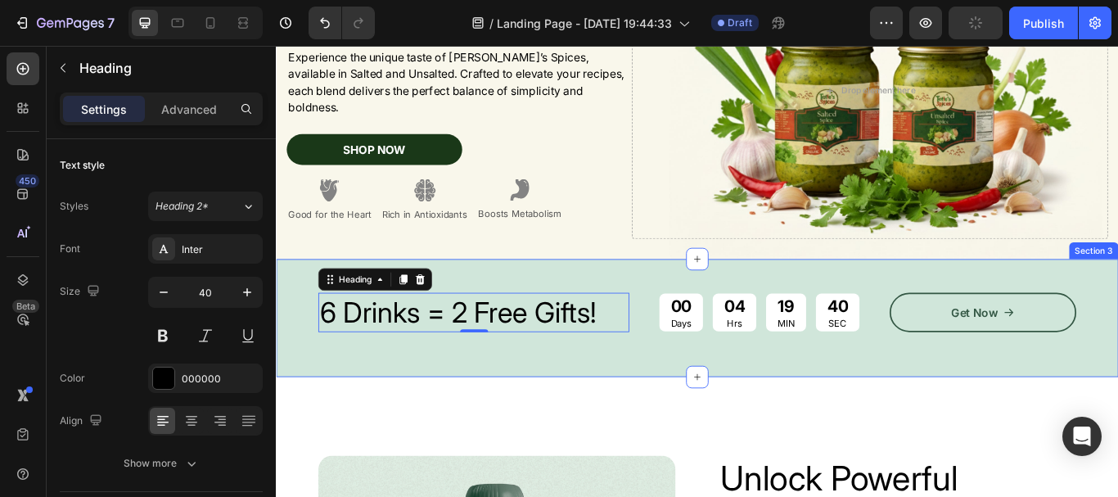
click at [550, 387] on div "6 Drinks = 2 Free Gifts! Heading 0 00 Days 04 Hrs 19 MIN 40 SEC Countdown Timer…" at bounding box center [767, 363] width 884 height 59
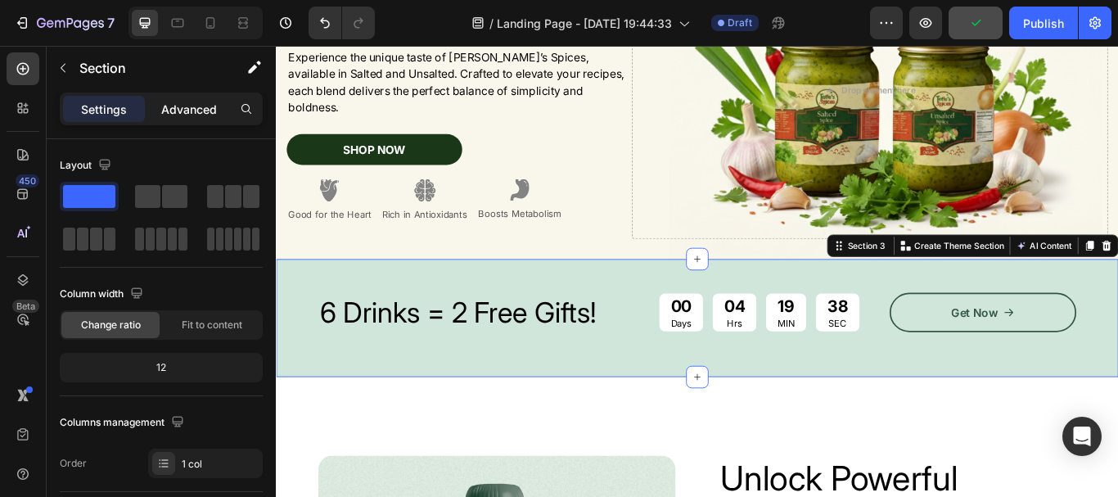
click at [209, 109] on p "Advanced" at bounding box center [189, 109] width 56 height 17
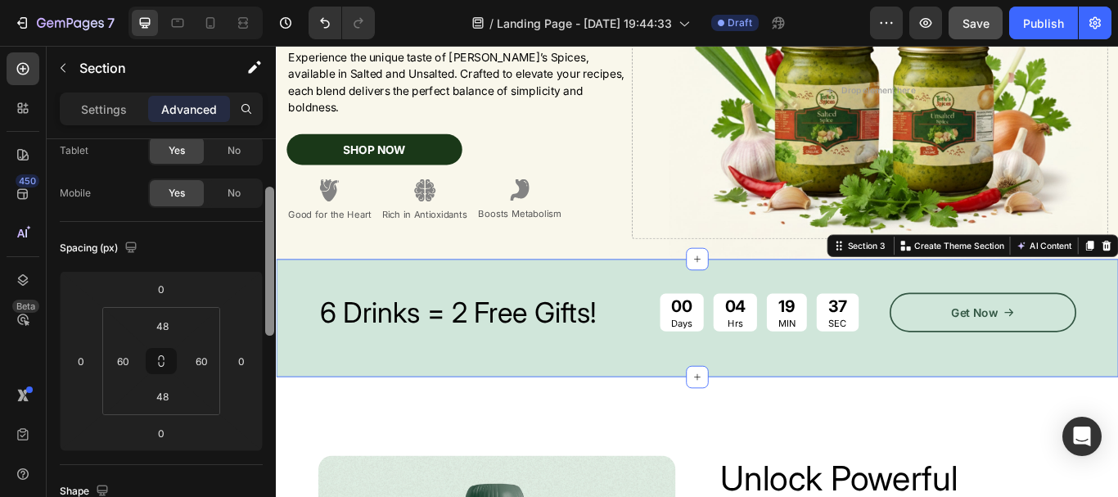
drag, startPoint x: 267, startPoint y: 152, endPoint x: 257, endPoint y: 194, distance: 42.9
click at [257, 194] on div "Display on Desktop Yes No Tablet Yes No Mobile Yes No Spacing (px) 0 0 0 0 48 6…" at bounding box center [161, 341] width 229 height 404
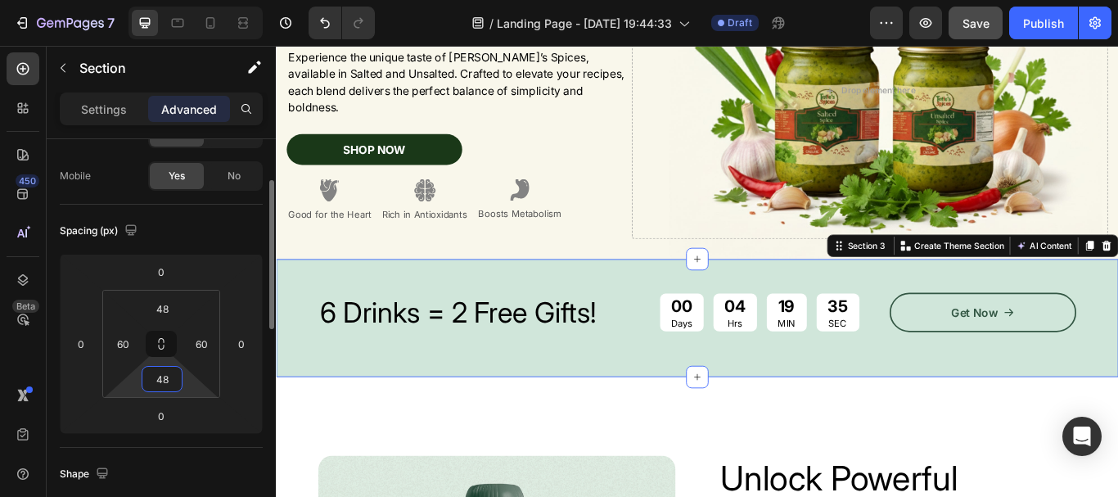
click at [163, 371] on input "48" at bounding box center [162, 379] width 33 height 25
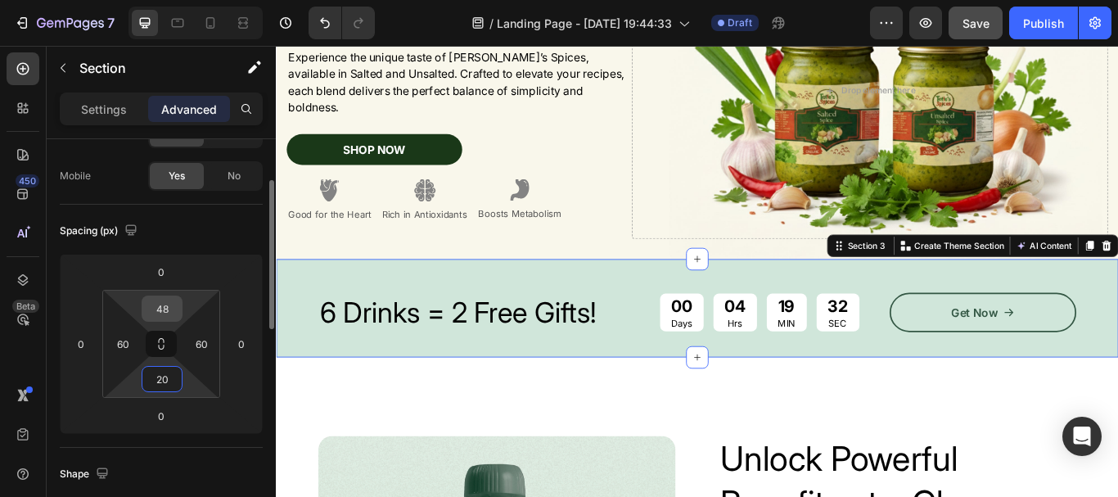
type input "20"
click at [164, 305] on input "48" at bounding box center [162, 308] width 33 height 25
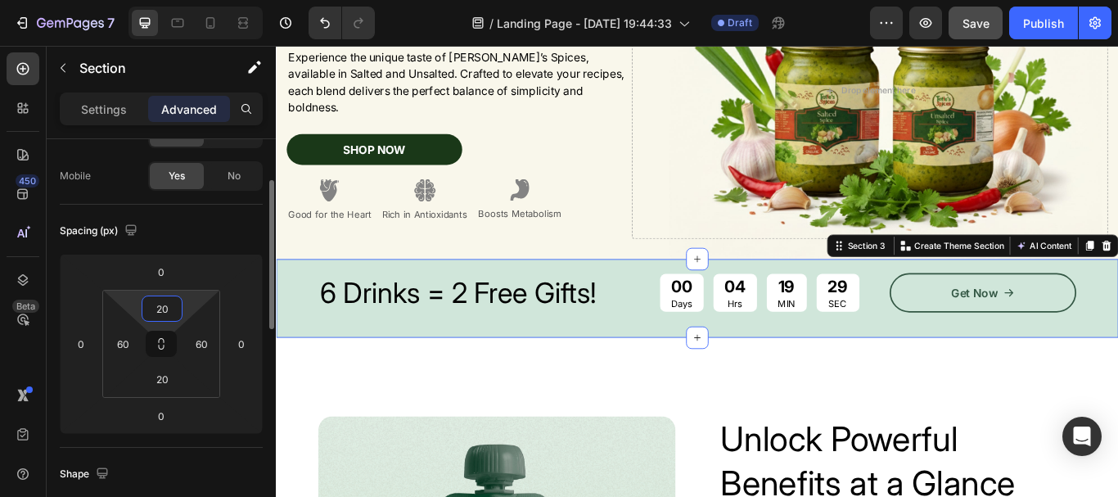
type input "2"
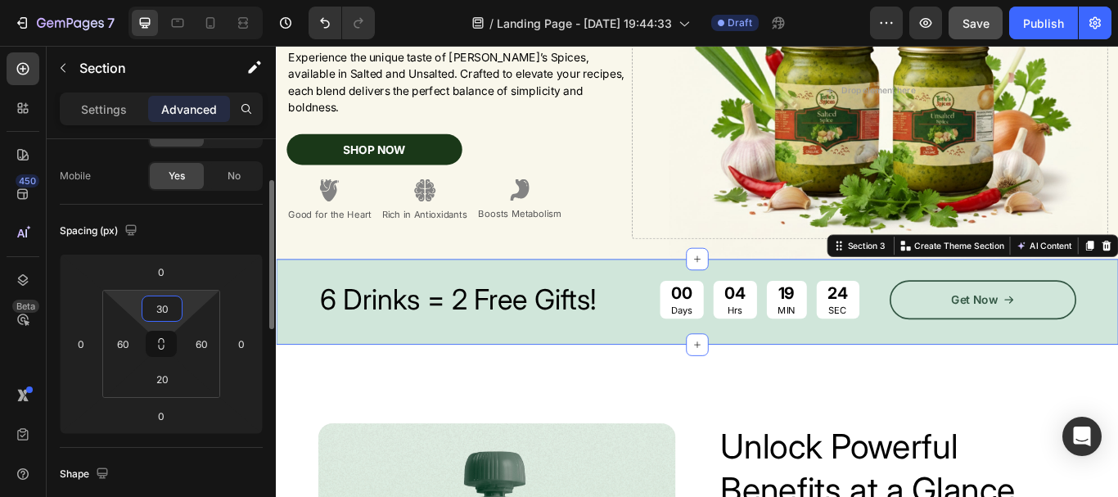
type input "30"
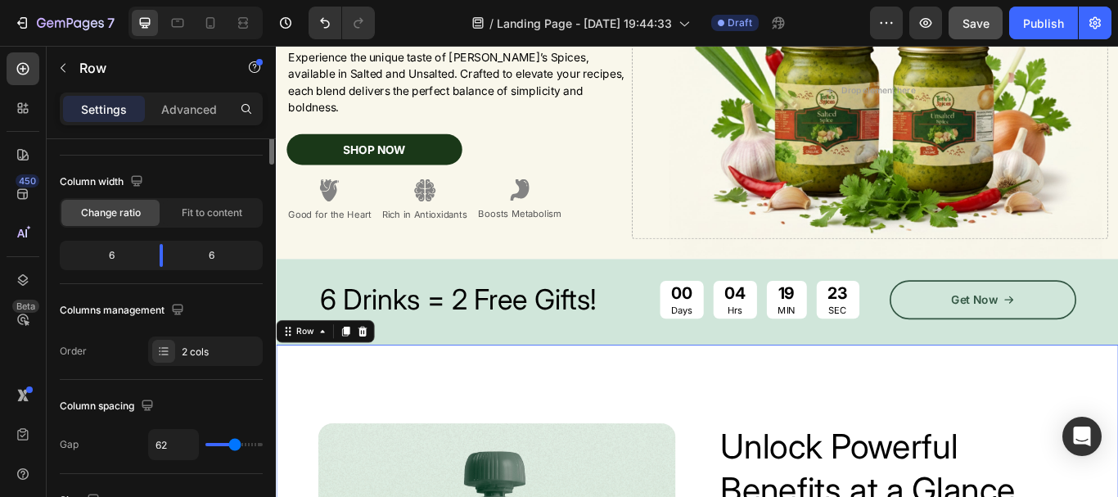
scroll to position [0, 0]
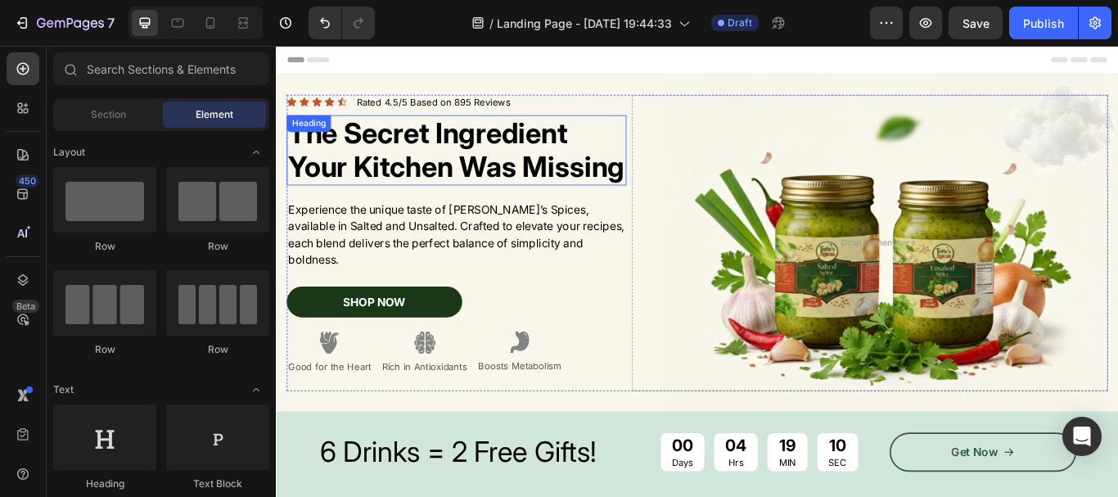
click at [470, 168] on h2 "The Secret Ingredient Your Kitchen Was Missing" at bounding box center [486, 168] width 396 height 82
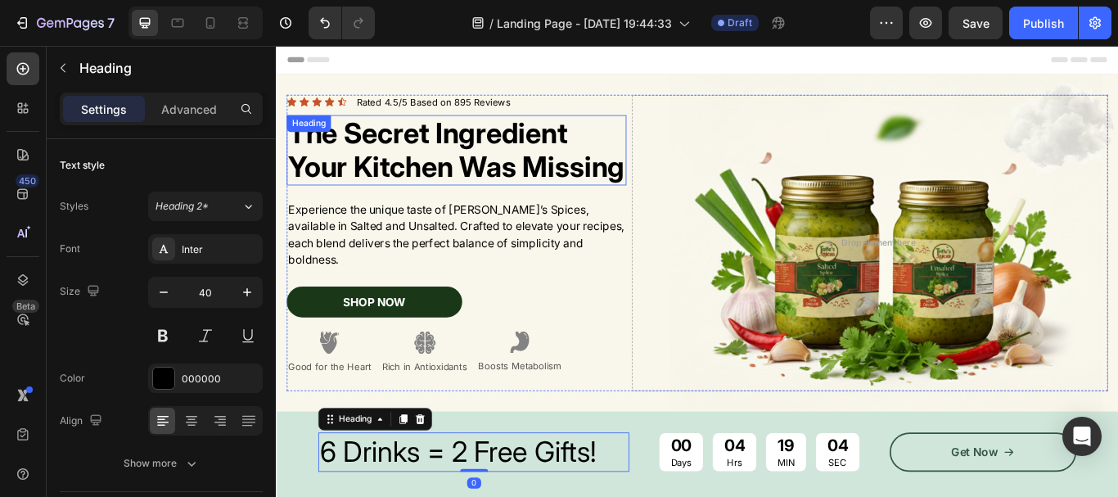
click at [429, 171] on h2 "The Secret Ingredient Your Kitchen Was Missing" at bounding box center [486, 168] width 396 height 82
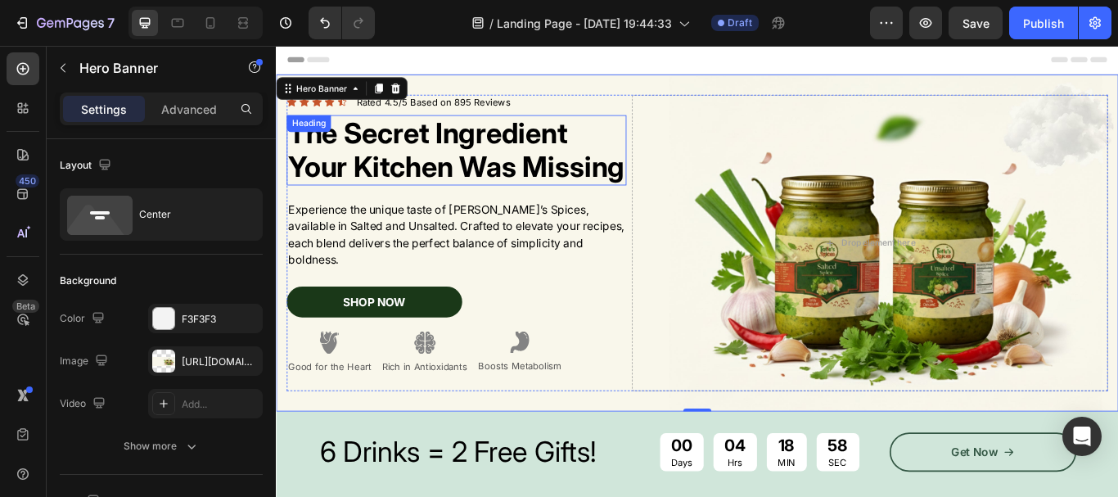
click at [376, 199] on h2 "The Secret Ingredient Your Kitchen Was Missing" at bounding box center [486, 168] width 396 height 82
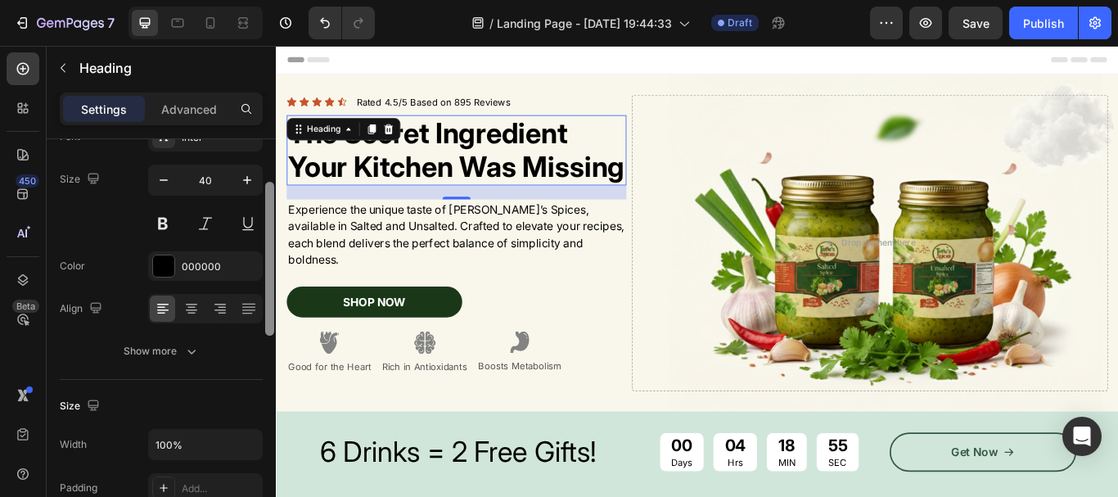
drag, startPoint x: 268, startPoint y: 247, endPoint x: 265, endPoint y: 290, distance: 43.5
click at [268, 290] on div at bounding box center [269, 259] width 9 height 154
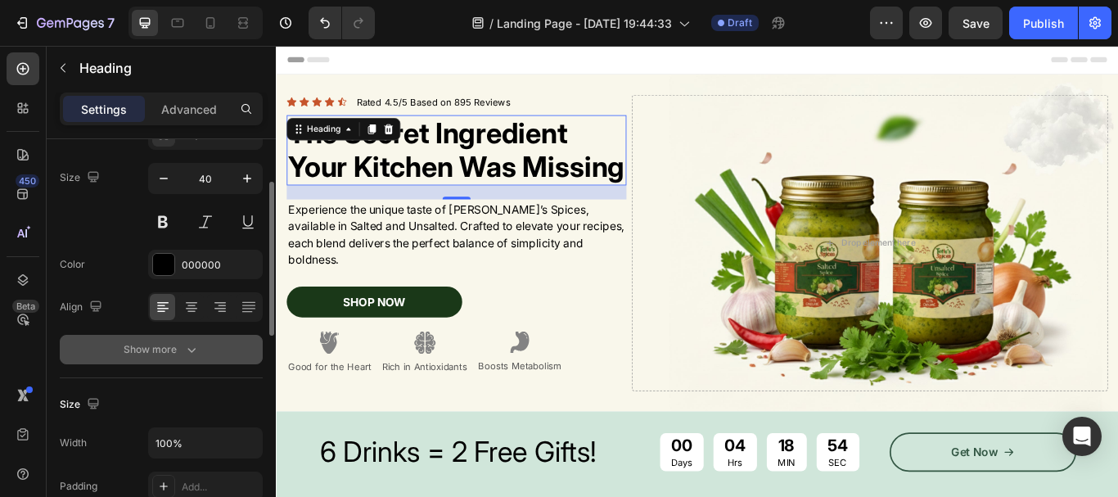
click at [200, 353] on button "Show more" at bounding box center [161, 349] width 203 height 29
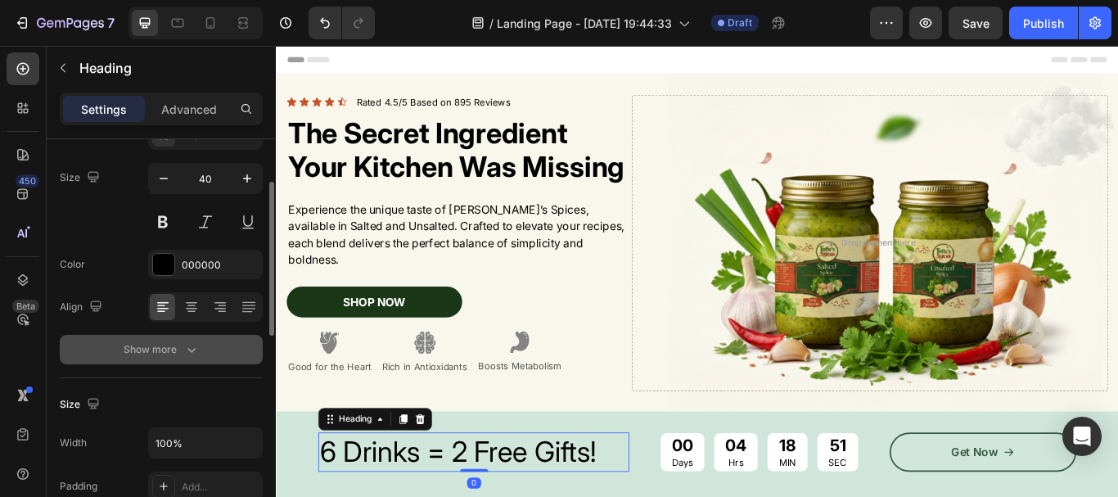
click at [205, 344] on button "Show more" at bounding box center [161, 349] width 203 height 29
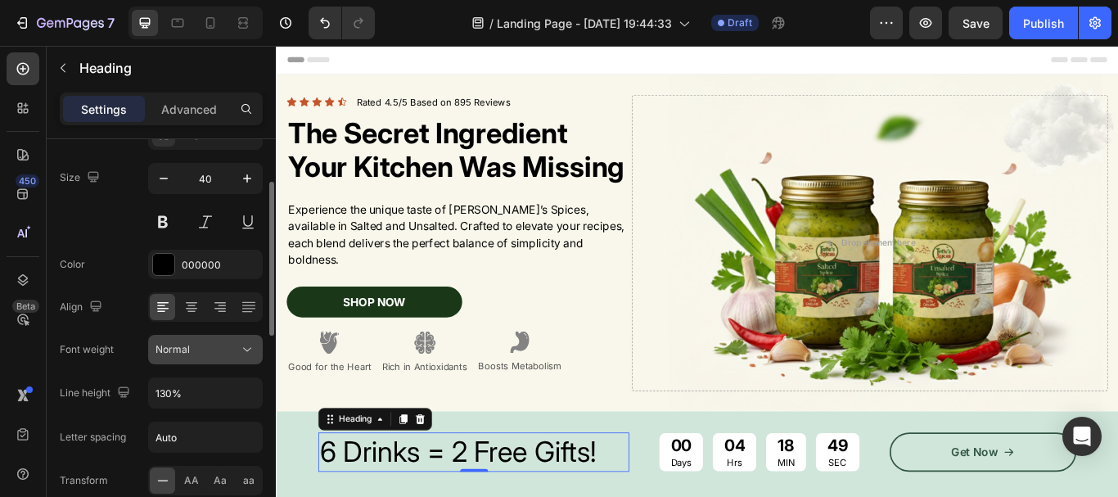
click at [226, 340] on button "Normal" at bounding box center [205, 349] width 115 height 29
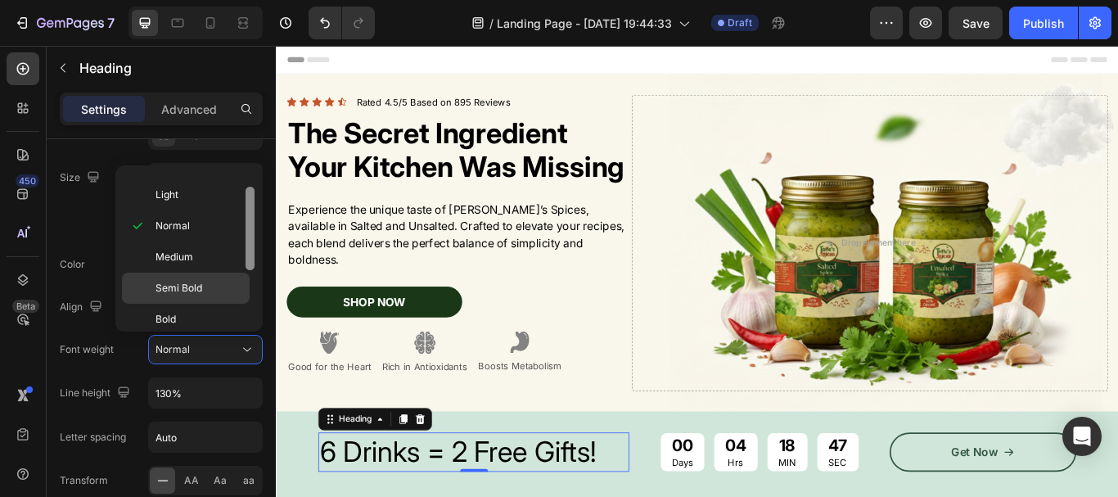
drag, startPoint x: 245, startPoint y: 261, endPoint x: 228, endPoint y: 276, distance: 22.6
click at [236, 276] on div "Thin Extra Light Light Normal Medium Semi Bold Bold Extra Bold Black" at bounding box center [189, 248] width 134 height 153
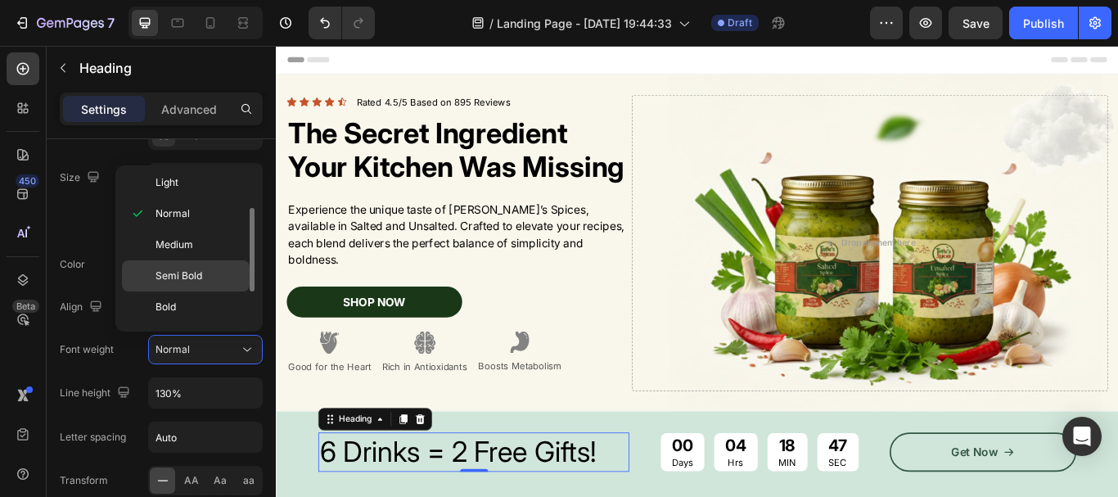
click at [206, 275] on p "Semi Bold" at bounding box center [198, 275] width 87 height 15
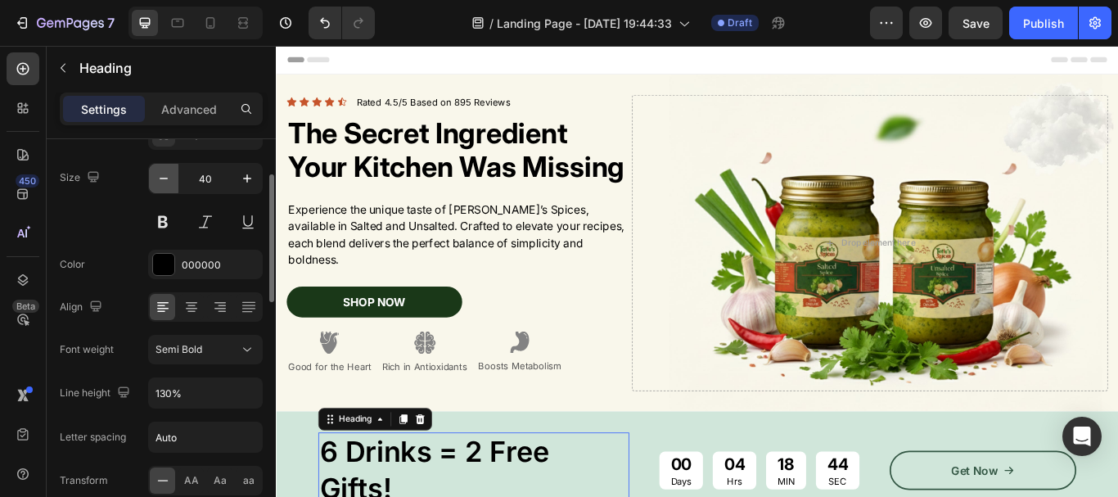
click at [161, 167] on button "button" at bounding box center [163, 178] width 29 height 29
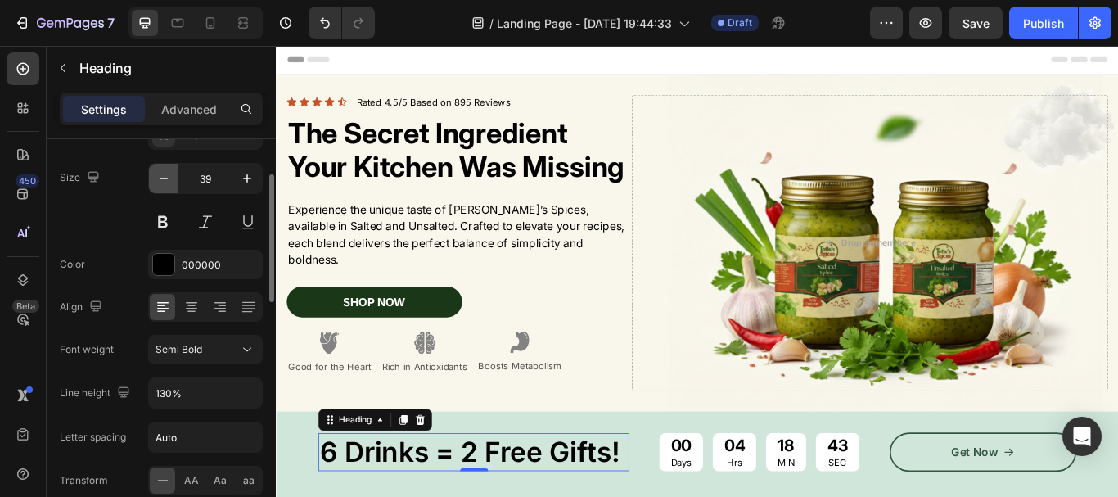
click at [161, 167] on button "button" at bounding box center [163, 178] width 29 height 29
type input "37"
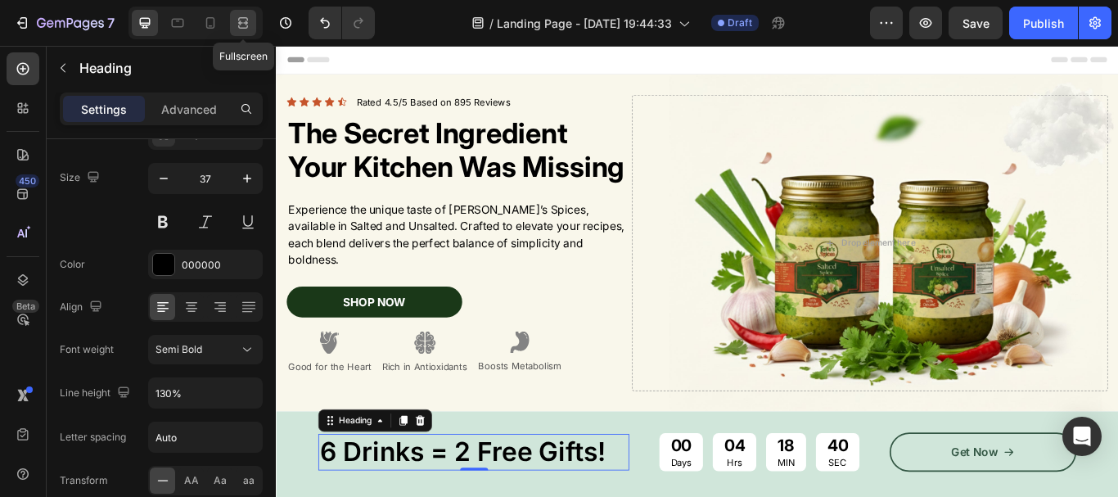
click at [243, 29] on icon at bounding box center [243, 26] width 10 height 3
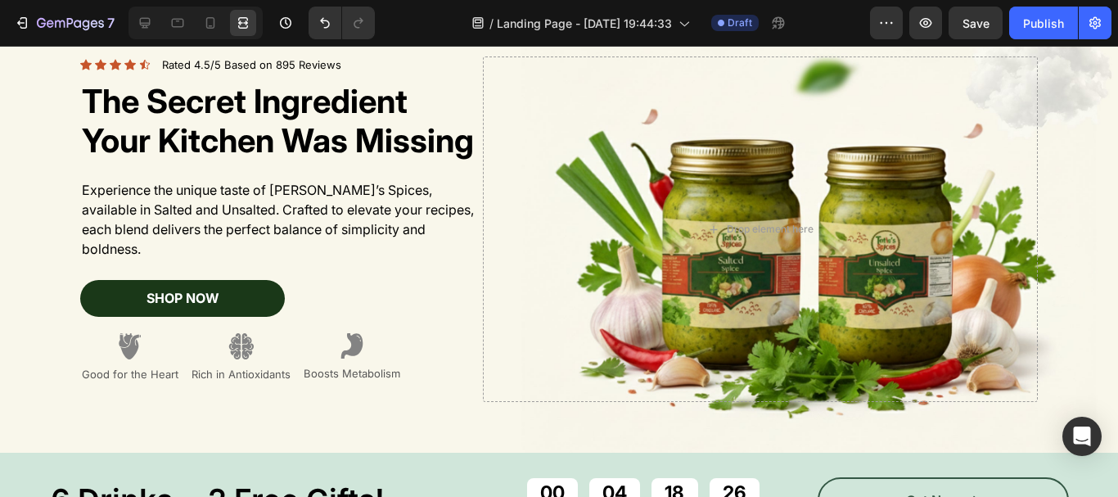
scroll to position [175, 0]
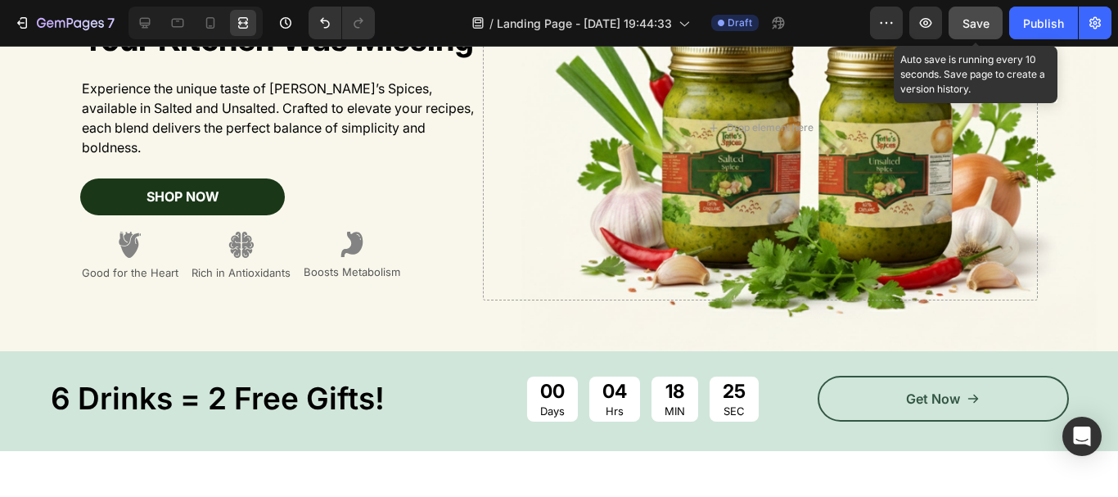
click at [988, 29] on span "Save" at bounding box center [975, 23] width 27 height 14
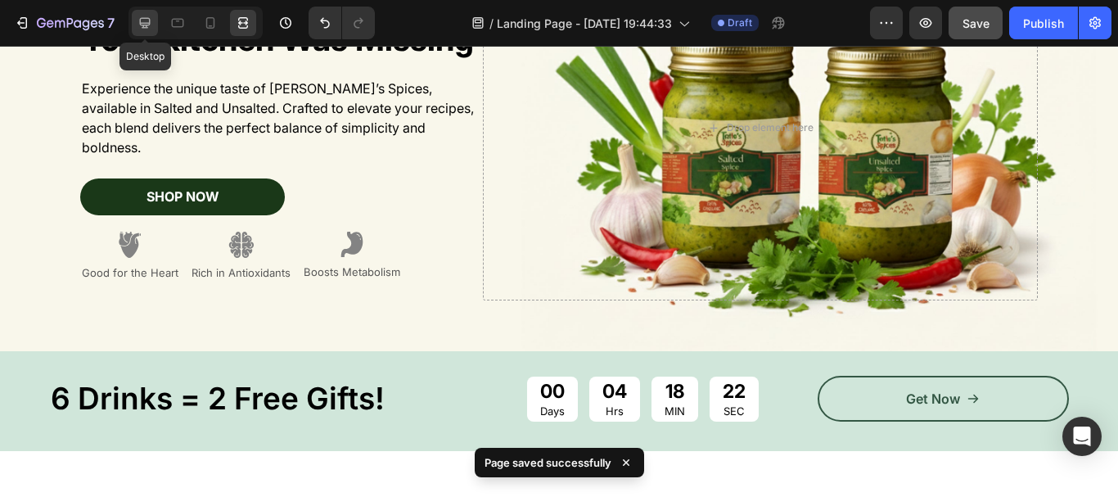
click at [134, 28] on div at bounding box center [145, 23] width 26 height 26
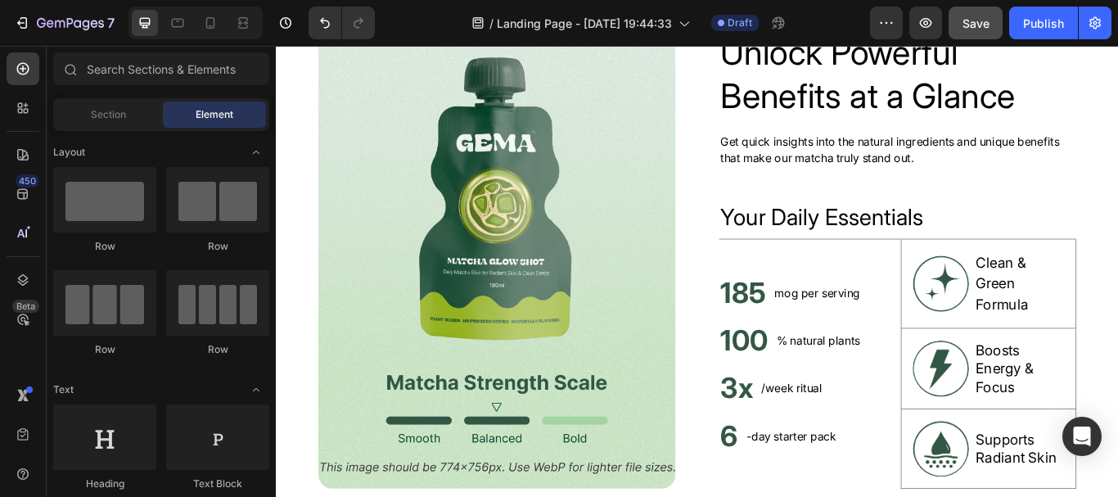
scroll to position [689, 0]
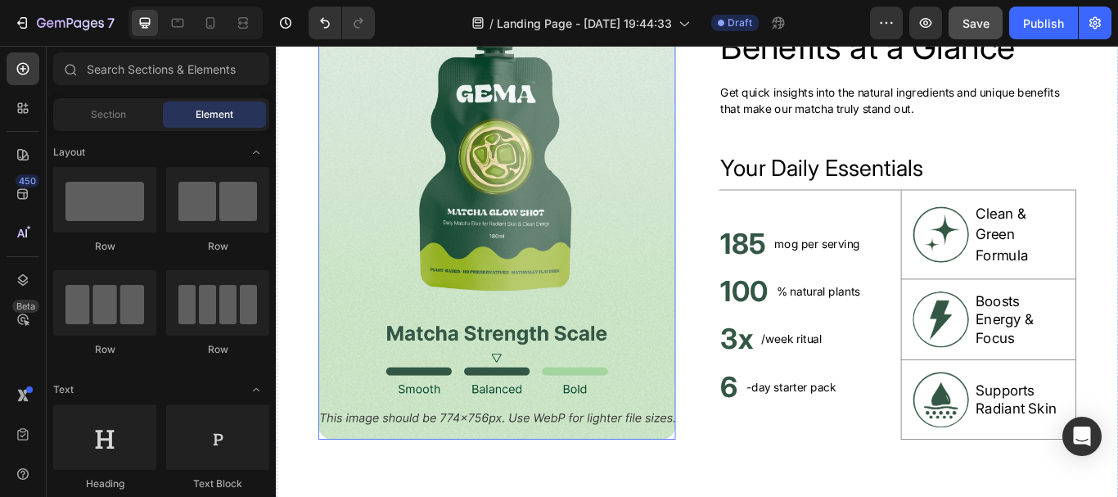
click at [682, 264] on img at bounding box center [533, 237] width 416 height 535
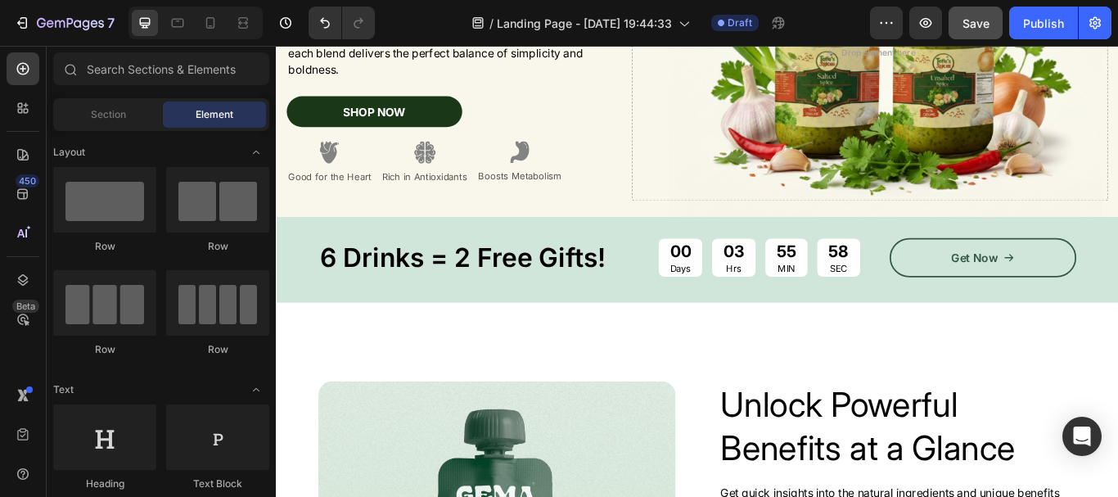
scroll to position [193, 0]
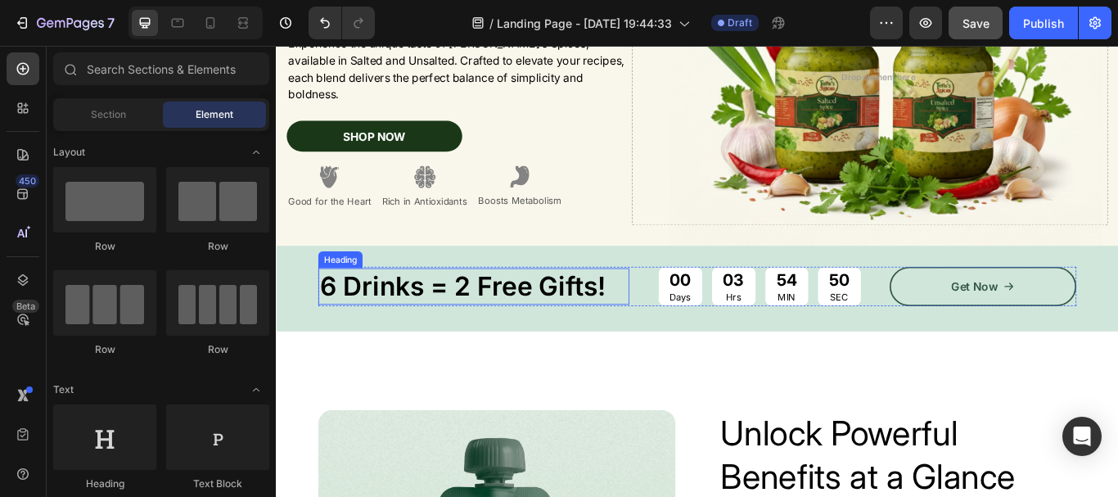
click at [506, 308] on h2 "6 Drinks = 2 Free Gifts!" at bounding box center [506, 326] width 362 height 43
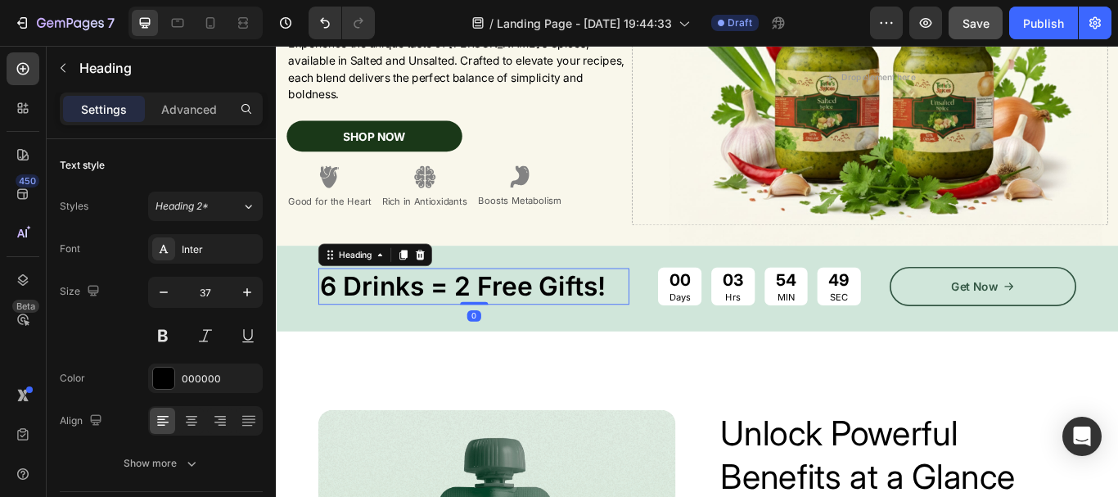
click at [506, 308] on p "6 Drinks = 2 Free Gifts!" at bounding box center [505, 326] width 359 height 39
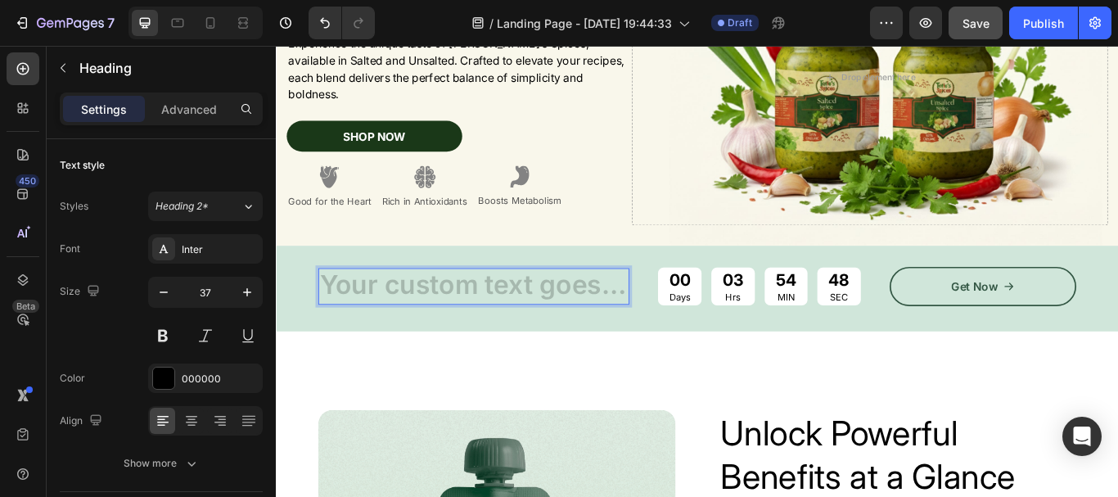
click at [501, 312] on h2 "Rich Text Editor. Editing area: main" at bounding box center [506, 326] width 362 height 43
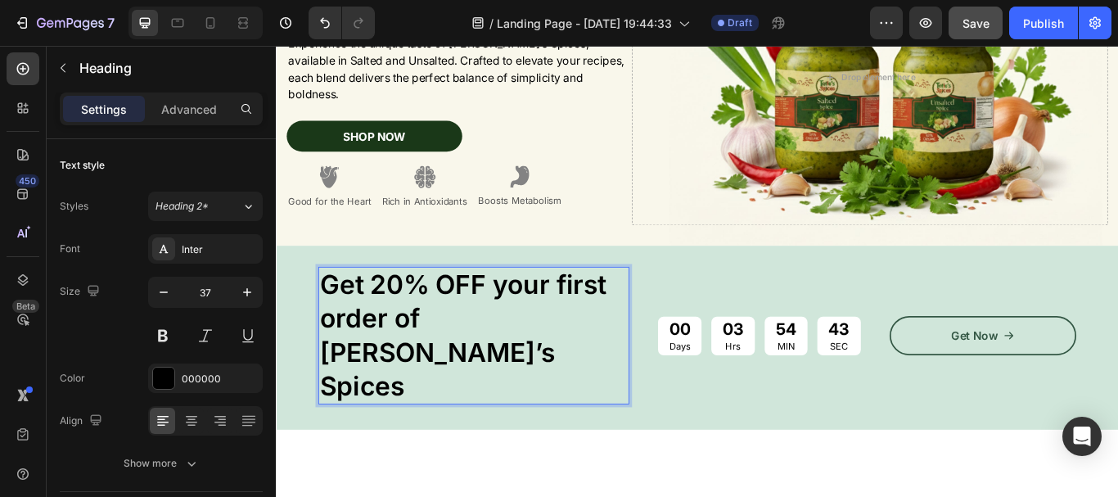
click at [345, 318] on p "Get 20% OFF your first order of Tatie’s Spices" at bounding box center [505, 383] width 359 height 157
click at [449, 357] on p "Get 20% OFF your first order of Tatie’s Spices" at bounding box center [505, 383] width 359 height 157
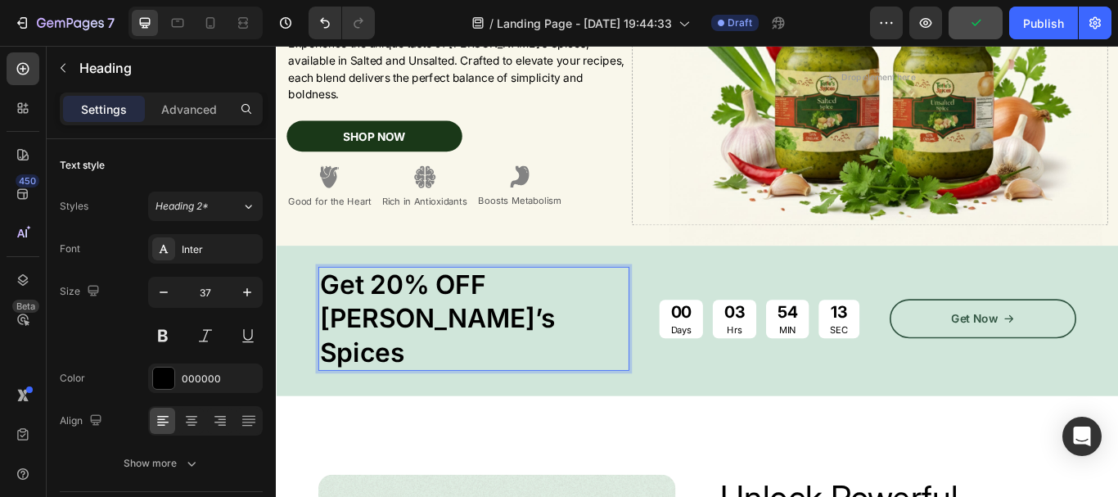
click at [222, 7] on div at bounding box center [195, 23] width 134 height 33
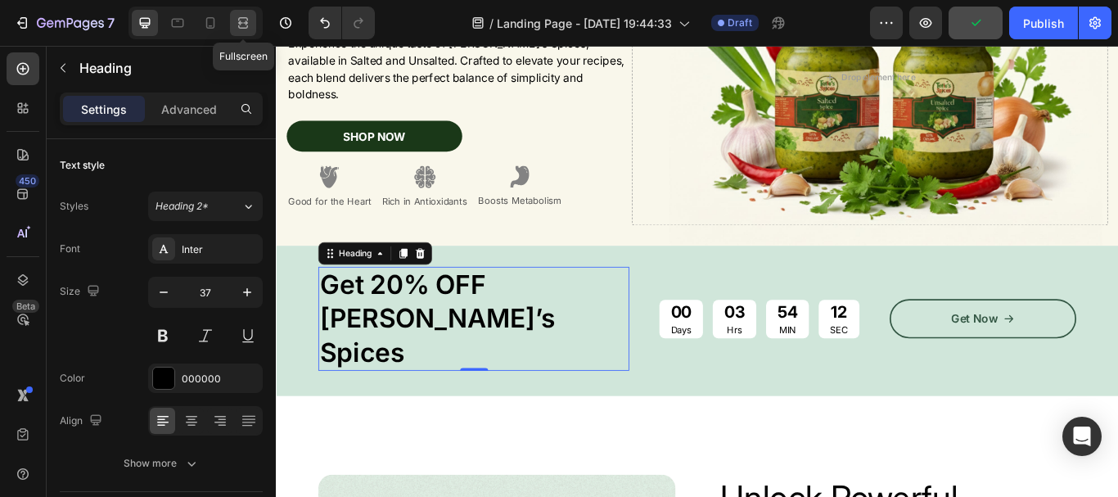
click at [236, 19] on icon at bounding box center [243, 23] width 16 height 16
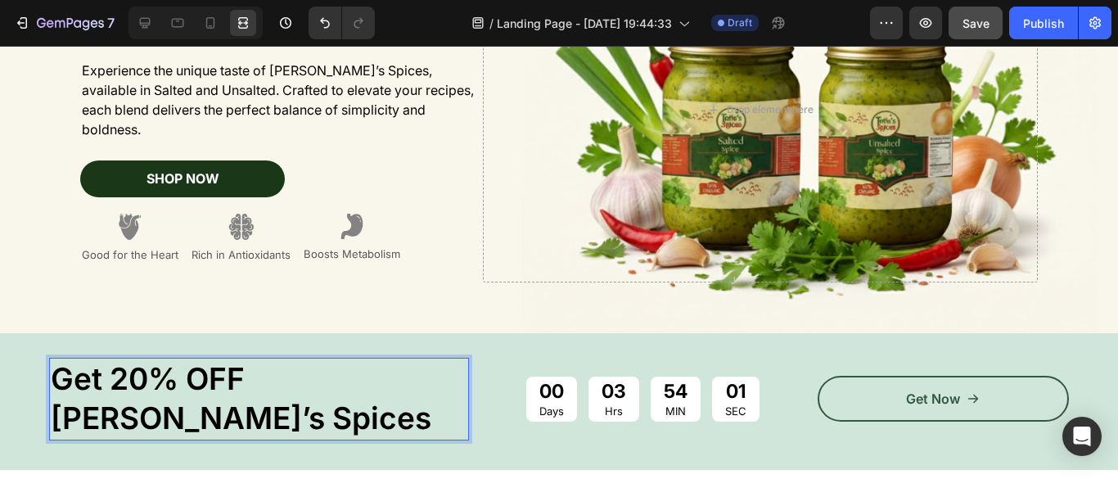
click at [241, 376] on p "Get 20% OFF Tatie’s Spices" at bounding box center [259, 398] width 416 height 79
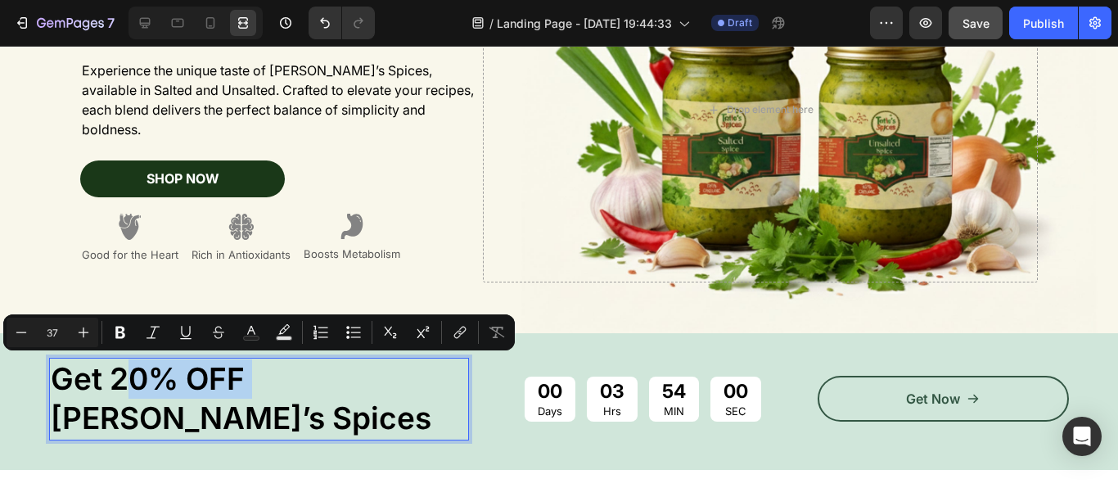
drag, startPoint x: 245, startPoint y: 378, endPoint x: 122, endPoint y: 370, distance: 123.0
click at [122, 370] on p "Get 20% OFF Tatie’s Spices" at bounding box center [259, 398] width 416 height 79
click at [151, 25] on icon at bounding box center [145, 23] width 16 height 16
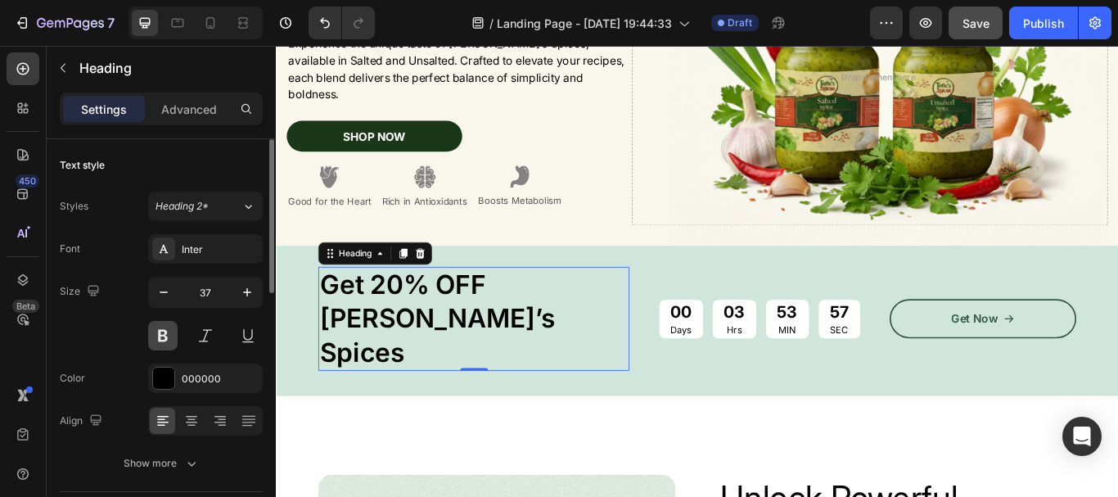
click at [164, 334] on button at bounding box center [162, 335] width 29 height 29
click at [158, 337] on button at bounding box center [162, 335] width 29 height 29
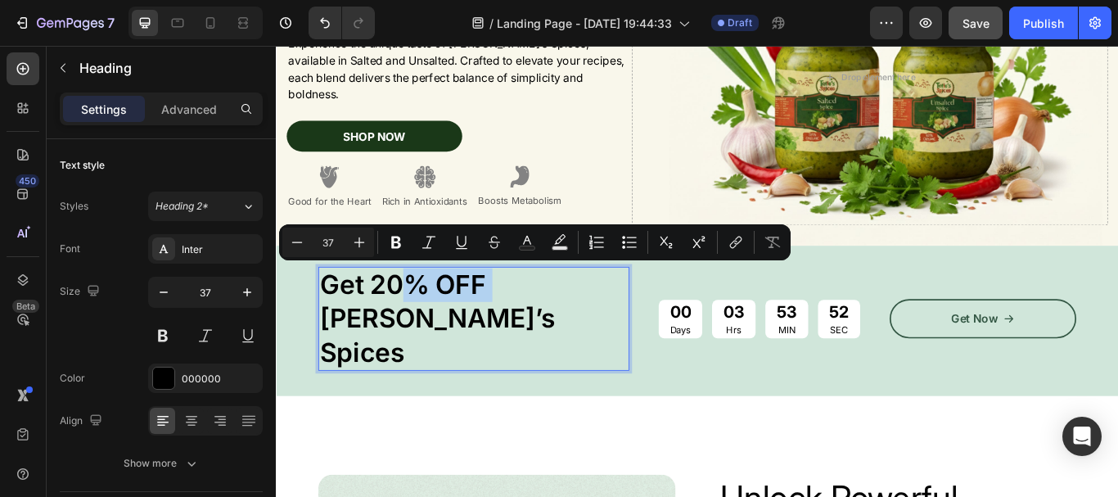
drag, startPoint x: 520, startPoint y: 320, endPoint x: 403, endPoint y: 322, distance: 117.0
click at [403, 322] on p "Get 20% OFF Tatie’s Spices" at bounding box center [505, 364] width 359 height 118
click at [403, 317] on p "Get 20% OFF Tatie’s Spices" at bounding box center [505, 364] width 359 height 118
drag, startPoint x: 401, startPoint y: 318, endPoint x: 520, endPoint y: 322, distance: 118.7
click at [520, 322] on p "Get 20% OFF Tatie’s Spices" at bounding box center [505, 364] width 359 height 118
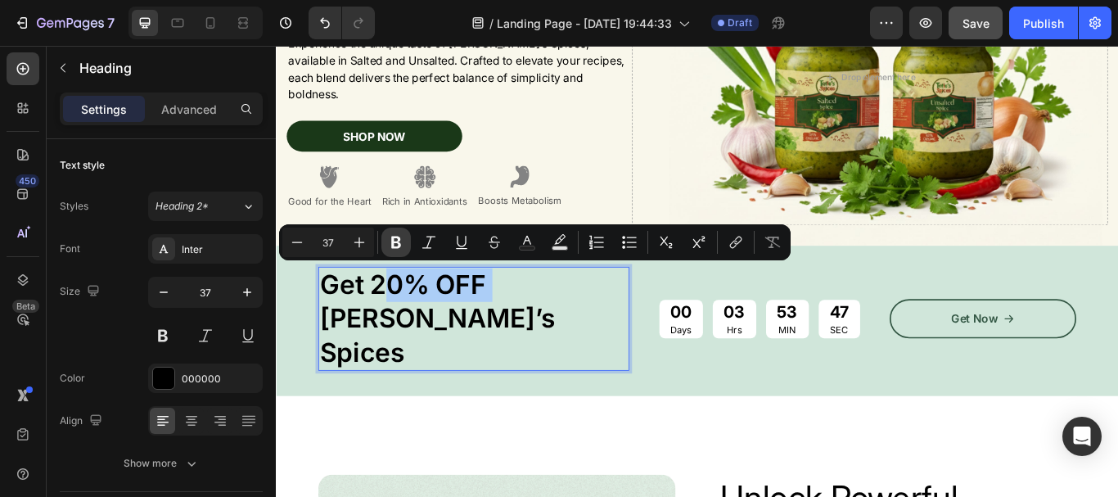
click at [392, 245] on icon "Editor contextual toolbar" at bounding box center [396, 242] width 10 height 12
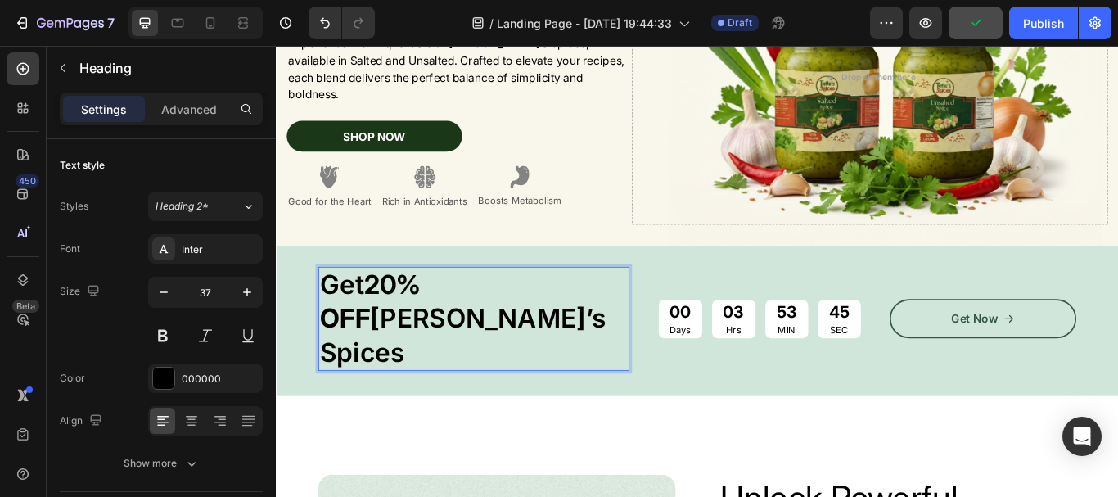
click at [354, 349] on p "Get 20% OFF Tatie’s Spices" at bounding box center [505, 364] width 359 height 118
click at [340, 331] on p "Get 20% OFF Tatie’s Spices" at bounding box center [505, 364] width 359 height 118
click at [407, 358] on p "Get 20% OFF Tatie’s Spices" at bounding box center [505, 364] width 359 height 118
click at [88, 338] on div "Size 37" at bounding box center [161, 314] width 203 height 74
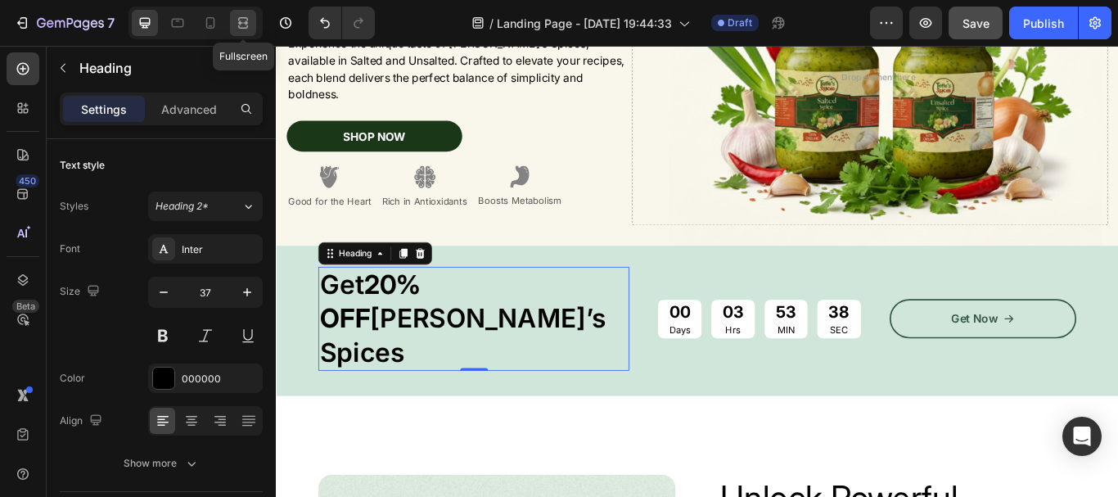
click at [248, 25] on icon at bounding box center [243, 23] width 16 height 16
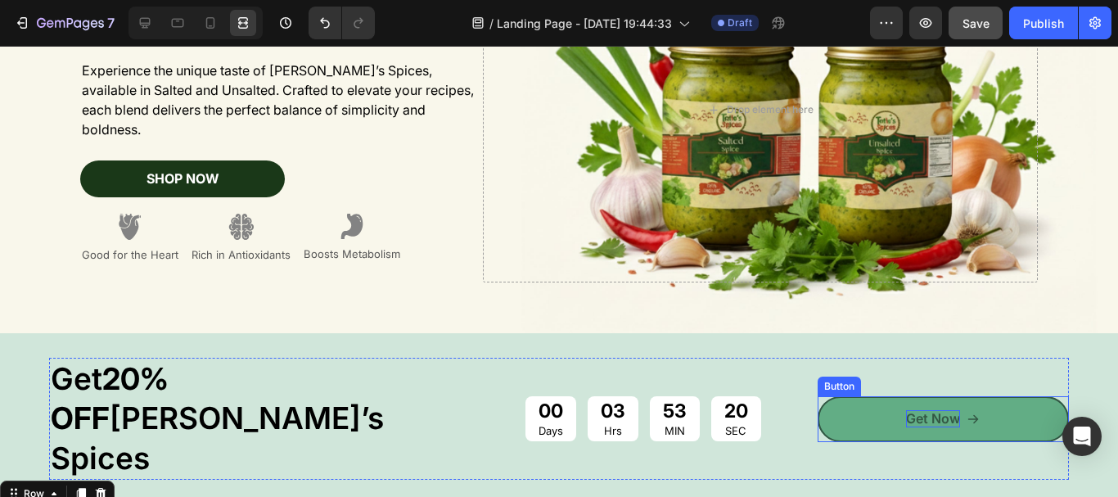
click at [906, 410] on p "Get Now" at bounding box center [933, 418] width 54 height 17
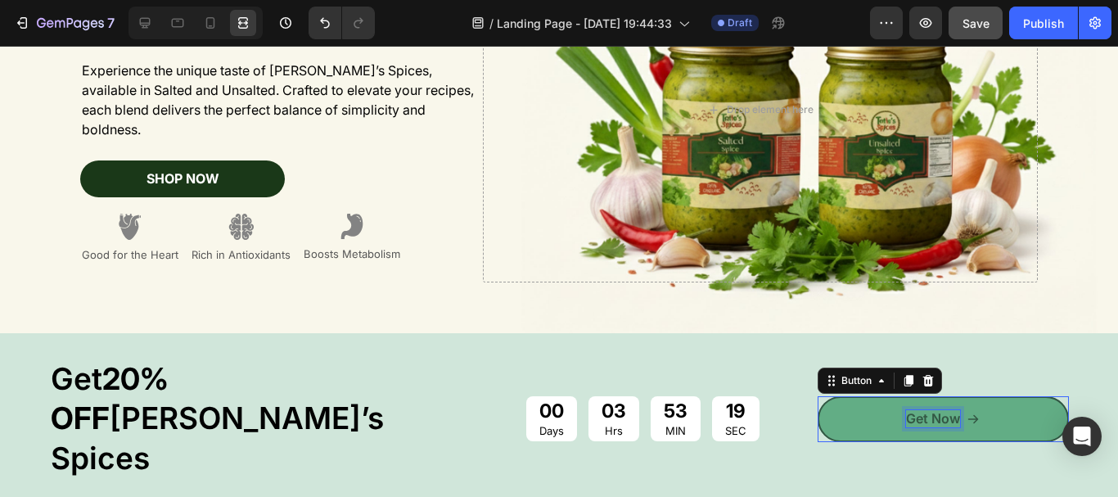
click at [906, 410] on p "Get Now" at bounding box center [933, 418] width 54 height 17
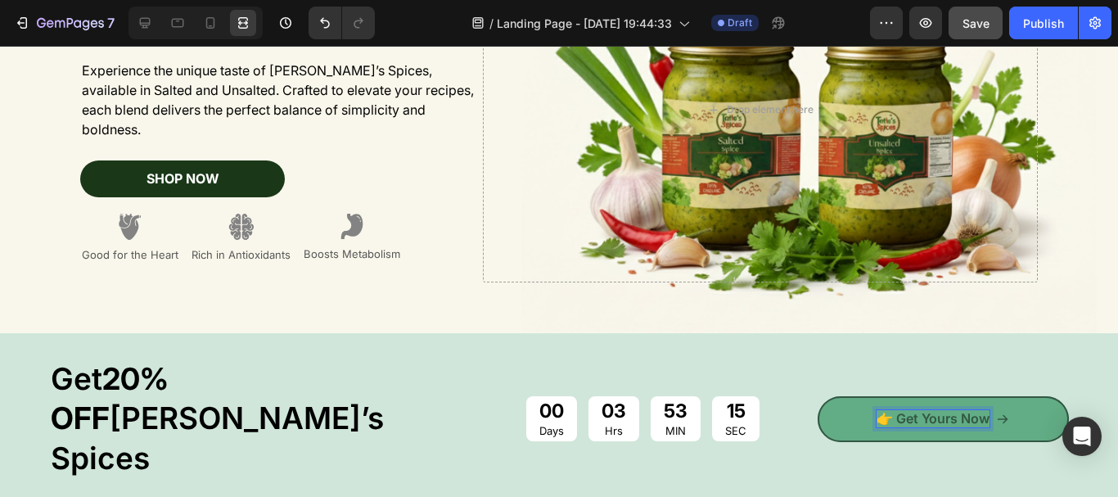
click at [841, 396] on link "👉 Get Yours Now" at bounding box center [943, 419] width 252 height 46
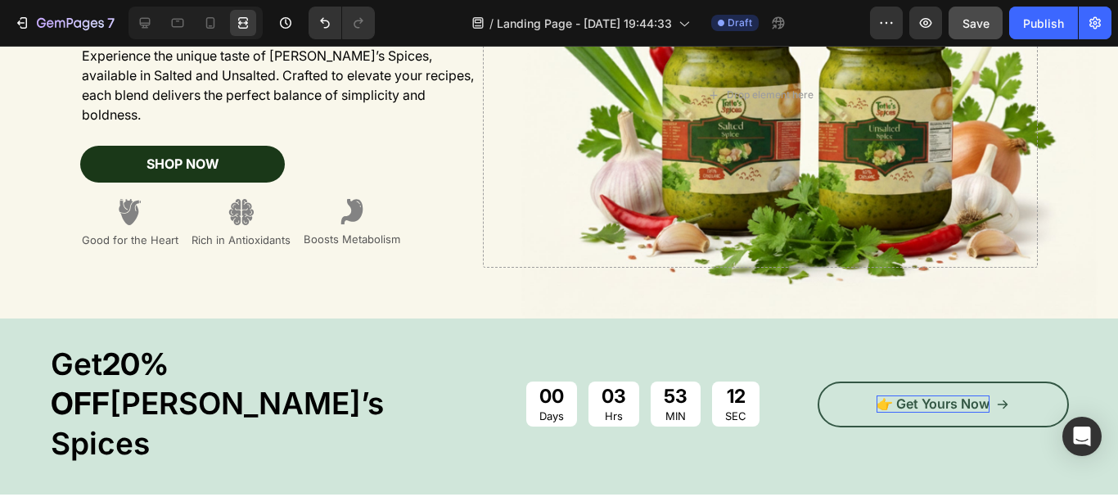
scroll to position [223, 0]
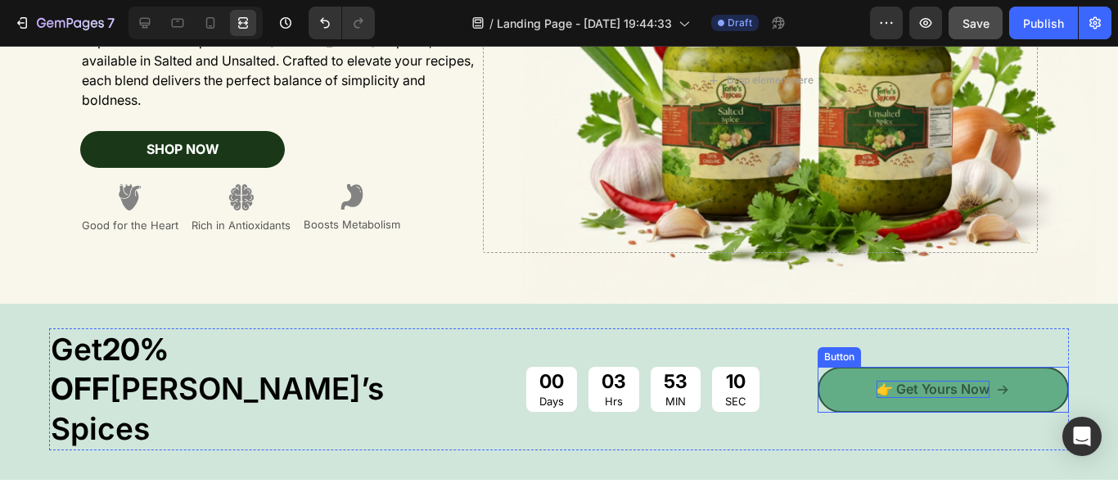
click at [835, 367] on link "👉 Get Yours Now" at bounding box center [943, 390] width 252 height 46
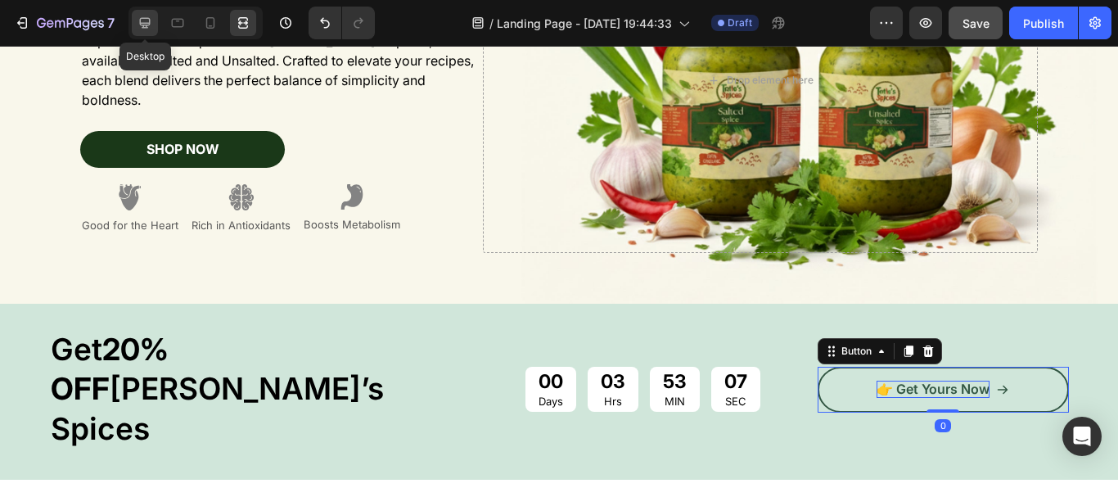
click at [143, 21] on icon at bounding box center [145, 23] width 16 height 16
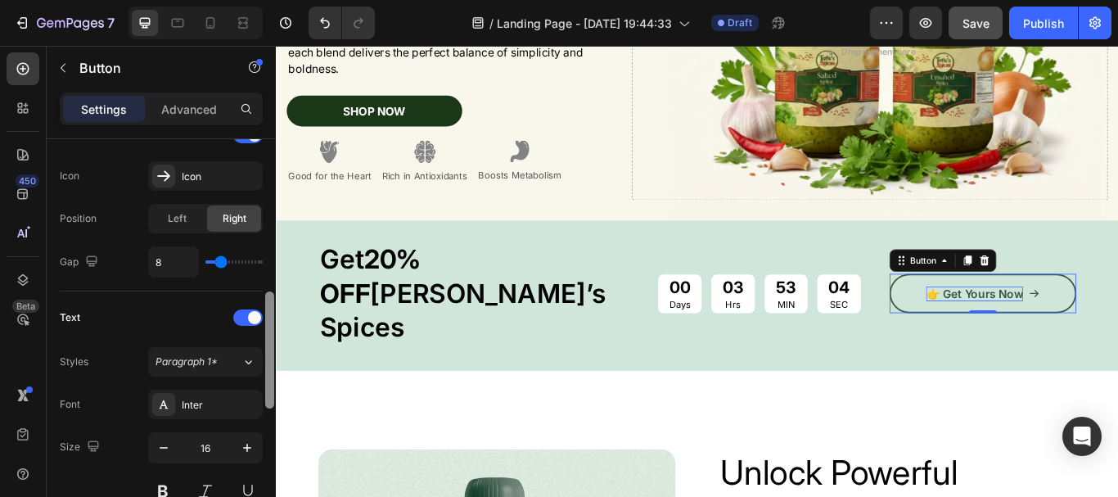
scroll to position [691, 0]
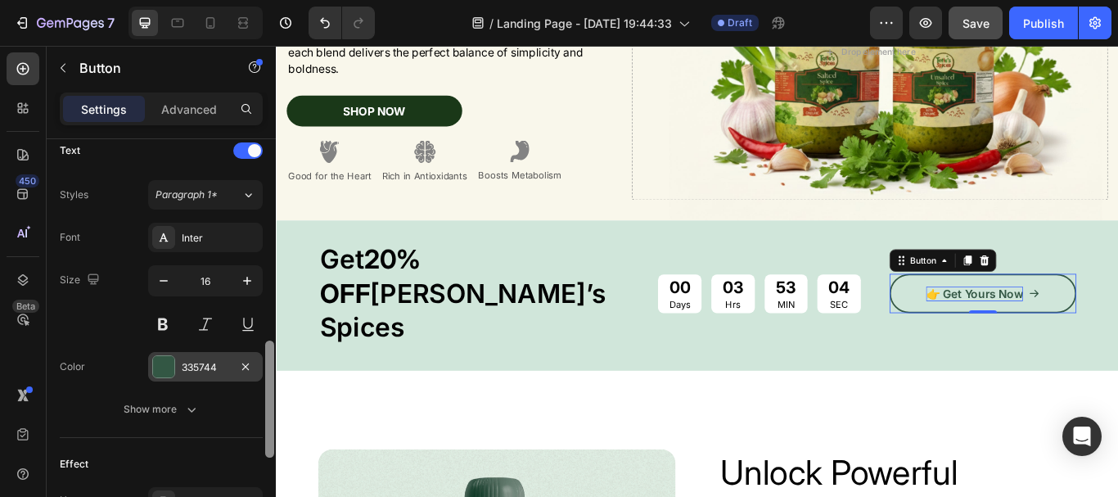
drag, startPoint x: 270, startPoint y: 209, endPoint x: 229, endPoint y: 370, distance: 165.5
click at [229, 370] on div "Size Width 308 Height 56 Padding 12, 24, 12, 24 Background Color Transparent Im…" at bounding box center [161, 341] width 229 height 404
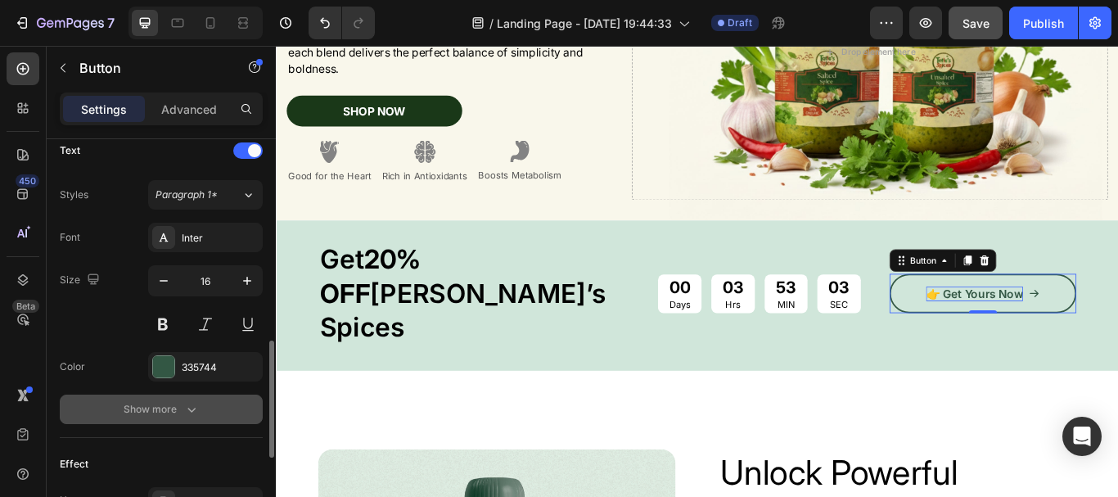
click at [203, 403] on button "Show more" at bounding box center [161, 408] width 203 height 29
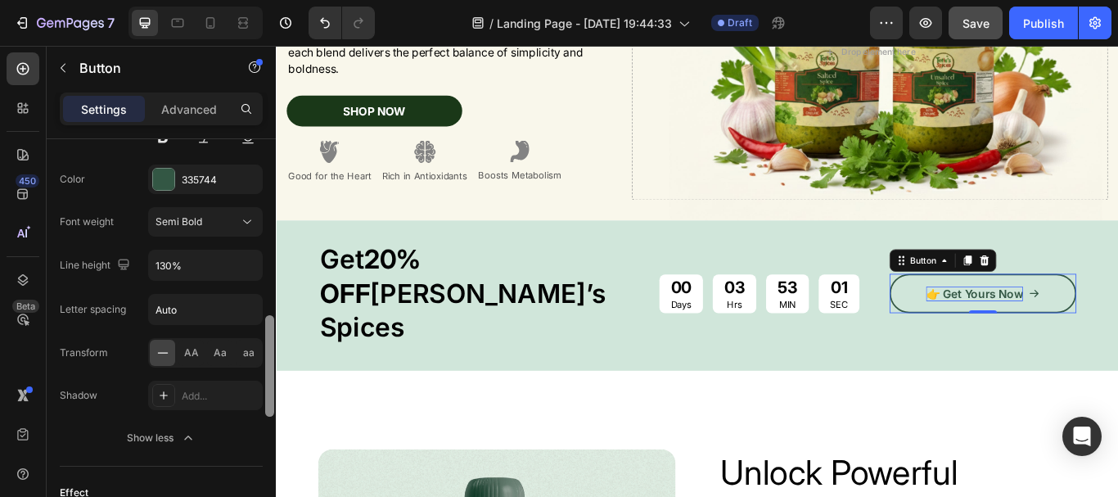
drag, startPoint x: 267, startPoint y: 371, endPoint x: 231, endPoint y: 404, distance: 48.7
click at [245, 407] on div "Size Width 308 Height 56 Padding 12, 24, 12, 24 Background Color Transparent Im…" at bounding box center [161, 341] width 229 height 404
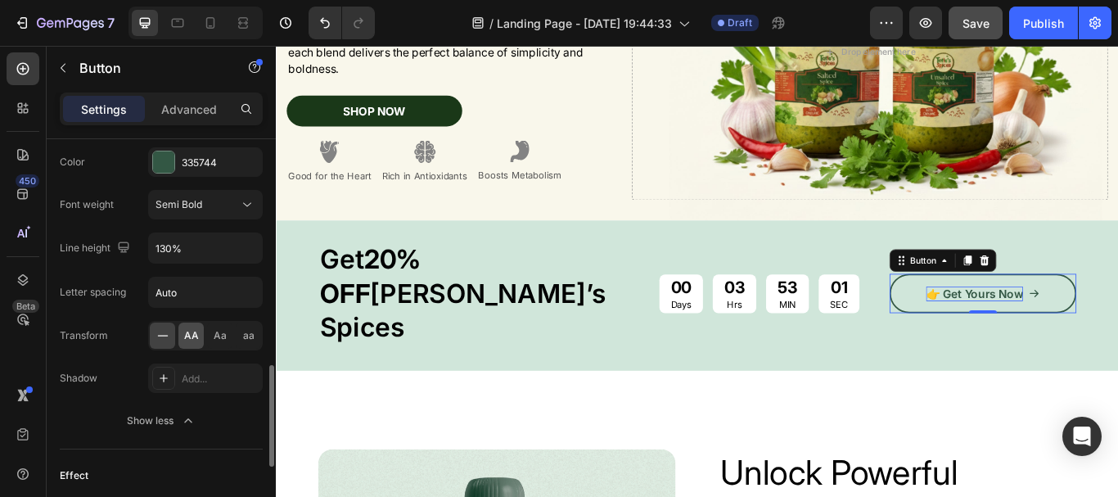
click at [191, 342] on span "AA" at bounding box center [191, 335] width 15 height 15
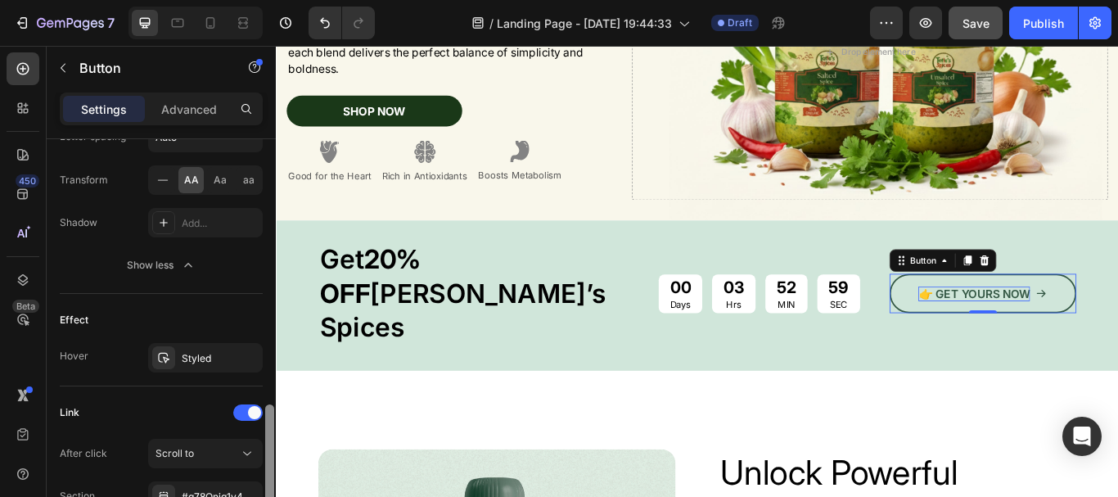
scroll to position [1054, 0]
drag, startPoint x: 271, startPoint y: 384, endPoint x: 233, endPoint y: 419, distance: 51.5
click at [236, 421] on div "Size Width 308 Height 56 Padding 12, 24, 12, 24 Background Color Transparent Im…" at bounding box center [161, 341] width 229 height 404
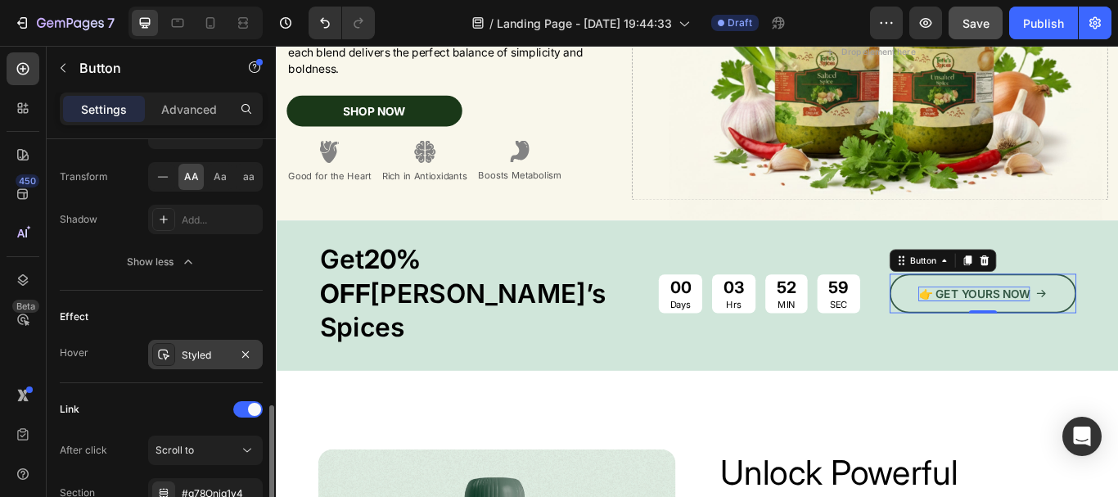
click at [211, 358] on div "Styled" at bounding box center [205, 355] width 47 height 15
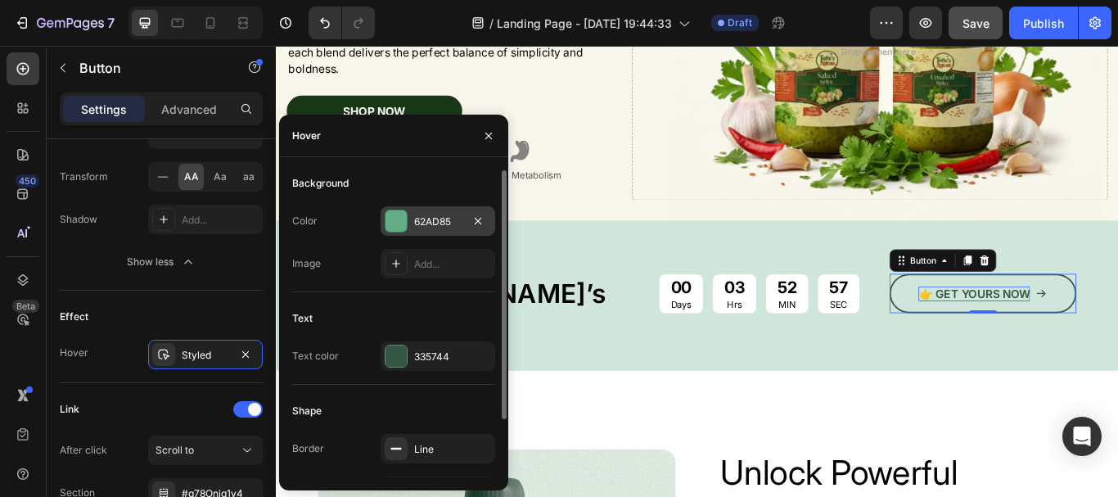
click at [397, 224] on div at bounding box center [395, 220] width 21 height 21
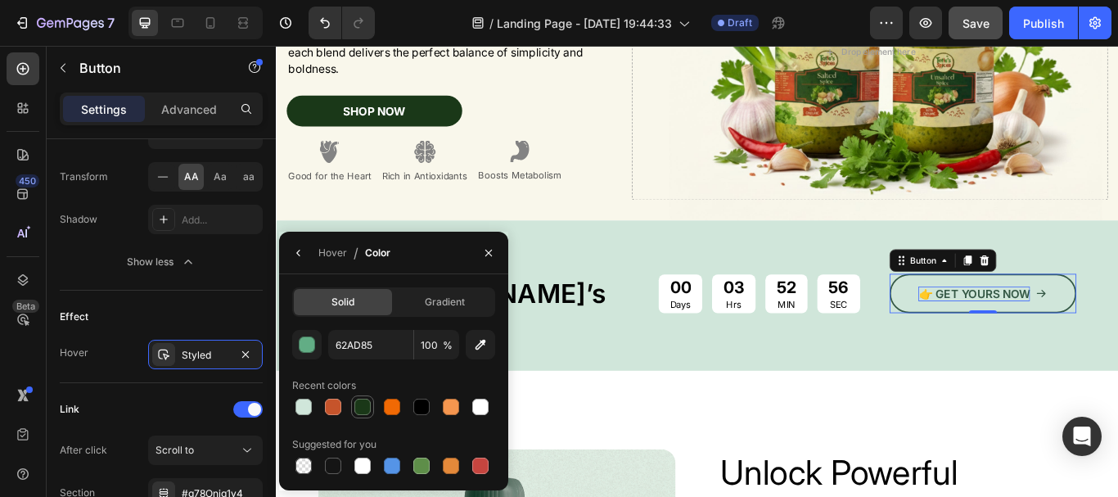
click at [358, 403] on div at bounding box center [362, 406] width 16 height 16
type input "1A3818"
click at [226, 277] on div "Text Styles Paragraph 1* Font Inter Size 16 Color 335744 Font weight Semi Bold …" at bounding box center [161, 25] width 203 height 529
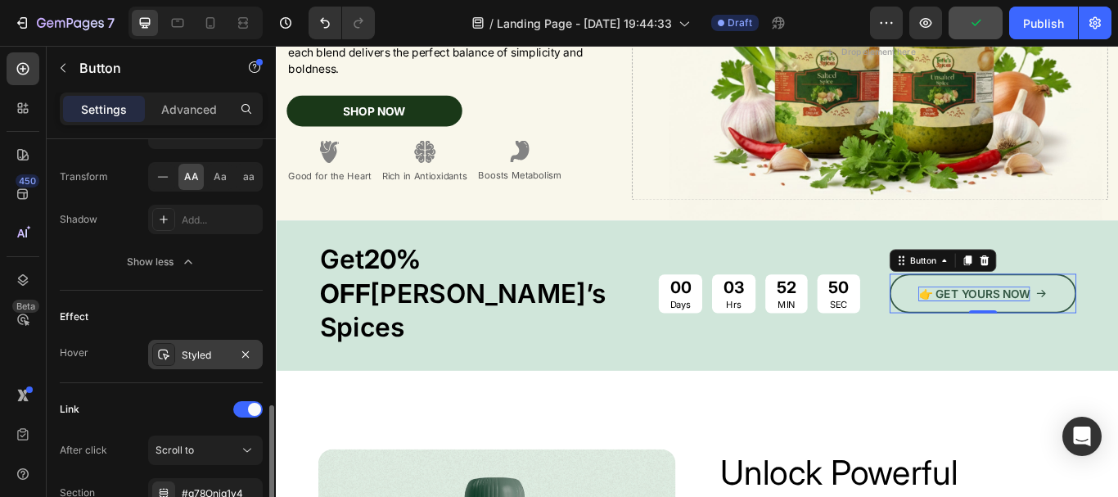
click at [186, 353] on div "Styled" at bounding box center [205, 355] width 47 height 15
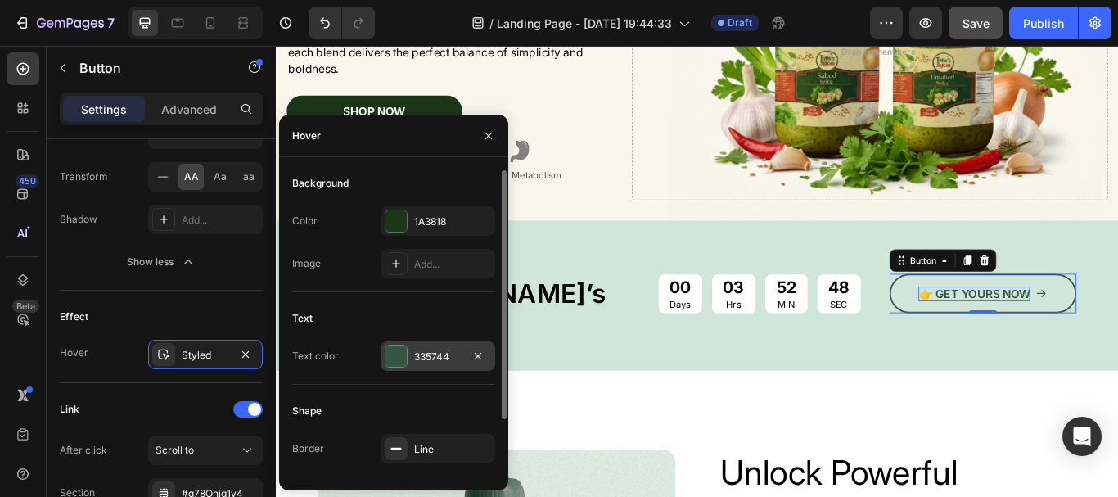
click at [393, 352] on div at bounding box center [395, 355] width 21 height 21
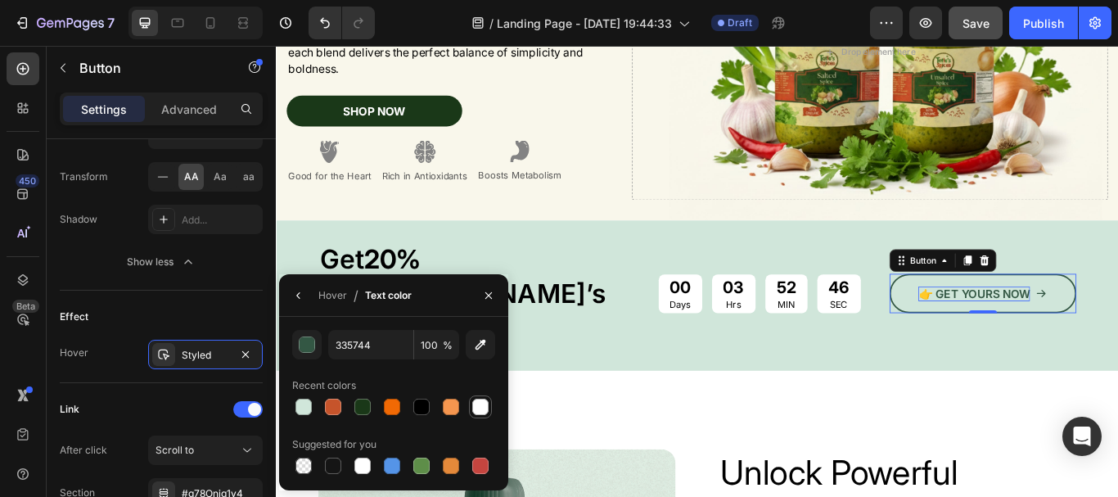
click at [480, 402] on div at bounding box center [480, 406] width 16 height 16
type input "FFFFFF"
click at [227, 301] on div "Effect Hover Styled" at bounding box center [161, 336] width 203 height 92
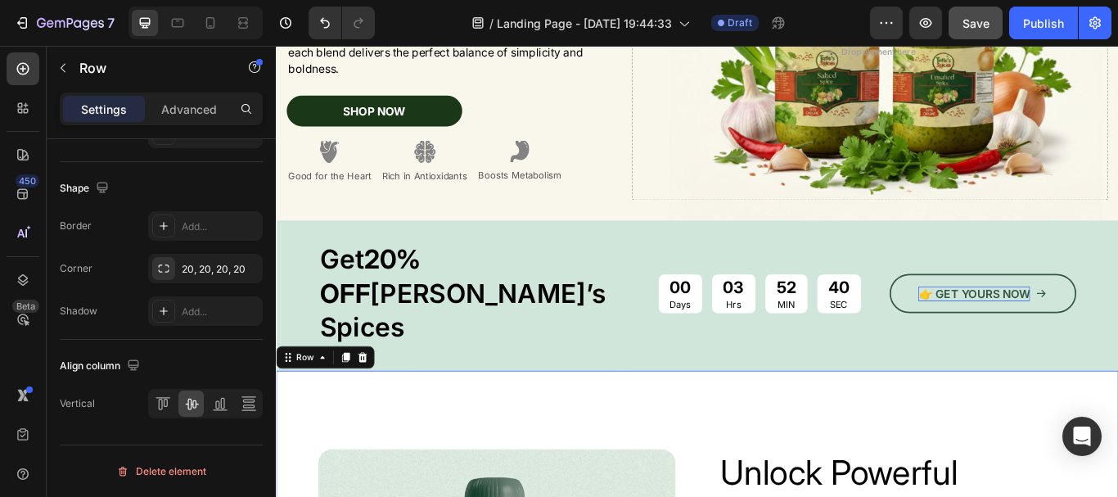
scroll to position [0, 0]
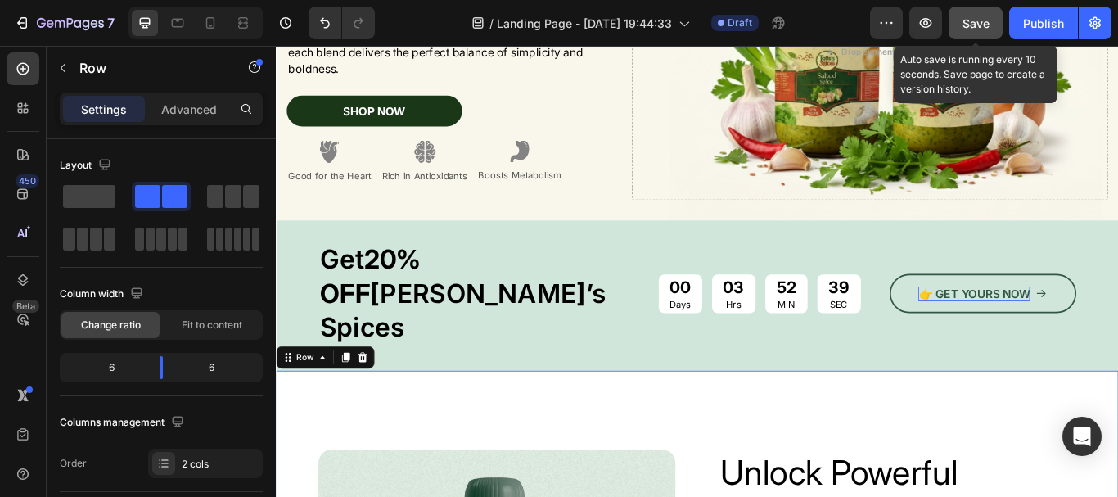
click at [979, 26] on span "Save" at bounding box center [975, 23] width 27 height 14
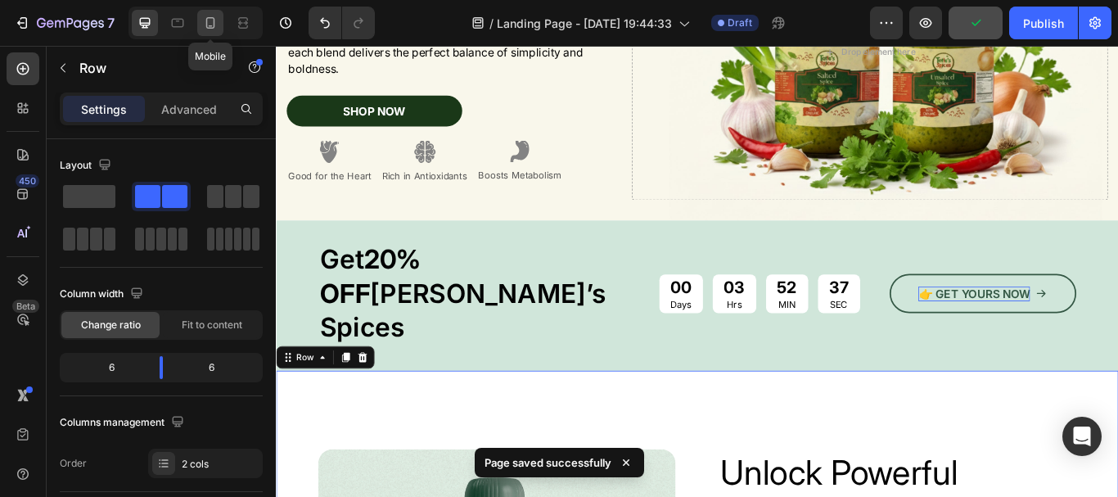
click at [215, 23] on icon at bounding box center [210, 23] width 16 height 16
type input "0"
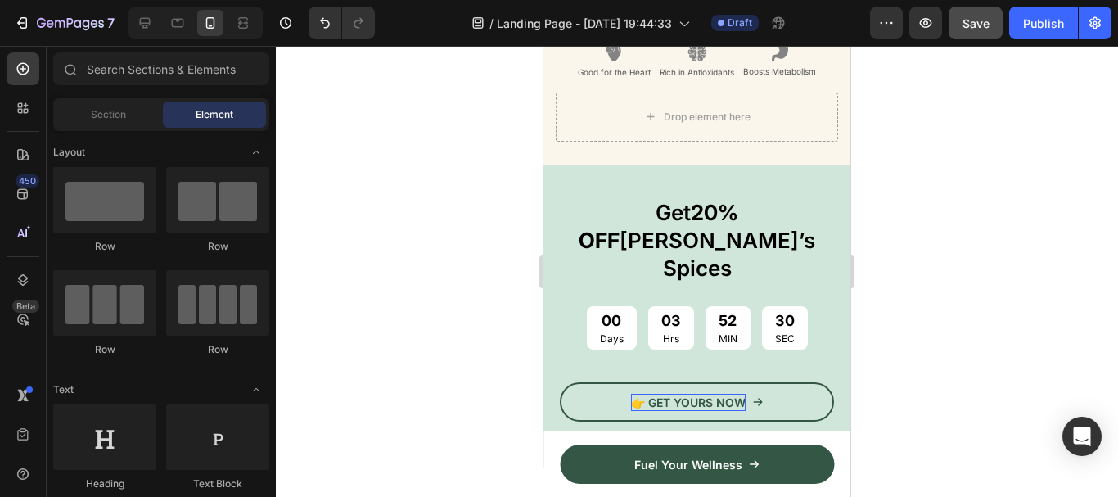
scroll to position [444, 0]
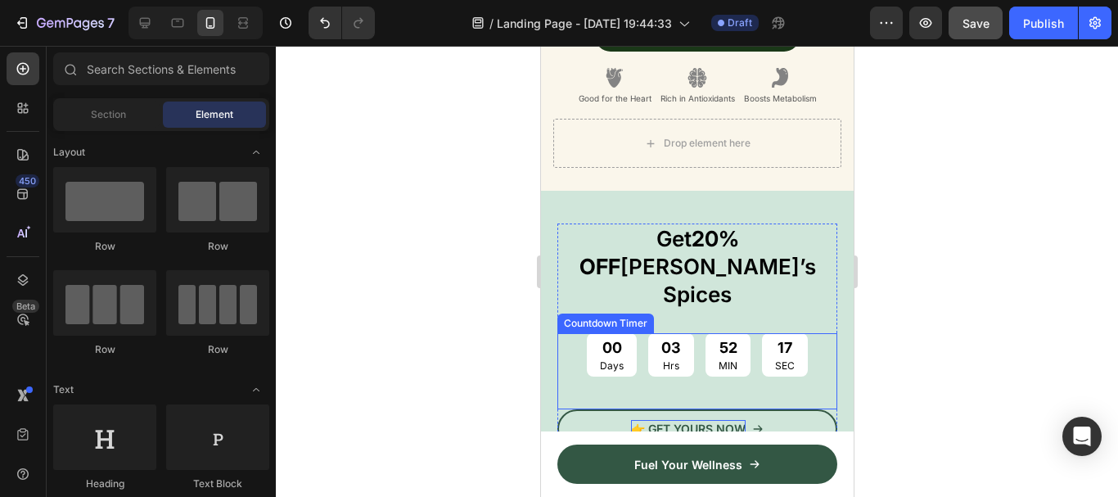
click at [819, 333] on div "00 Days 03 Hrs 52 MIN 17 SEC" at bounding box center [696, 354] width 280 height 43
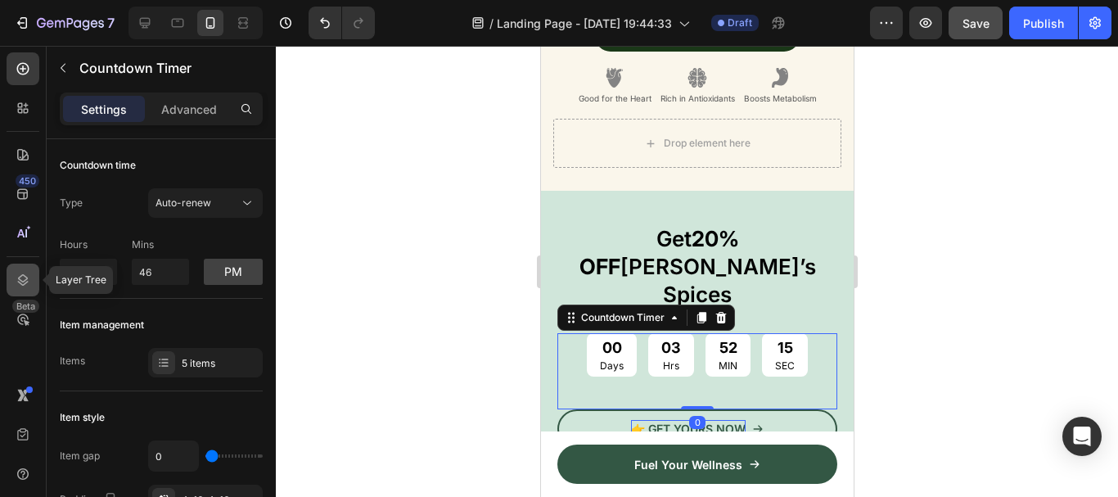
click at [23, 289] on div at bounding box center [23, 279] width 33 height 33
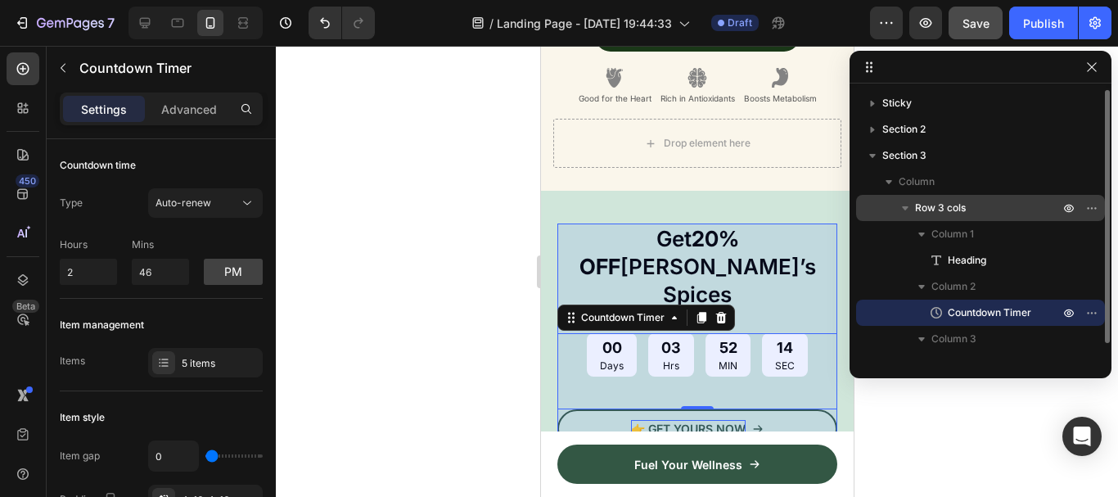
click at [922, 213] on span "Row 3 cols" at bounding box center [940, 208] width 51 height 16
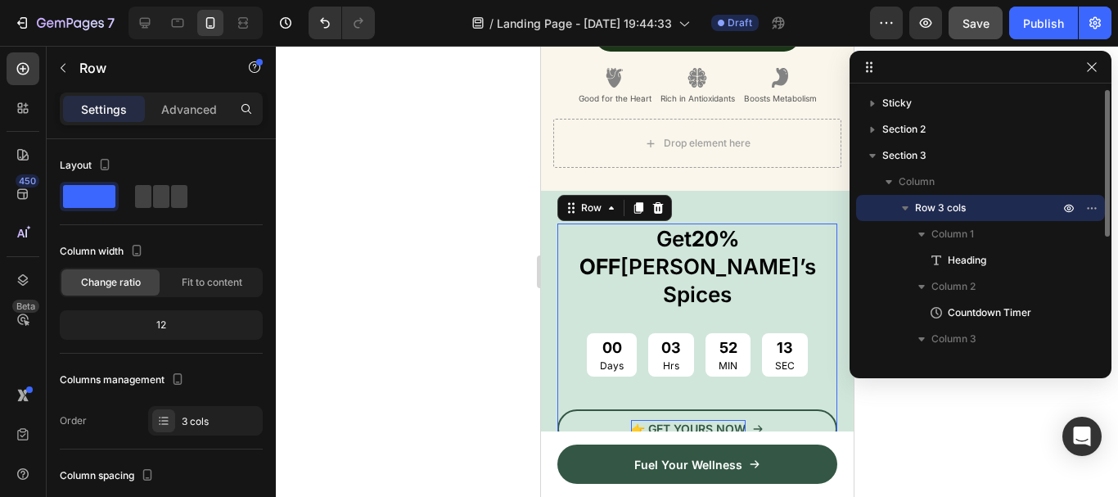
click at [907, 209] on icon "button" at bounding box center [905, 208] width 7 height 4
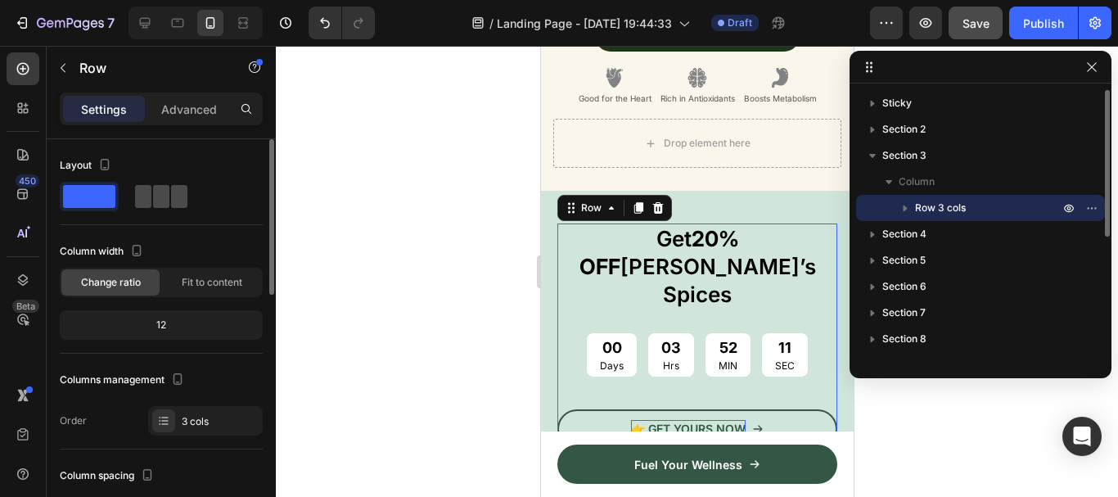
click at [154, 199] on span at bounding box center [161, 196] width 16 height 23
type input "12"
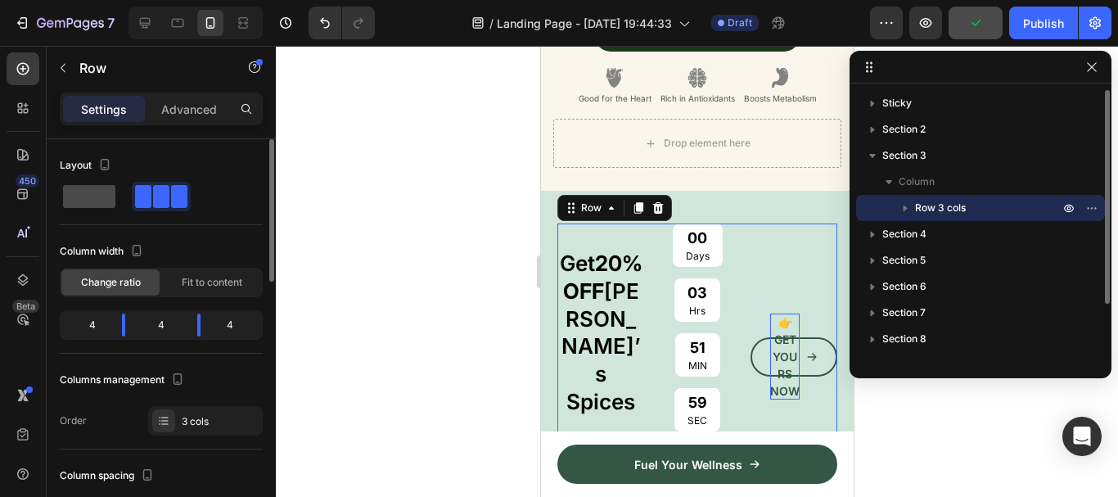
click at [83, 202] on span at bounding box center [89, 196] width 52 height 23
type input "0"
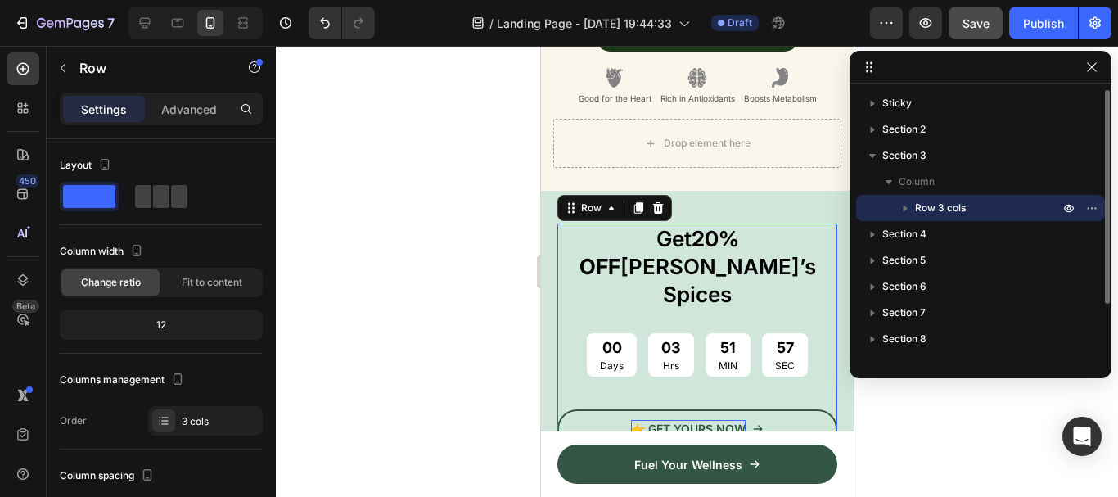
click at [317, 250] on div at bounding box center [697, 271] width 842 height 451
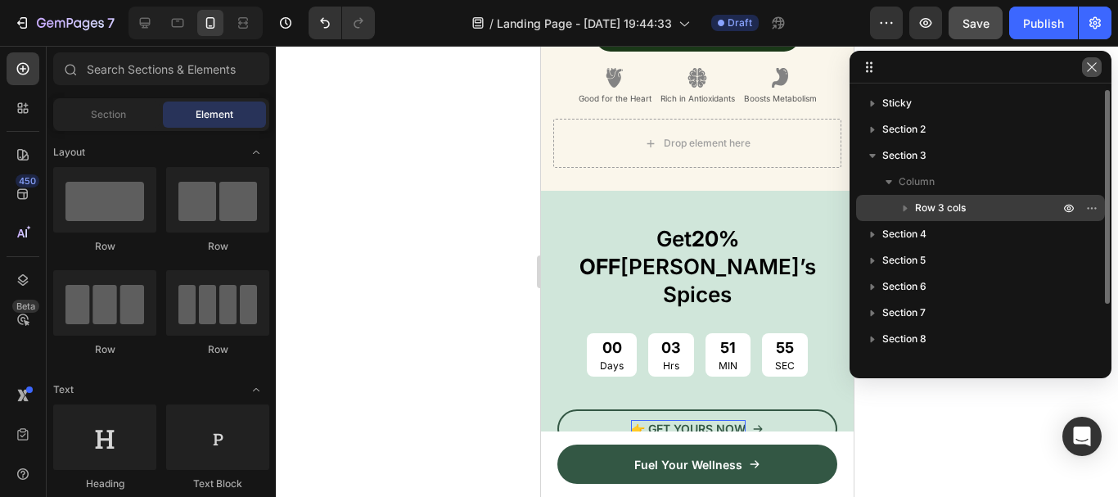
click at [1086, 75] on button "button" at bounding box center [1092, 67] width 20 height 20
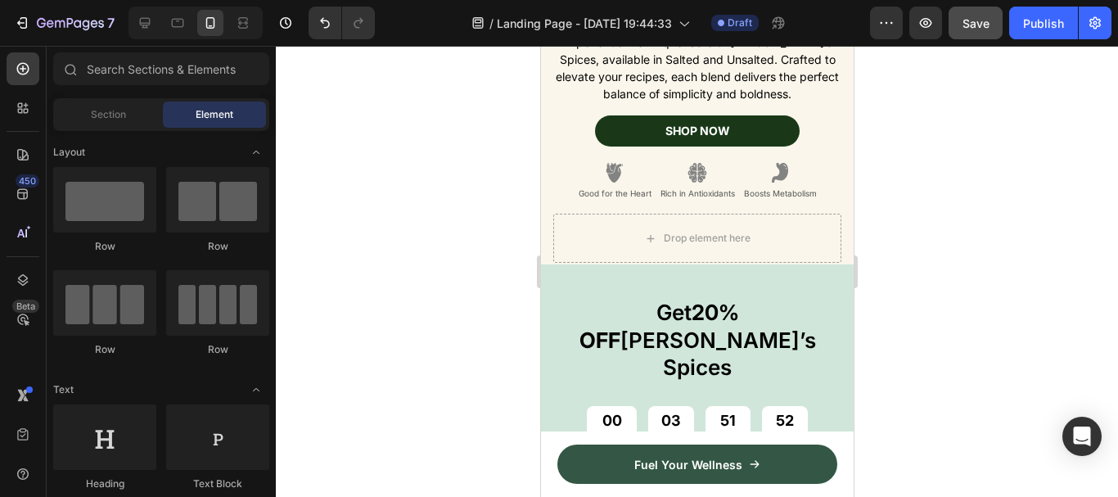
scroll to position [159, 0]
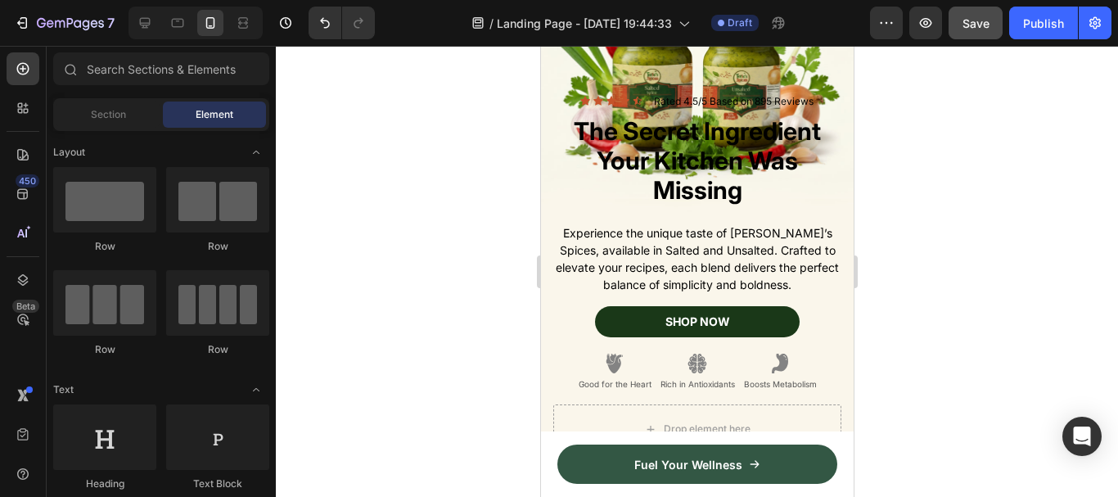
drag, startPoint x: 848, startPoint y: 92, endPoint x: 1393, endPoint y: 124, distance: 545.8
click at [151, 18] on icon at bounding box center [145, 23] width 16 height 16
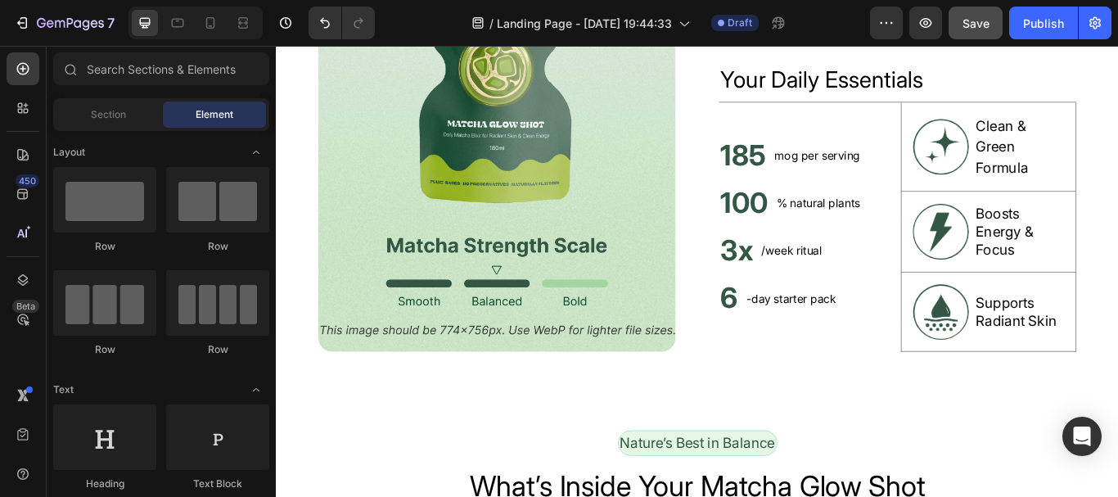
scroll to position [812, 0]
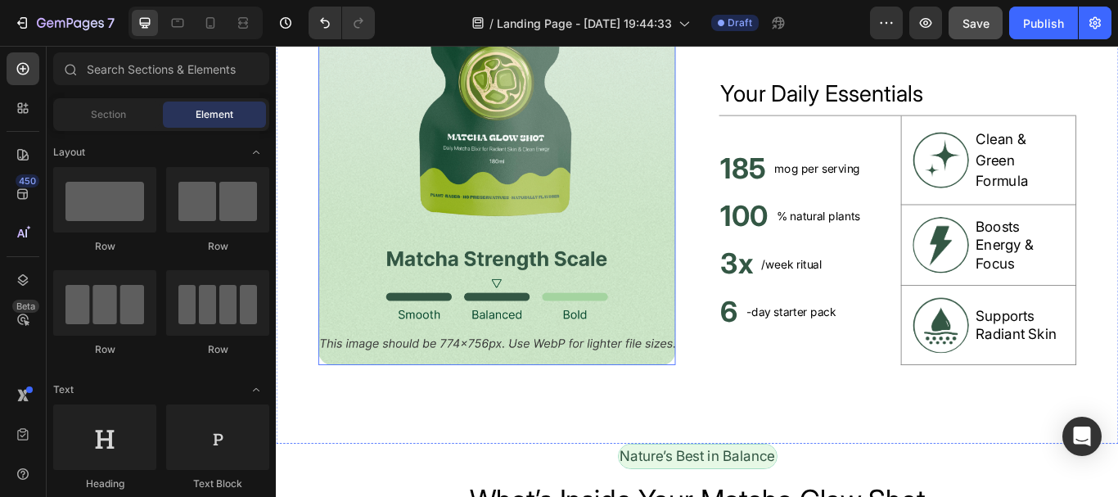
click at [536, 169] on img at bounding box center [533, 149] width 416 height 535
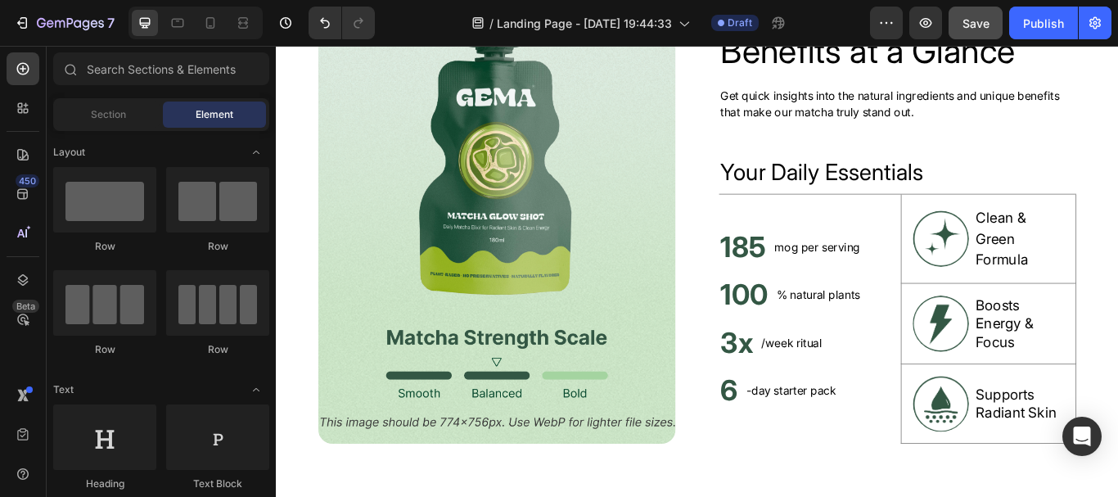
scroll to position [691, 0]
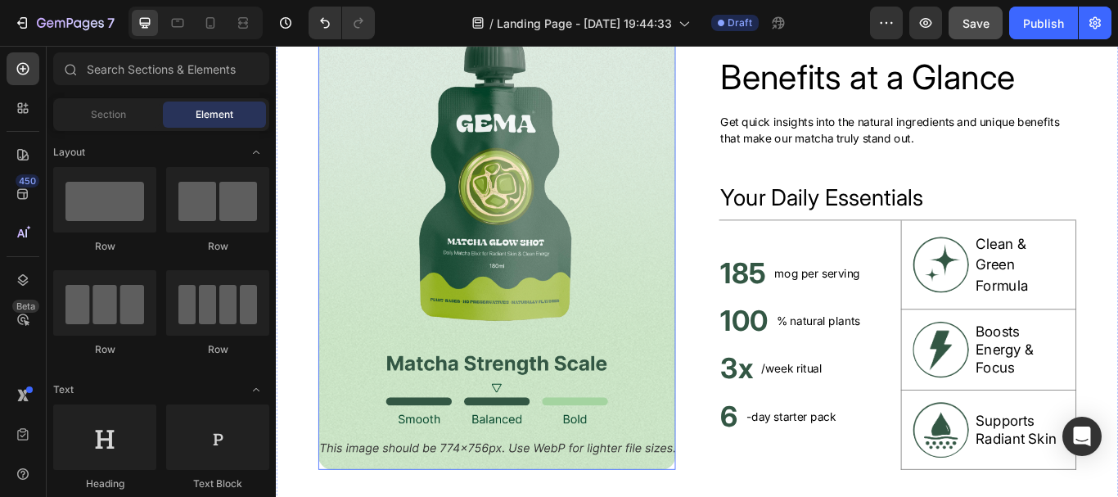
click at [622, 187] on img at bounding box center [533, 271] width 416 height 535
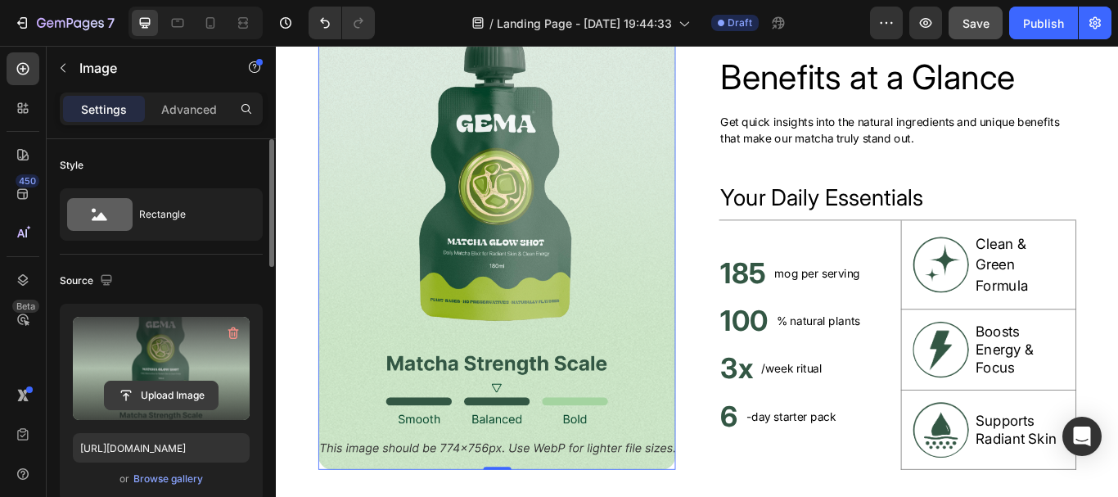
click at [156, 392] on input "file" at bounding box center [161, 395] width 113 height 28
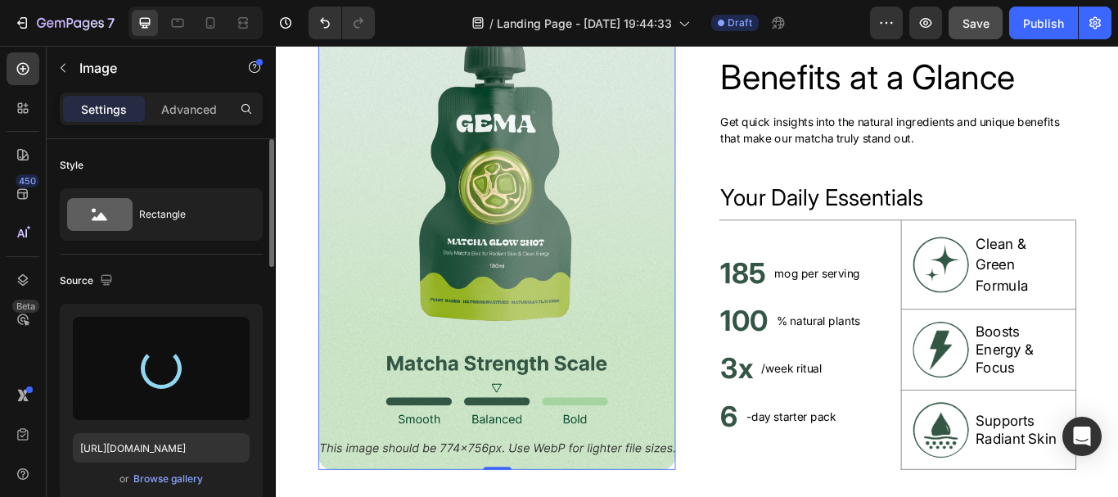
type input "https://cdn.shopify.com/s/files/1/0952/5189/0471/files/gempages_585906726994182…"
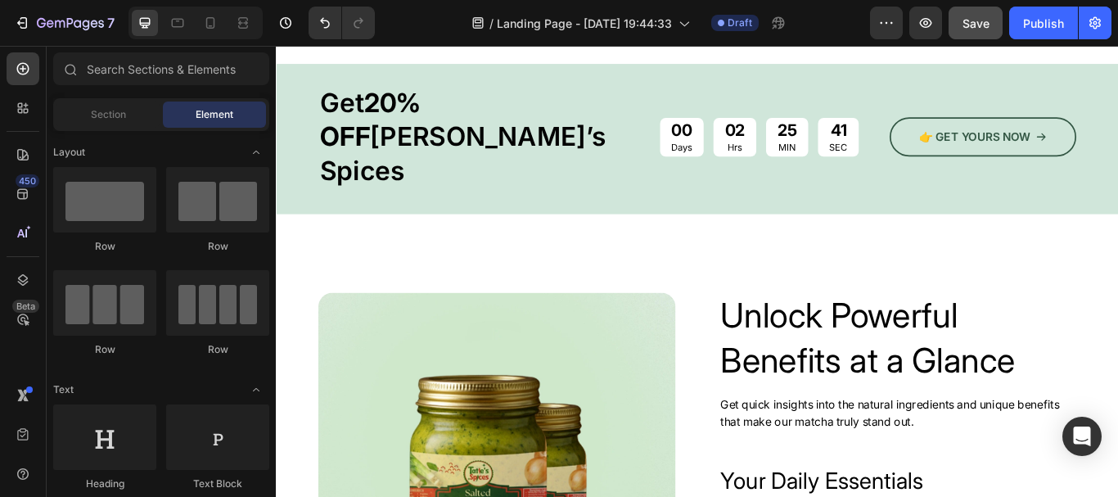
scroll to position [446, 0]
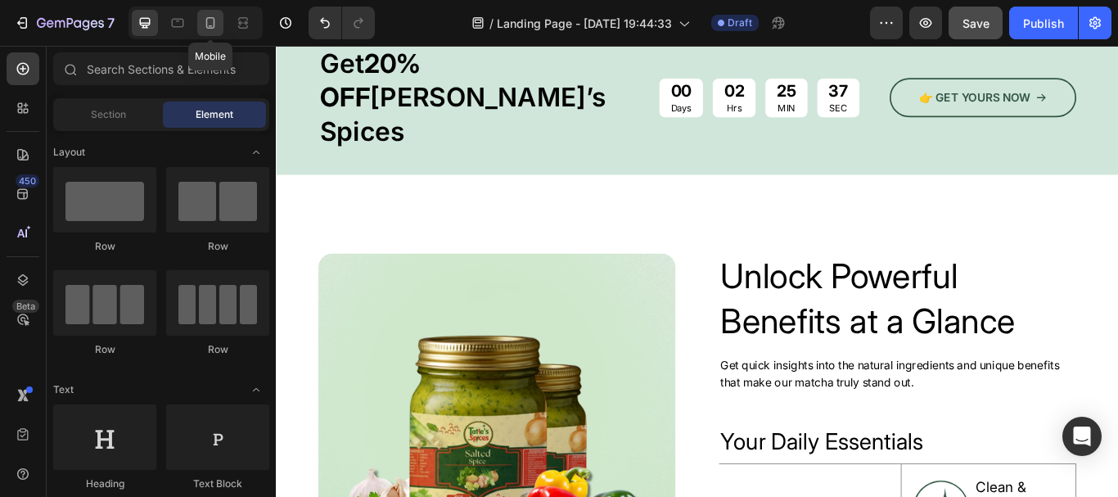
click at [212, 16] on icon at bounding box center [210, 23] width 16 height 16
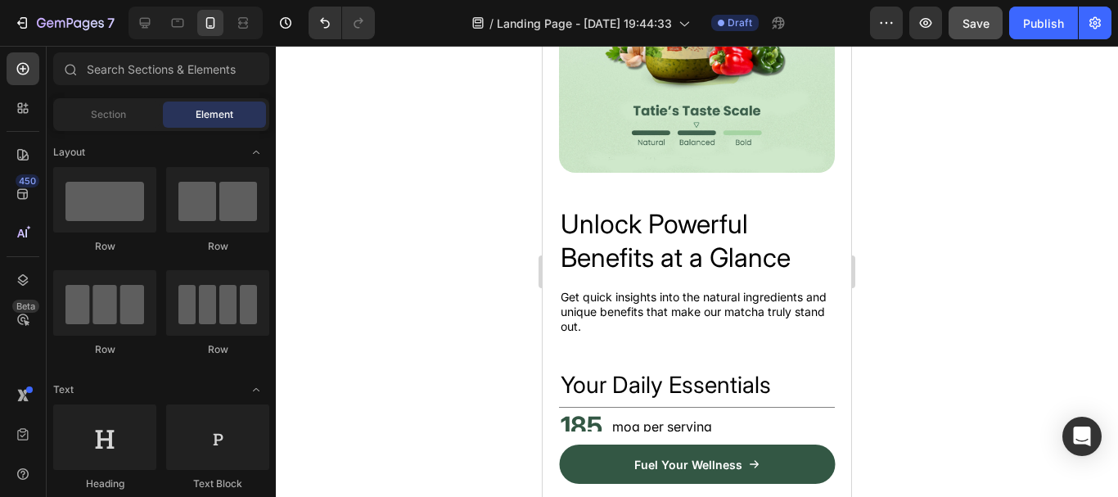
scroll to position [946, 0]
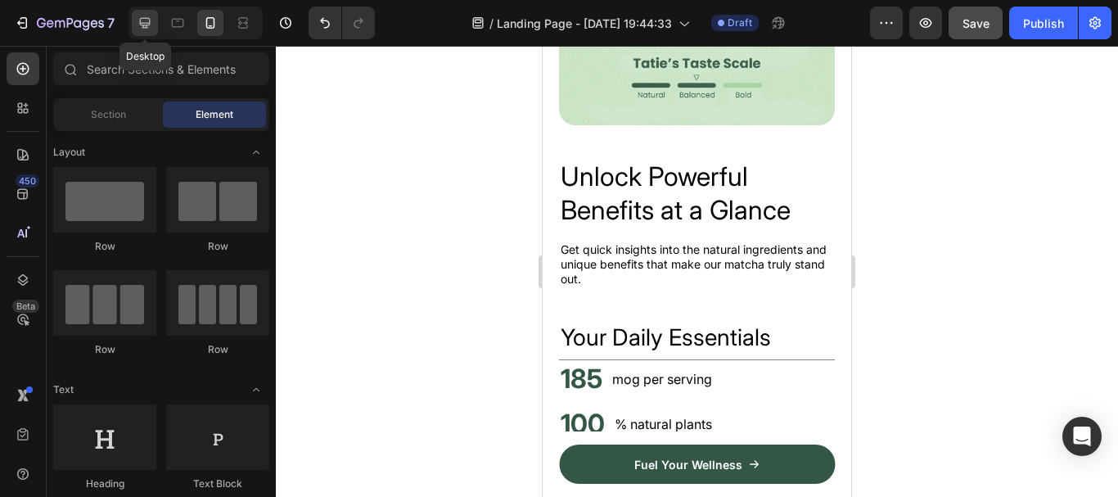
click at [152, 18] on icon at bounding box center [145, 23] width 16 height 16
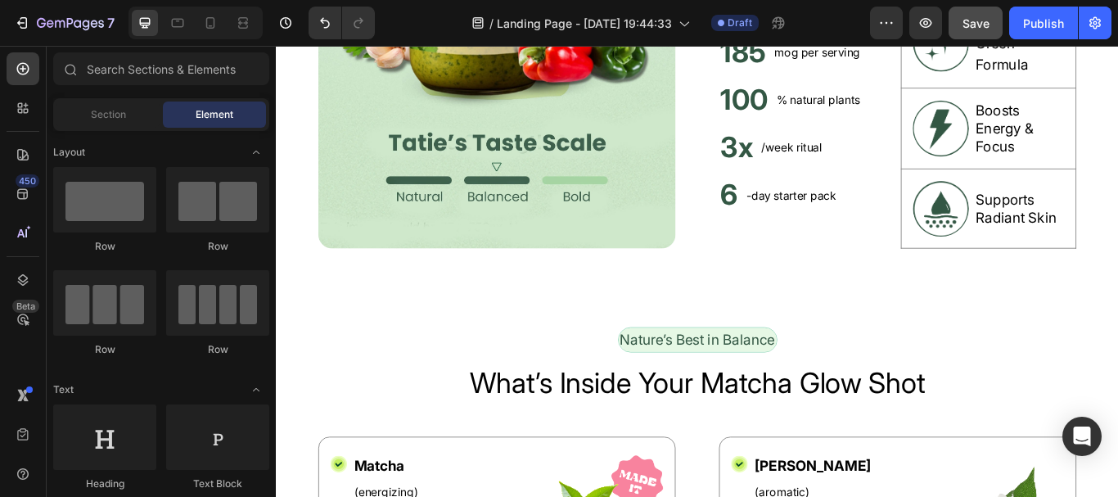
scroll to position [764, 0]
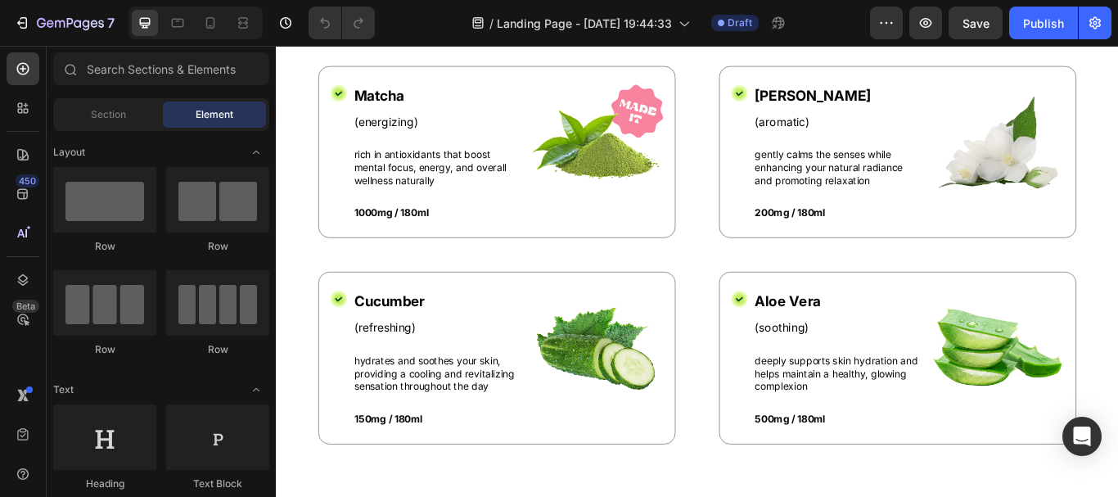
scroll to position [1250, 0]
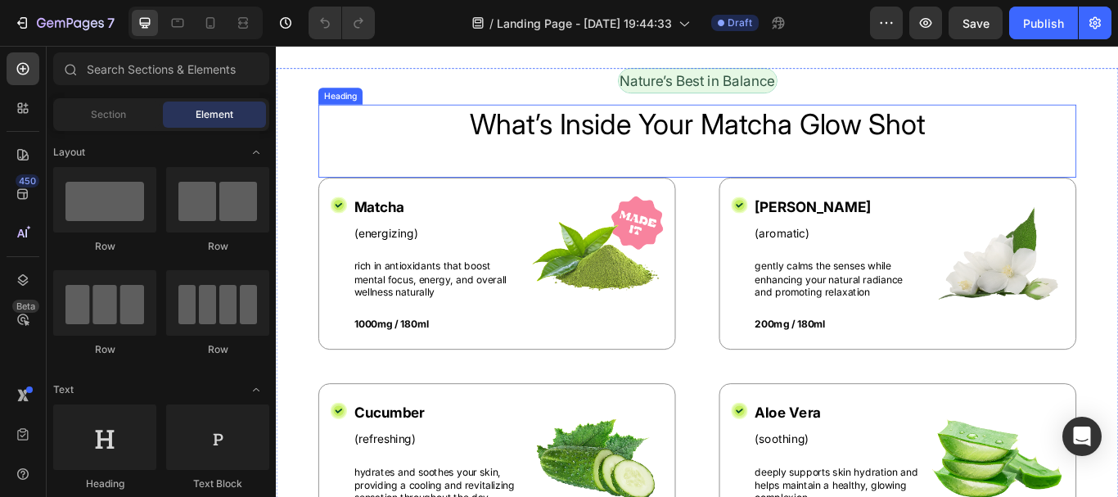
click at [697, 227] on img at bounding box center [648, 290] width 158 height 140
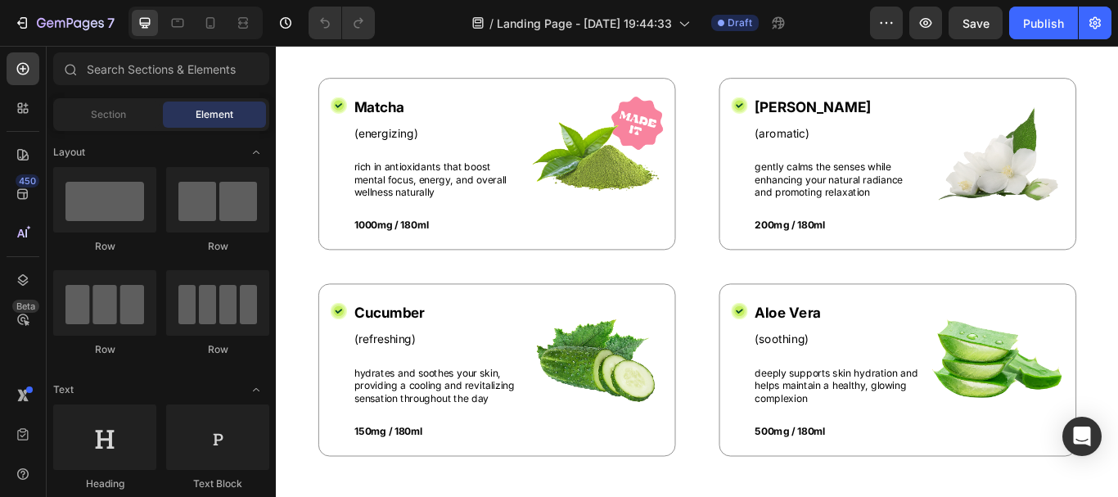
scroll to position [1526, 0]
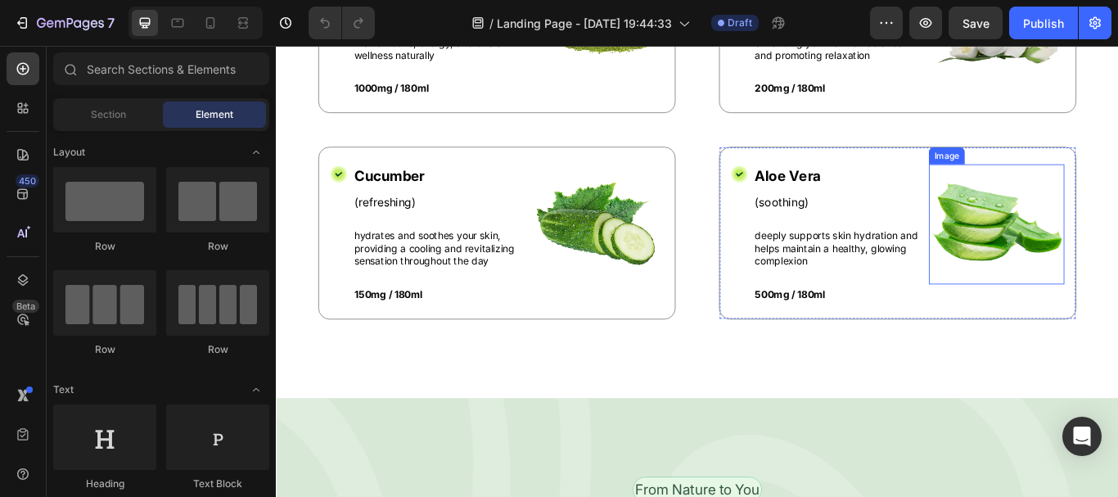
click at [1099, 251] on img at bounding box center [1116, 254] width 158 height 140
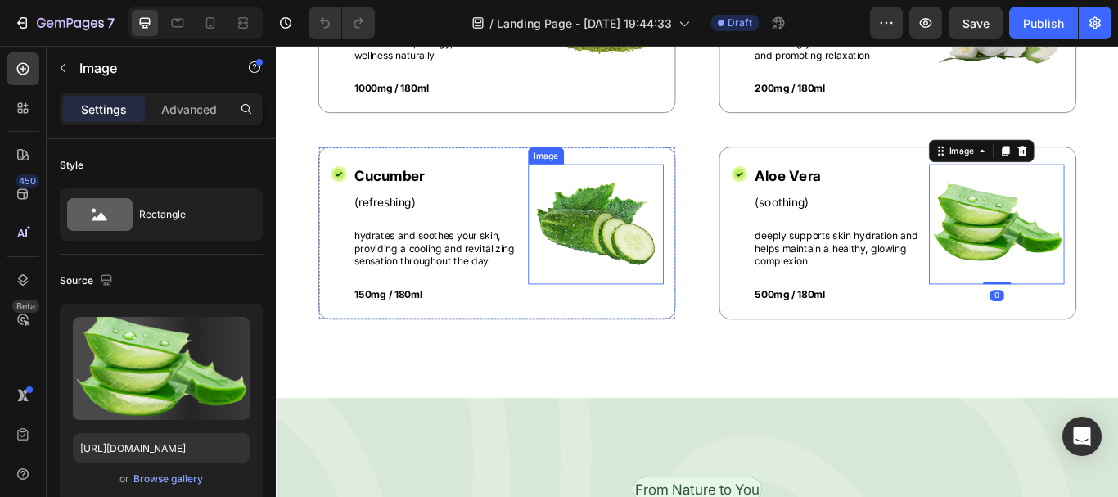
click at [670, 250] on img at bounding box center [648, 254] width 158 height 140
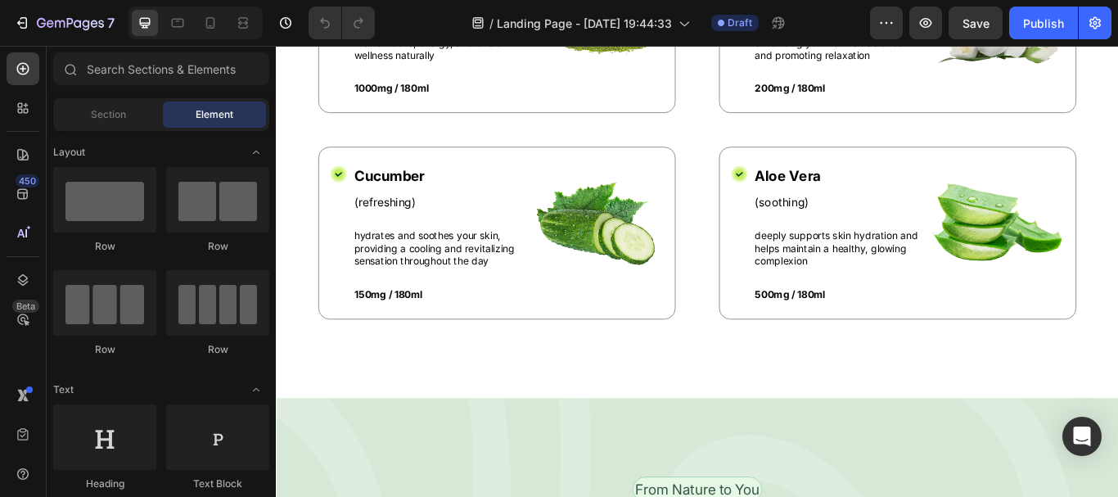
scroll to position [1294, 0]
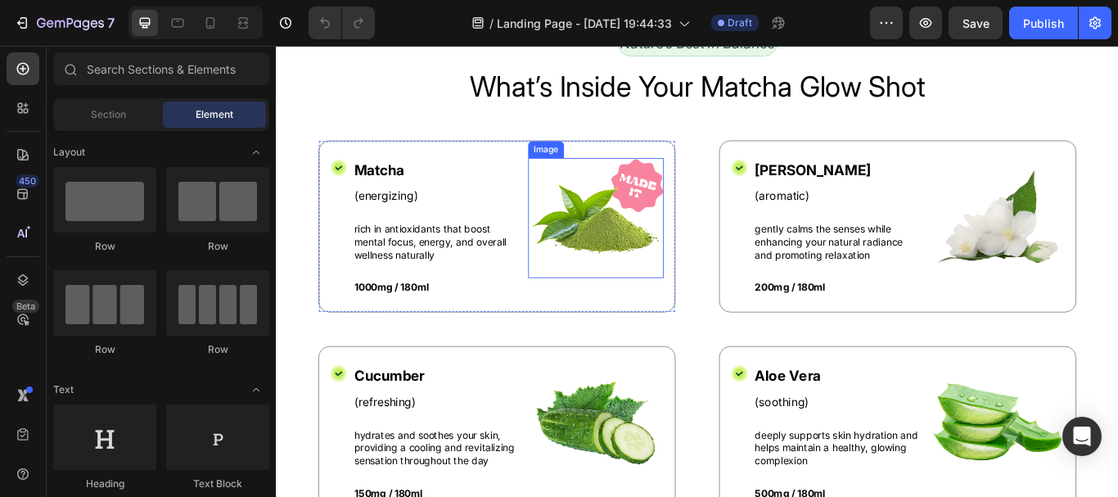
click at [630, 239] on img at bounding box center [648, 247] width 158 height 140
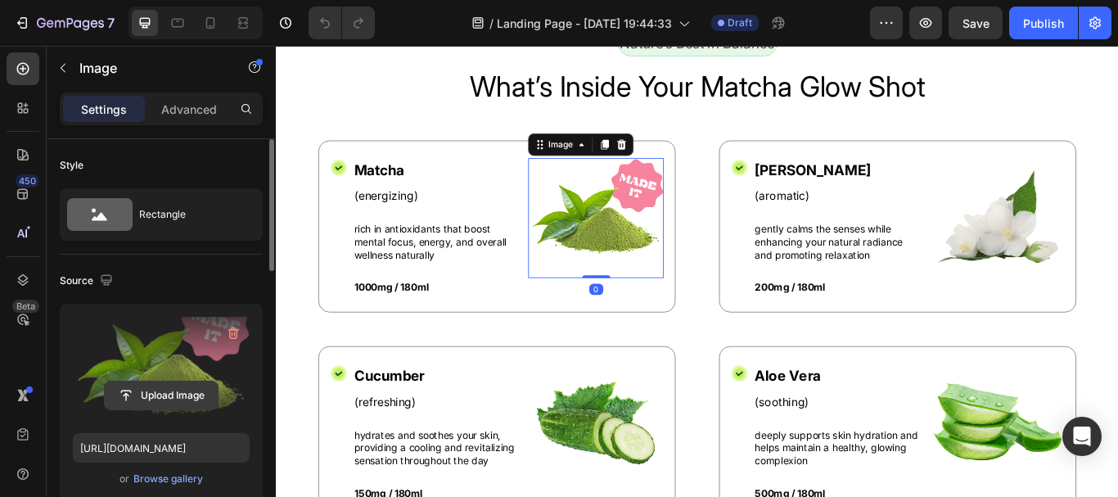
click at [176, 391] on input "file" at bounding box center [161, 395] width 113 height 28
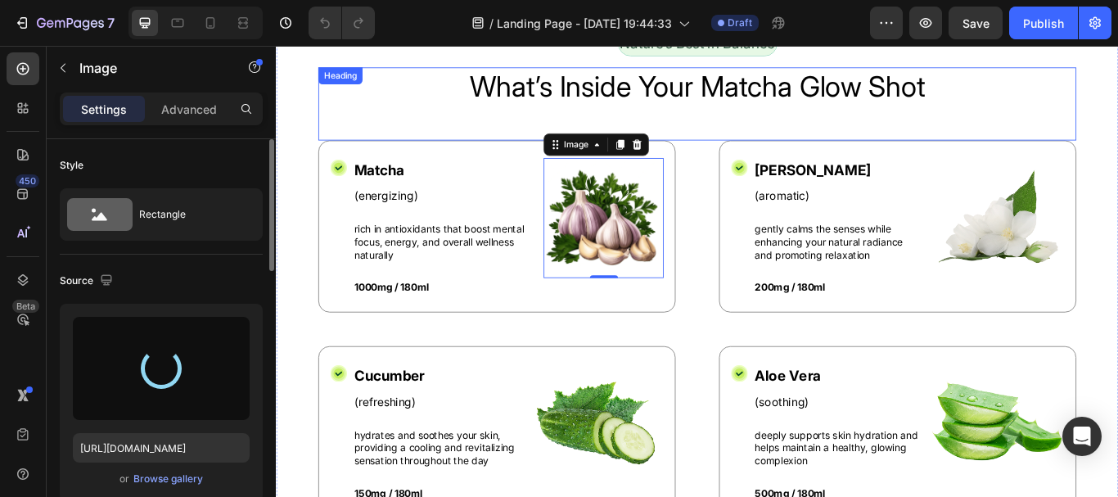
click at [808, 88] on h2 "What’s Inside Your Matcha Glow Shot" at bounding box center [767, 94] width 884 height 46
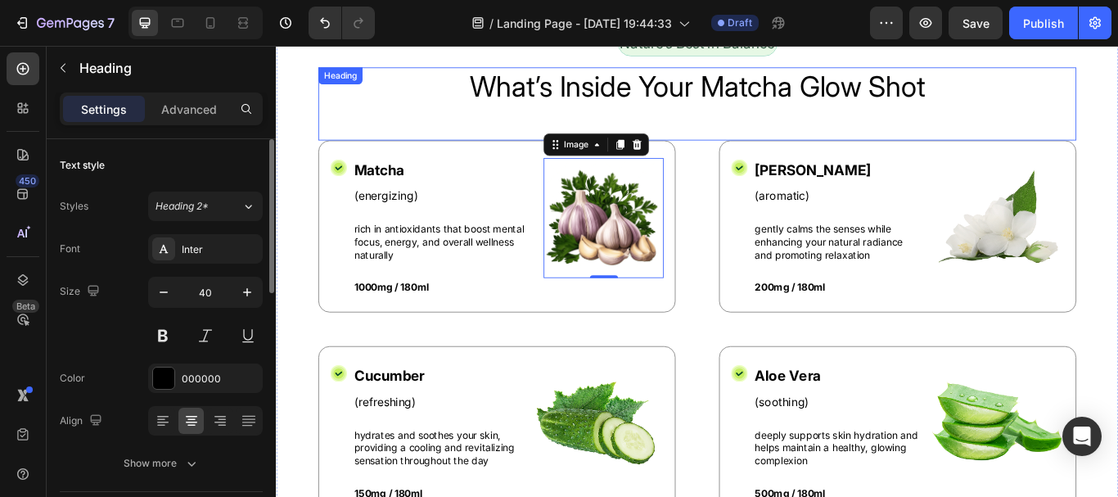
click at [808, 88] on h2 "What’s Inside Your Matcha Glow Shot" at bounding box center [767, 94] width 884 height 46
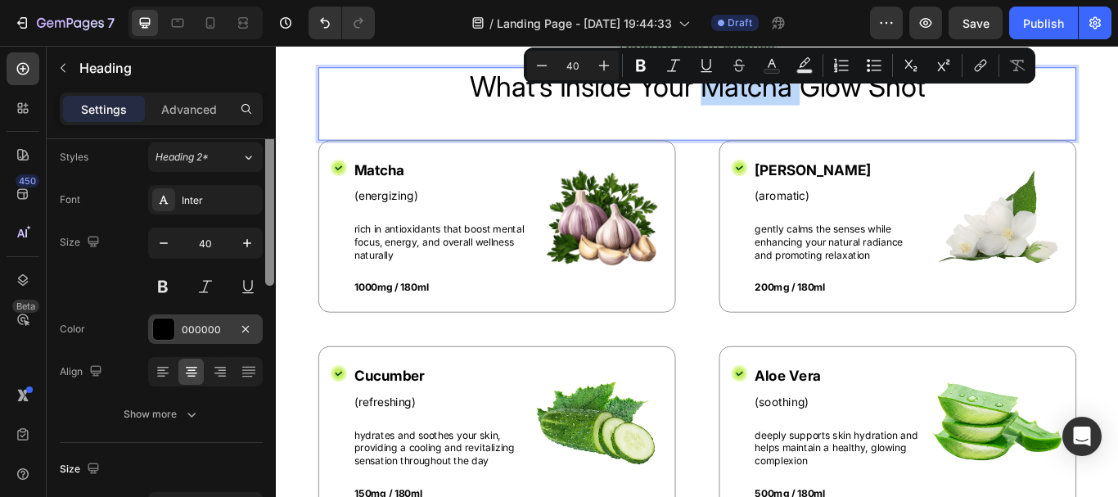
scroll to position [75, 0]
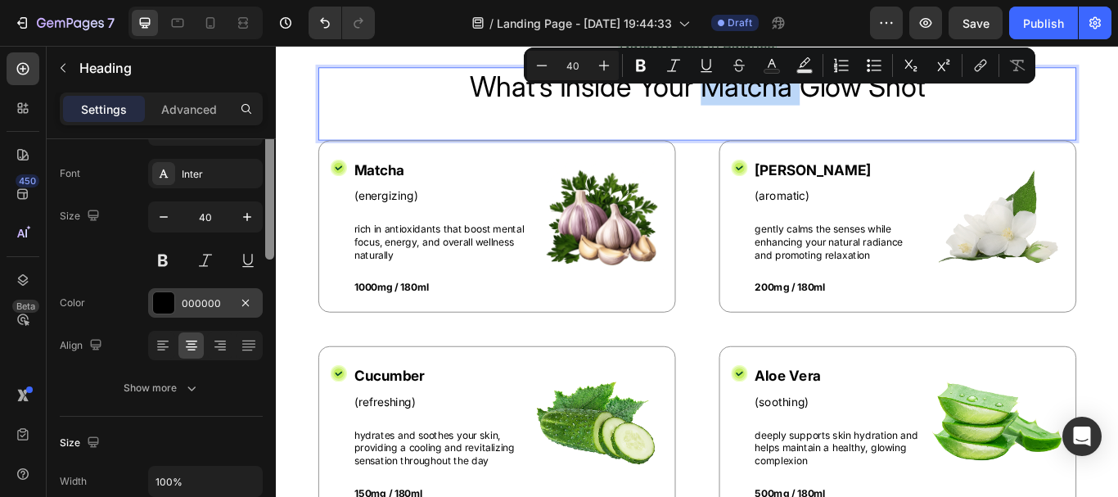
drag, startPoint x: 269, startPoint y: 282, endPoint x: 260, endPoint y: 311, distance: 30.0
click at [260, 311] on div "Text style Styles Heading 2* Font Inter Size 40 Color 000000 Align Show more Si…" at bounding box center [161, 341] width 229 height 404
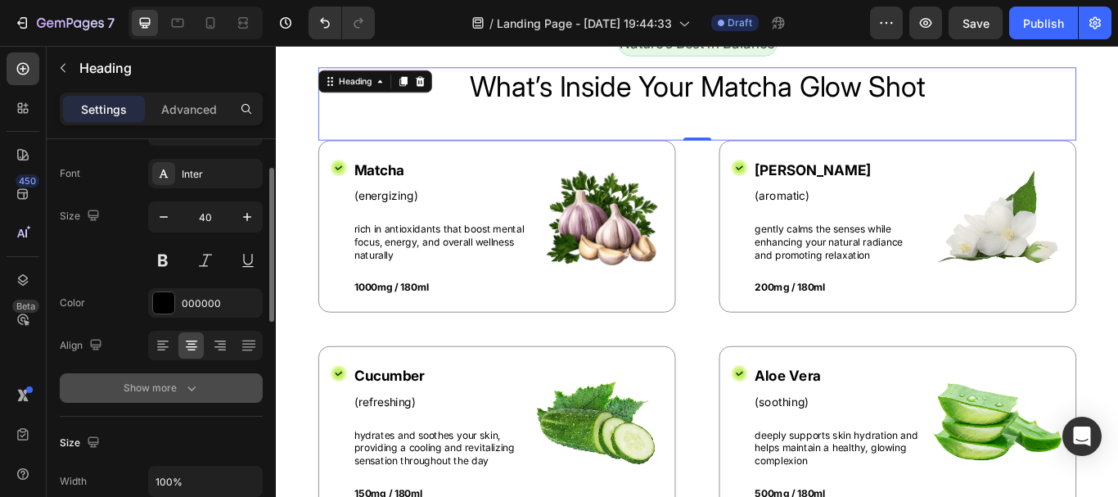
click at [173, 389] on div "Show more" at bounding box center [162, 388] width 76 height 16
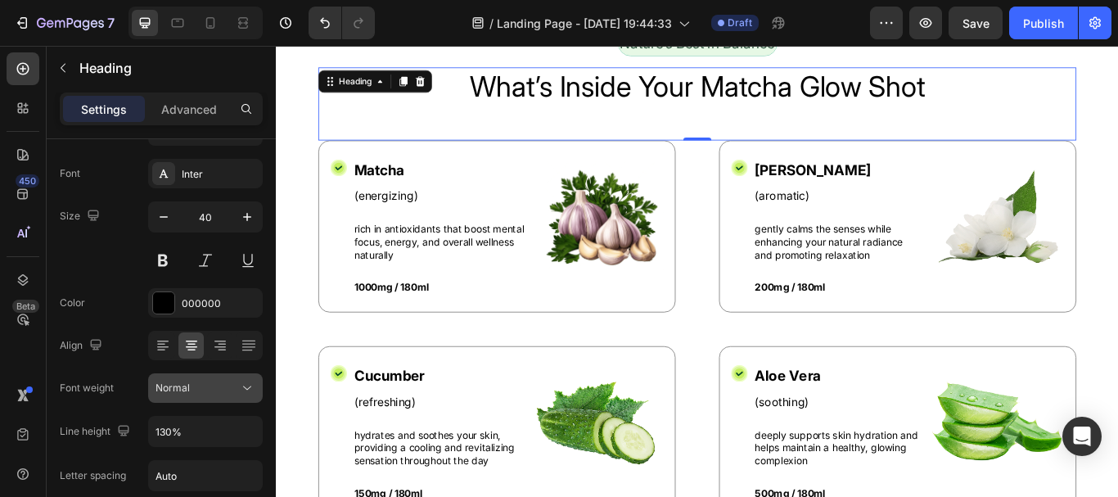
click at [199, 392] on div "Normal" at bounding box center [196, 387] width 83 height 15
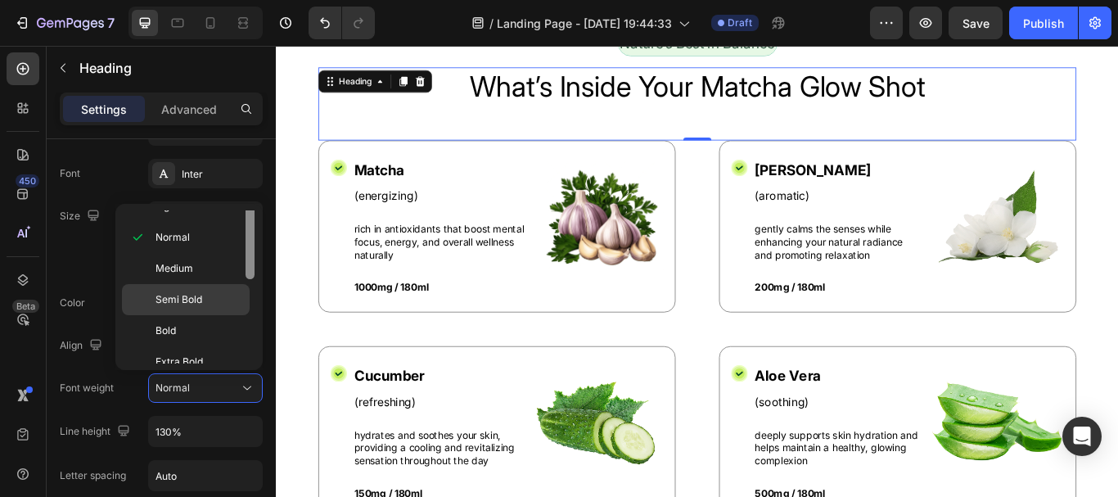
drag, startPoint x: 247, startPoint y: 269, endPoint x: 185, endPoint y: 293, distance: 66.6
click at [240, 318] on div "Thin Extra Light Light Normal Medium Semi Bold Bold Extra Bold Black" at bounding box center [189, 286] width 134 height 153
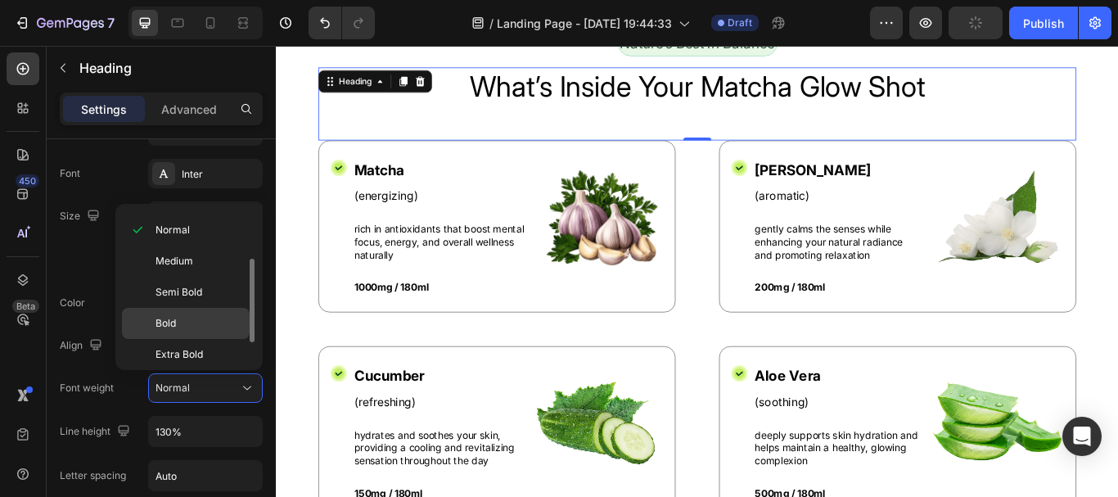
click at [181, 316] on p "Bold" at bounding box center [198, 323] width 87 height 15
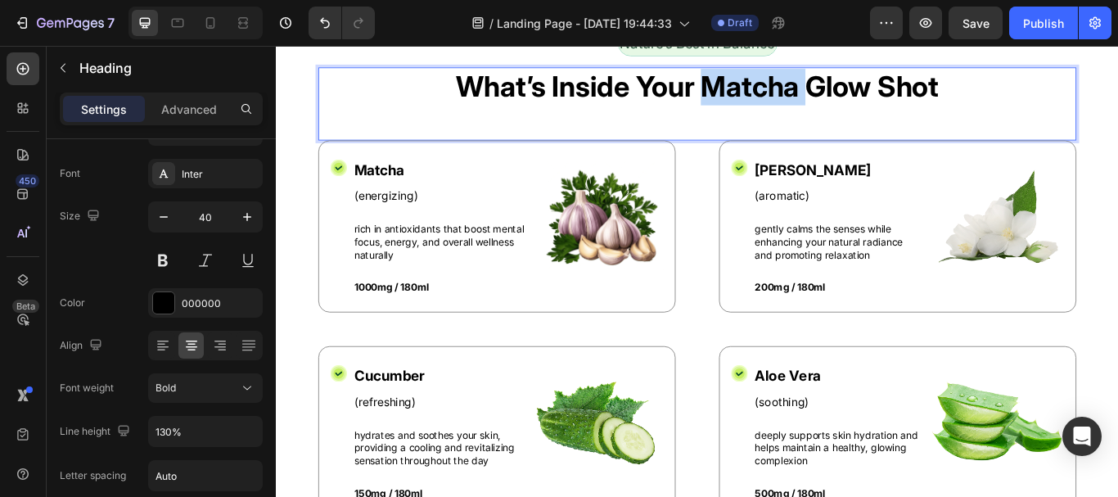
click at [865, 98] on p "What’s Inside Your Matcha Glow Shot" at bounding box center [766, 94] width 880 height 43
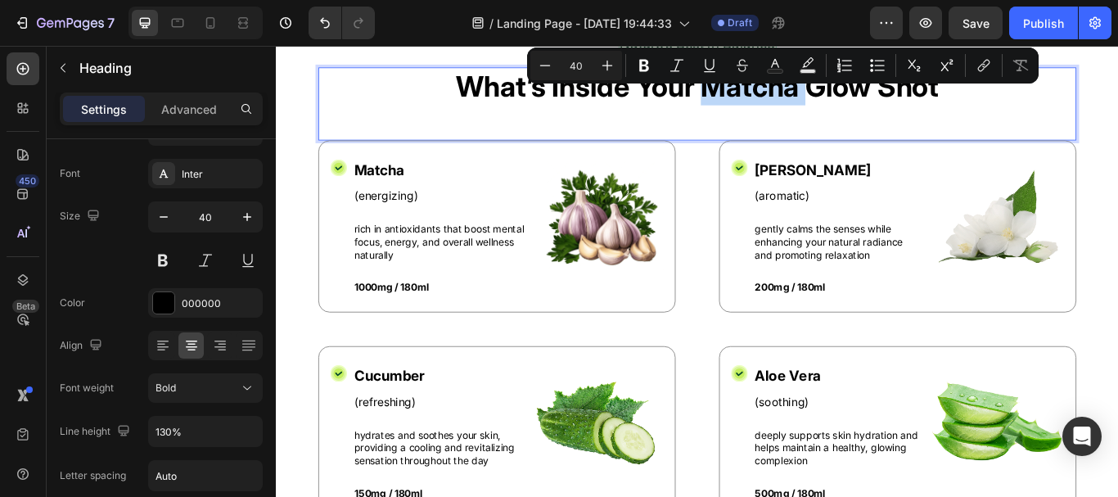
click at [865, 98] on p "What’s Inside Your Matcha Glow Shot" at bounding box center [766, 94] width 880 height 43
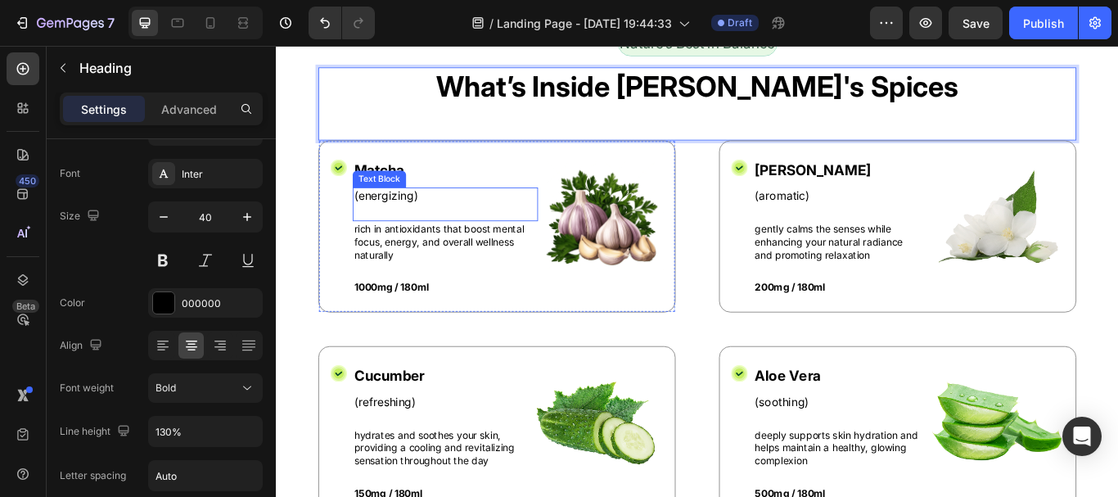
click at [432, 224] on p "(energizing)" at bounding box center [473, 221] width 213 height 17
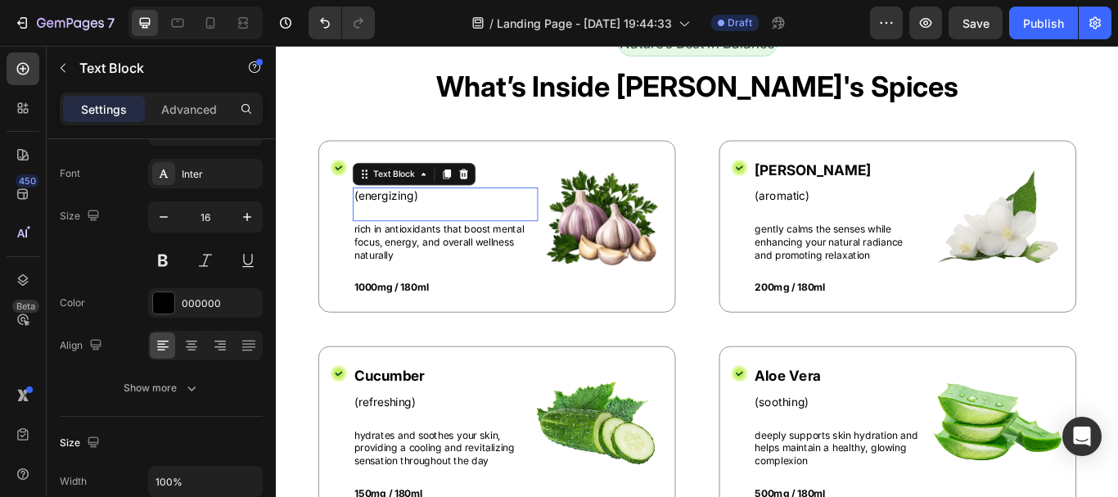
scroll to position [0, 0]
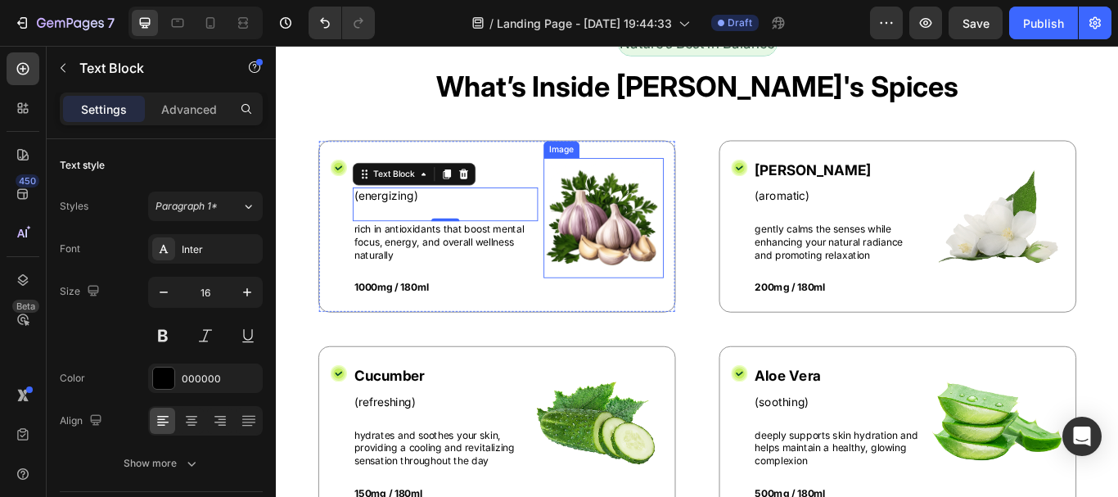
click at [682, 272] on img at bounding box center [657, 247] width 140 height 140
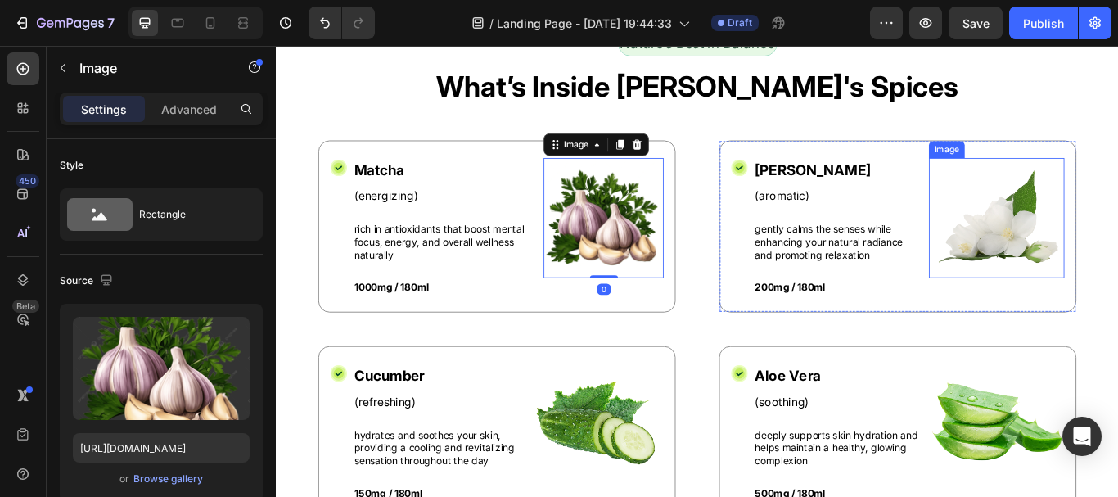
click at [1084, 260] on img at bounding box center [1116, 247] width 158 height 140
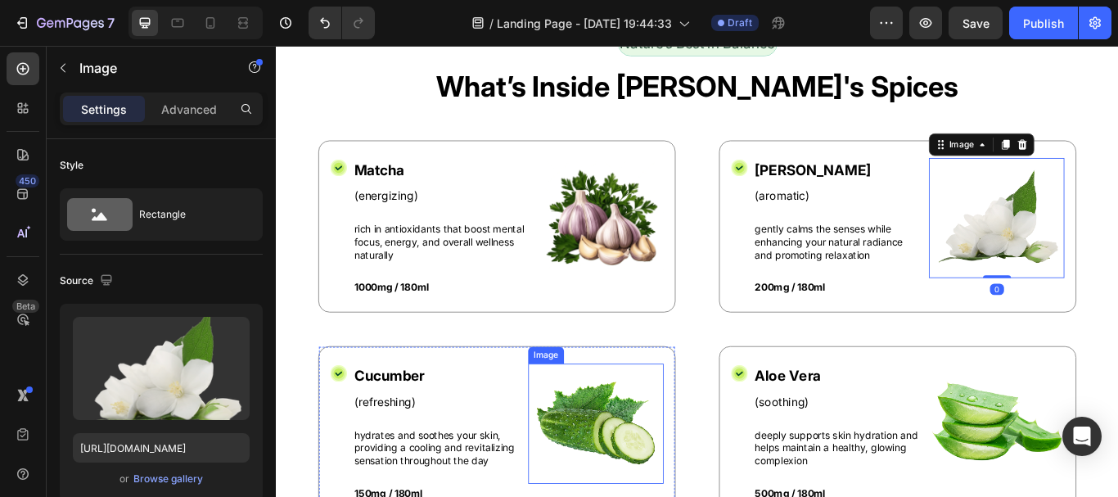
click at [628, 495] on img at bounding box center [648, 486] width 158 height 140
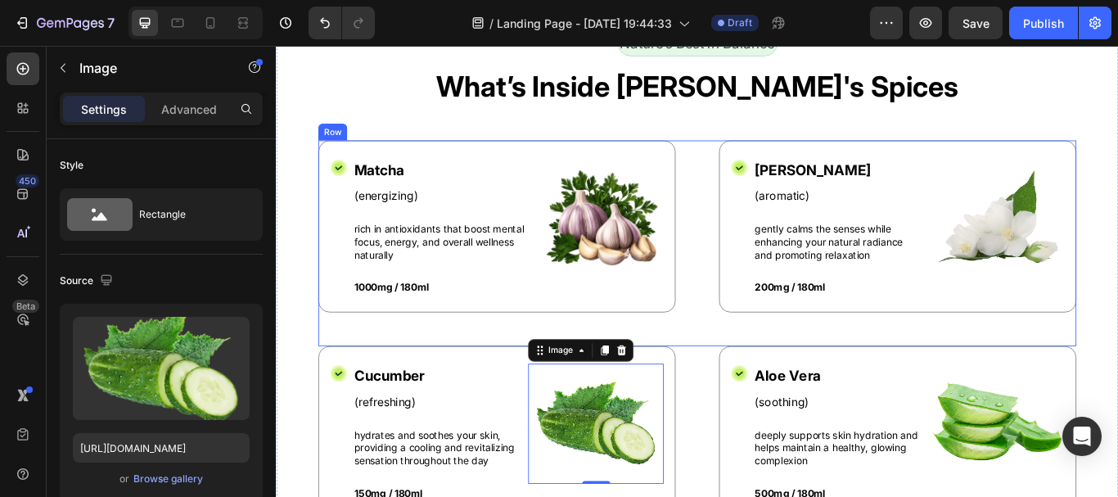
click at [773, 391] on div "Icon Matcha Text Block (energizing) Text Block rich in antioxidants that boost …" at bounding box center [767, 276] width 884 height 241
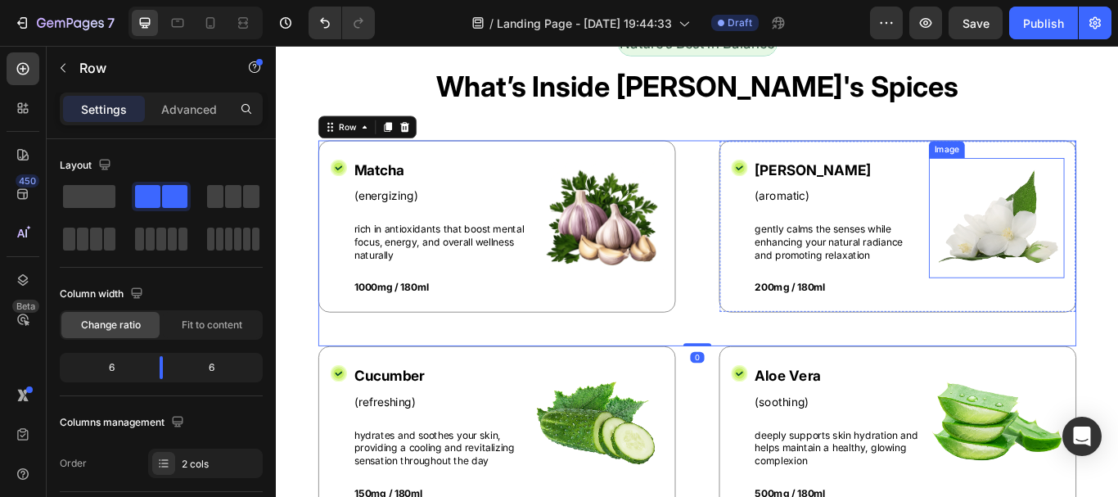
click at [1117, 217] on img at bounding box center [1116, 247] width 158 height 140
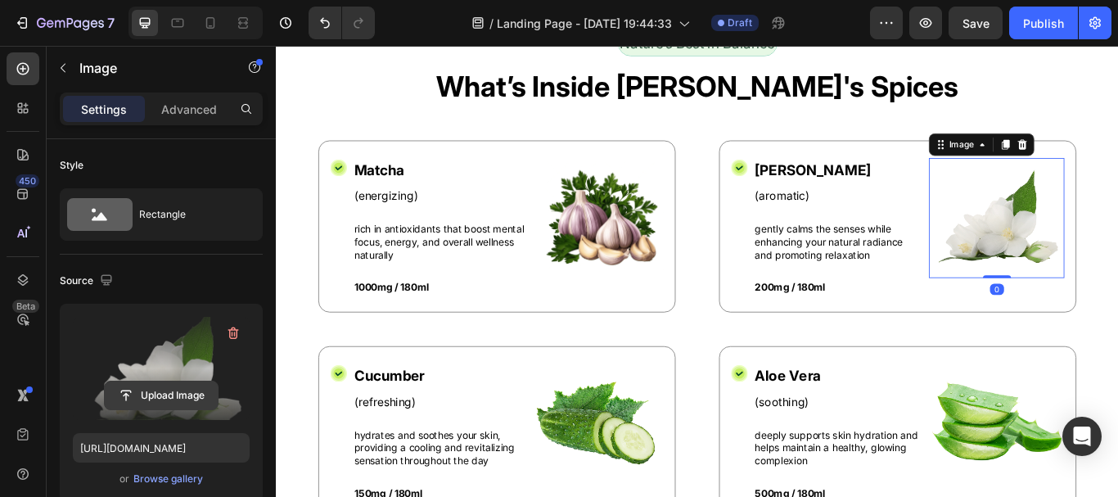
click at [183, 390] on input "file" at bounding box center [161, 395] width 113 height 28
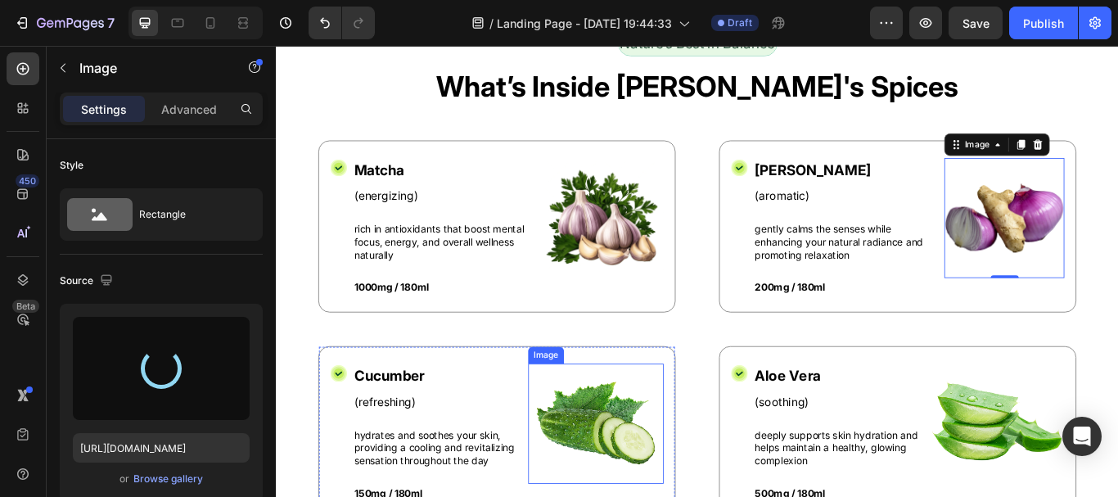
type input "https://cdn.shopify.com/s/files/1/0952/5189/0471/files/gempages_585906726994182…"
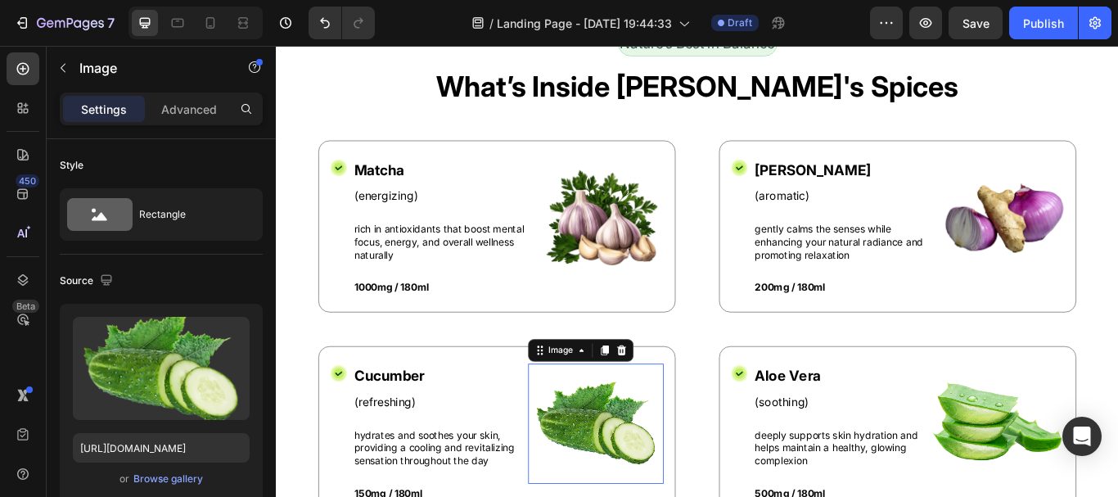
click at [646, 496] on img at bounding box center [648, 486] width 158 height 140
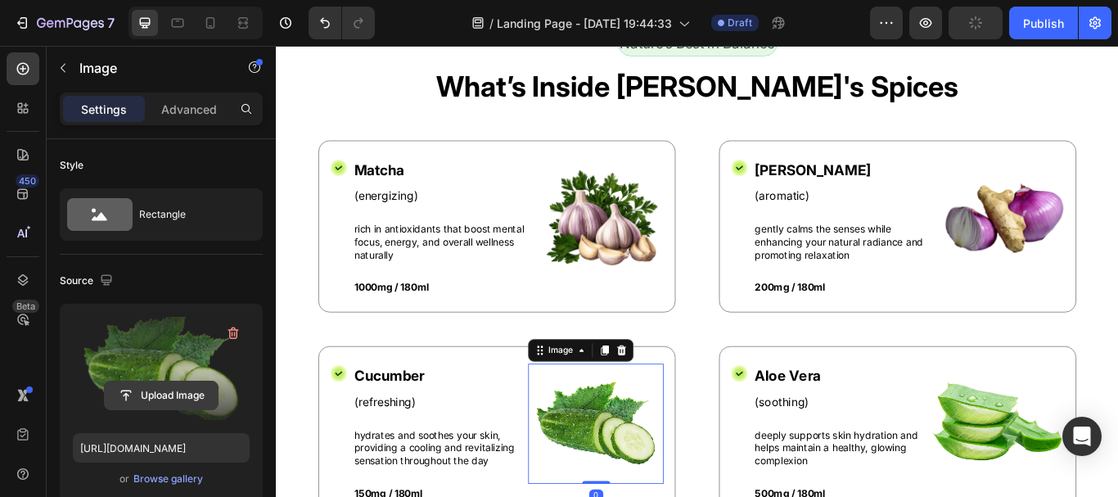
click at [154, 399] on input "file" at bounding box center [161, 395] width 113 height 28
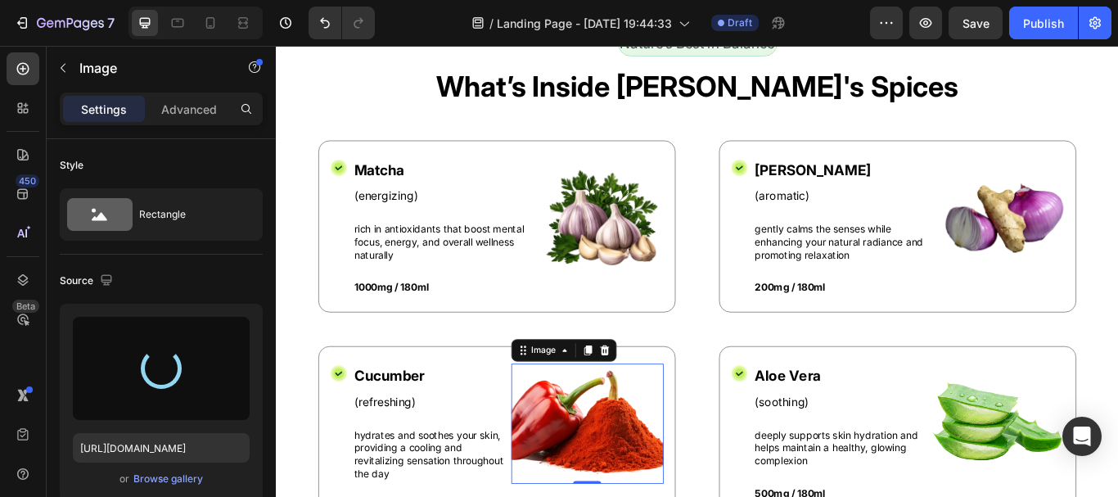
type input "https://cdn.shopify.com/s/files/1/0952/5189/0471/files/gempages_585906726994182…"
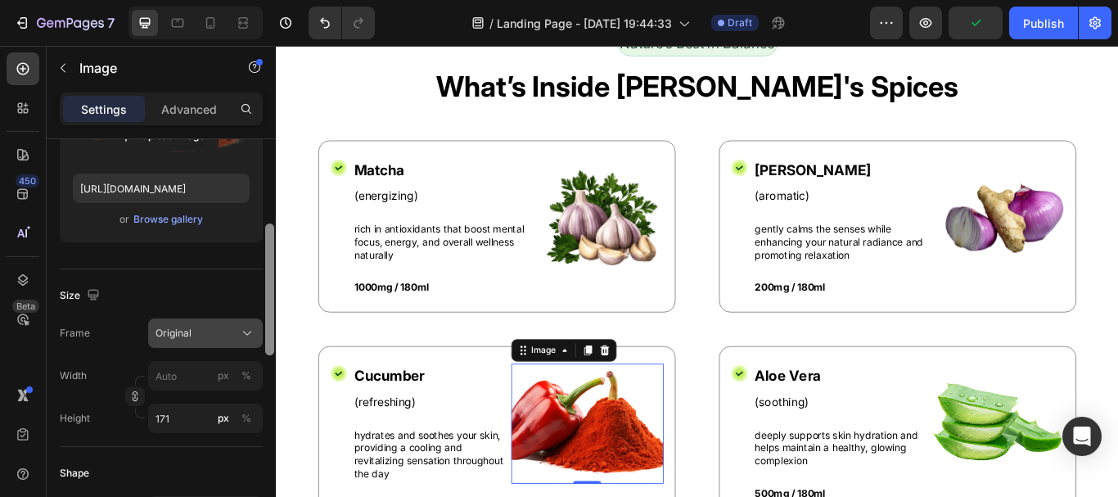
drag, startPoint x: 271, startPoint y: 250, endPoint x: 238, endPoint y: 331, distance: 88.1
click at [241, 334] on div "Style Rectangle Source Upload Image https://cdn.shopify.com/s/files/1/0952/5189…" at bounding box center [161, 341] width 229 height 404
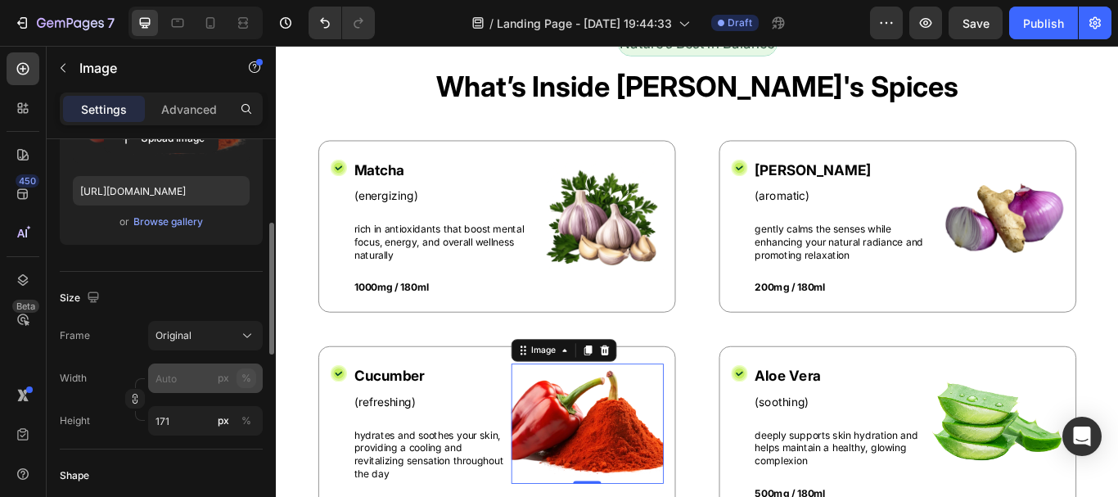
click at [245, 419] on div "%" at bounding box center [246, 420] width 10 height 15
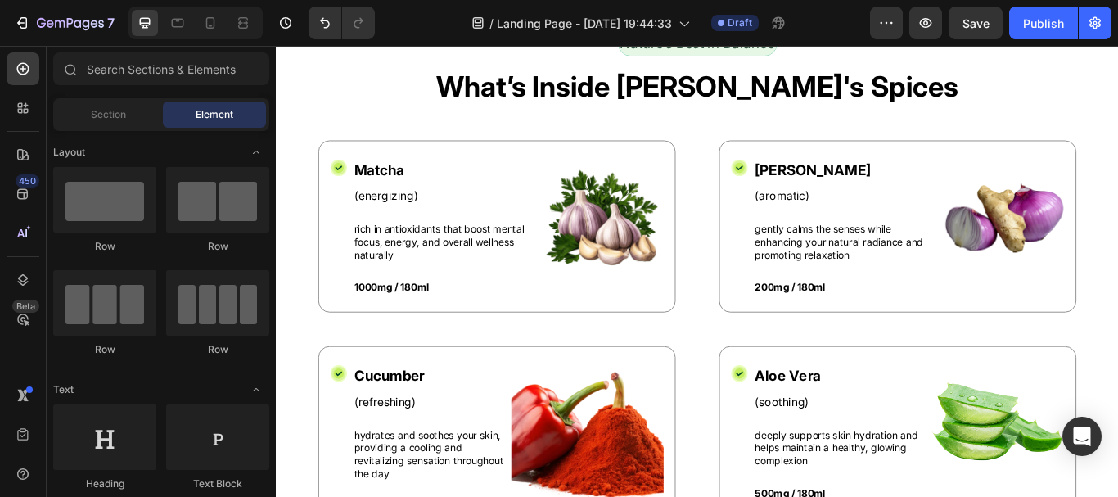
scroll to position [1410, 0]
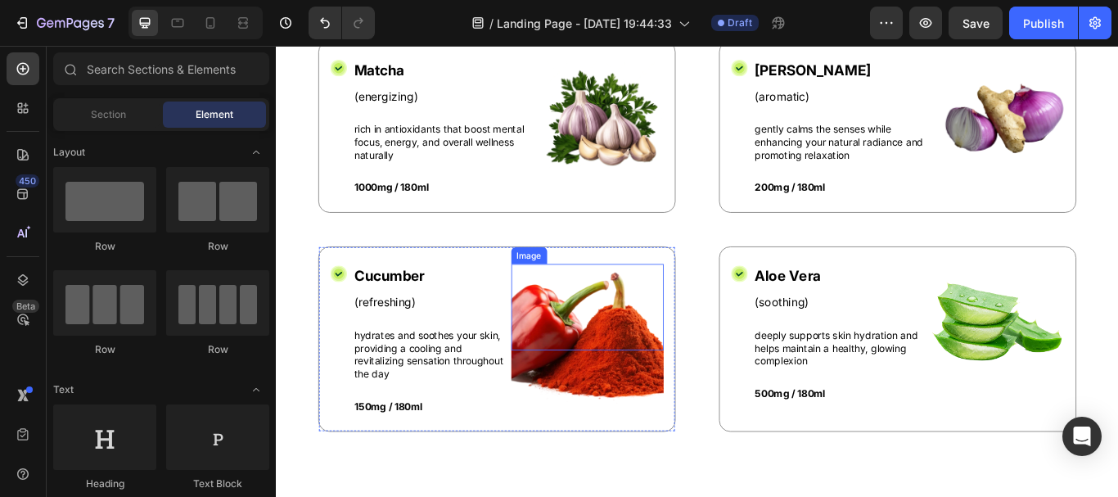
click at [647, 341] on img at bounding box center [639, 385] width 178 height 171
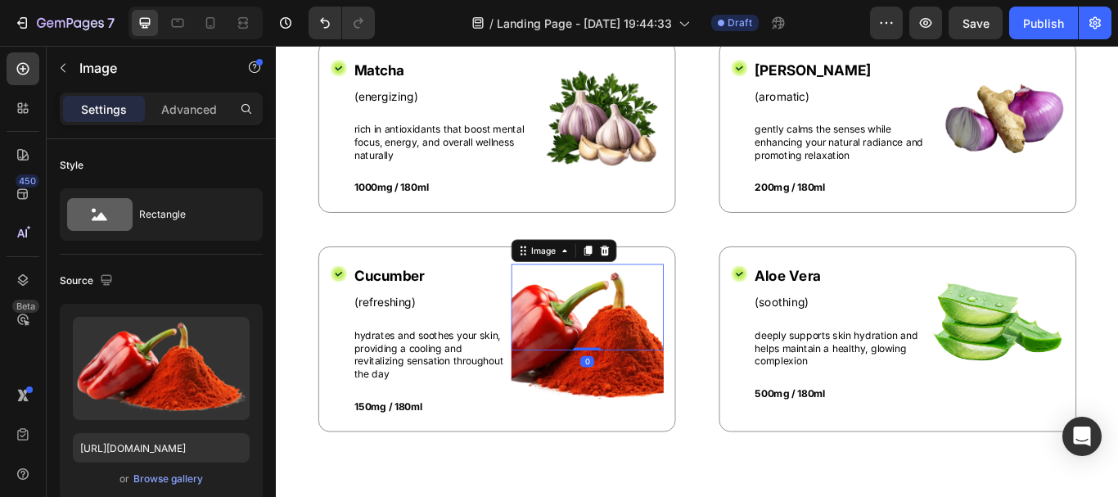
click at [583, 420] on img at bounding box center [639, 385] width 178 height 171
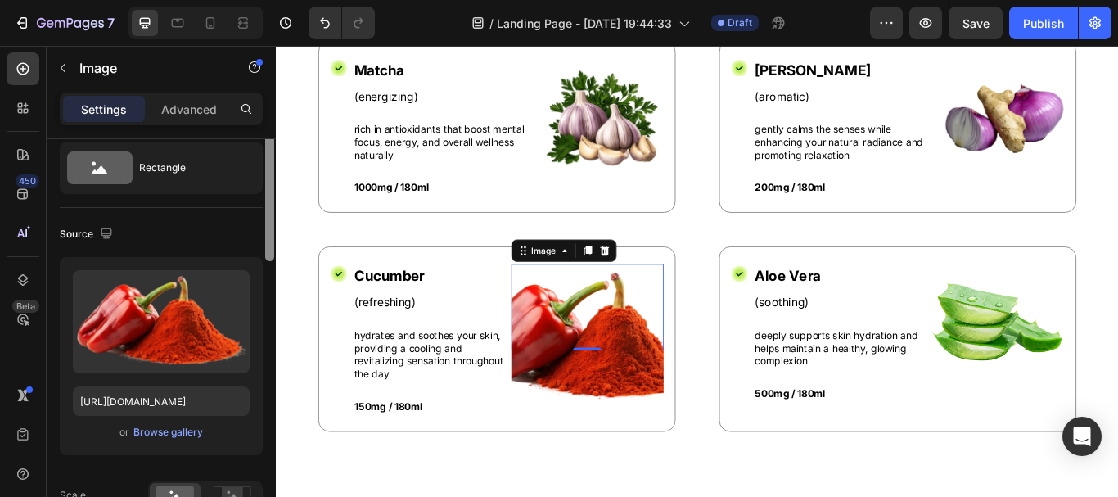
drag, startPoint x: 270, startPoint y: 241, endPoint x: 269, endPoint y: 259, distance: 18.0
click at [269, 259] on div at bounding box center [269, 197] width 9 height 128
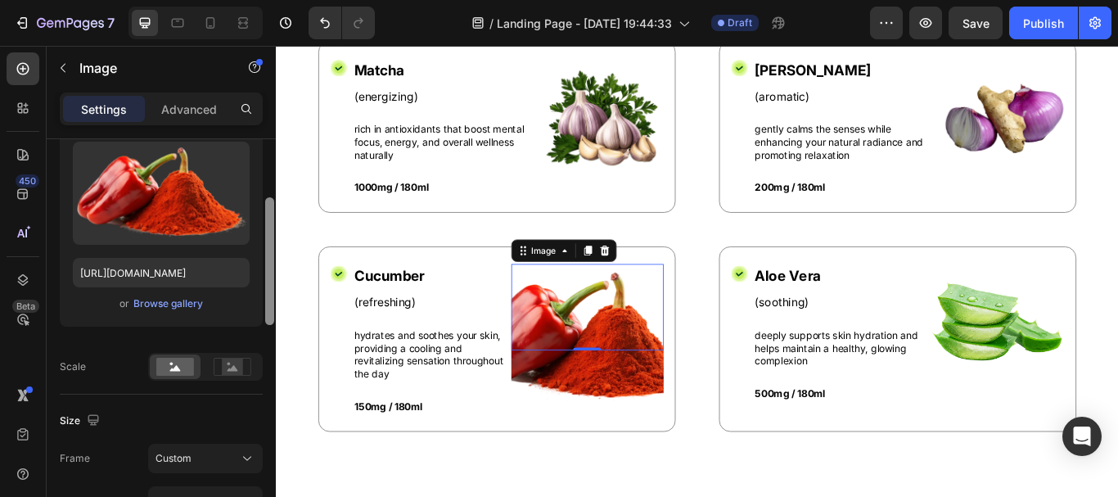
scroll to position [178, 0]
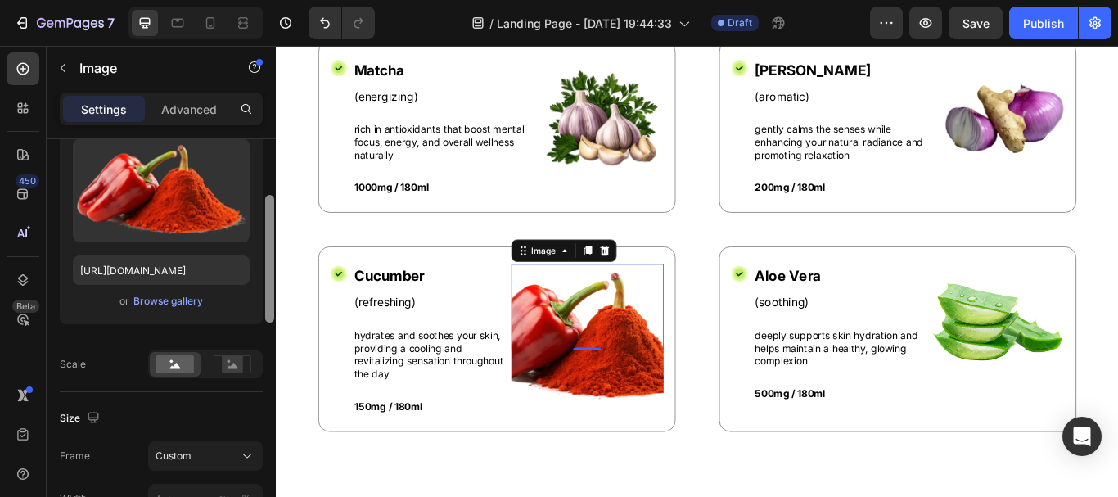
click at [266, 281] on div at bounding box center [269, 259] width 9 height 128
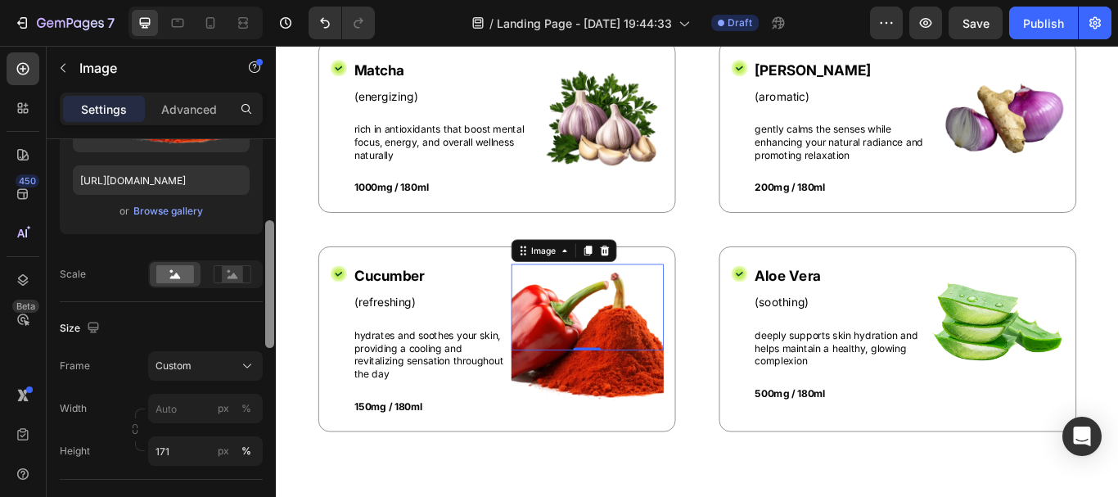
drag, startPoint x: 268, startPoint y: 290, endPoint x: 259, endPoint y: 321, distance: 31.6
click at [259, 321] on div "Style Rectangle Source Upload Image https://cdn.shopify.com/s/files/1/0952/5189…" at bounding box center [161, 341] width 229 height 404
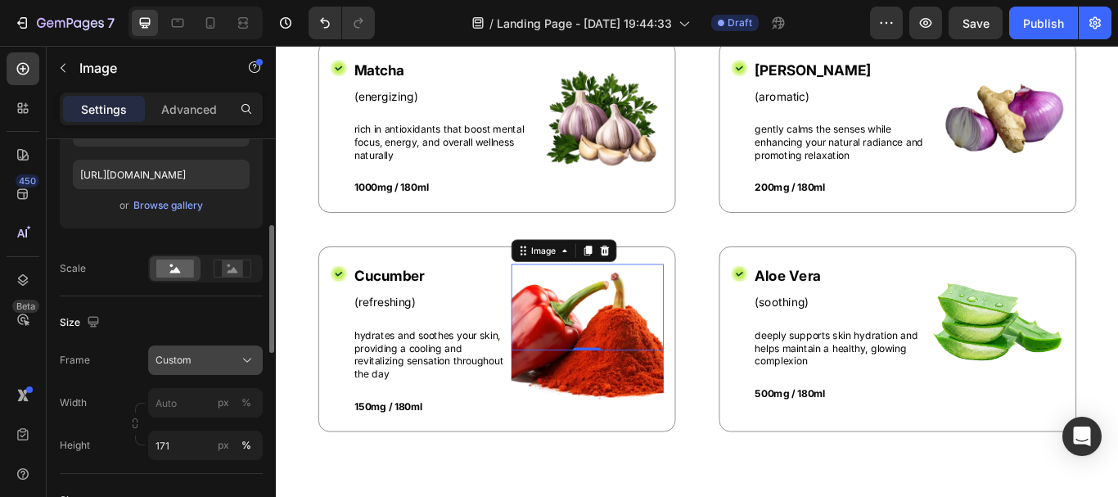
click at [233, 353] on button "Custom" at bounding box center [205, 359] width 115 height 29
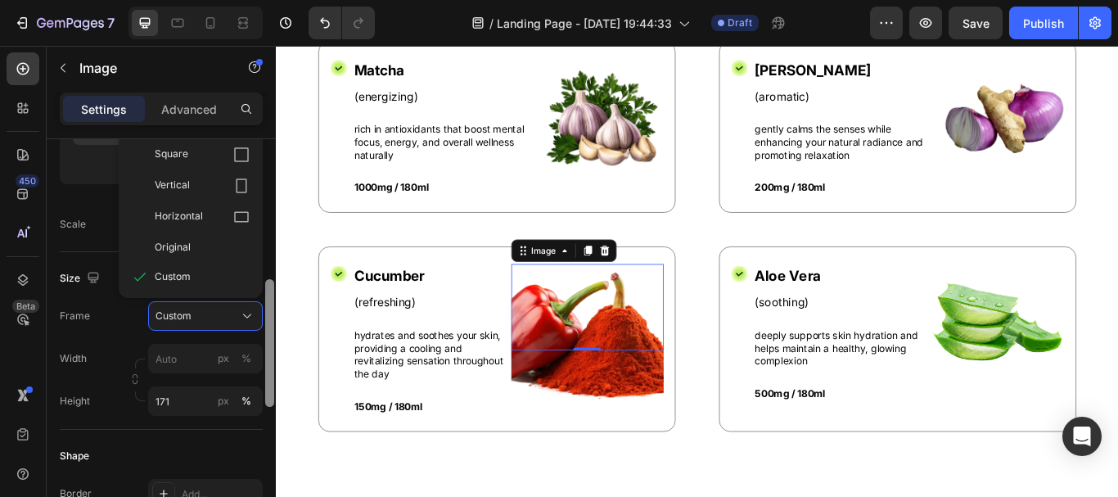
scroll to position [353, 0]
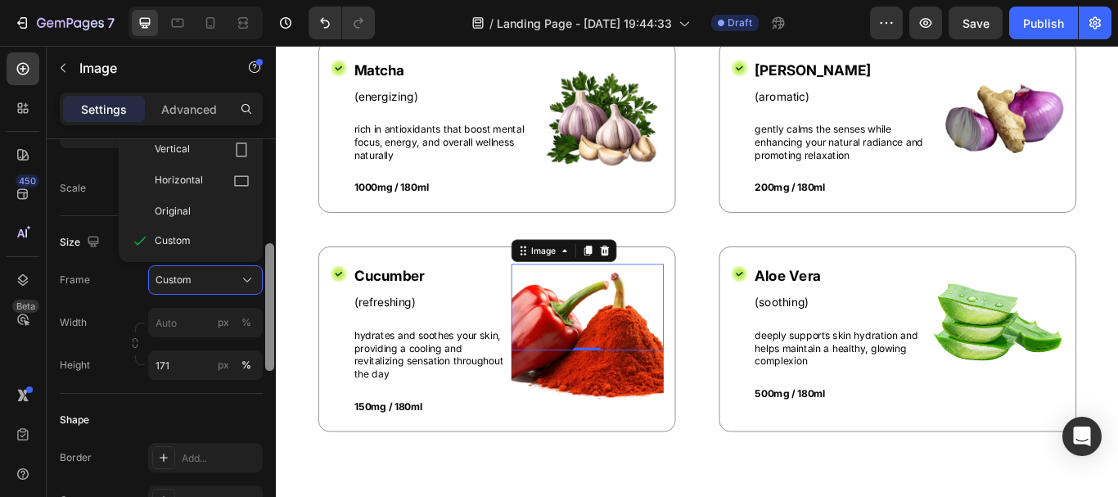
drag, startPoint x: 269, startPoint y: 257, endPoint x: 265, endPoint y: 282, distance: 25.7
click at [265, 282] on div at bounding box center [269, 307] width 9 height 128
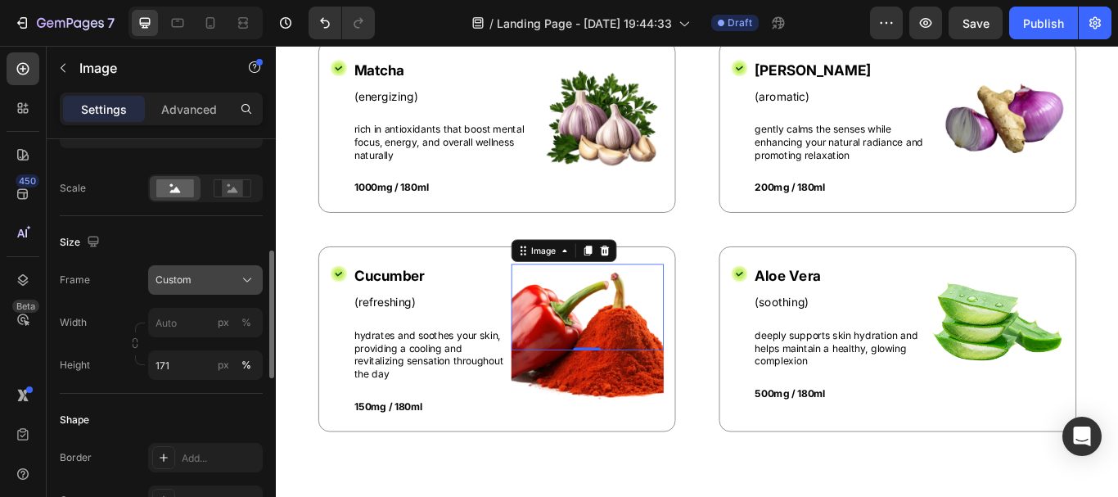
click at [237, 280] on div "Custom" at bounding box center [205, 280] width 100 height 16
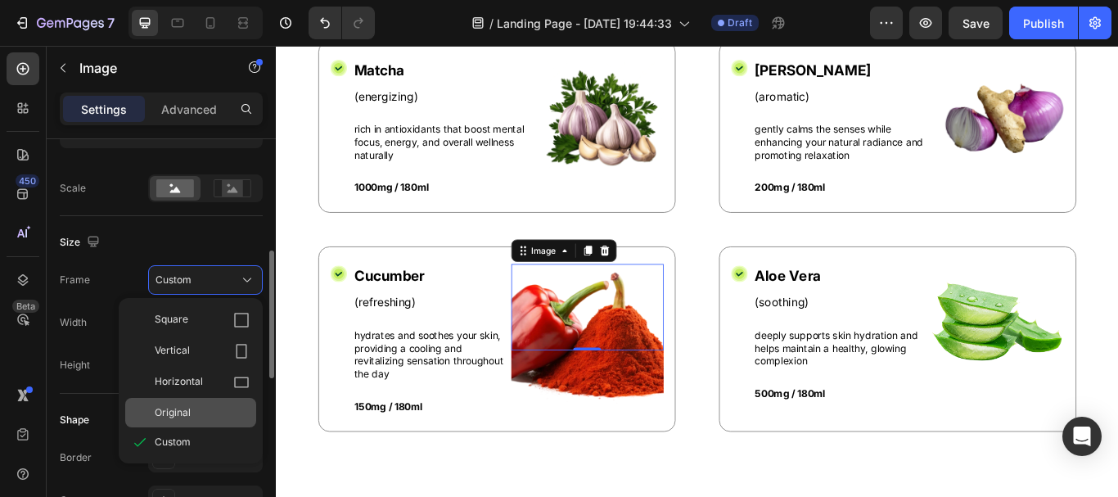
click at [179, 403] on div "Original" at bounding box center [190, 412] width 131 height 29
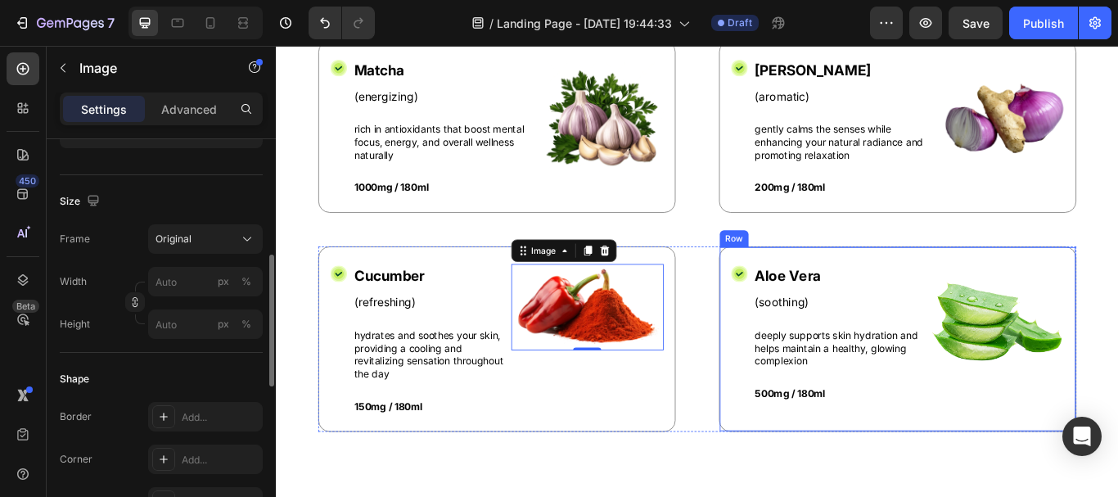
click at [1097, 382] on img at bounding box center [1116, 370] width 158 height 140
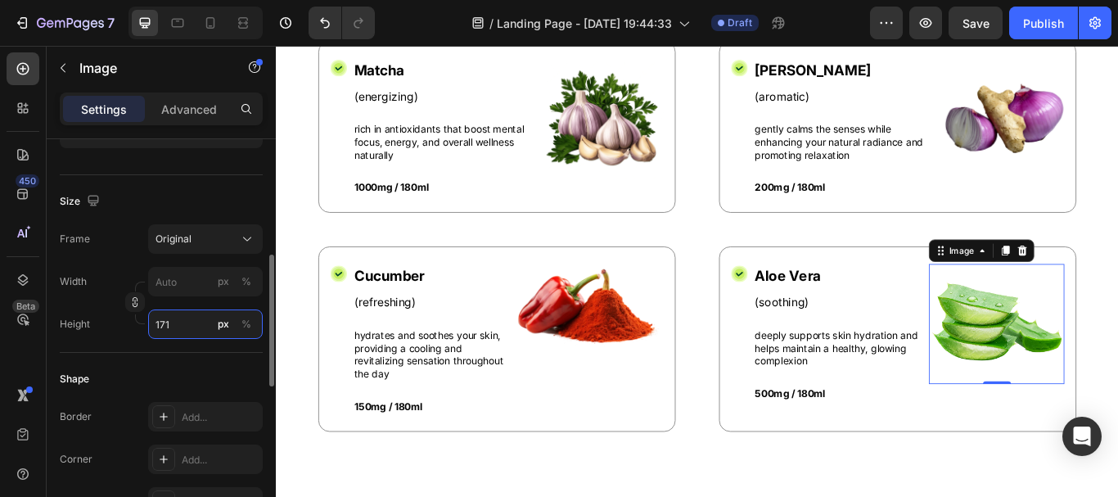
click at [187, 333] on input "171" at bounding box center [205, 323] width 115 height 29
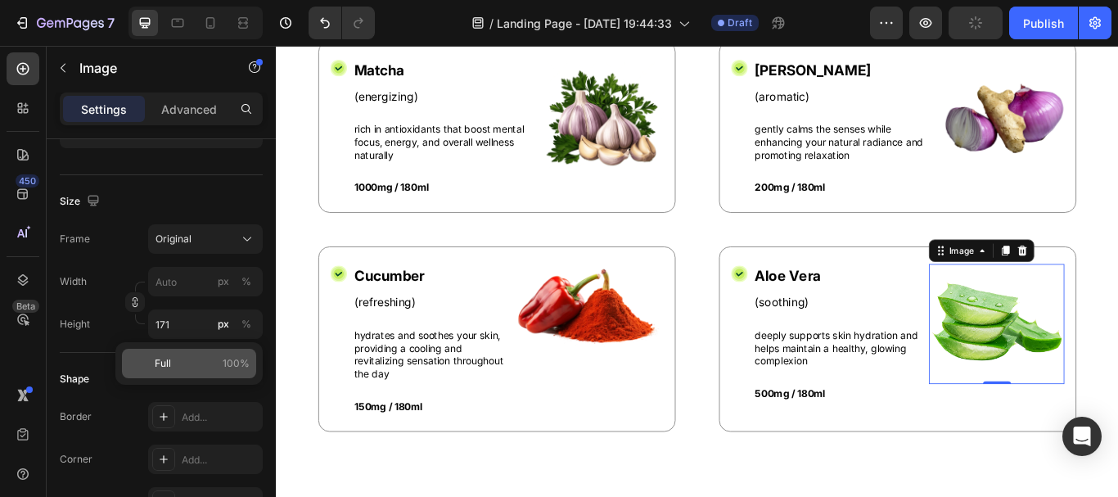
click at [186, 358] on p "Full 100%" at bounding box center [202, 363] width 95 height 15
type input "100"
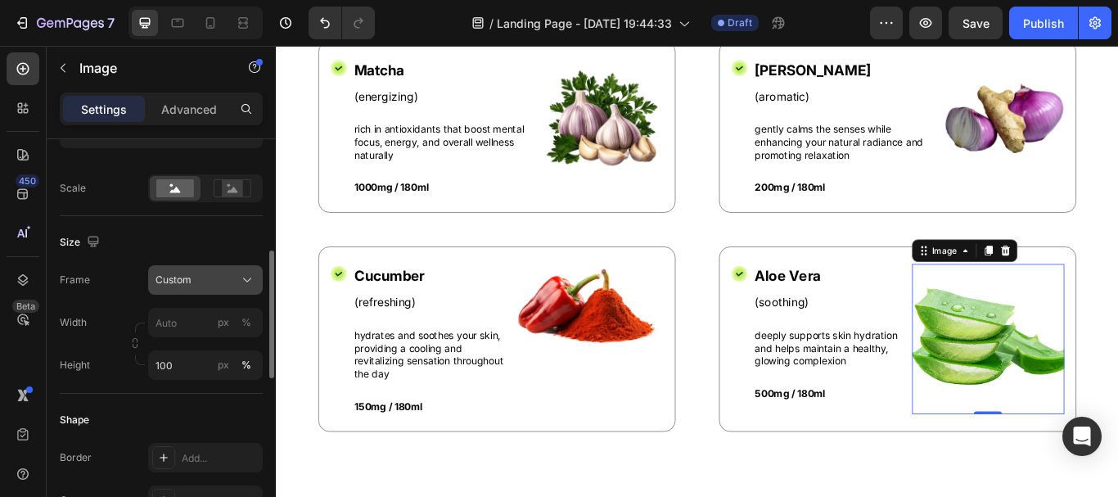
click at [239, 268] on button "Custom" at bounding box center [205, 279] width 115 height 29
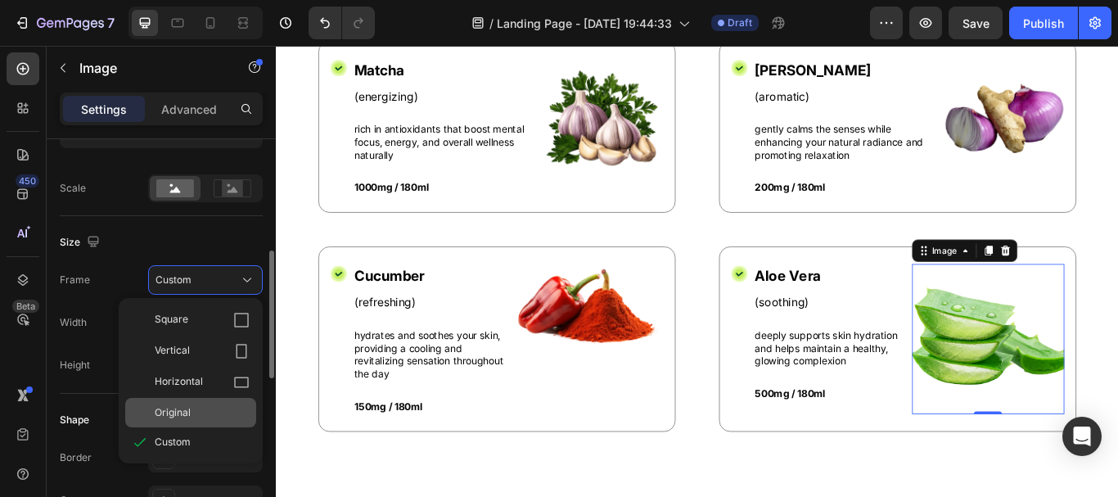
click at [196, 402] on div "Original" at bounding box center [190, 412] width 131 height 29
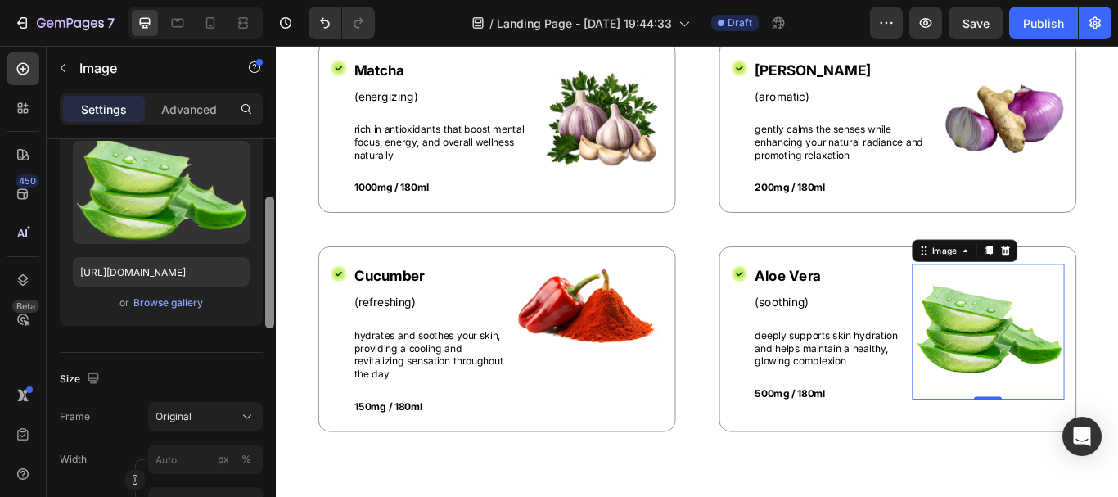
drag, startPoint x: 268, startPoint y: 276, endPoint x: 259, endPoint y: 222, distance: 54.6
click at [259, 222] on div "Style Rectangle Source Upload Image https://cdn.shopify.com/s/files/1/0952/5189…" at bounding box center [161, 341] width 229 height 404
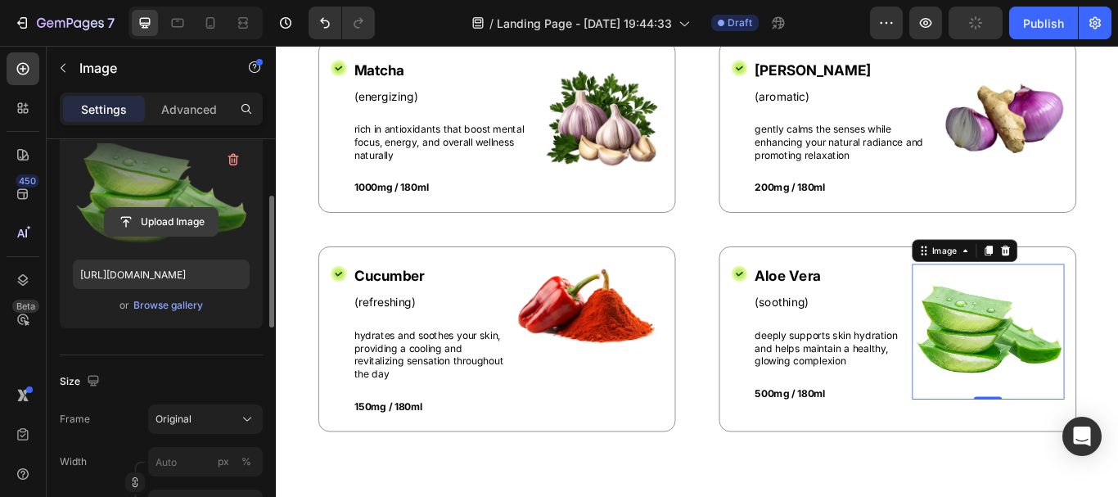
click at [128, 213] on input "file" at bounding box center [161, 222] width 113 height 28
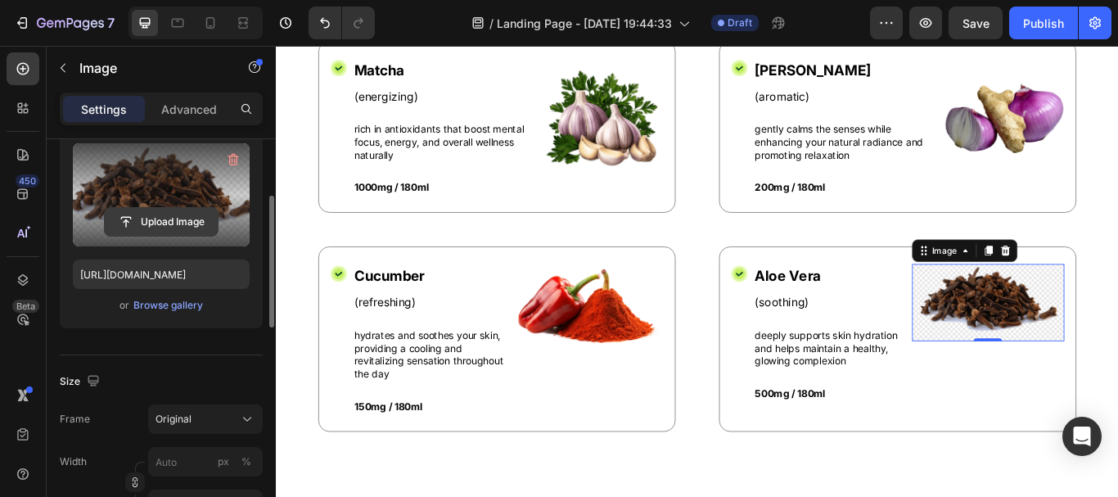
click at [182, 216] on input "file" at bounding box center [161, 222] width 113 height 28
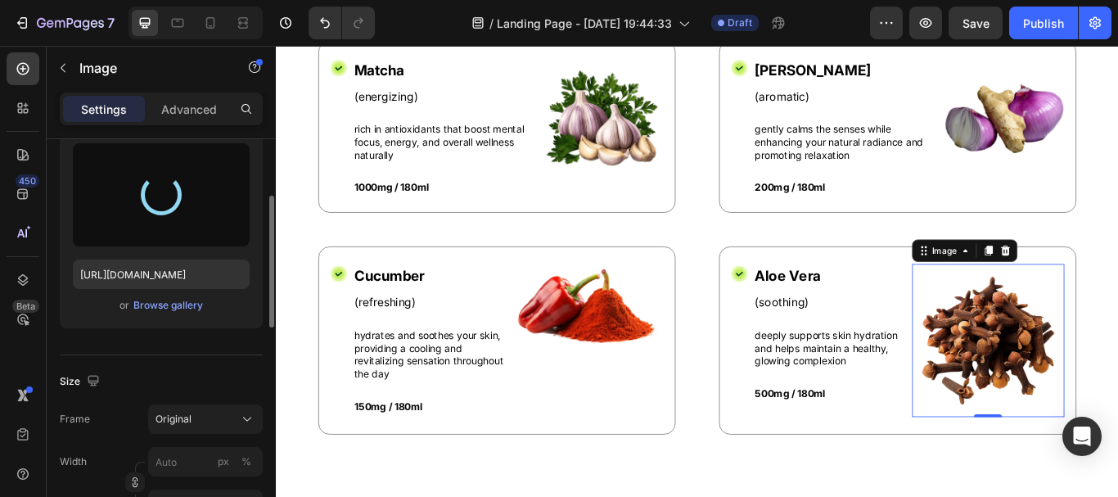
type input "https://cdn.shopify.com/s/files/1/0952/5189/0471/files/gempages_585906726994182…"
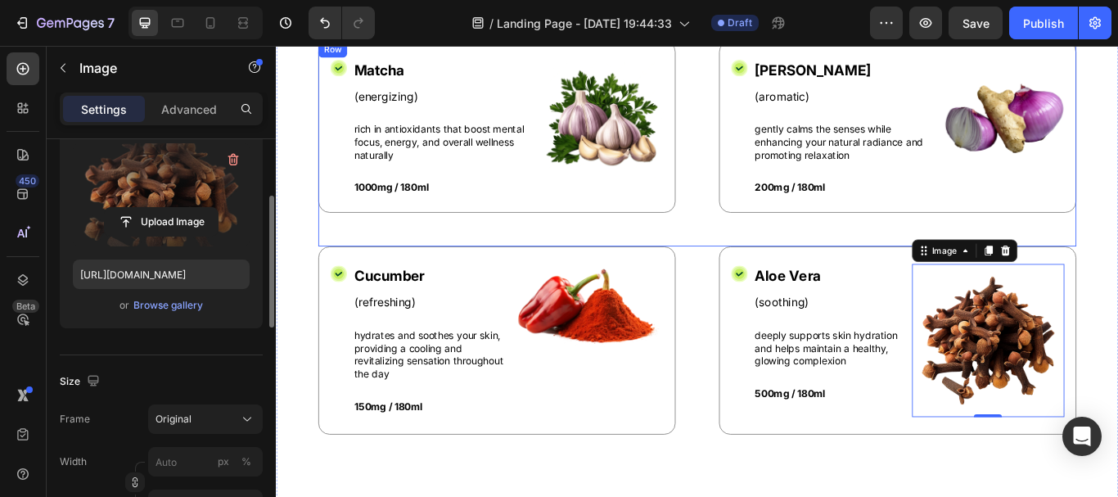
click at [765, 254] on div "Icon Matcha Text Block (energizing) Text Block rich in antioxidants that boost …" at bounding box center [767, 160] width 884 height 241
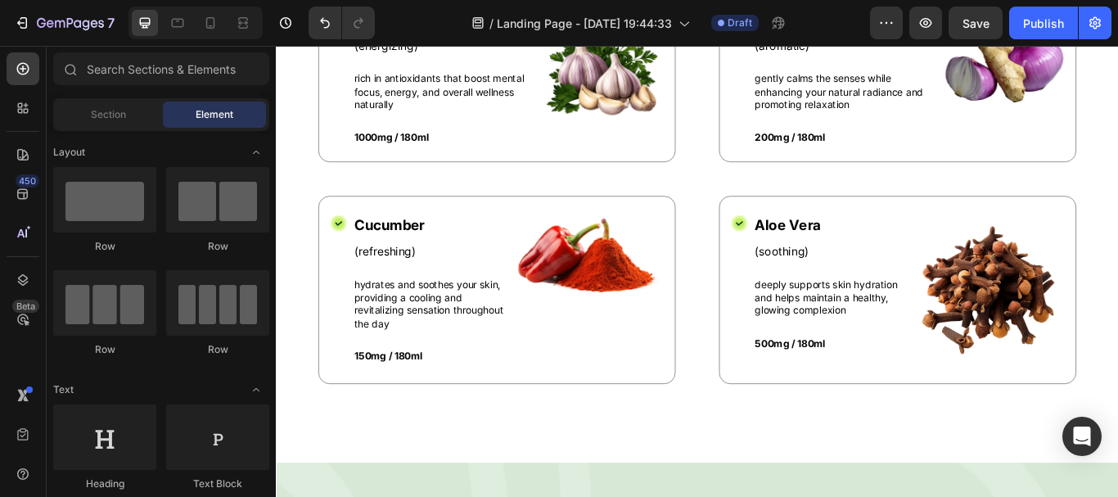
scroll to position [1614, 0]
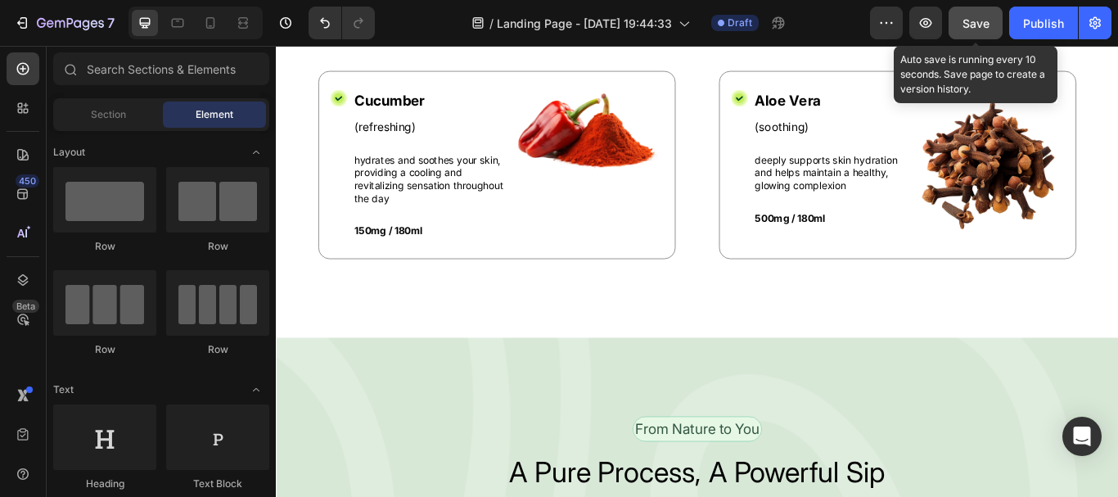
click at [982, 22] on span "Save" at bounding box center [975, 23] width 27 height 14
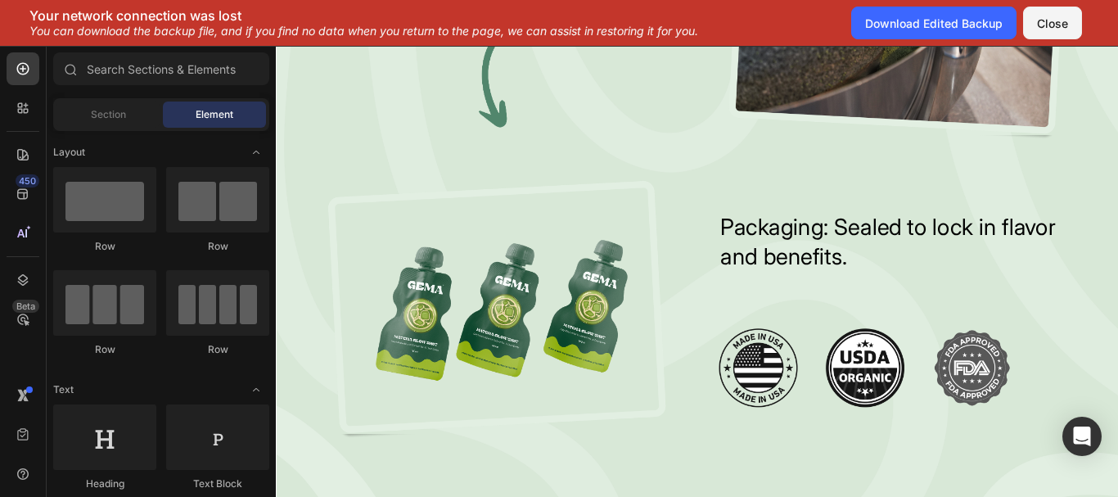
scroll to position [2624, 0]
